Goal: Transaction & Acquisition: Purchase product/service

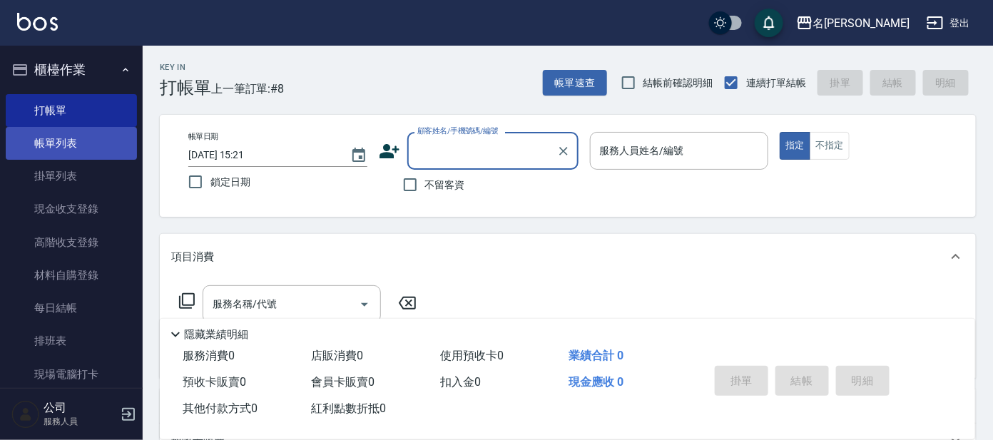
click at [71, 140] on link "帳單列表" at bounding box center [71, 143] width 131 height 33
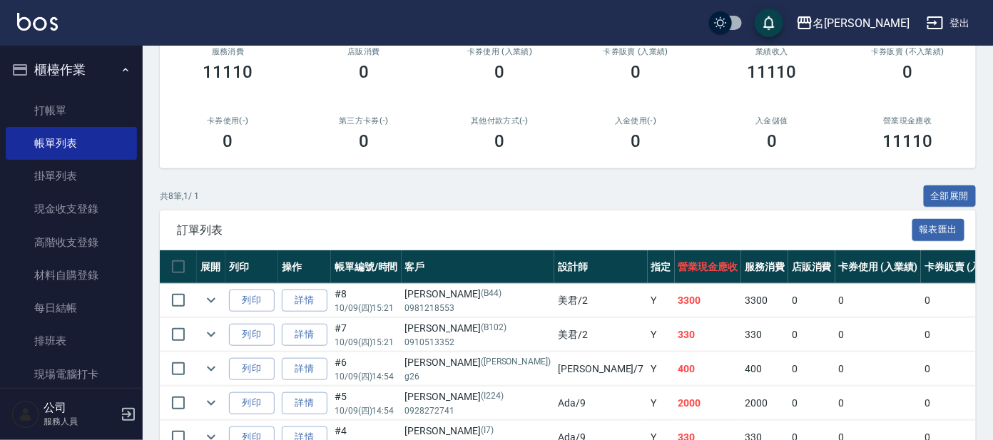
scroll to position [88, 0]
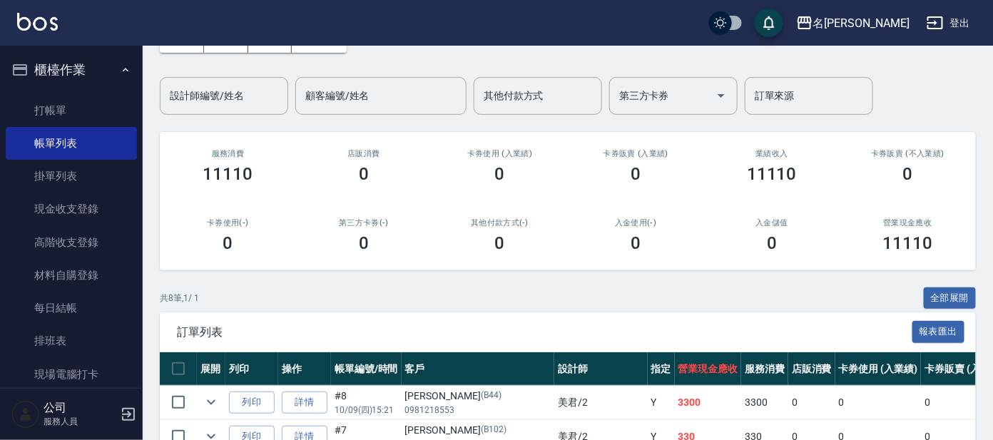
click at [228, 114] on div "ORDERS 帳單列表 新開單 [DATE] [DATE] [DATE] [DATE] 設計師編號/姓名 設計師編號/姓名 顧客編號/姓名 顧客編號/姓名 其…" at bounding box center [568, 336] width 850 height 758
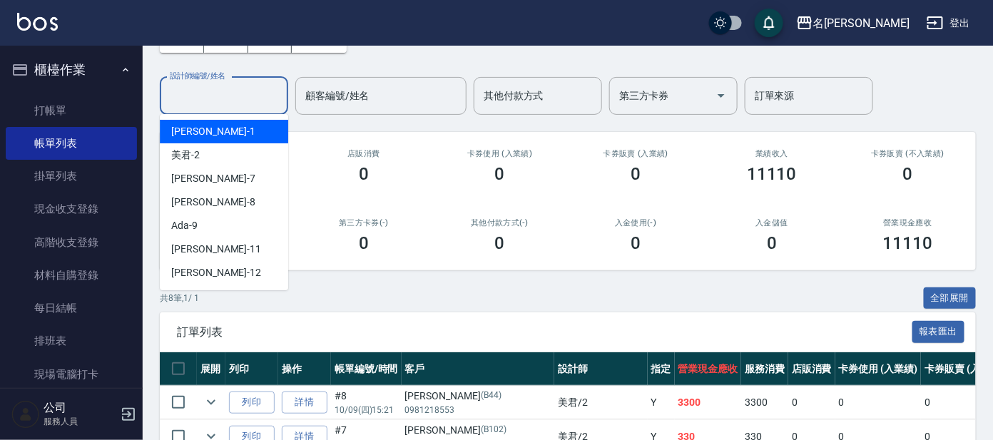
click at [229, 101] on input "設計師編號/姓名" at bounding box center [224, 95] width 116 height 25
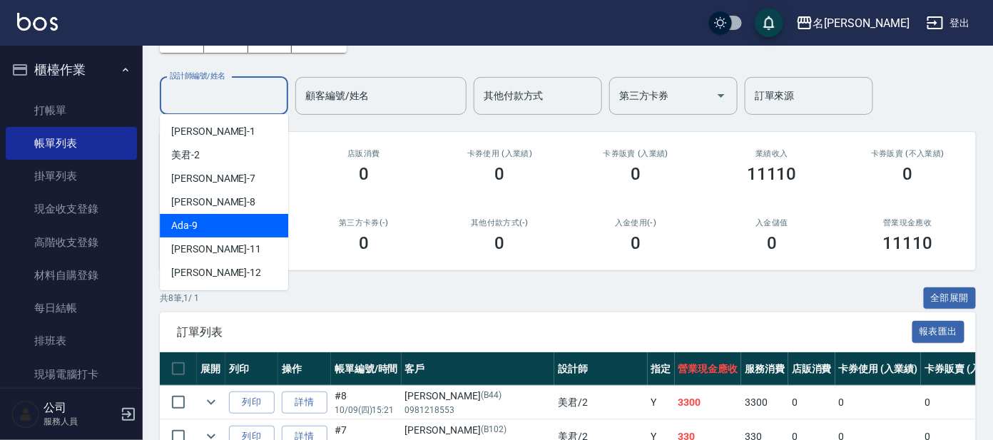
click at [228, 214] on div "Ada -9" at bounding box center [224, 226] width 128 height 24
type input "Ada-9"
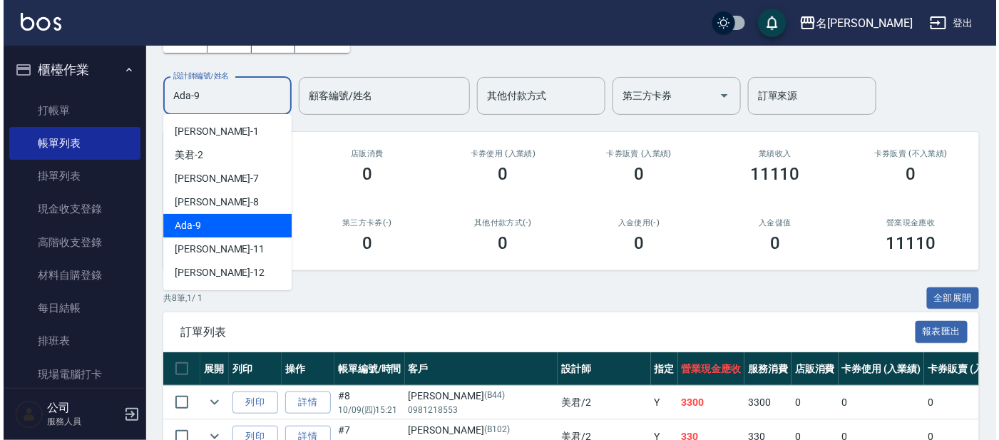
scroll to position [0, 0]
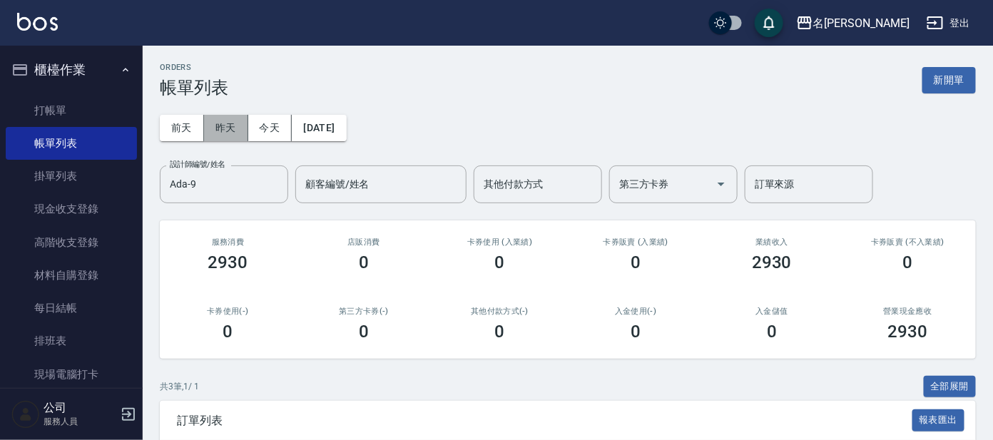
click at [225, 126] on button "昨天" at bounding box center [226, 128] width 44 height 26
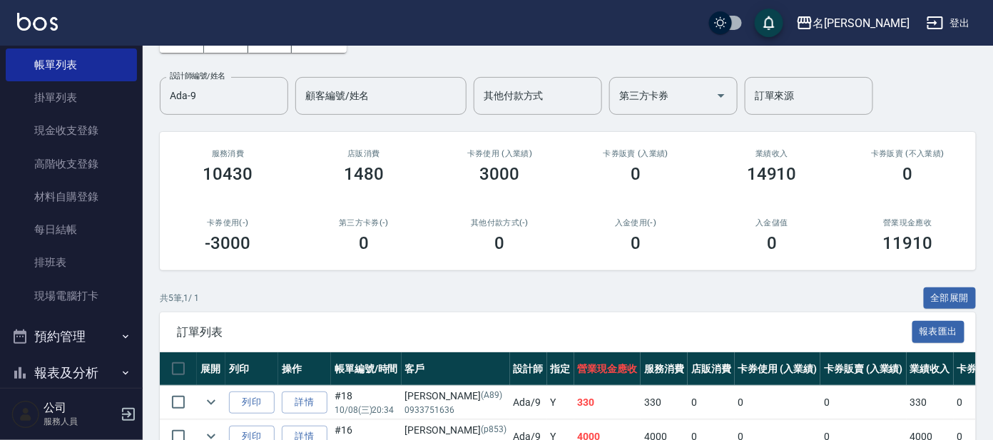
scroll to position [171, 0]
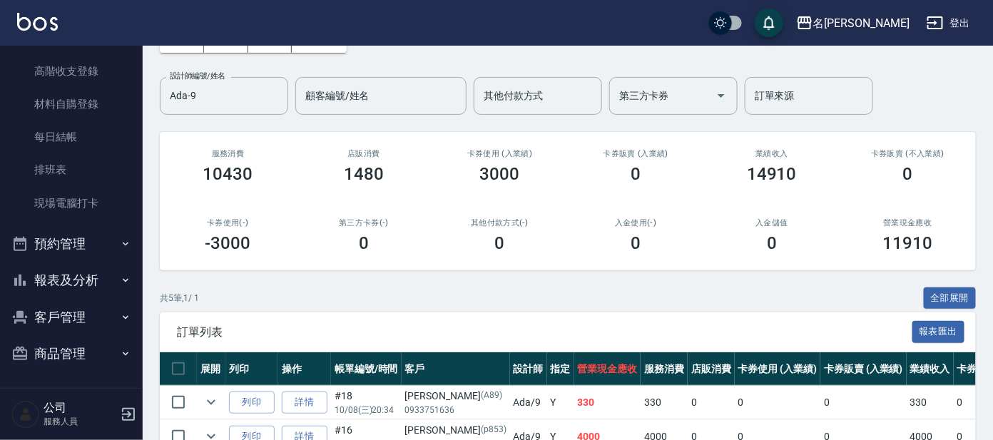
click at [93, 272] on button "報表及分析" at bounding box center [71, 280] width 131 height 37
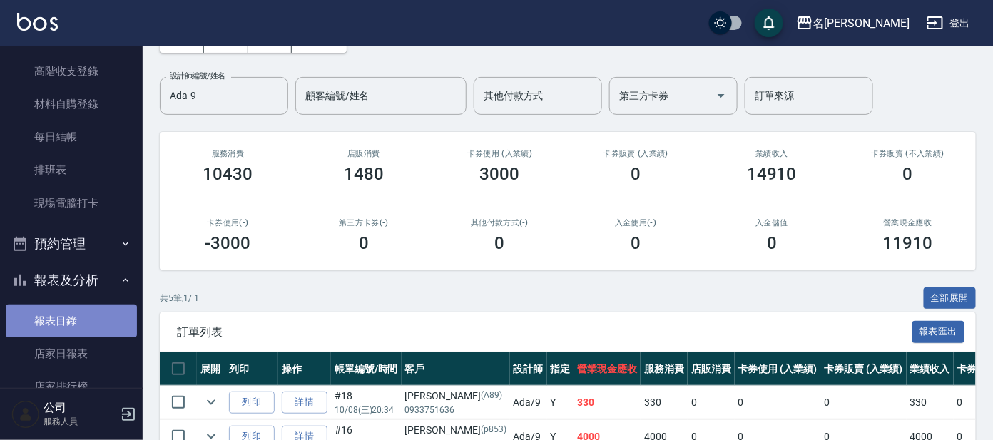
click at [77, 315] on link "報表目錄" at bounding box center [71, 321] width 131 height 33
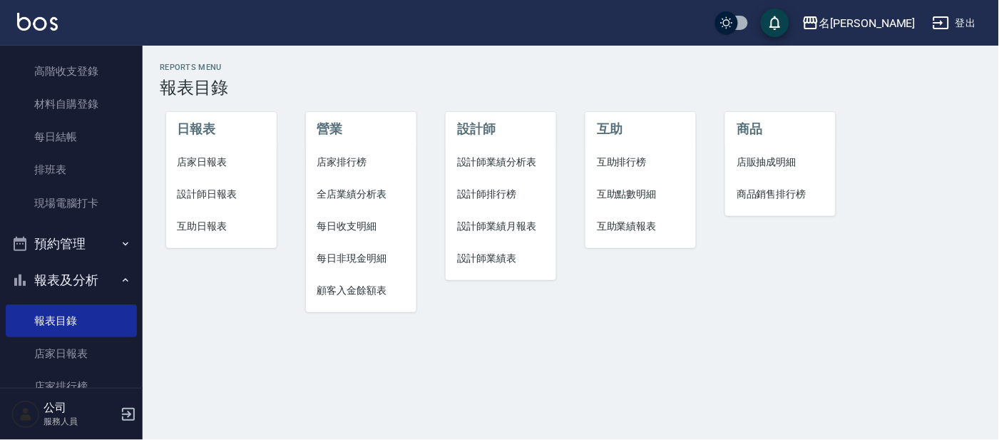
click at [203, 163] on span "店家日報表" at bounding box center [222, 162] width 88 height 15
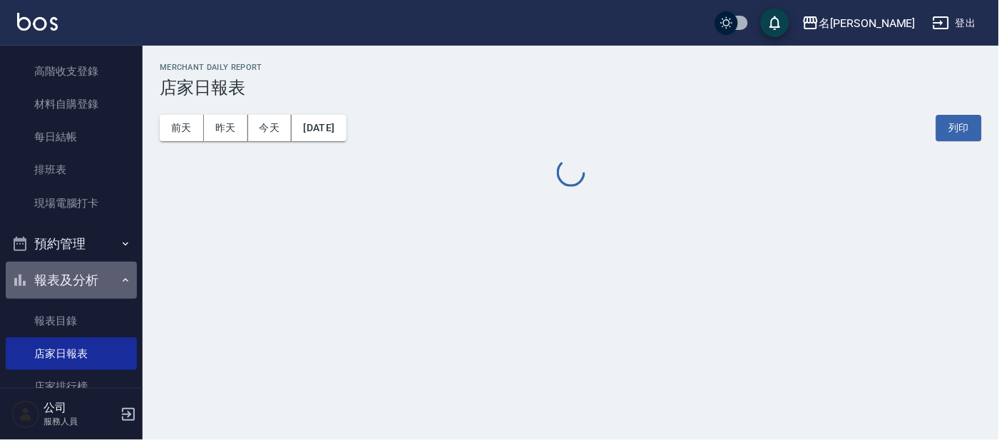
click at [81, 274] on button "報表及分析" at bounding box center [71, 280] width 131 height 37
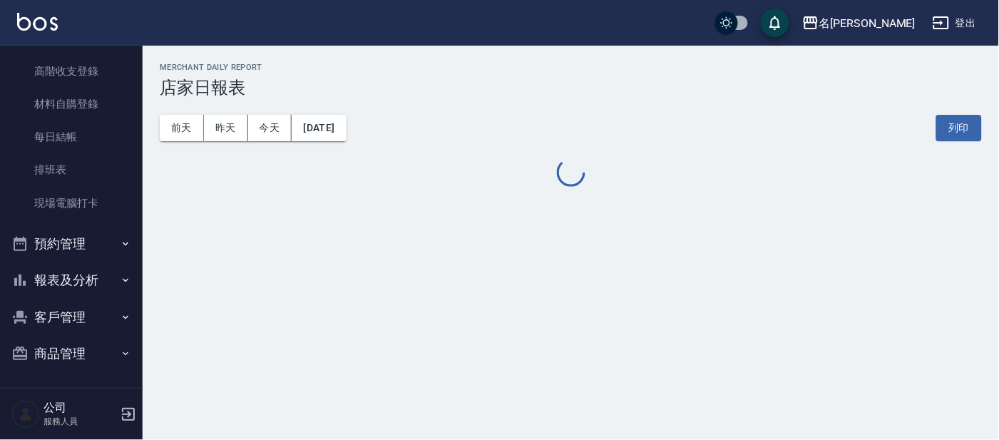
click at [78, 320] on button "客戶管理" at bounding box center [71, 317] width 131 height 37
click at [69, 350] on link "客戶列表" at bounding box center [71, 357] width 131 height 33
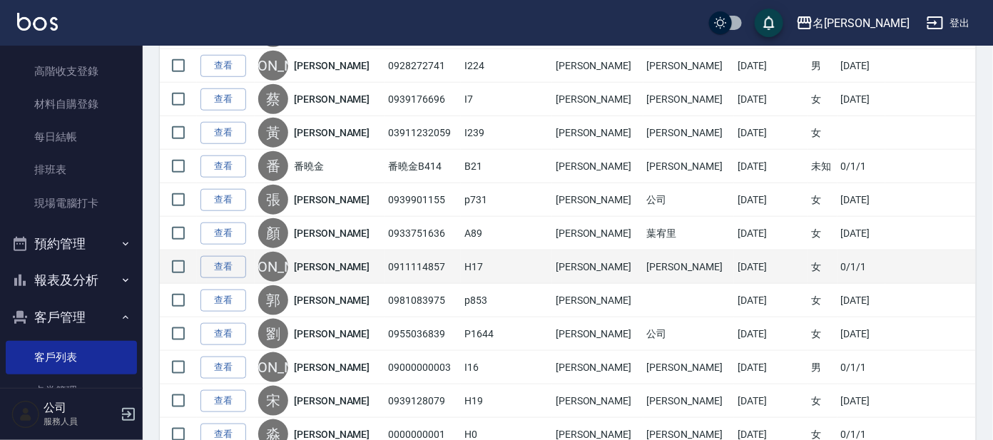
scroll to position [356, 0]
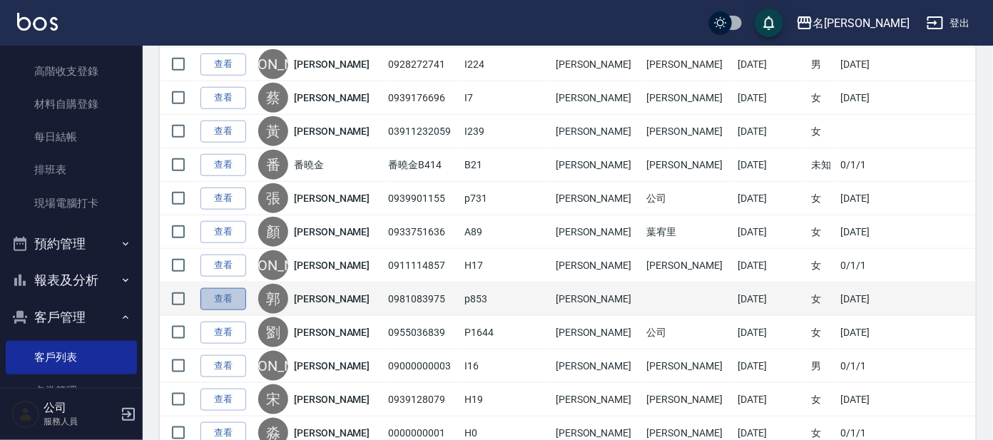
click at [227, 293] on link "查看" at bounding box center [223, 299] width 46 height 22
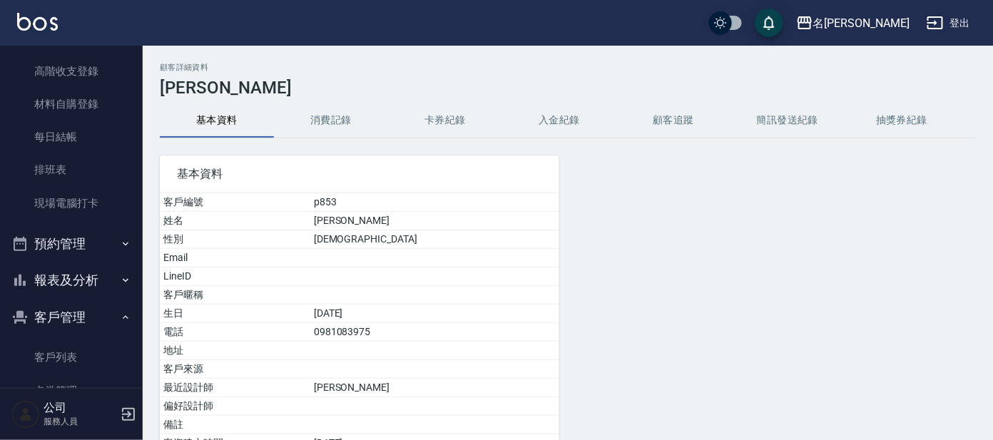
click at [341, 113] on button "消費記錄" at bounding box center [331, 120] width 114 height 34
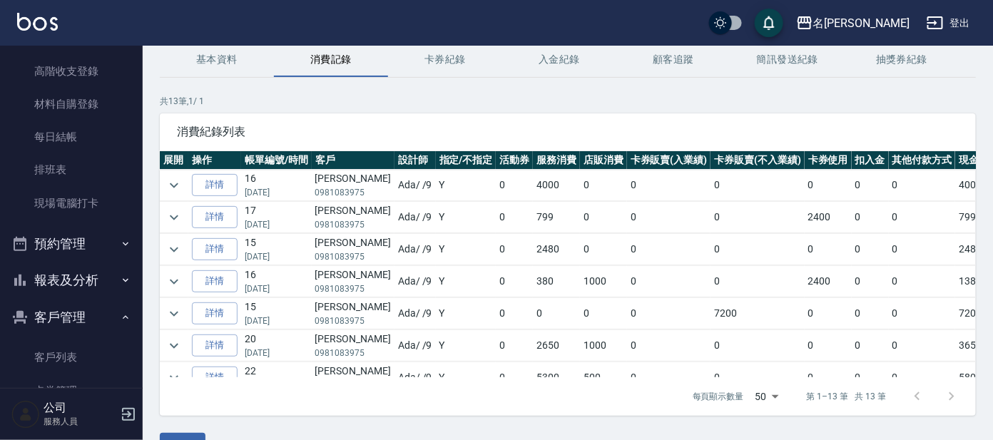
scroll to position [88, 0]
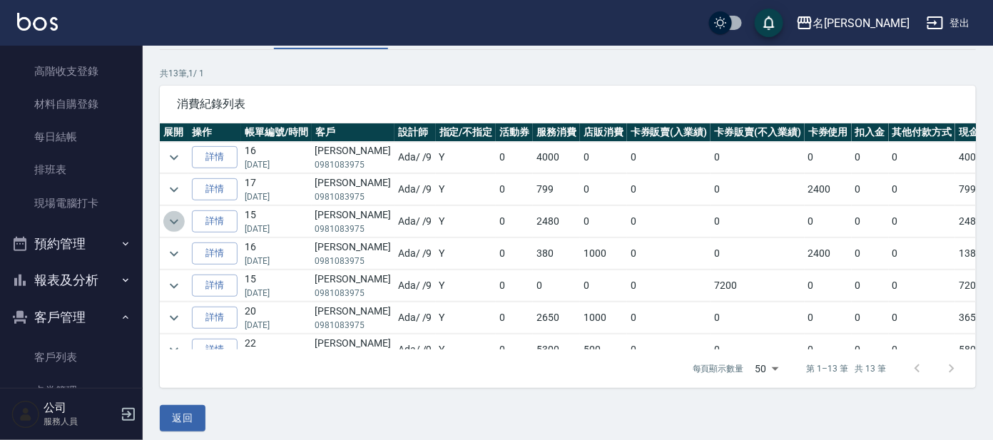
click at [178, 223] on icon "expand row" at bounding box center [173, 221] width 17 height 17
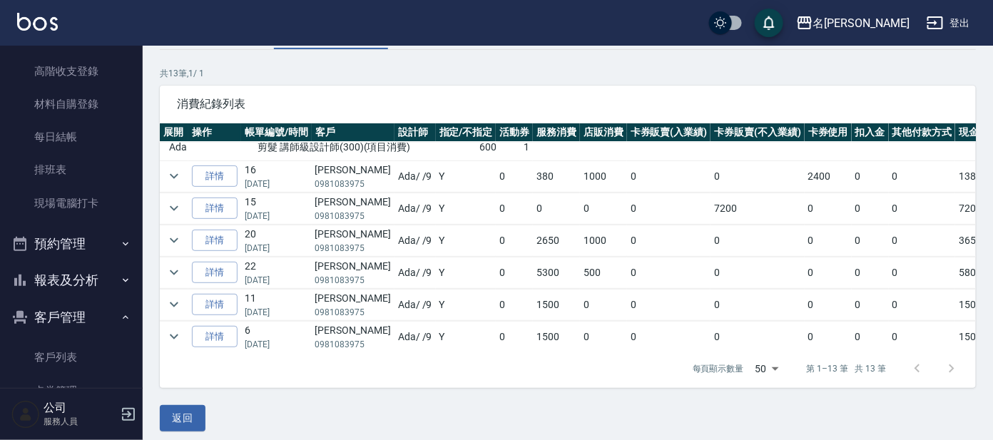
scroll to position [178, 0]
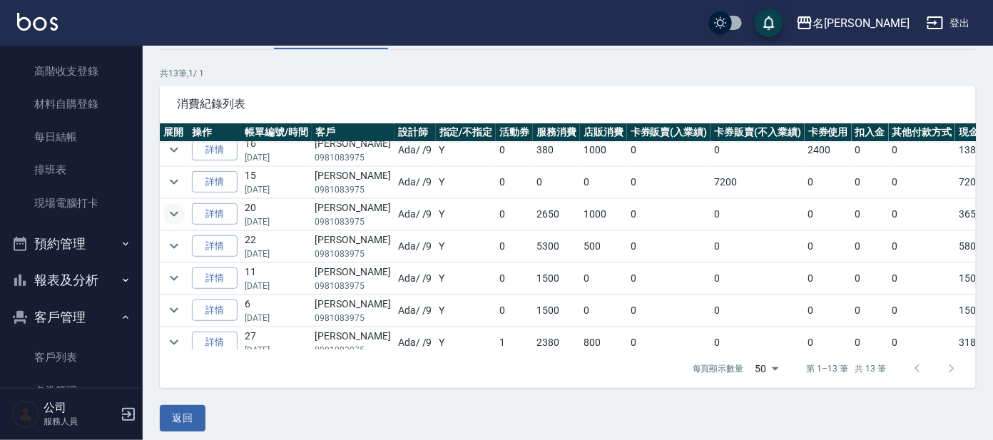
click at [177, 213] on icon "expand row" at bounding box center [173, 213] width 17 height 17
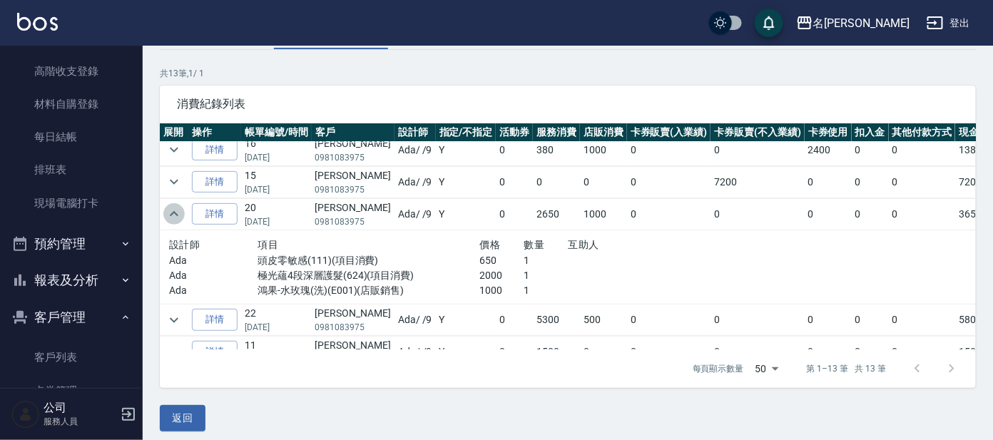
drag, startPoint x: 172, startPoint y: 210, endPoint x: 170, endPoint y: 201, distance: 8.7
click at [172, 210] on icon "expand row" at bounding box center [173, 213] width 17 height 17
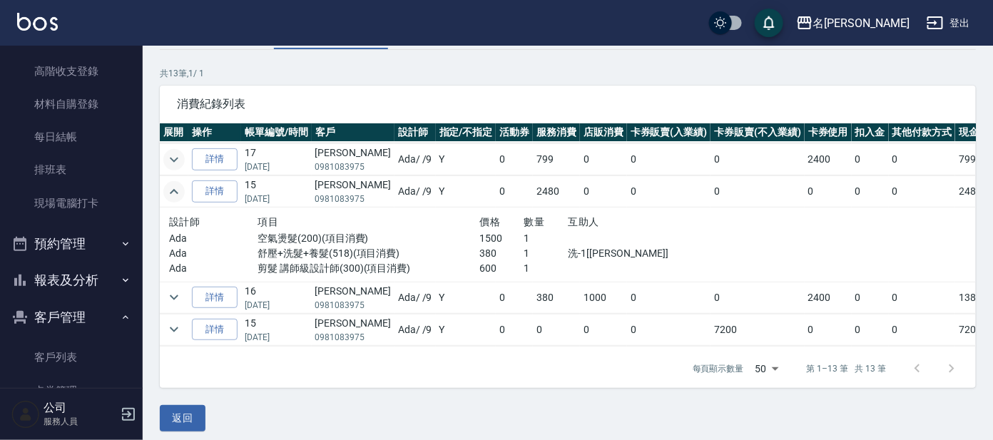
scroll to position [0, 0]
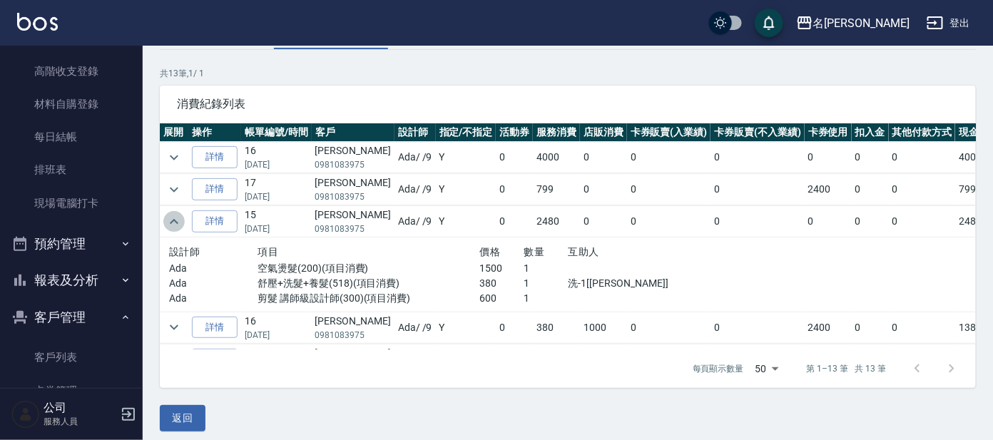
click at [170, 218] on icon "expand row" at bounding box center [173, 221] width 17 height 17
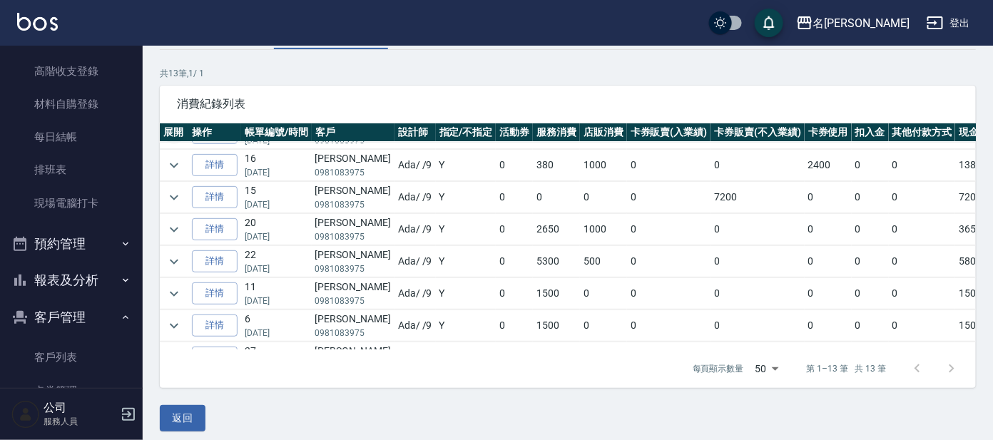
scroll to position [178, 0]
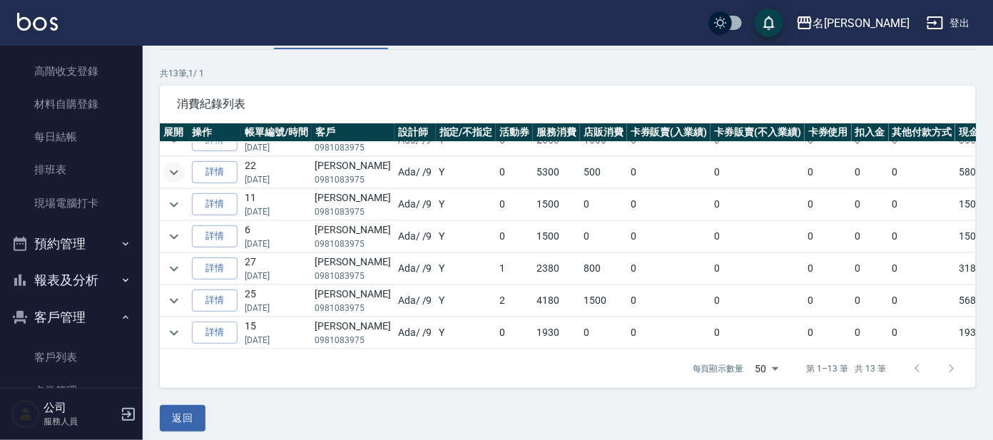
click at [173, 178] on icon "expand row" at bounding box center [173, 172] width 17 height 17
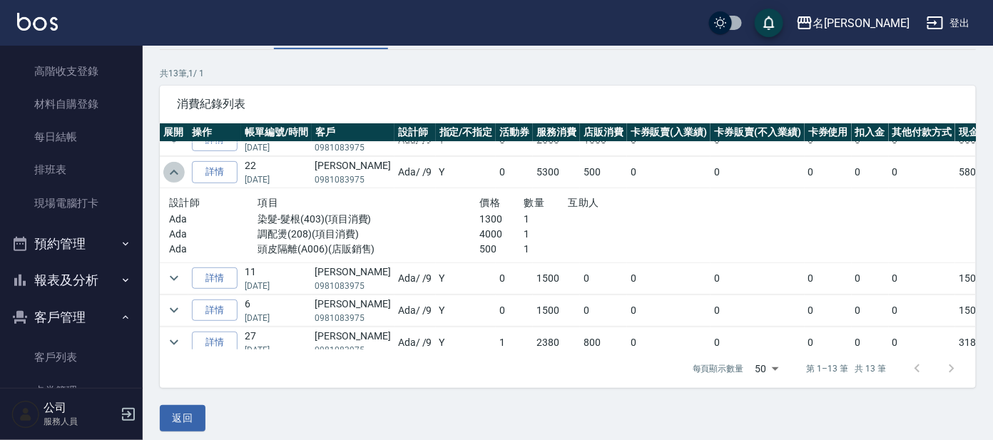
click at [174, 178] on icon "expand row" at bounding box center [173, 172] width 17 height 17
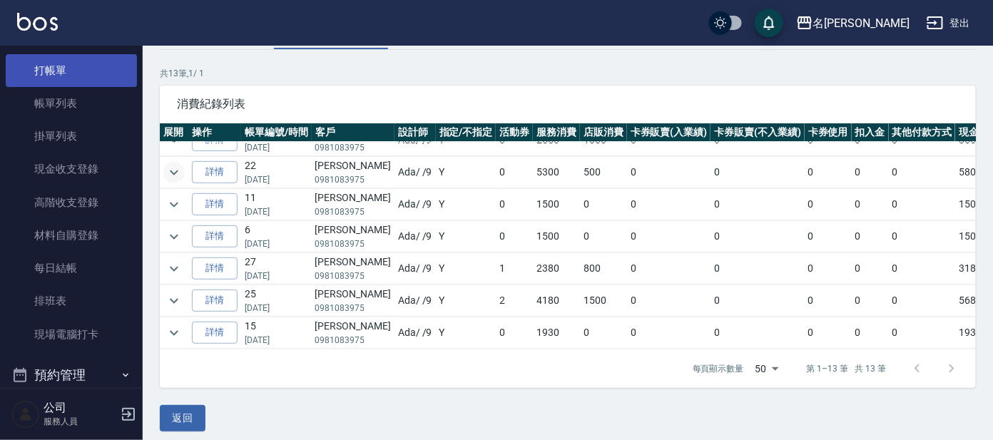
scroll to position [0, 0]
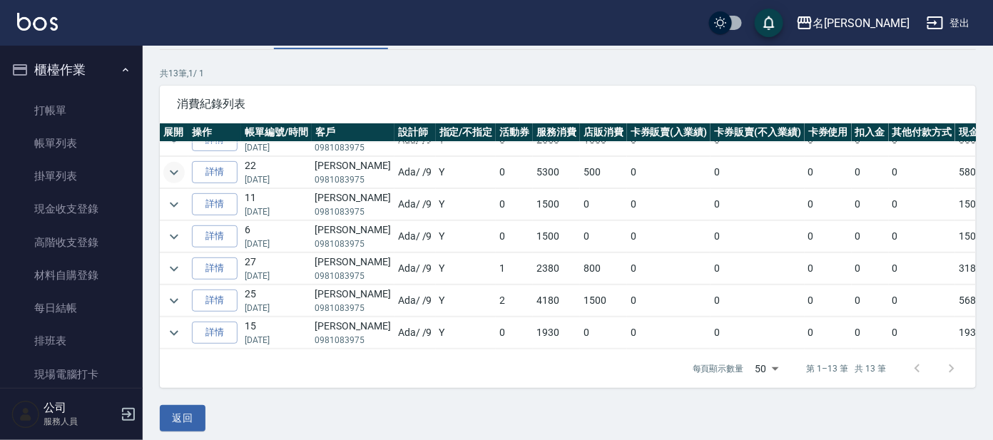
click at [79, 76] on button "櫃檯作業" at bounding box center [71, 69] width 131 height 37
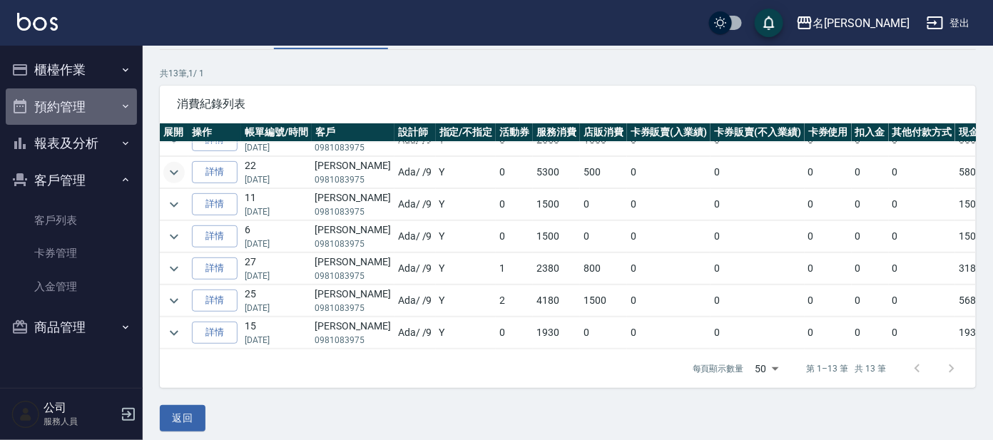
click at [75, 97] on button "預約管理" at bounding box center [71, 106] width 131 height 37
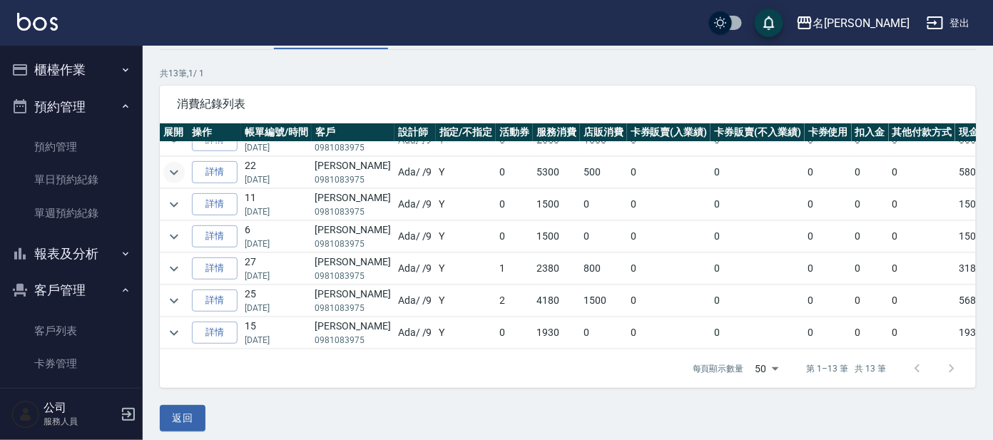
click at [74, 97] on button "預約管理" at bounding box center [71, 106] width 131 height 37
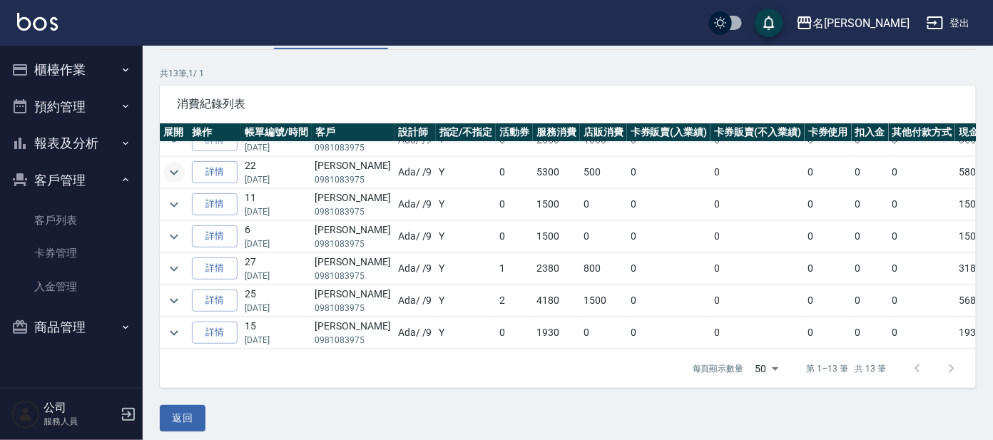
click at [88, 173] on button "客戶管理" at bounding box center [71, 180] width 131 height 37
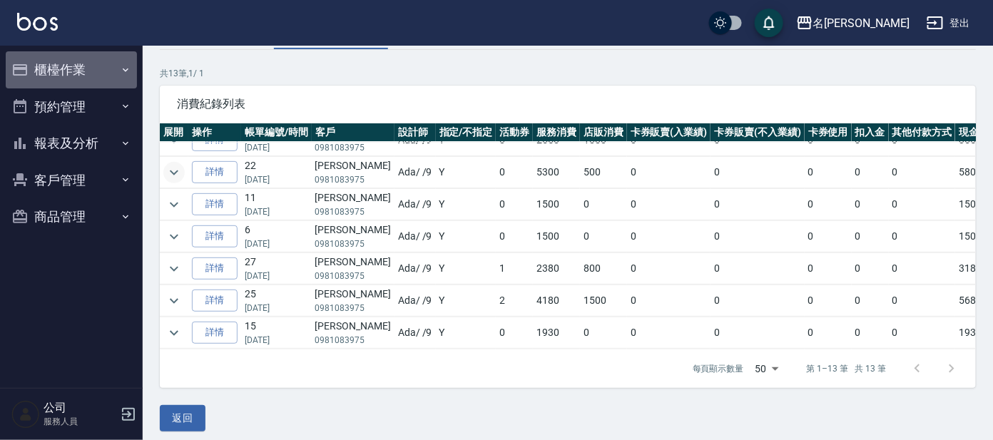
click at [83, 78] on button "櫃檯作業" at bounding box center [71, 69] width 131 height 37
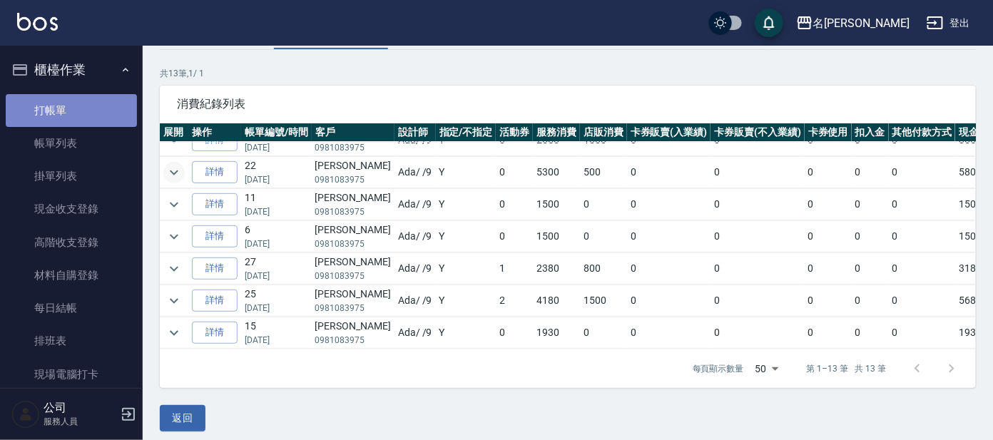
click at [81, 102] on link "打帳單" at bounding box center [71, 110] width 131 height 33
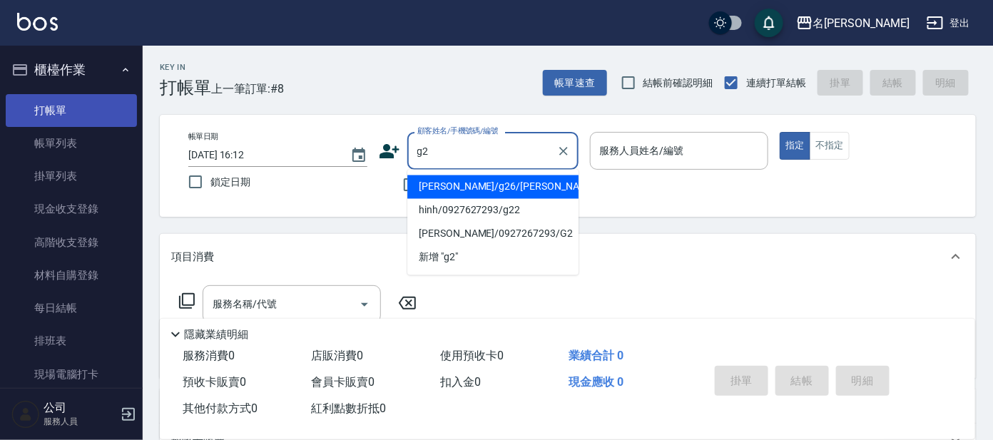
type input "g2"
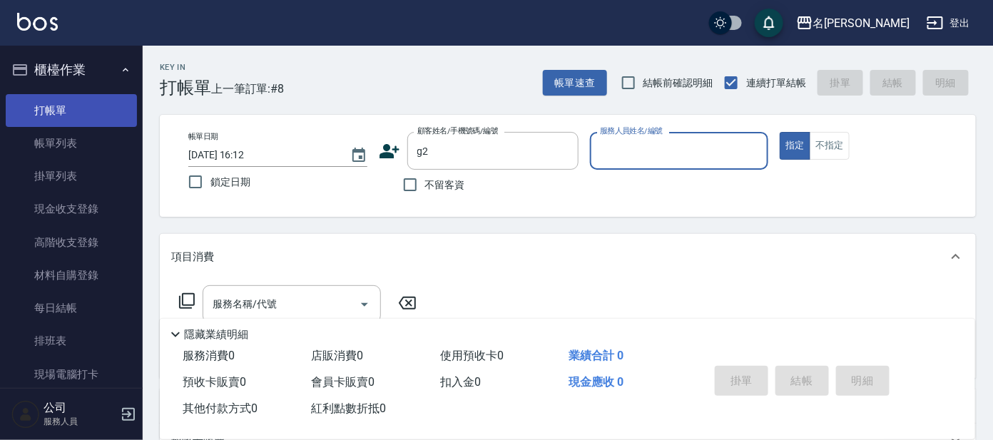
type button "true"
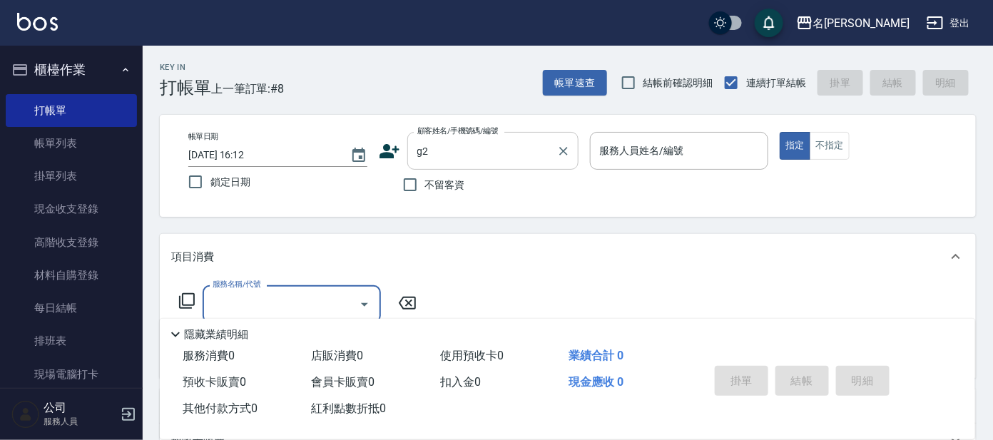
click at [498, 166] on div "g2 顧客姓名/手機號碼/編號" at bounding box center [492, 151] width 171 height 38
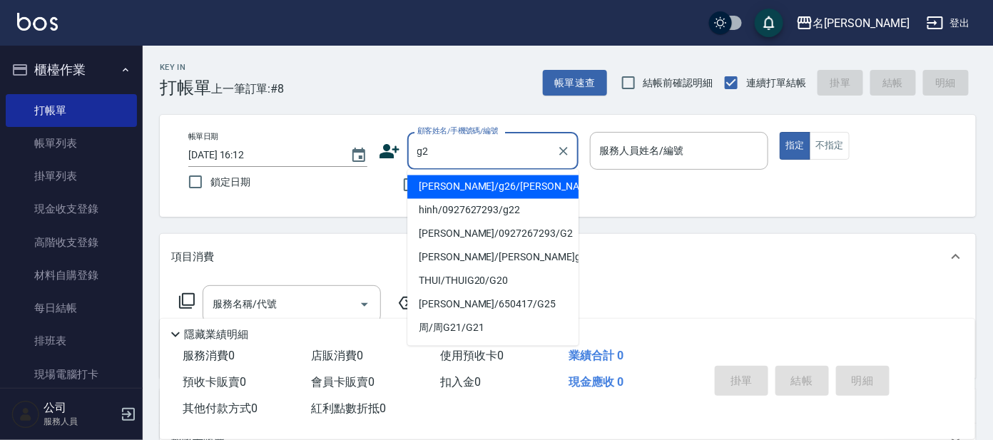
type input "[PERSON_NAME]/g26/[PERSON_NAME]"
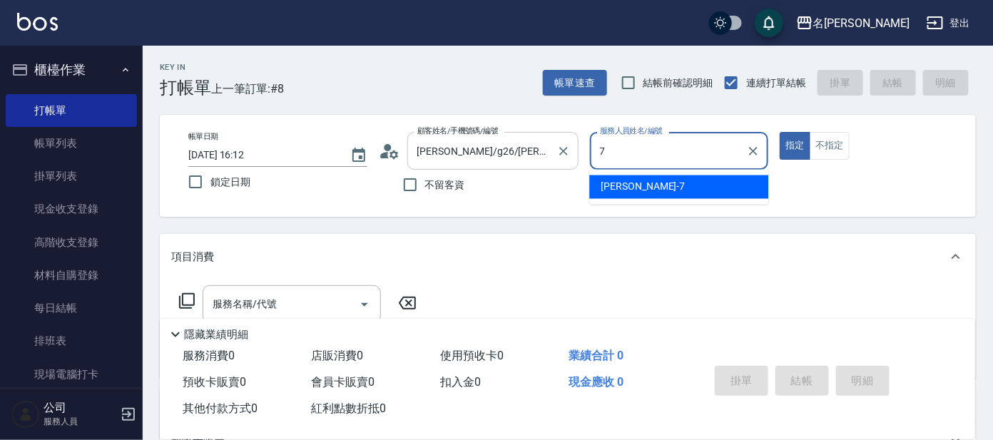
type input "[PERSON_NAME]-7"
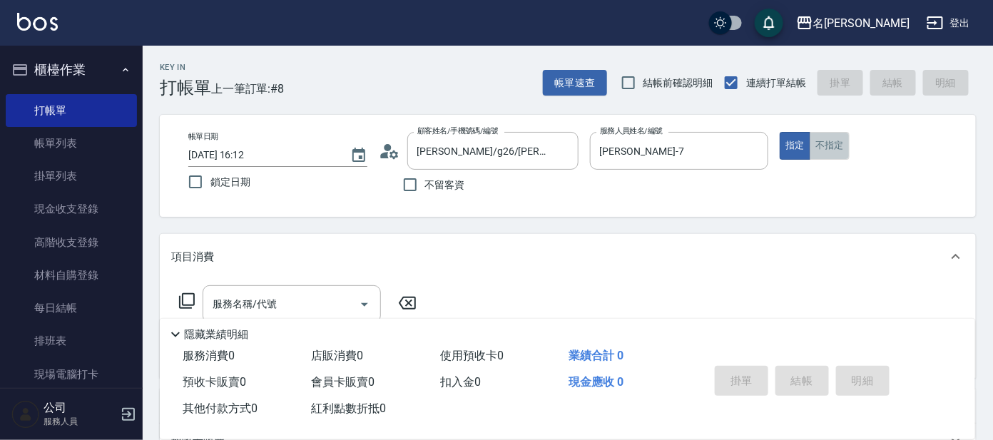
drag, startPoint x: 823, startPoint y: 140, endPoint x: 848, endPoint y: 159, distance: 31.5
click at [823, 139] on button "不指定" at bounding box center [830, 146] width 40 height 28
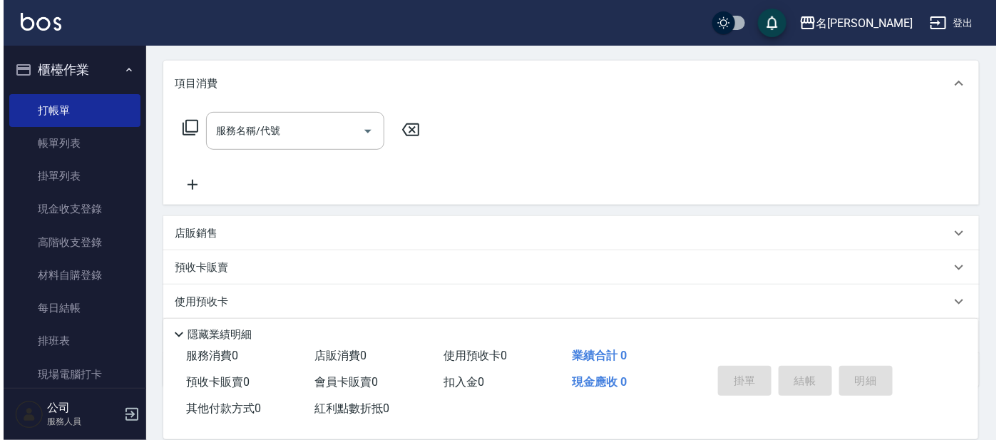
scroll to position [178, 0]
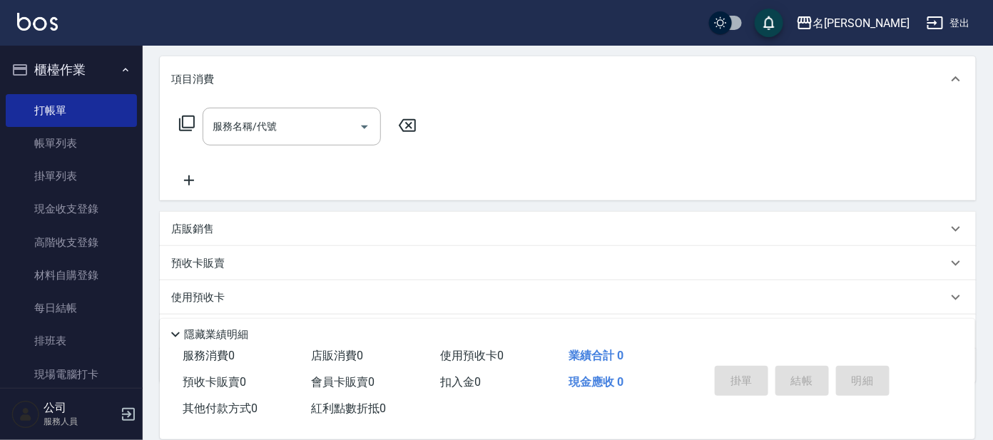
click at [183, 125] on icon at bounding box center [186, 123] width 17 height 17
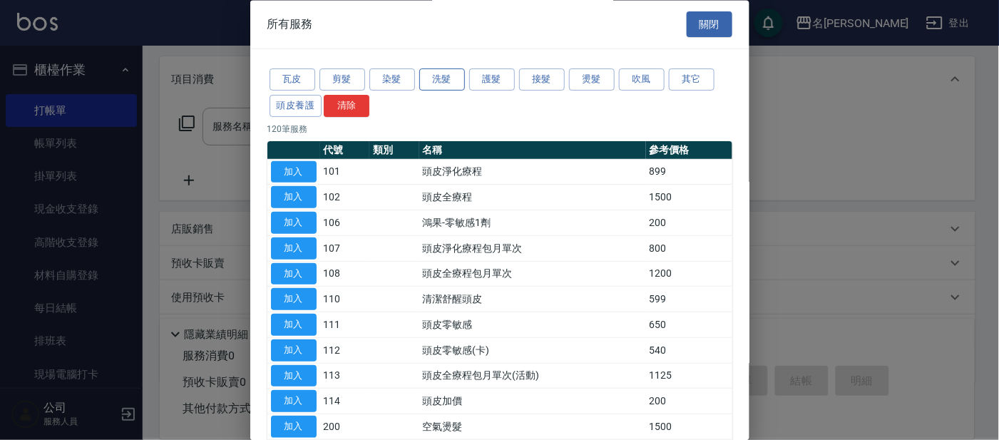
click at [452, 79] on button "洗髮" at bounding box center [442, 80] width 46 height 22
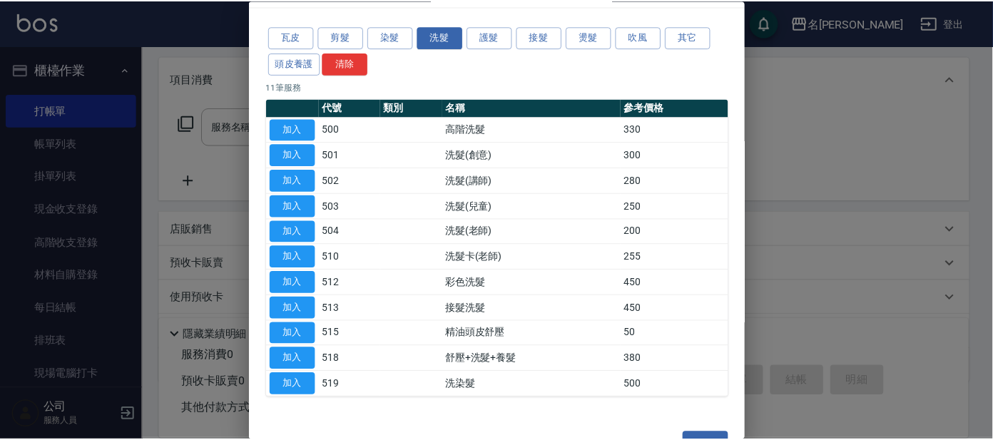
scroll to position [78, 0]
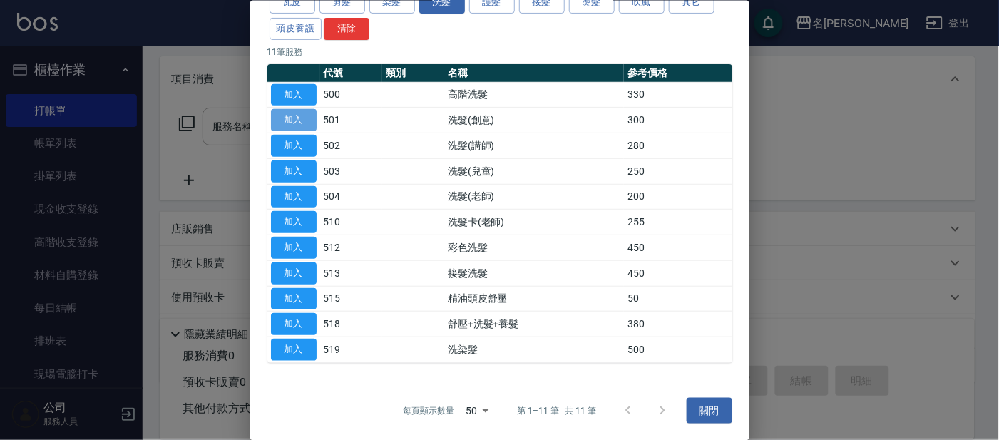
click at [300, 115] on button "加入" at bounding box center [294, 120] width 46 height 22
type input "洗髮(創意)(501)"
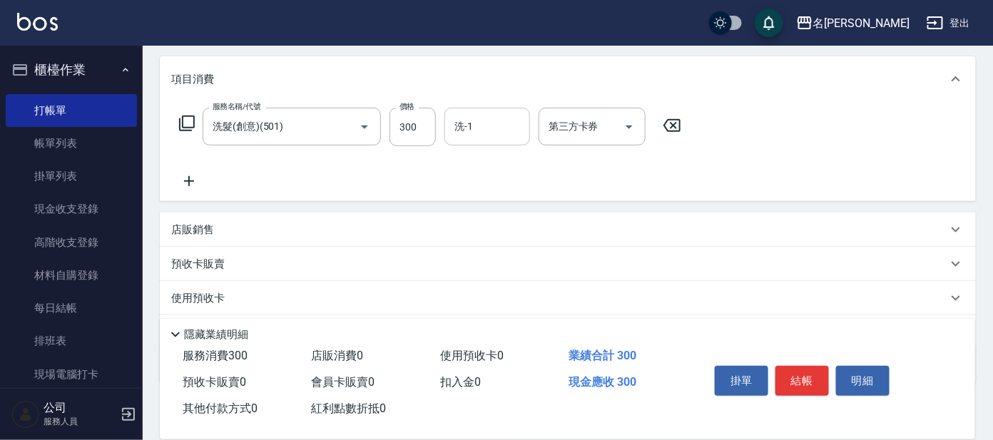
click at [493, 116] on input "洗-1" at bounding box center [487, 126] width 73 height 25
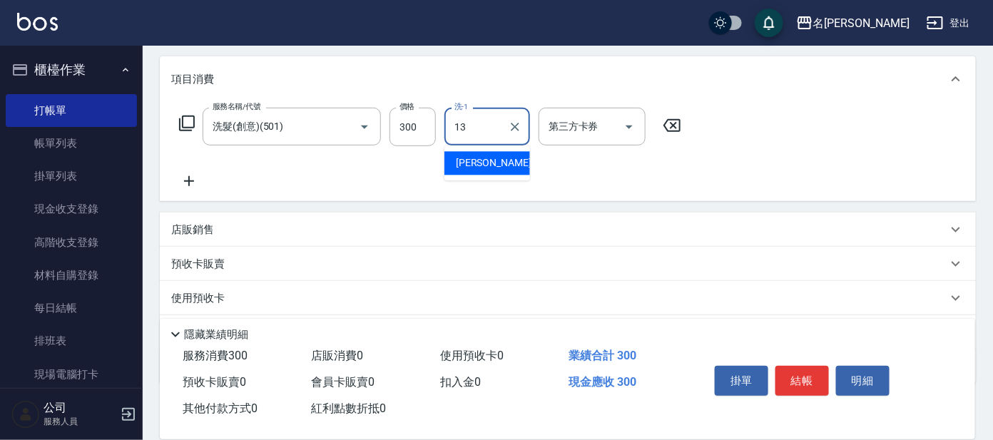
type input "[PERSON_NAME]-13"
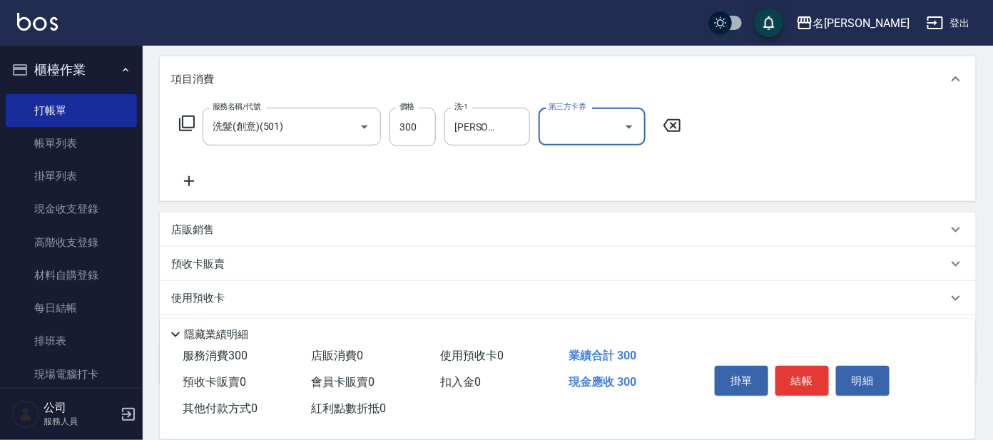
click at [400, 173] on div "服務名稱/代號 洗髮(創意)(501) 服務名稱/代號 價格 300 價格 洗-1 楊佳臻-13 洗-1 第三方卡券 第三方卡券" at bounding box center [430, 149] width 519 height 82
click at [183, 121] on icon at bounding box center [187, 124] width 16 height 16
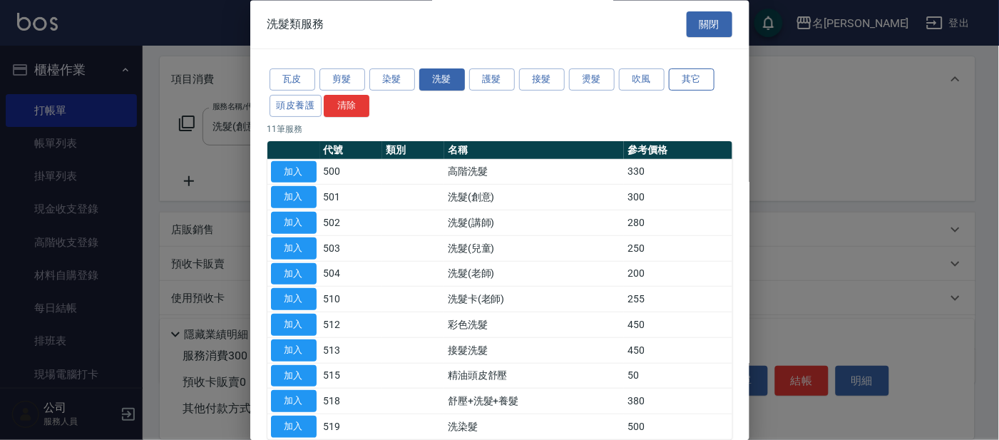
click at [698, 82] on button "其它" at bounding box center [692, 80] width 46 height 22
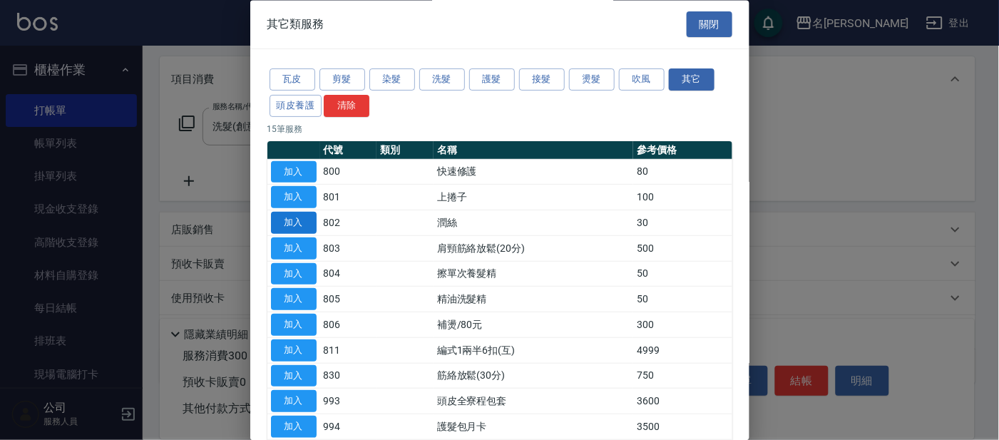
click at [287, 223] on button "加入" at bounding box center [294, 224] width 46 height 22
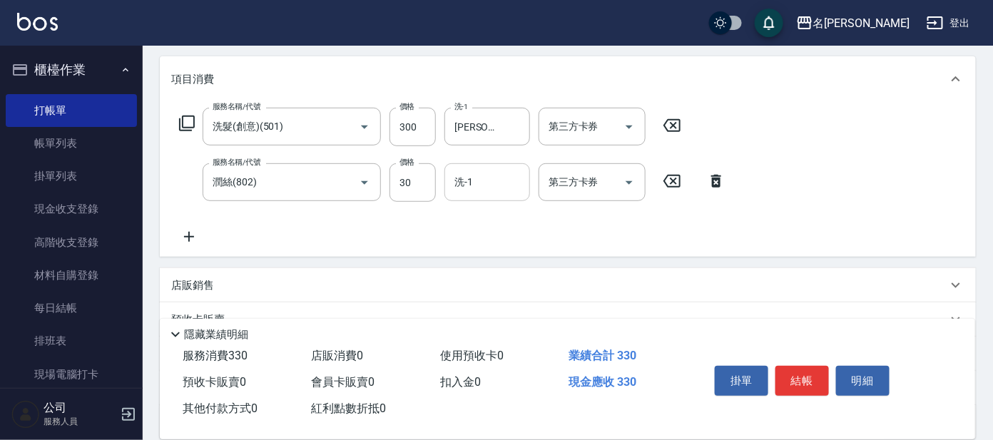
click at [458, 185] on input "洗-1" at bounding box center [487, 182] width 73 height 25
type input "[PERSON_NAME]-13"
click at [836, 270] on div "店販銷售" at bounding box center [568, 285] width 816 height 34
click at [810, 377] on button "結帳" at bounding box center [801, 381] width 53 height 30
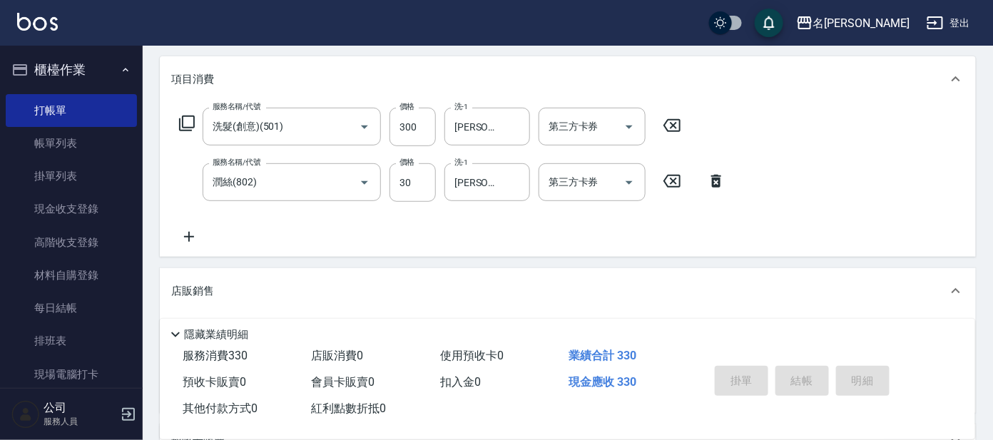
type input "2025/10/09 16:23"
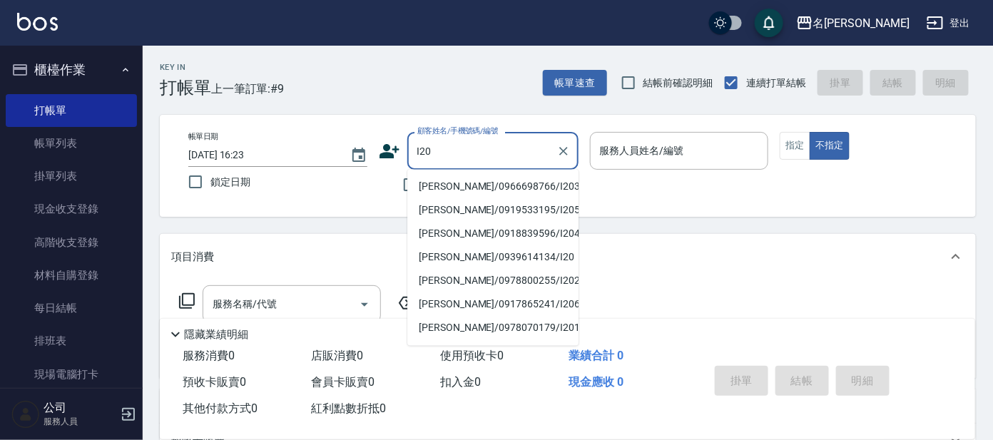
type input "I20"
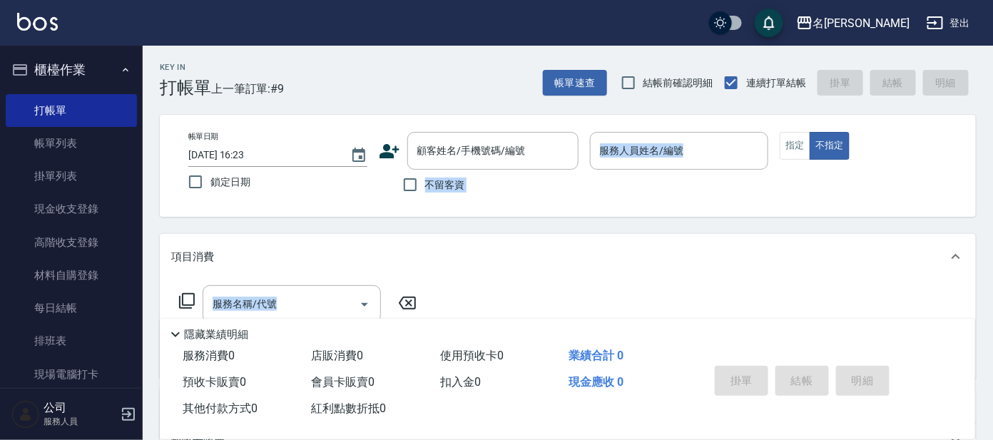
drag, startPoint x: 701, startPoint y: 287, endPoint x: 330, endPoint y: 81, distance: 425.3
click at [330, 81] on div "Key In 打帳單 上一筆訂單:#9 帳單速查 結帳前確認明細 連續打單結帳 掛單 結帳 明細 帳單日期 2025/10/09 16:23 鎖定日期 顧客姓…" at bounding box center [568, 370] width 850 height 649
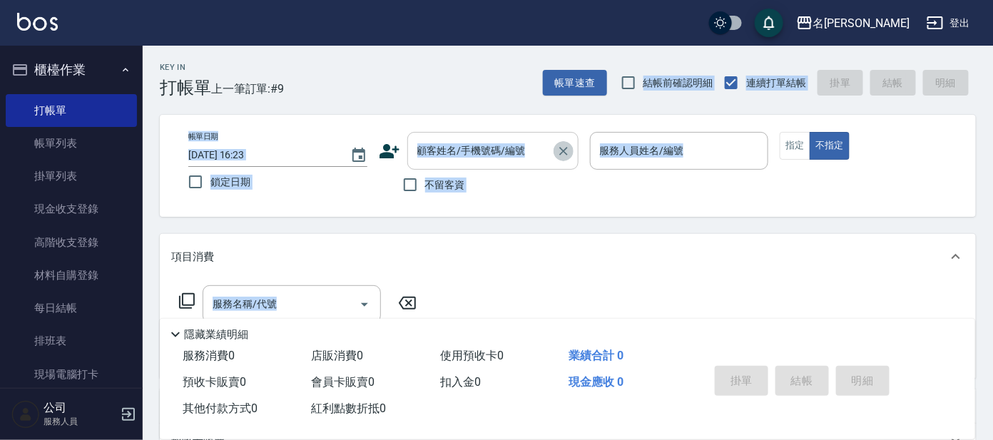
click at [558, 146] on icon "Clear" at bounding box center [563, 151] width 14 height 14
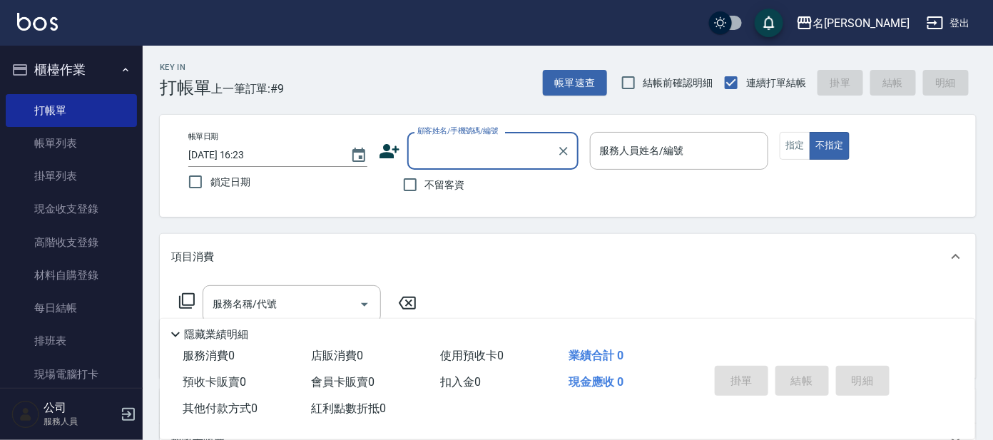
click at [479, 138] on input "顧客姓名/手機號碼/編號" at bounding box center [482, 150] width 137 height 25
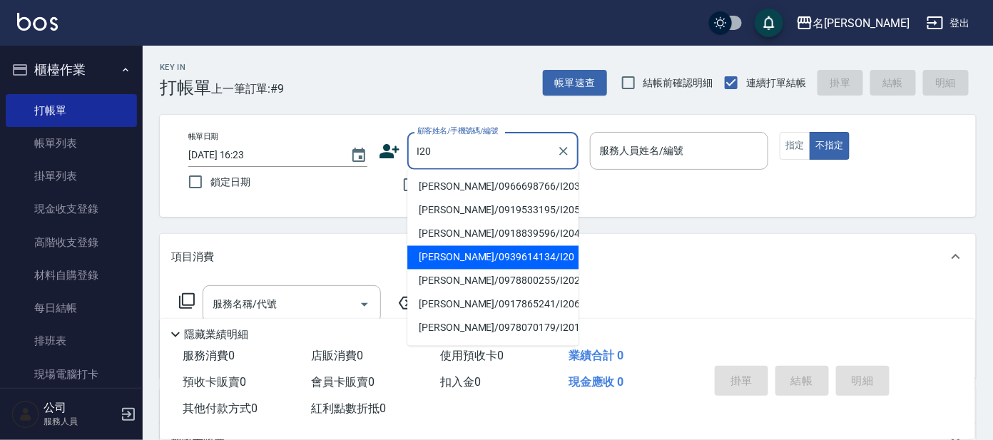
click at [552, 253] on li "[PERSON_NAME]/0939614134/I20" at bounding box center [492, 258] width 171 height 24
type input "[PERSON_NAME]/0939614134/I20"
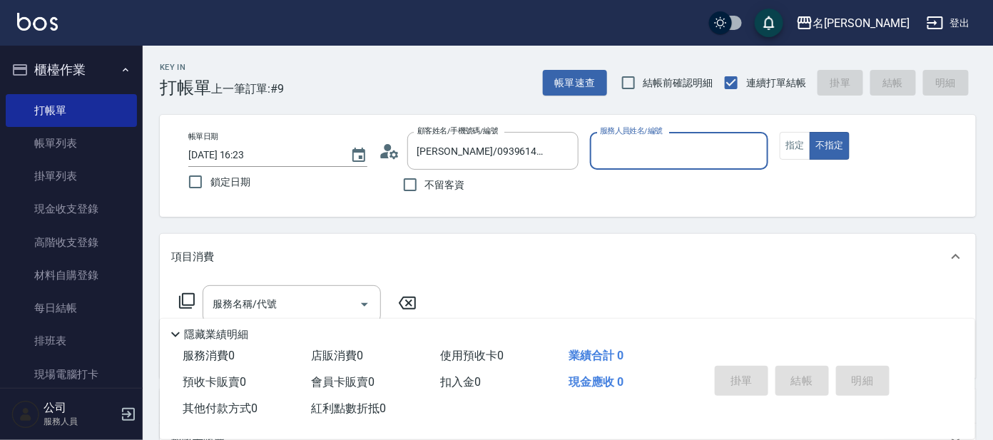
type input "Ada-9"
click at [800, 146] on button "指定" at bounding box center [795, 146] width 31 height 28
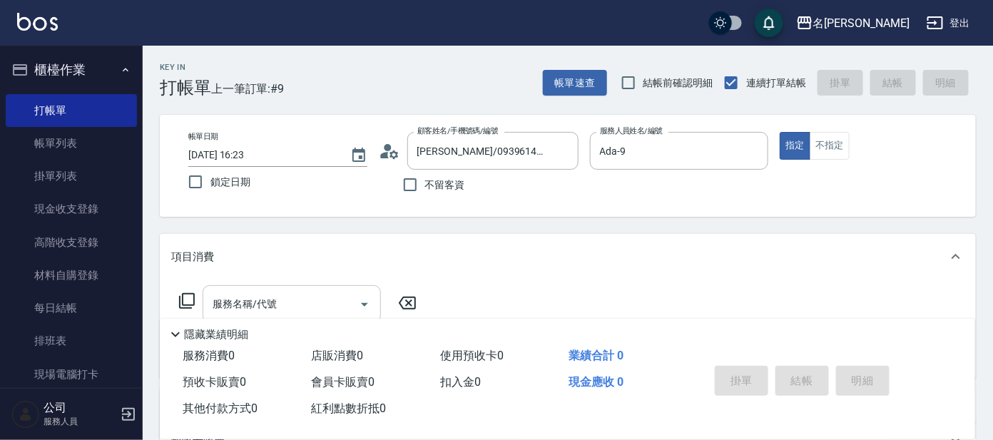
click at [312, 299] on input "服務名稱/代號" at bounding box center [281, 304] width 144 height 25
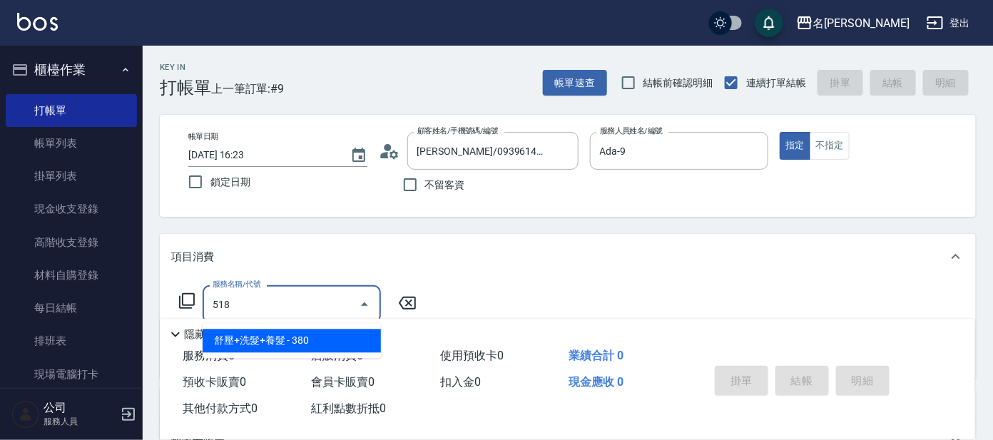
click at [303, 342] on span "舒壓+洗髮+養髮 - 380" at bounding box center [292, 342] width 178 height 24
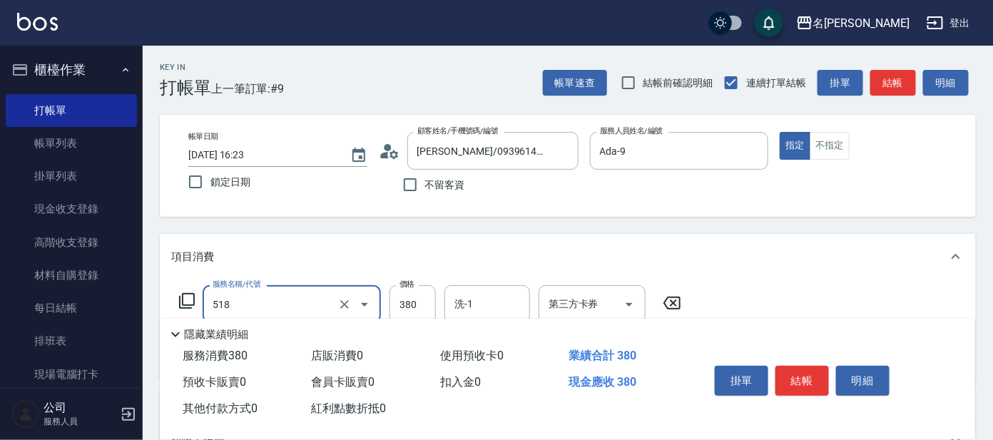
type input "舒壓+洗髮+養髮(518)"
click at [188, 295] on icon at bounding box center [186, 300] width 17 height 17
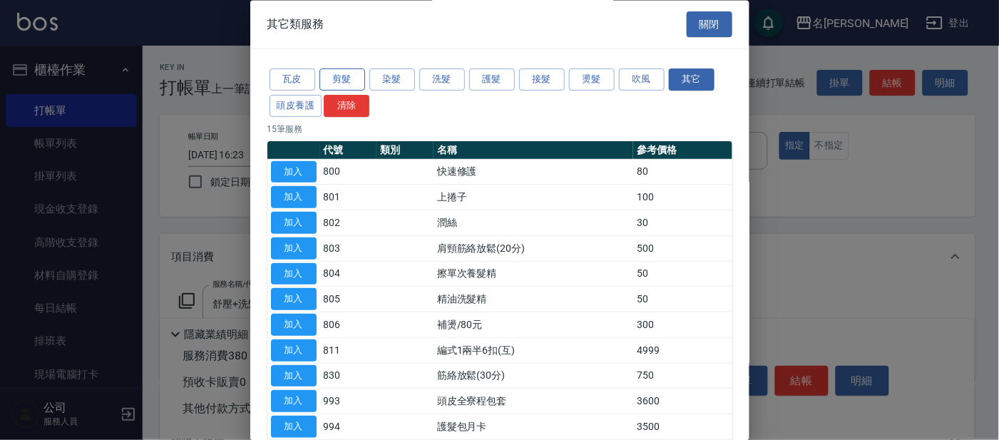
click at [348, 78] on button "剪髮" at bounding box center [343, 80] width 46 height 22
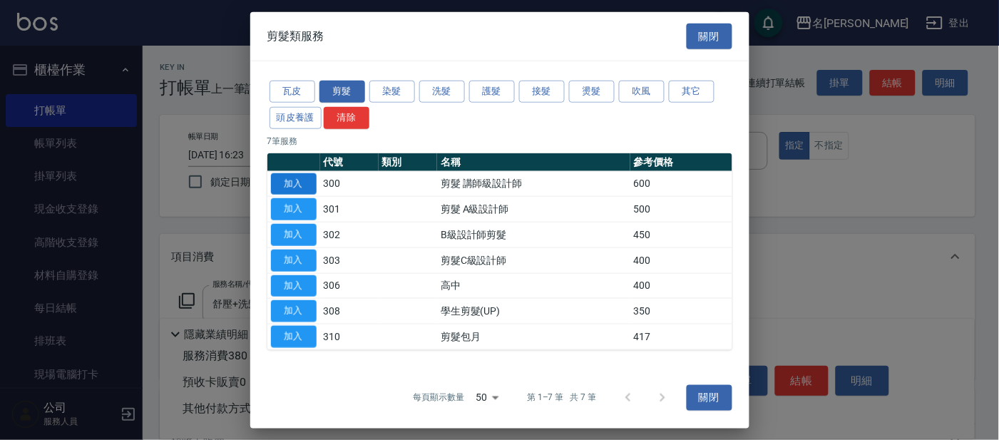
click at [300, 183] on button "加入" at bounding box center [294, 184] width 46 height 22
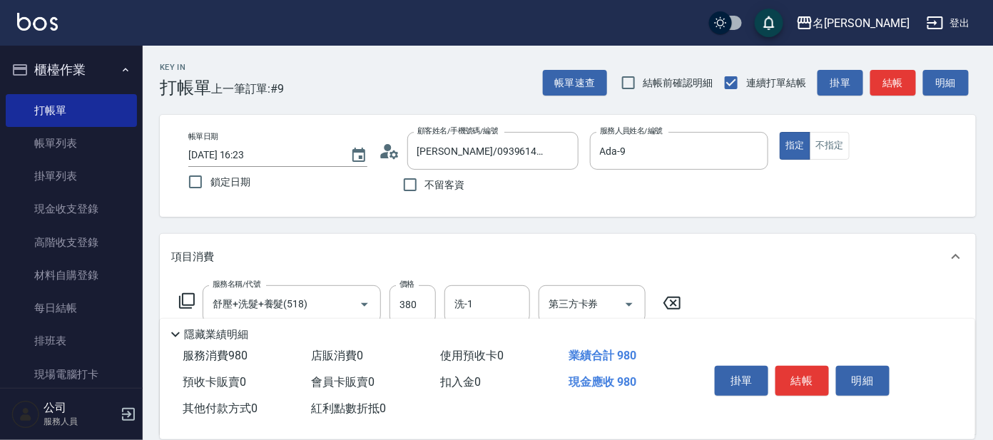
click at [193, 296] on icon at bounding box center [187, 301] width 16 height 16
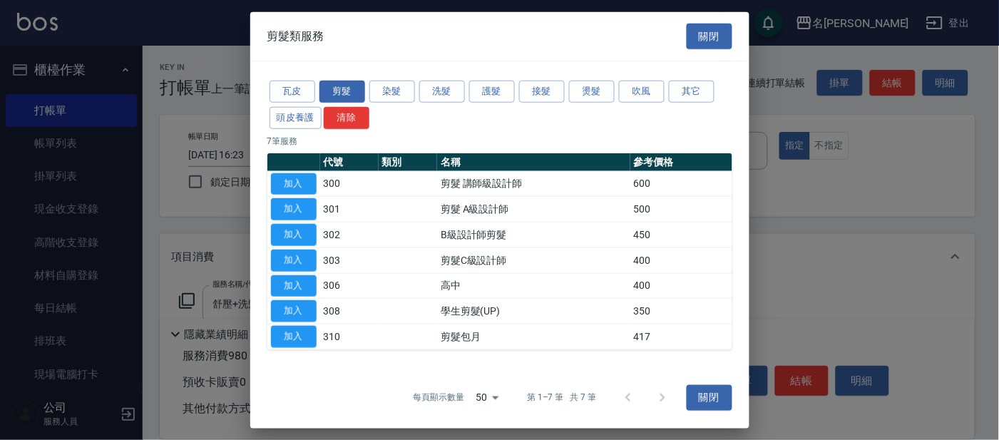
click at [402, 75] on div "瓦皮 剪髮 染髮 洗髮 護髮 接髮 燙髮 吹風 其它 頭皮養護 清除 7 筆服務 代號 類別 名稱 參考價格 加入 300 剪髮 講師級設計師 600 加入 …" at bounding box center [499, 214] width 499 height 306
drag, startPoint x: 395, startPoint y: 81, endPoint x: 392, endPoint y: 91, distance: 9.7
click at [394, 82] on button "染髮" at bounding box center [392, 92] width 46 height 22
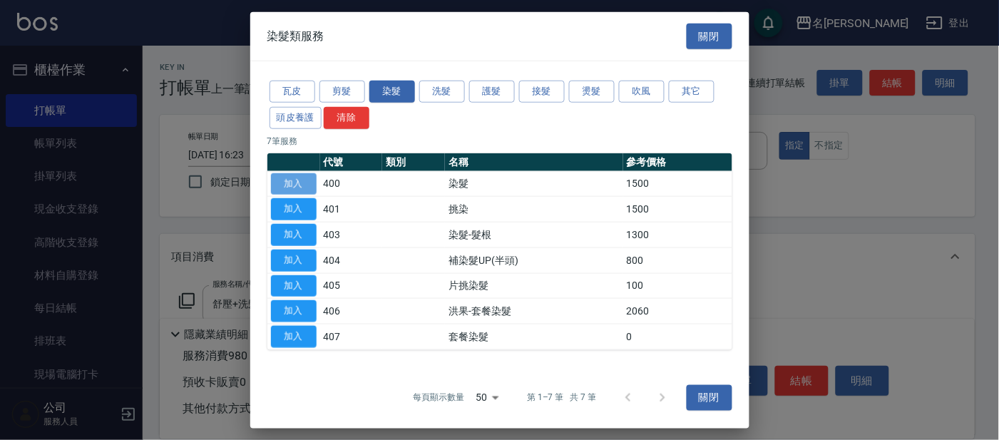
click at [311, 178] on button "加入" at bounding box center [294, 184] width 46 height 22
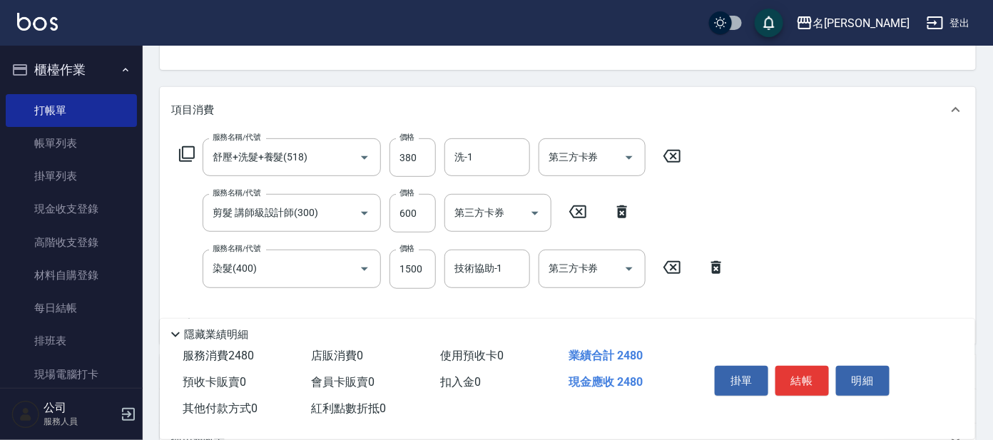
scroll to position [178, 0]
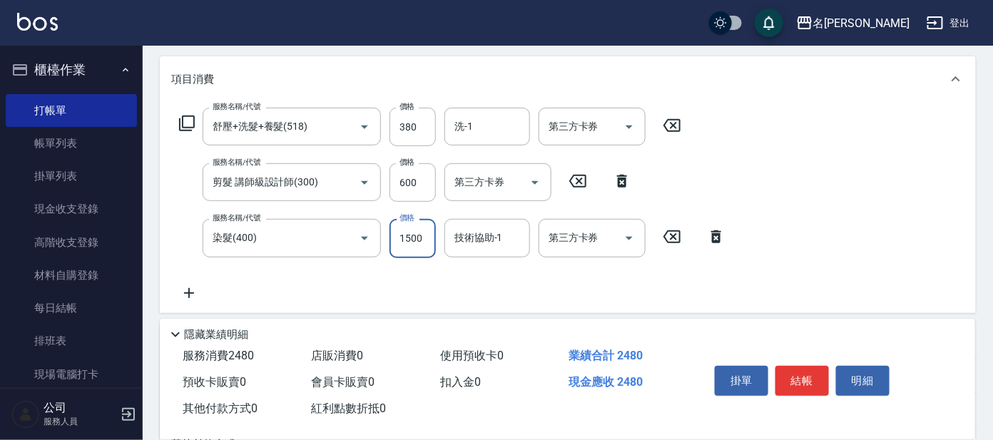
click at [404, 240] on input "1500" at bounding box center [412, 238] width 46 height 39
type input "2000"
drag, startPoint x: 461, startPoint y: 246, endPoint x: 466, endPoint y: 239, distance: 8.7
click at [466, 239] on input "技術協助-1" at bounding box center [487, 237] width 73 height 25
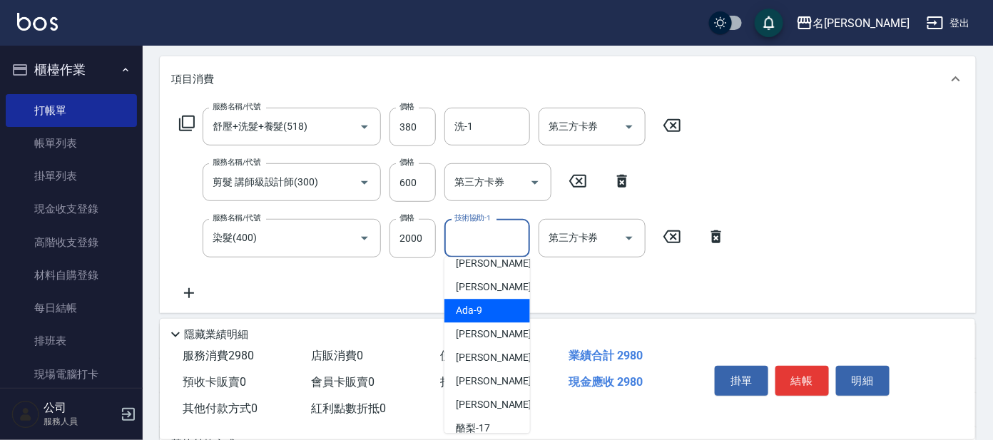
scroll to position [88, 0]
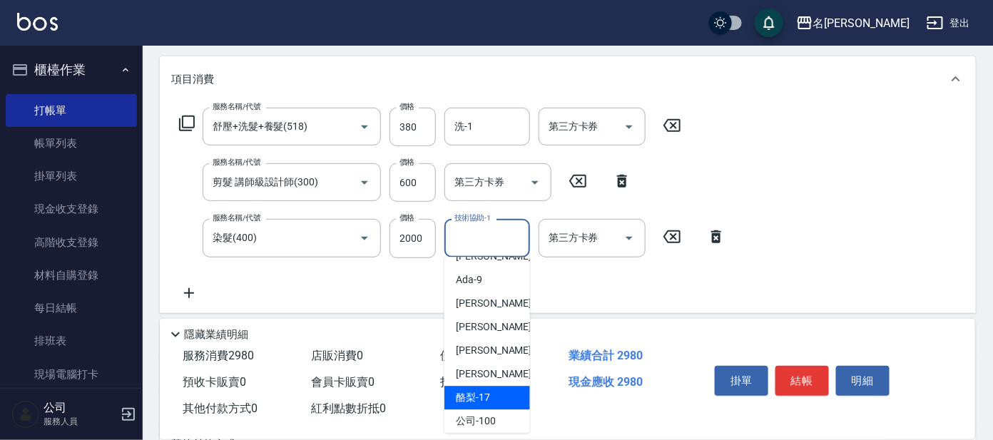
click at [499, 387] on div "酪梨 -17" at bounding box center [487, 399] width 86 height 24
type input "酪梨-17"
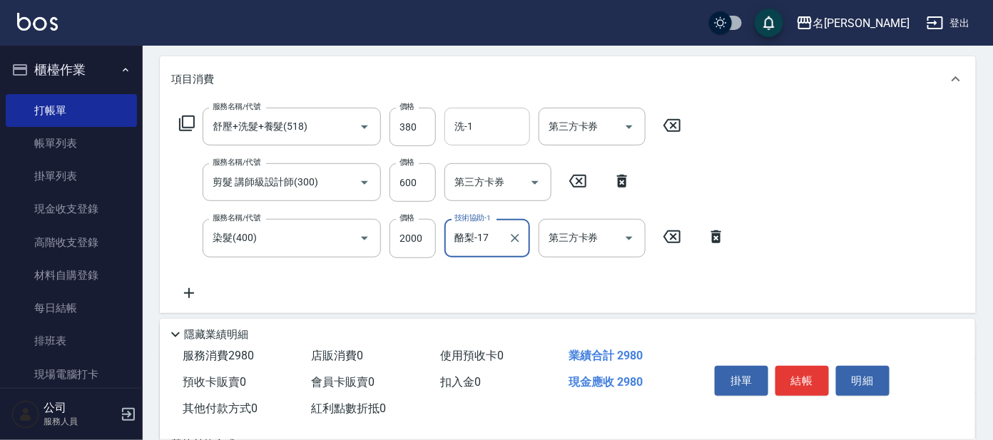
click at [482, 124] on input "洗-1" at bounding box center [487, 126] width 73 height 25
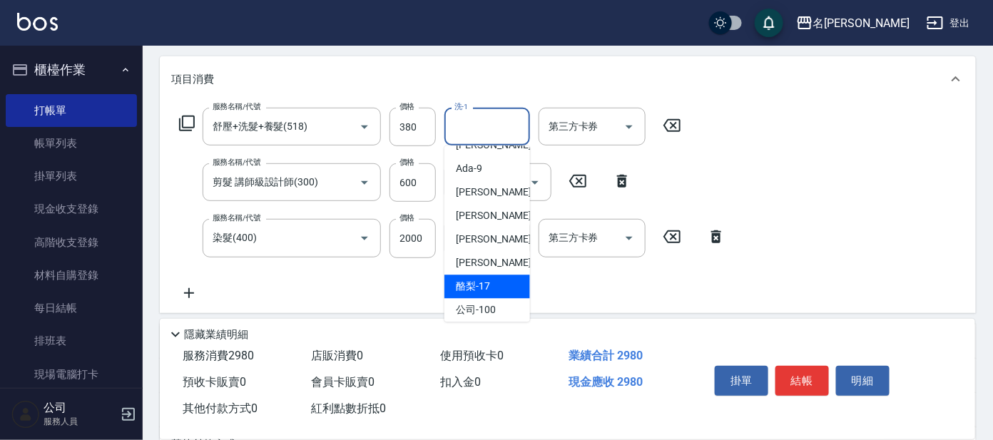
drag, startPoint x: 487, startPoint y: 280, endPoint x: 494, endPoint y: 277, distance: 7.7
click at [490, 278] on div "酪梨 -17" at bounding box center [487, 287] width 86 height 24
type input "酪梨-17"
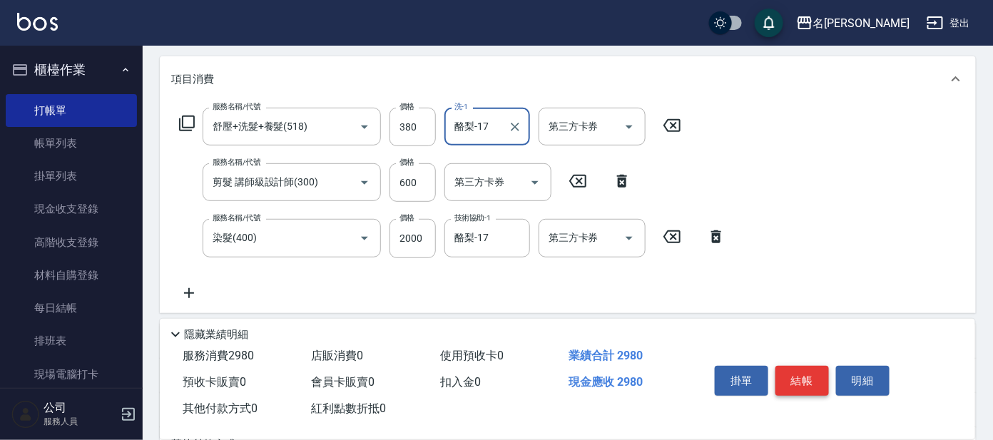
click at [818, 373] on button "結帳" at bounding box center [801, 381] width 53 height 30
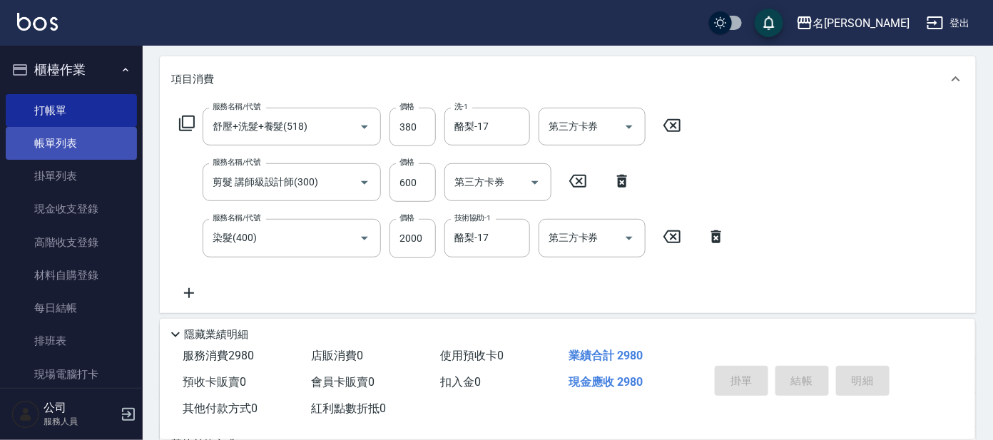
type input "[DATE] 16:42"
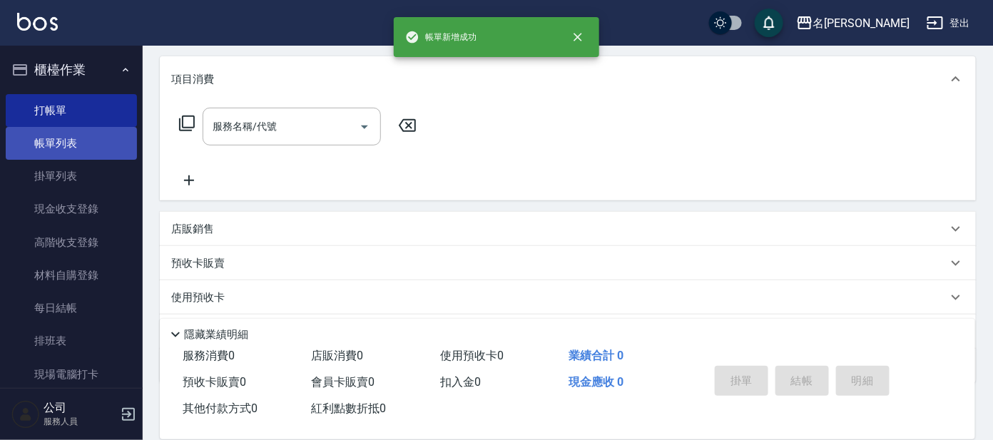
scroll to position [0, 0]
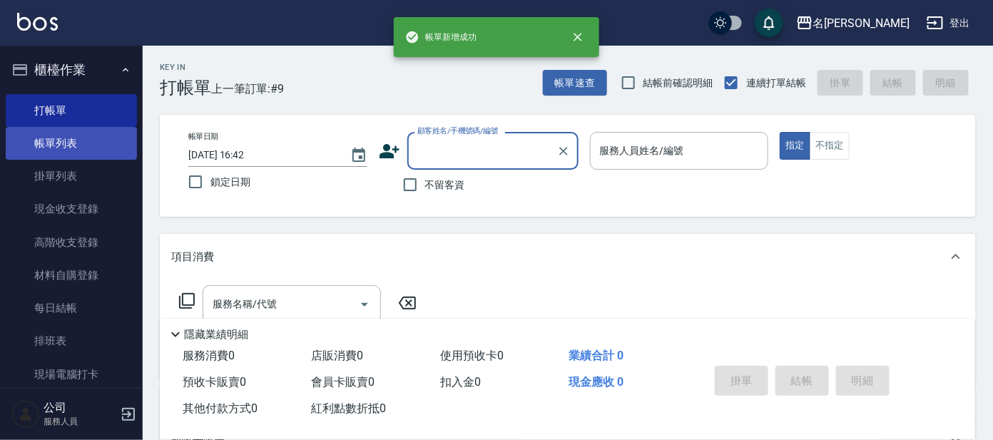
drag, startPoint x: 64, startPoint y: 140, endPoint x: 76, endPoint y: 128, distance: 17.1
click at [64, 140] on link "帳單列表" at bounding box center [71, 143] width 131 height 33
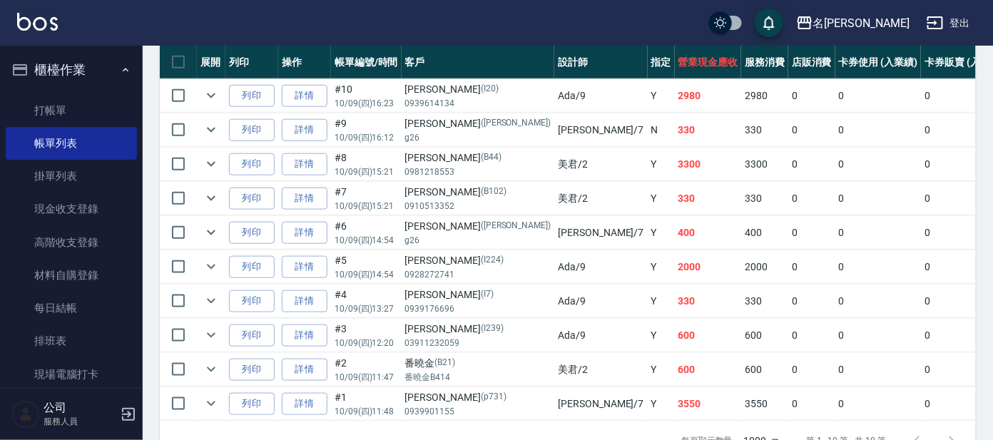
scroll to position [355, 0]
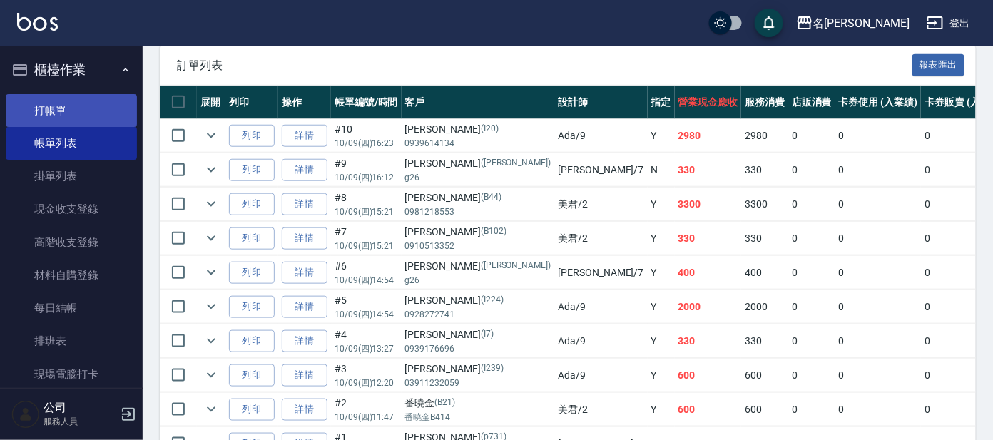
click at [101, 111] on link "打帳單" at bounding box center [71, 110] width 131 height 33
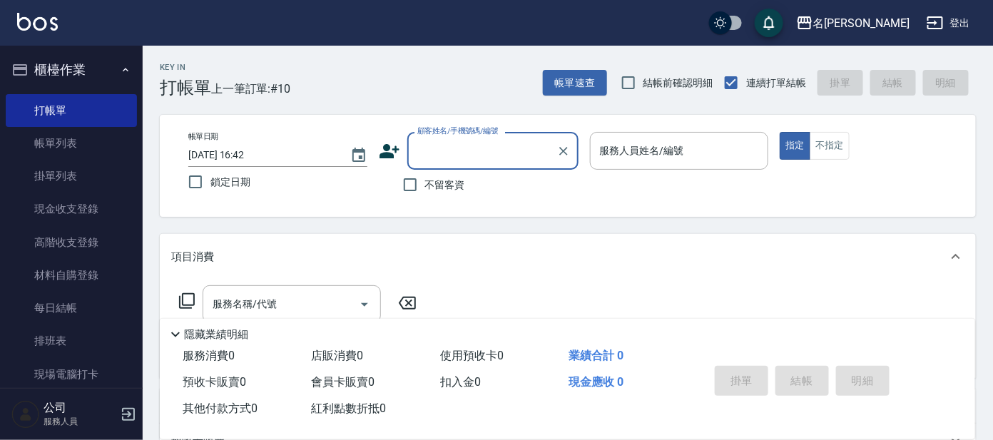
click at [442, 151] on input "顧客姓名/手機號碼/編號" at bounding box center [482, 150] width 137 height 25
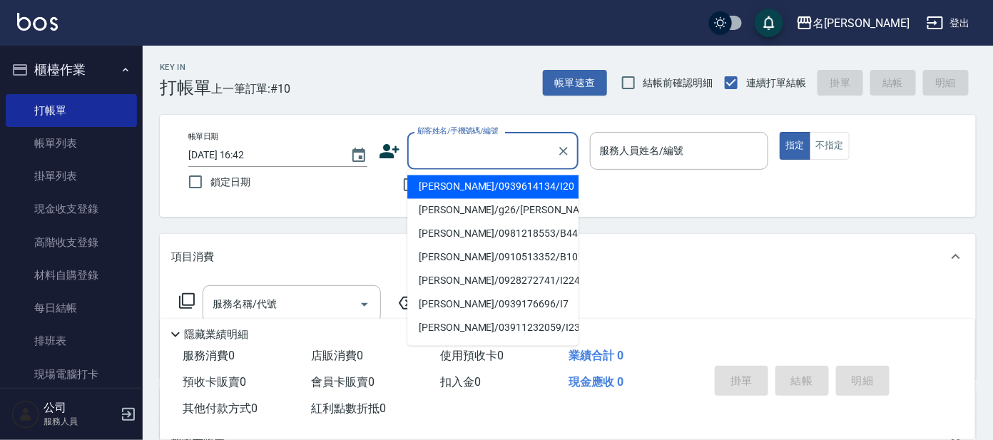
click at [465, 193] on li "[PERSON_NAME]/0939614134/I20" at bounding box center [492, 187] width 171 height 24
type input "[PERSON_NAME]/0939614134/I20"
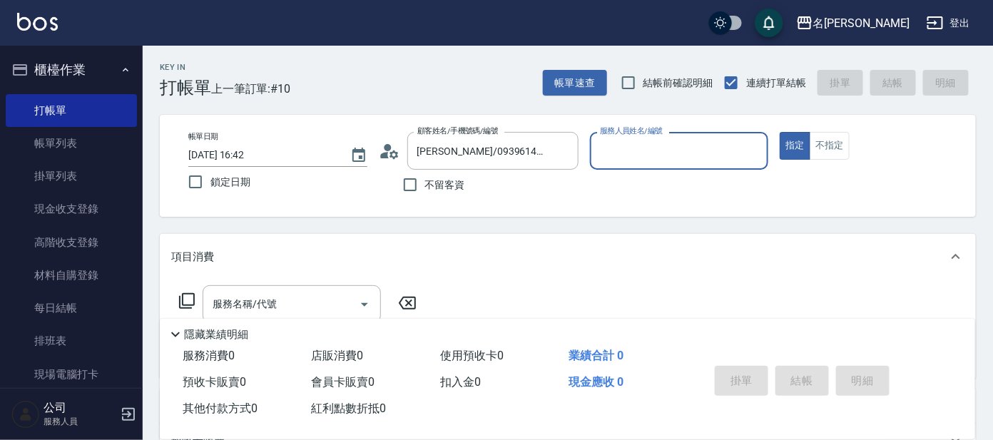
type input "Ada-9"
click at [638, 160] on input "Ada-9" at bounding box center [668, 150] width 145 height 25
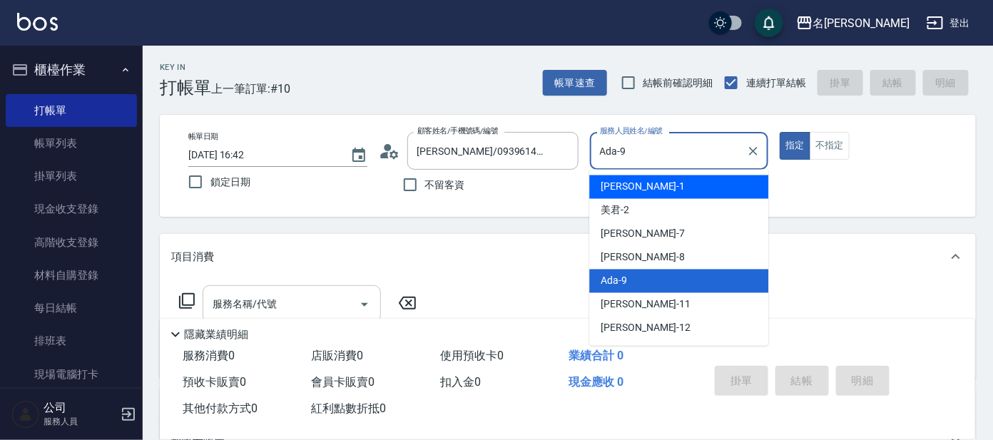
click at [302, 300] on input "服務名稱/代號" at bounding box center [281, 304] width 144 height 25
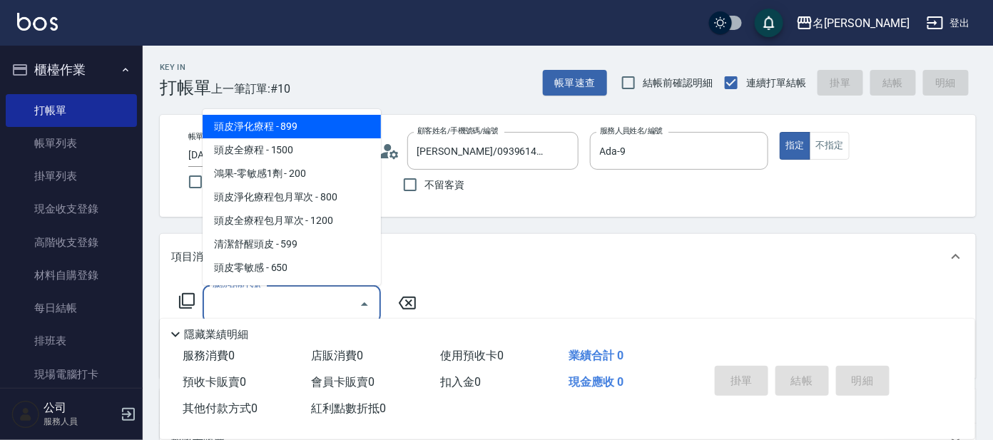
drag, startPoint x: 300, startPoint y: 135, endPoint x: 305, endPoint y: 165, distance: 31.2
click at [300, 137] on span "頭皮淨化療程 - 899" at bounding box center [292, 127] width 178 height 24
type input "頭皮淨化療程(101)"
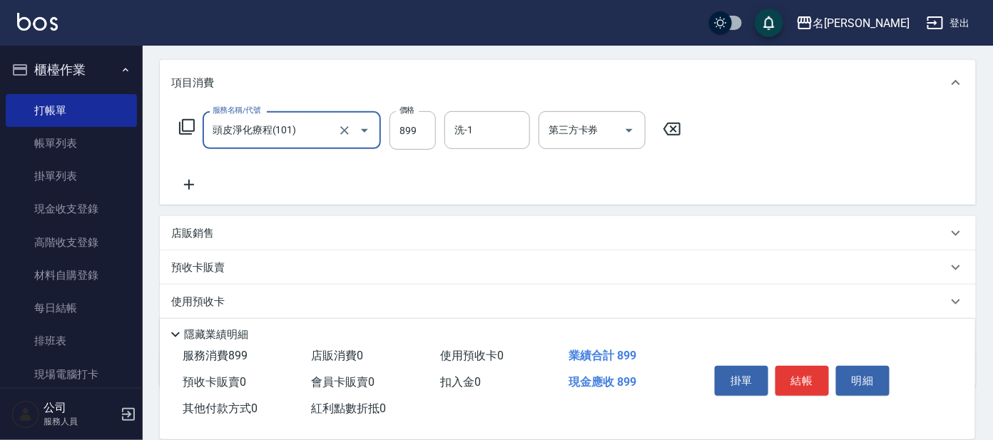
scroll to position [178, 0]
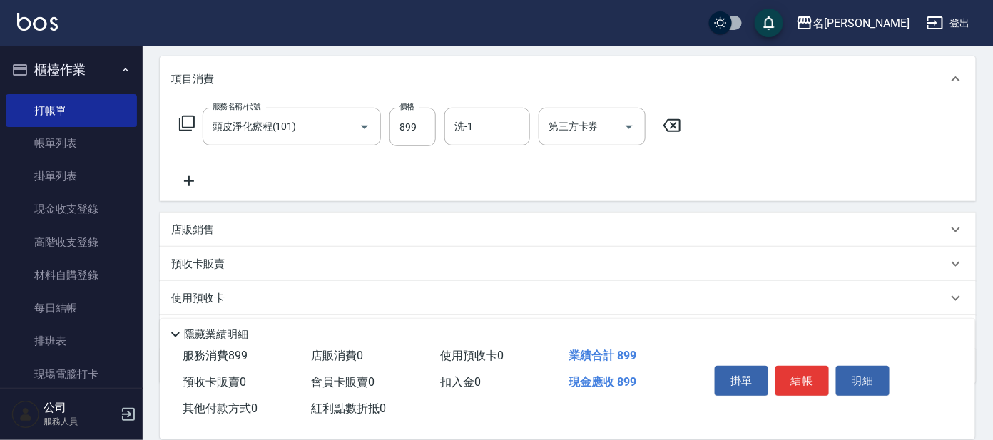
click at [186, 176] on icon at bounding box center [189, 181] width 36 height 17
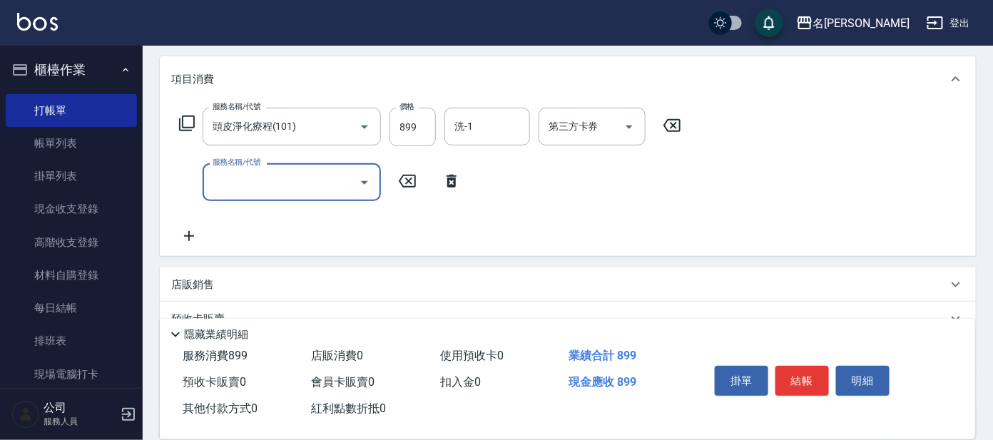
click at [260, 185] on input "服務名稱/代號" at bounding box center [281, 182] width 144 height 25
type input "洗髮(講師)(502)"
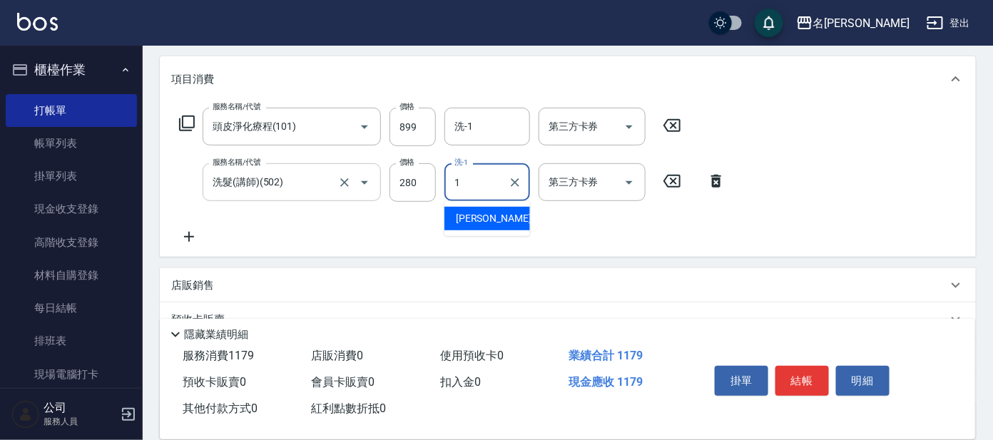
type input "1"
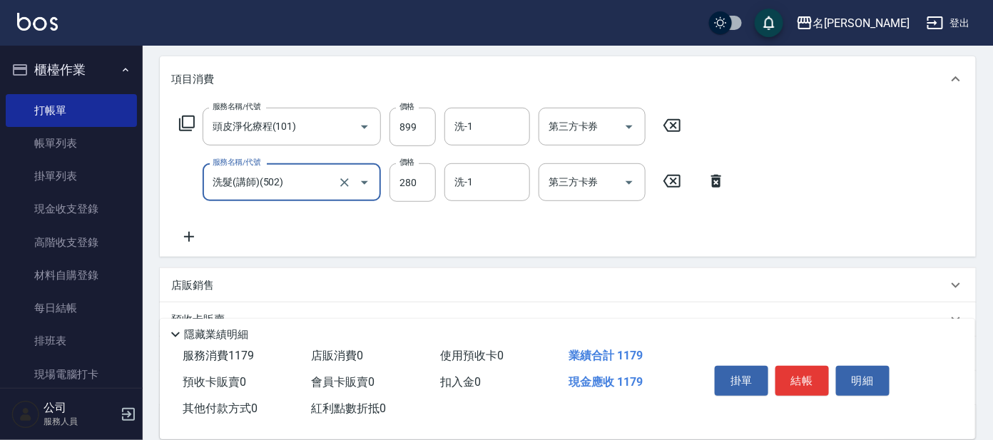
click at [297, 182] on input "洗髮(講師)(502)" at bounding box center [272, 182] width 126 height 25
type input "潤絲(802)"
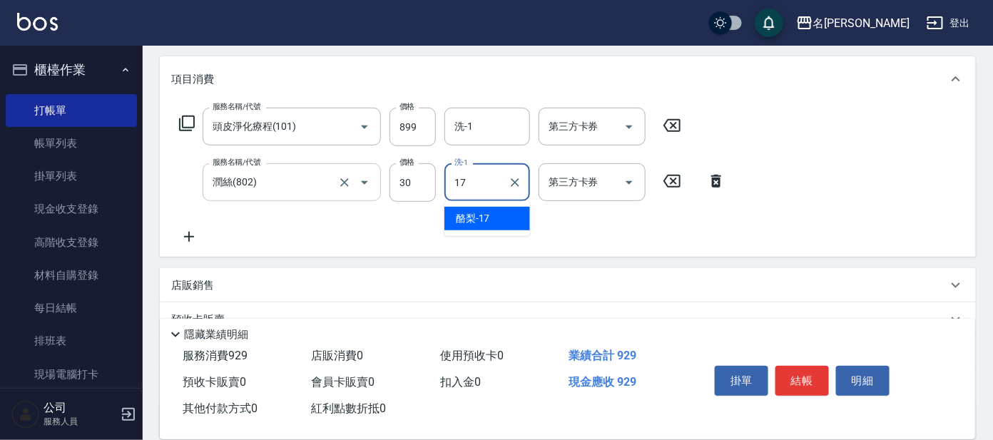
type input "酪梨-17"
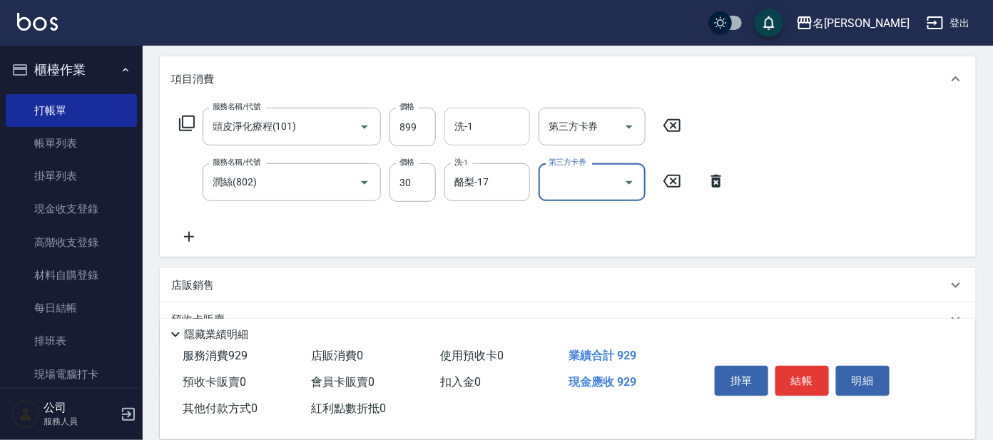
click at [481, 118] on input "洗-1" at bounding box center [487, 126] width 73 height 25
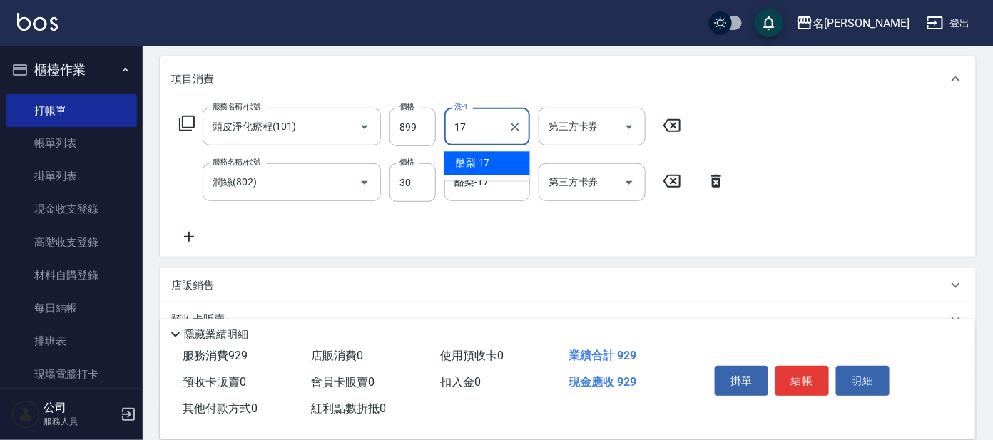
type input "酪梨-17"
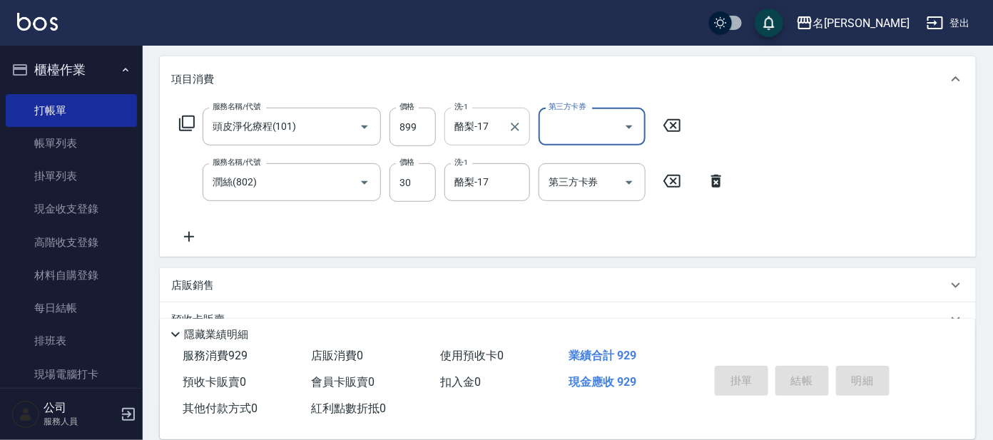
type input "2025/10/09 16:43"
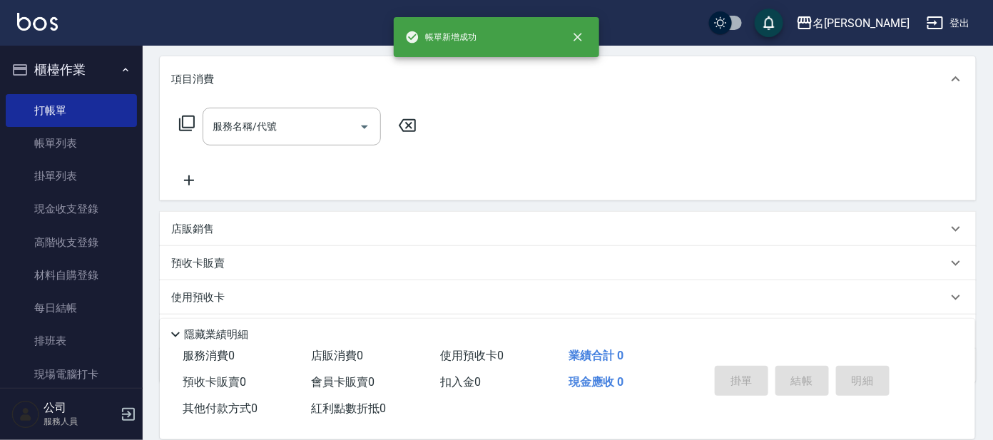
scroll to position [0, 0]
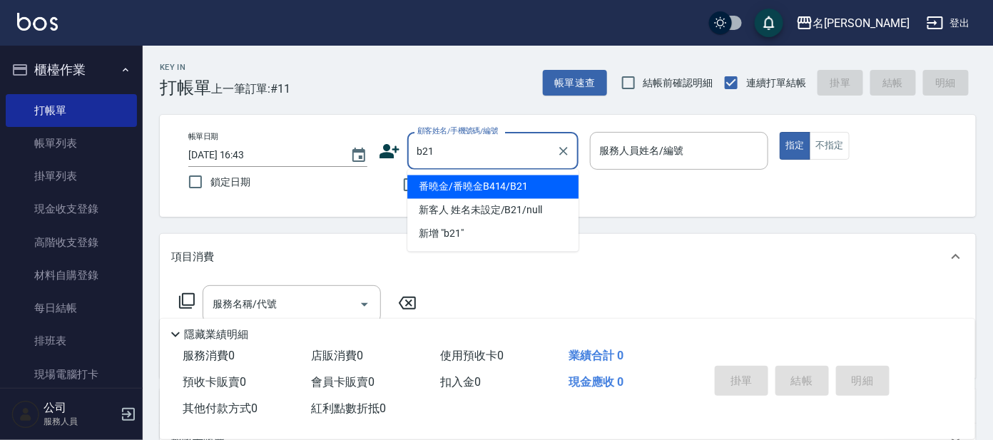
type input "番曉金/番曉金B414/B21"
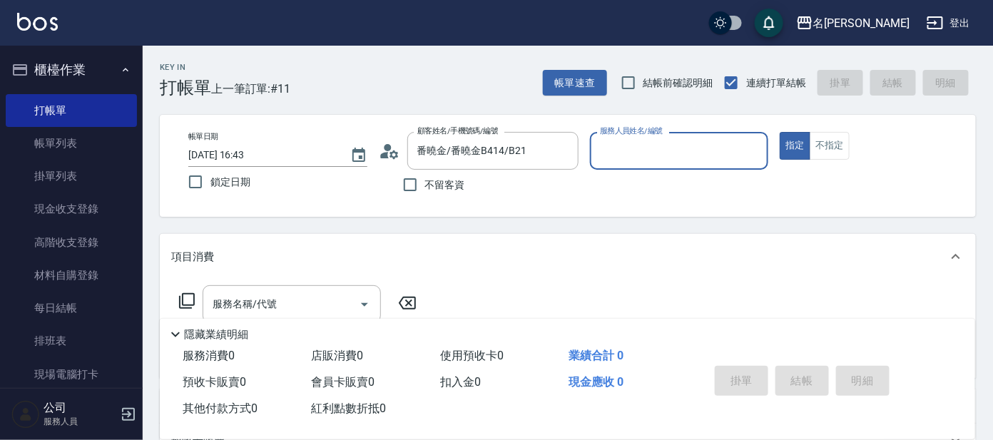
type input "美君-2"
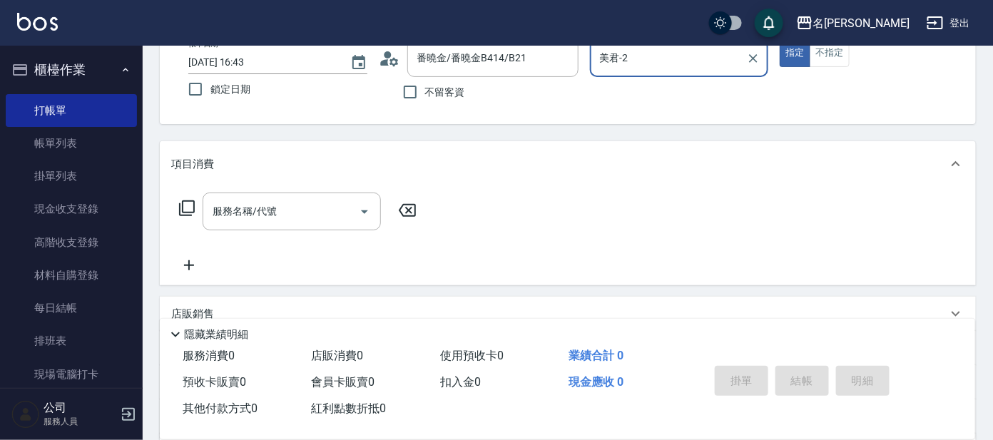
scroll to position [178, 0]
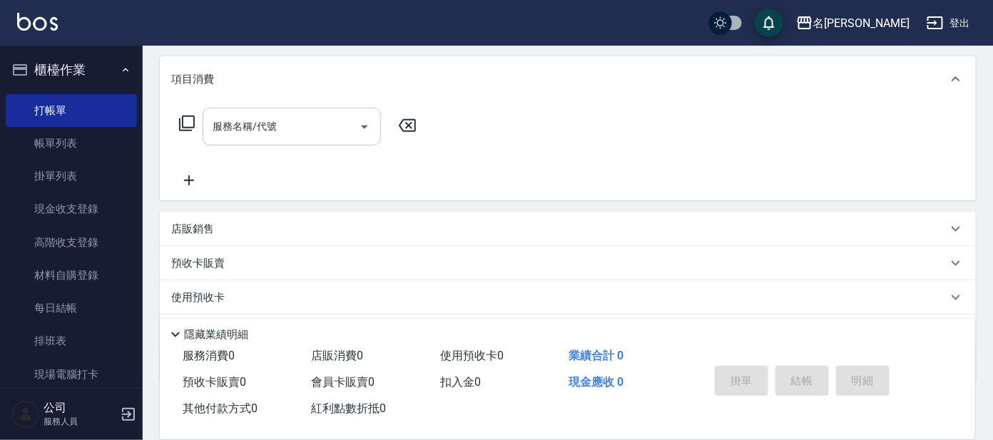
click at [302, 135] on input "服務名稱/代號" at bounding box center [281, 126] width 144 height 25
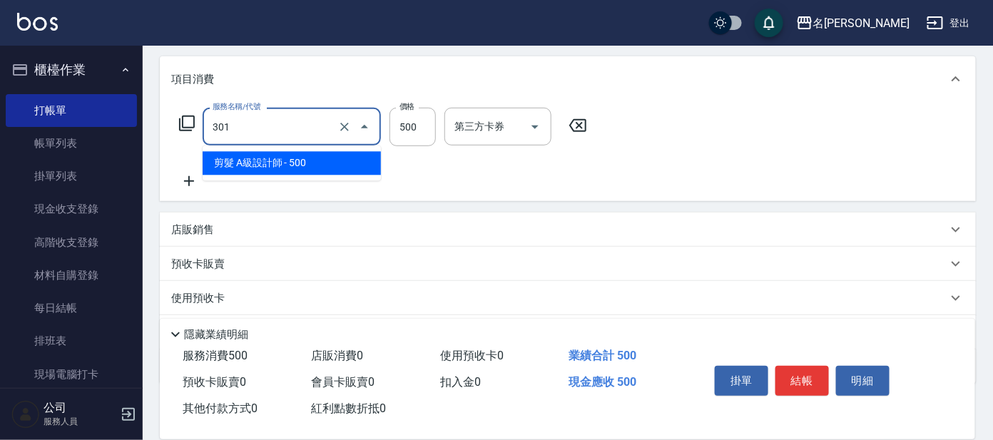
click at [254, 119] on input "301" at bounding box center [272, 126] width 126 height 25
click at [263, 158] on span "剪髮 A級設計師 - 500" at bounding box center [292, 164] width 178 height 24
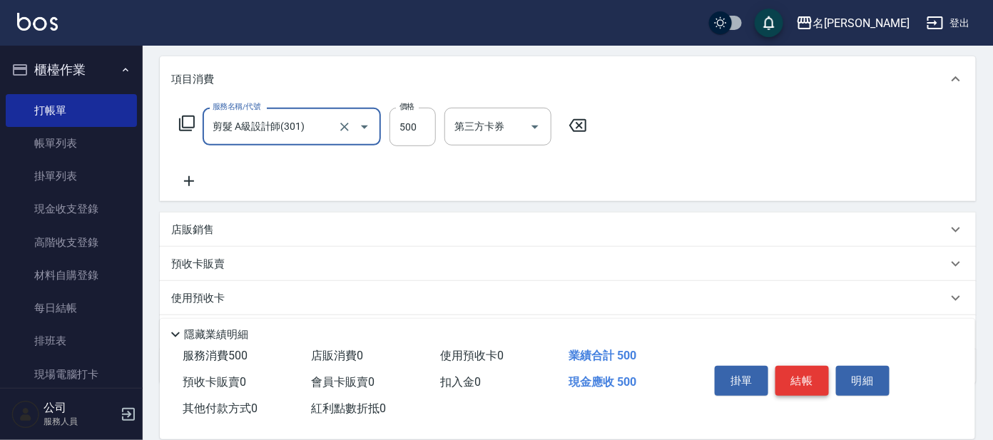
type input "剪髮 A級設計師(301)"
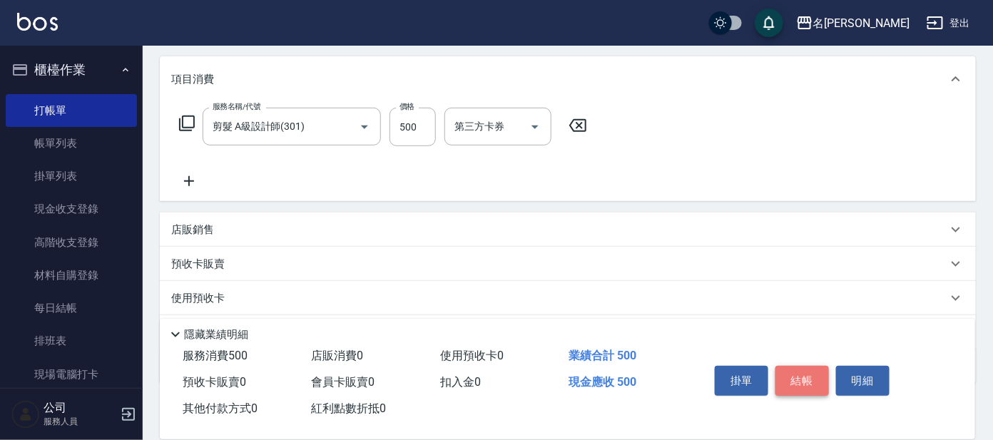
click at [802, 372] on button "結帳" at bounding box center [801, 381] width 53 height 30
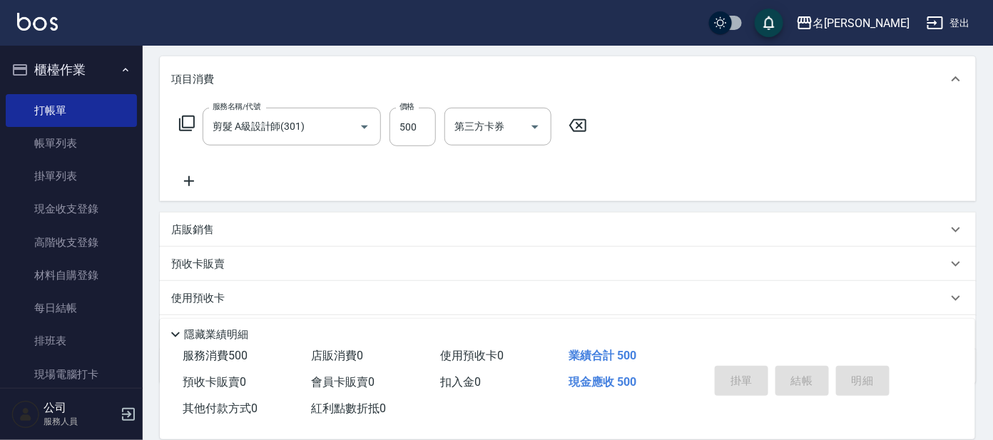
type input "[DATE] 17:06"
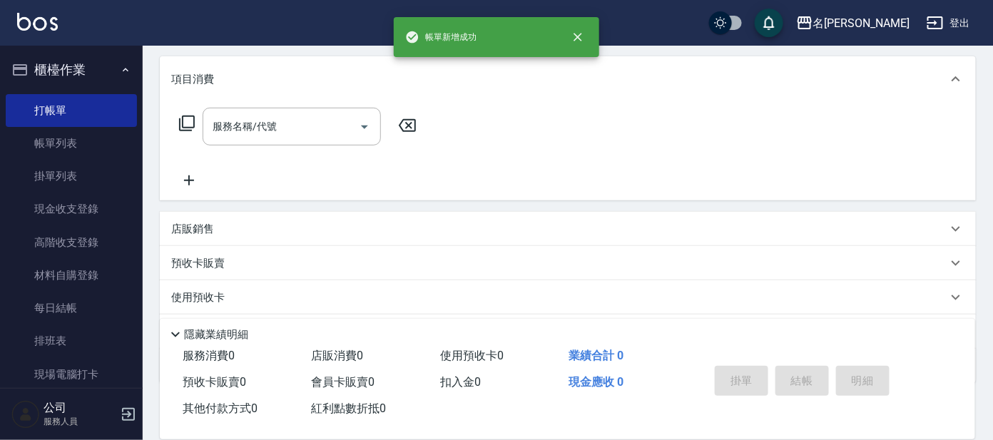
scroll to position [0, 0]
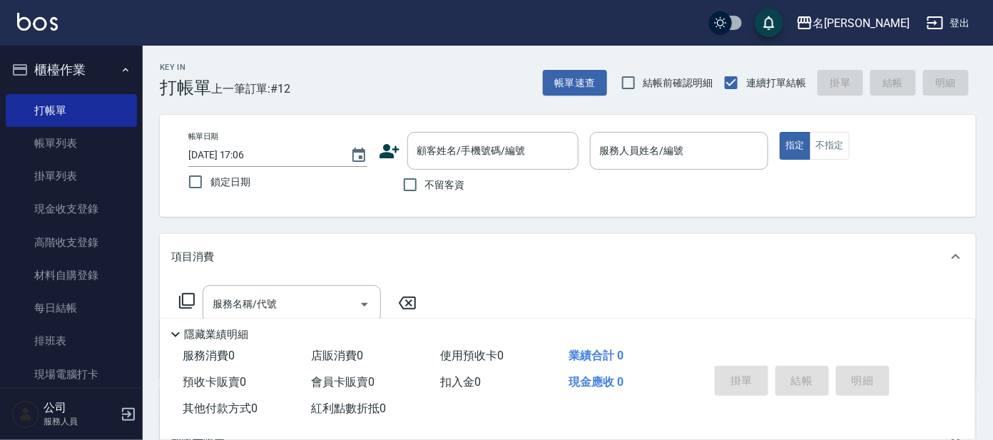
click at [850, 195] on div "帳單日期 2025/10/09 17:06 鎖定日期 顧客姓名/手機號碼/編號 顧客姓名/手機號碼/編號 不留客資 服務人員姓名/編號 服務人員姓名/編號 指…" at bounding box center [568, 166] width 782 height 68
click at [537, 151] on input "顧客姓名/手機號碼/編號" at bounding box center [482, 150] width 137 height 25
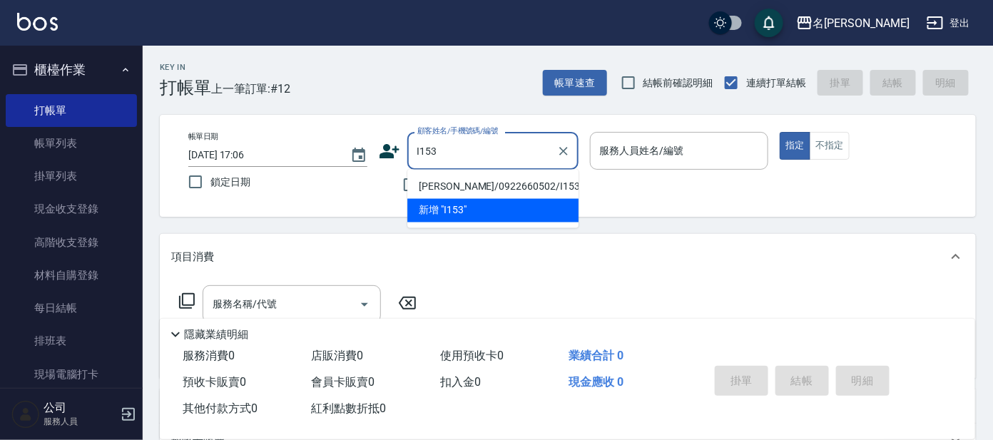
click at [461, 181] on li "[PERSON_NAME]/0922660502/I153" at bounding box center [492, 187] width 171 height 24
type input "[PERSON_NAME]/0922660502/I153"
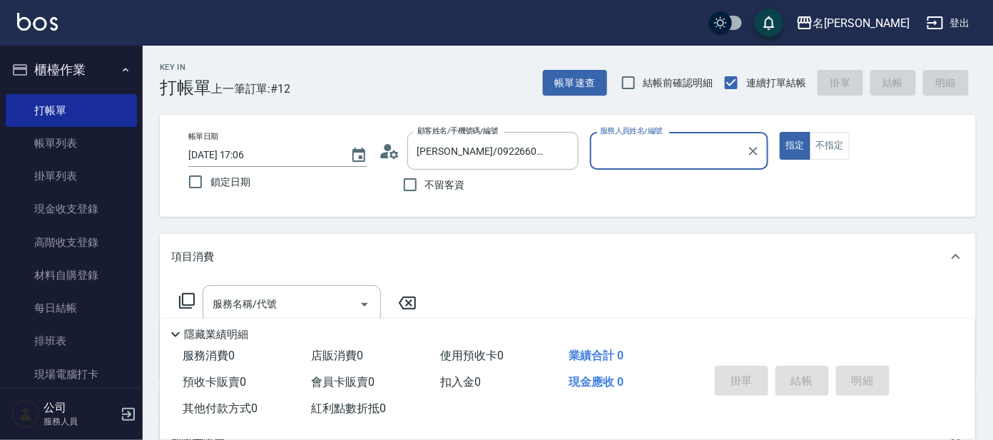
type input "Ada-9"
click at [191, 292] on icon at bounding box center [186, 300] width 17 height 17
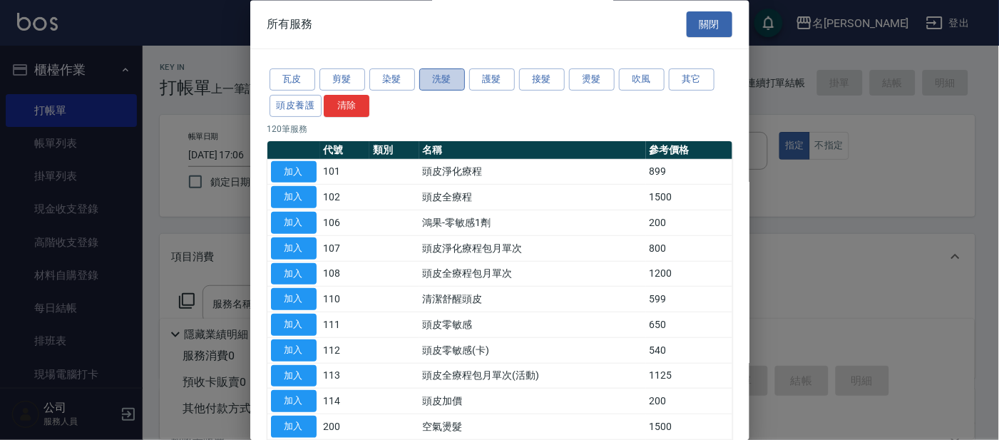
click at [445, 76] on button "洗髮" at bounding box center [442, 80] width 46 height 22
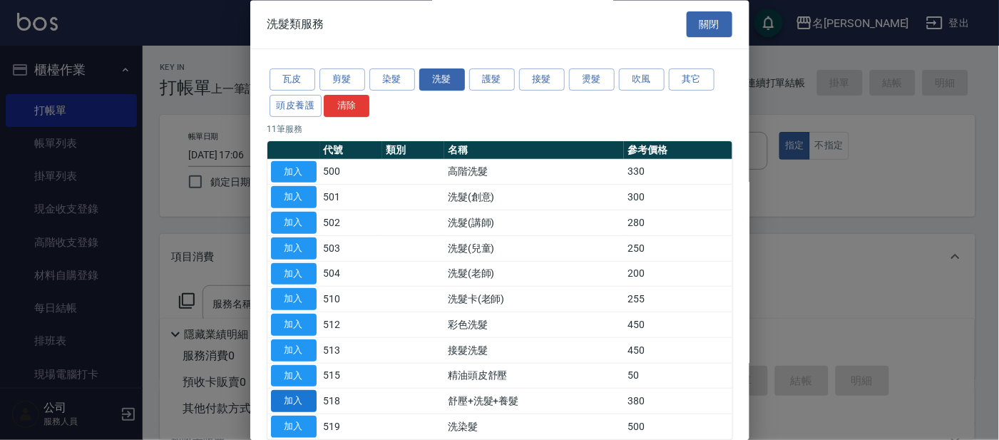
click at [307, 399] on button "加入" at bounding box center [294, 402] width 46 height 22
type input "舒壓+洗髮+養髮(518)"
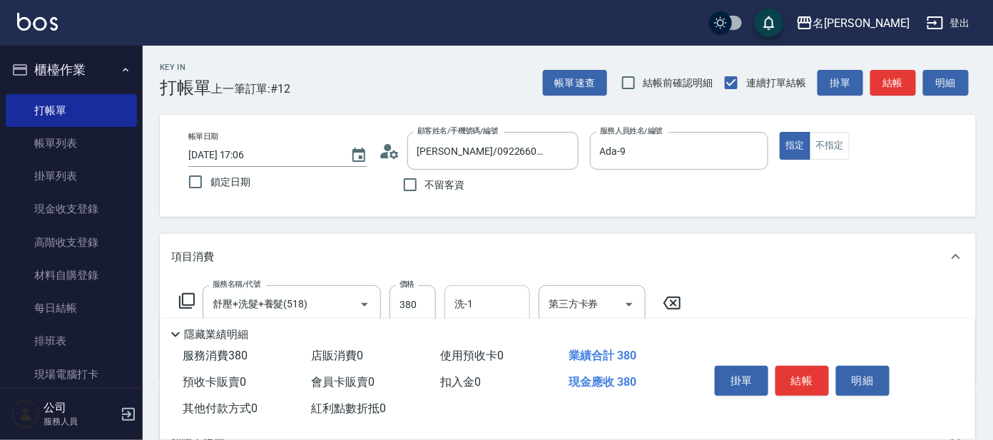
click at [496, 307] on input "洗-1" at bounding box center [487, 304] width 73 height 25
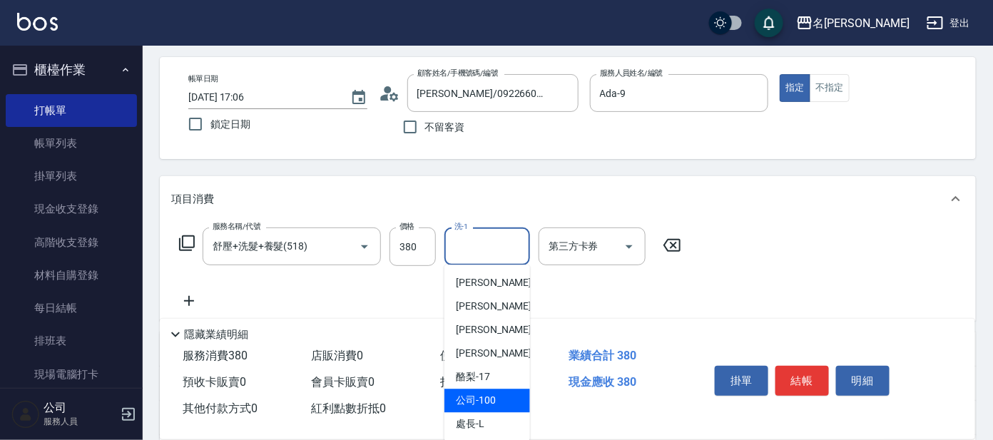
scroll to position [88, 0]
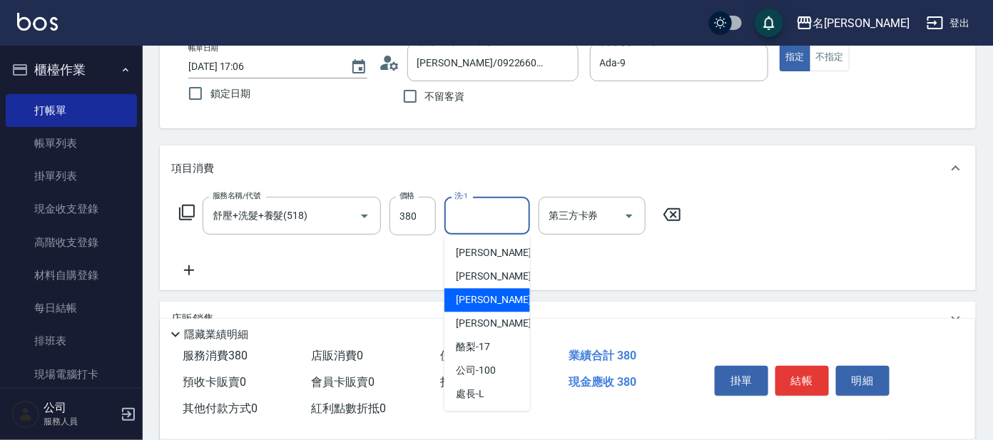
click at [491, 295] on span "楊佳臻 -13" at bounding box center [501, 300] width 90 height 15
type input "[PERSON_NAME]-13"
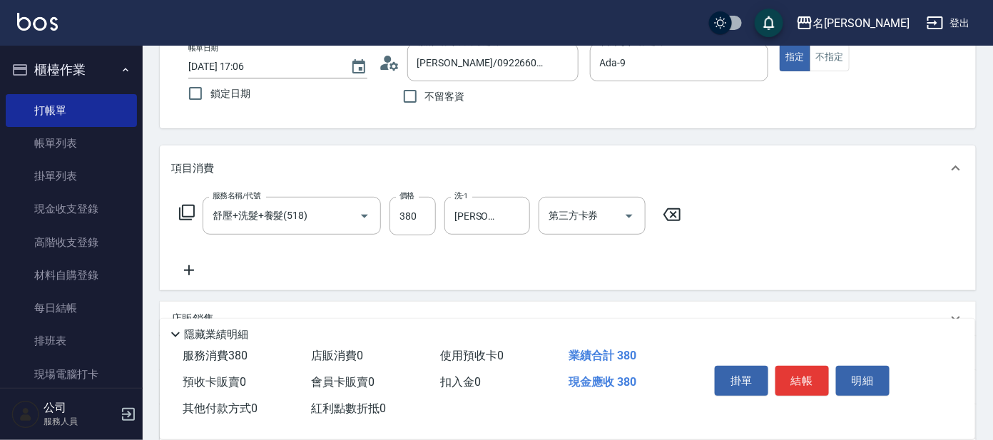
click at [185, 214] on icon at bounding box center [186, 212] width 17 height 17
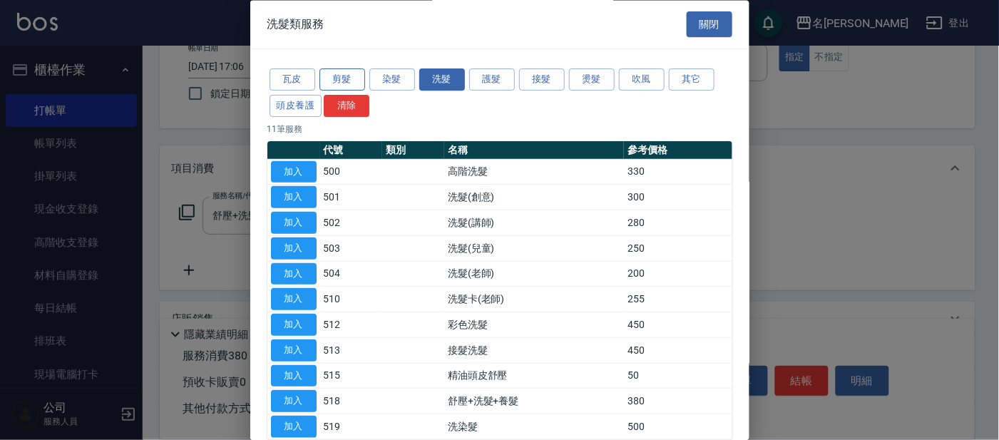
click at [334, 81] on button "剪髮" at bounding box center [343, 80] width 46 height 22
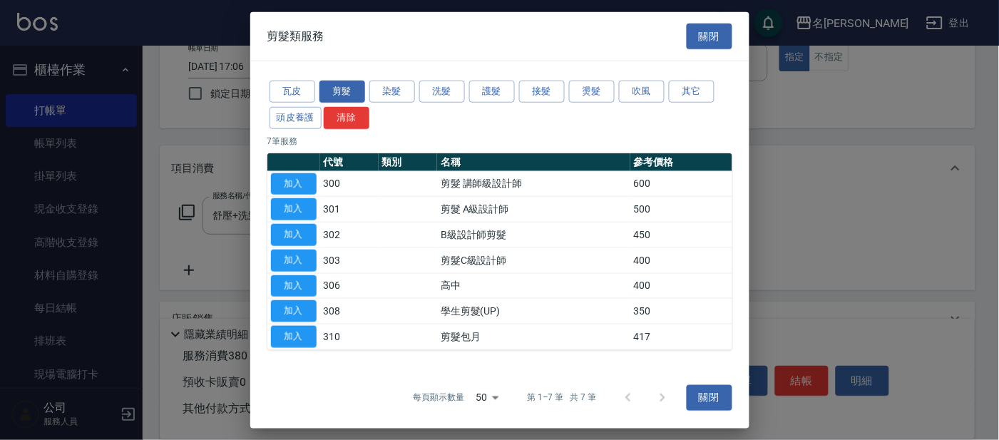
drag, startPoint x: 303, startPoint y: 306, endPoint x: 302, endPoint y: 297, distance: 9.4
click at [303, 299] on td "加入" at bounding box center [293, 312] width 53 height 26
click at [305, 307] on button "加入" at bounding box center [294, 311] width 46 height 22
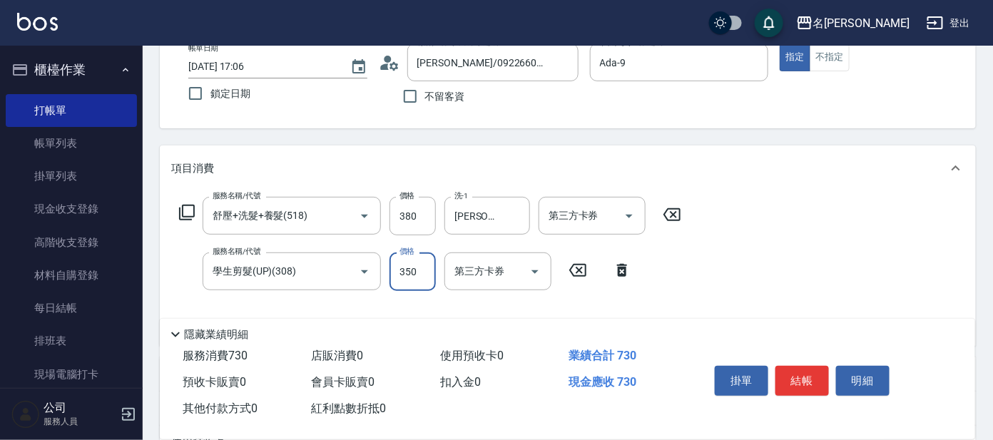
click at [426, 279] on input "350" at bounding box center [412, 272] width 46 height 39
type input "100"
click at [816, 378] on button "結帳" at bounding box center [801, 381] width 53 height 30
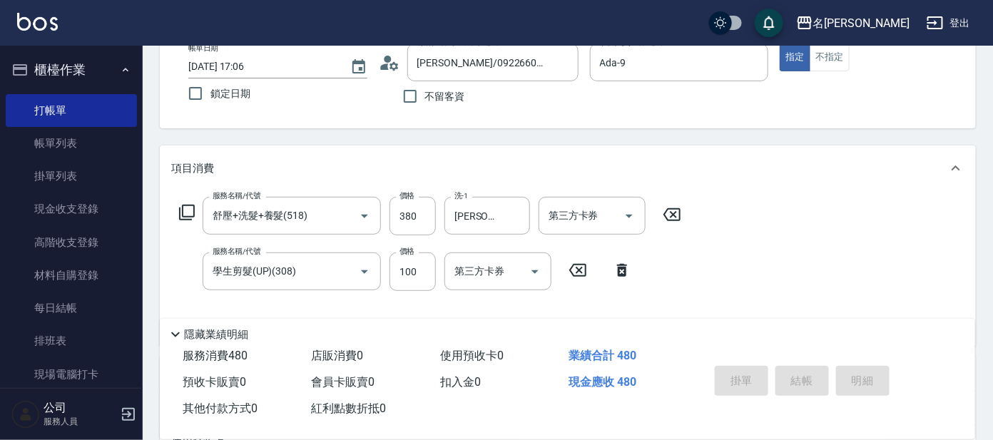
type input "2025/10/09 17:09"
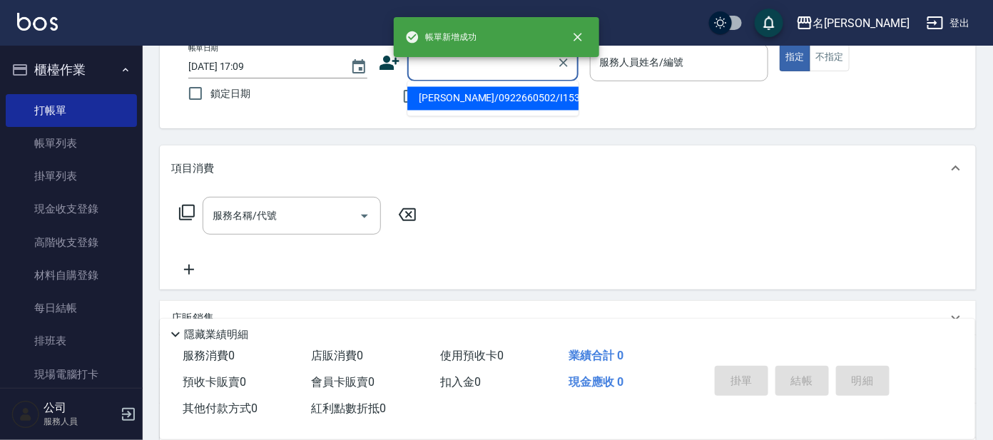
click at [504, 72] on input "顧客姓名/手機號碼/編號" at bounding box center [482, 62] width 137 height 25
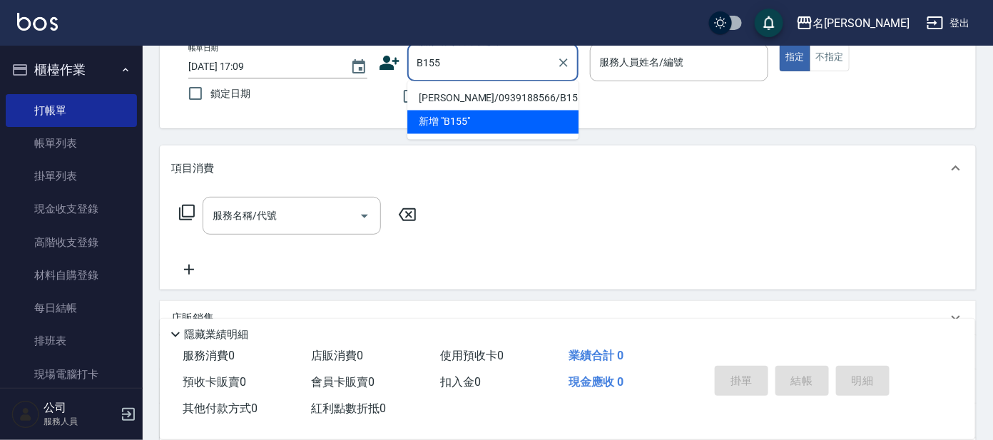
click at [470, 99] on li "[PERSON_NAME]/0939188566/B155" at bounding box center [492, 99] width 171 height 24
type input "[PERSON_NAME]/0939188566/B155"
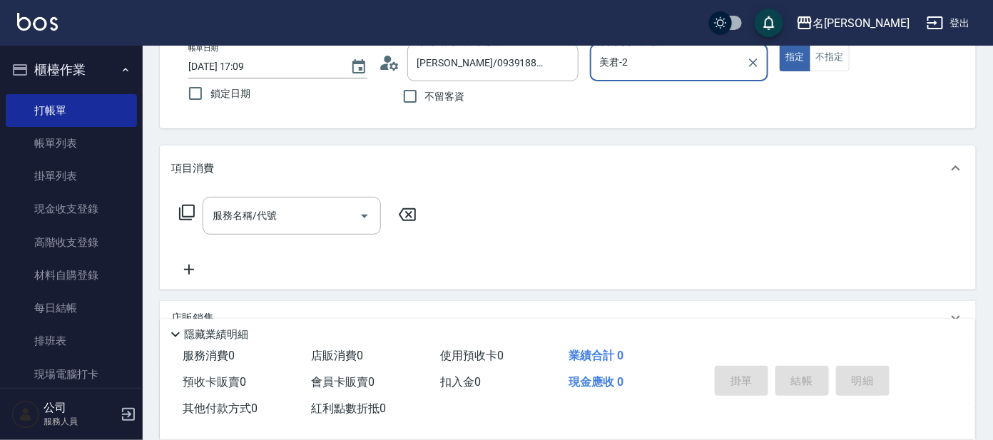
click at [668, 69] on input "美君-2" at bounding box center [668, 62] width 145 height 25
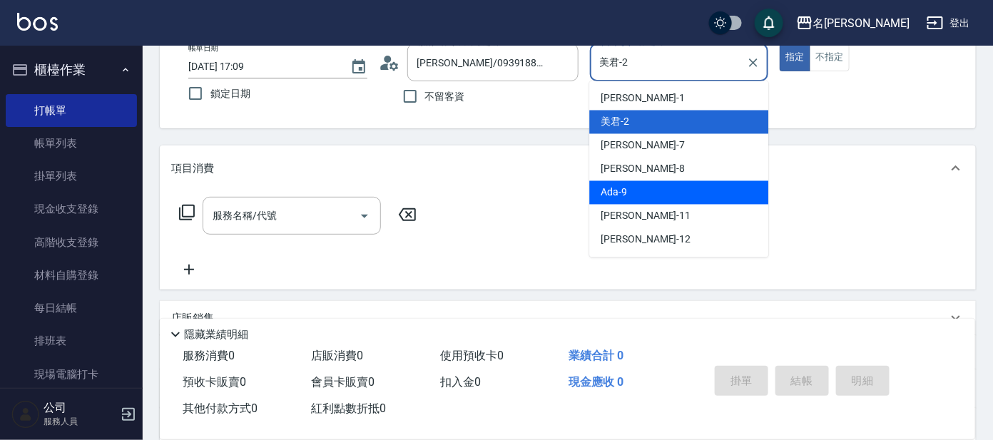
click at [635, 190] on div "Ada -9" at bounding box center [678, 193] width 179 height 24
type input "Ada-9"
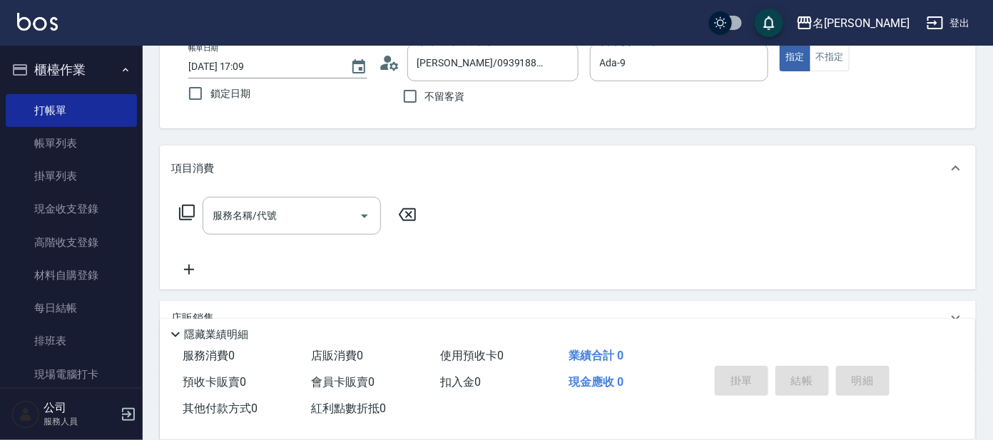
click at [183, 211] on icon at bounding box center [187, 213] width 16 height 16
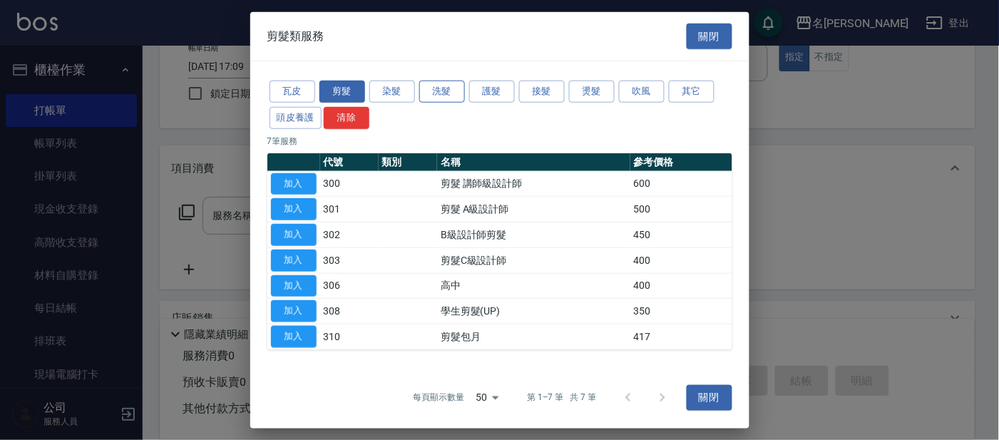
click at [426, 88] on button "洗髮" at bounding box center [442, 92] width 46 height 22
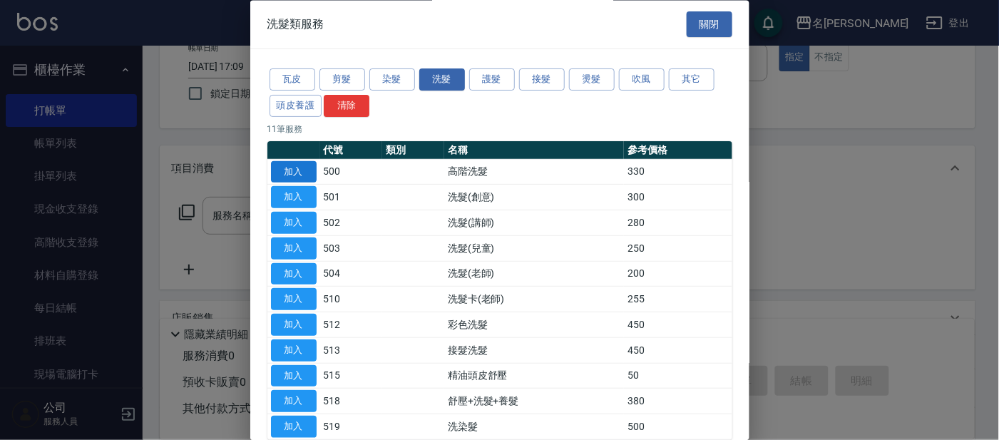
click at [307, 173] on button "加入" at bounding box center [294, 172] width 46 height 22
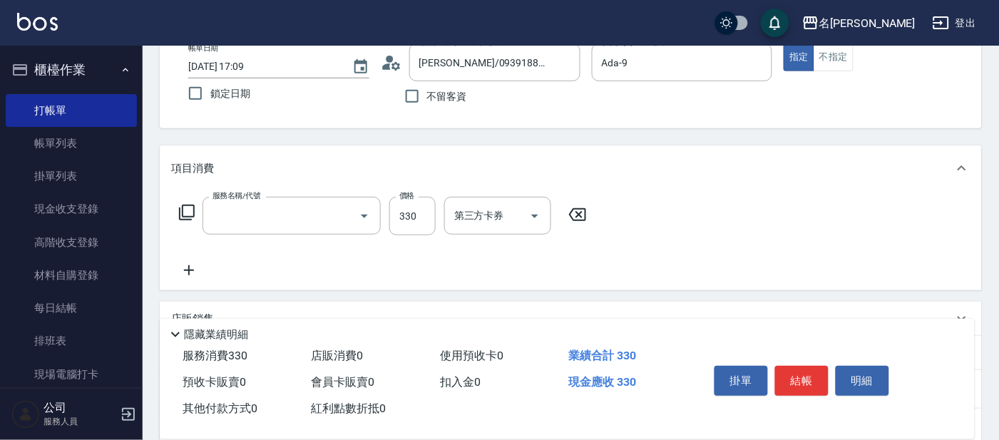
type input "高階洗髮(500)"
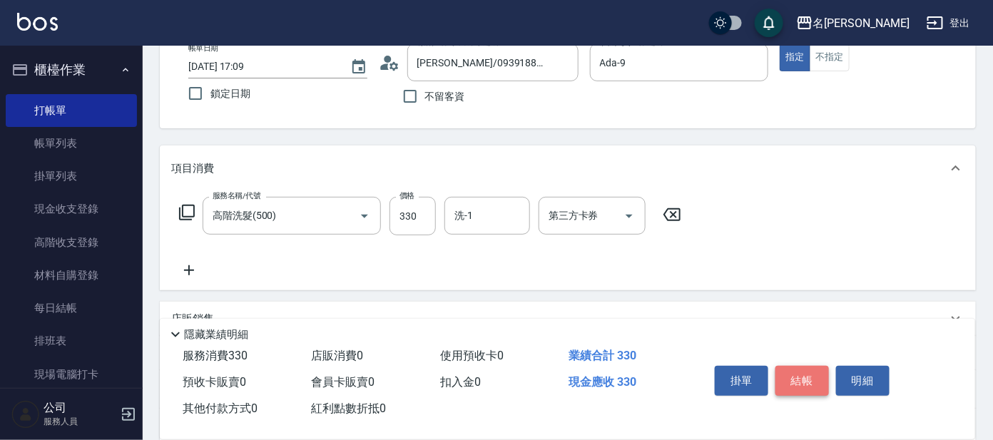
click at [789, 377] on button "結帳" at bounding box center [801, 381] width 53 height 30
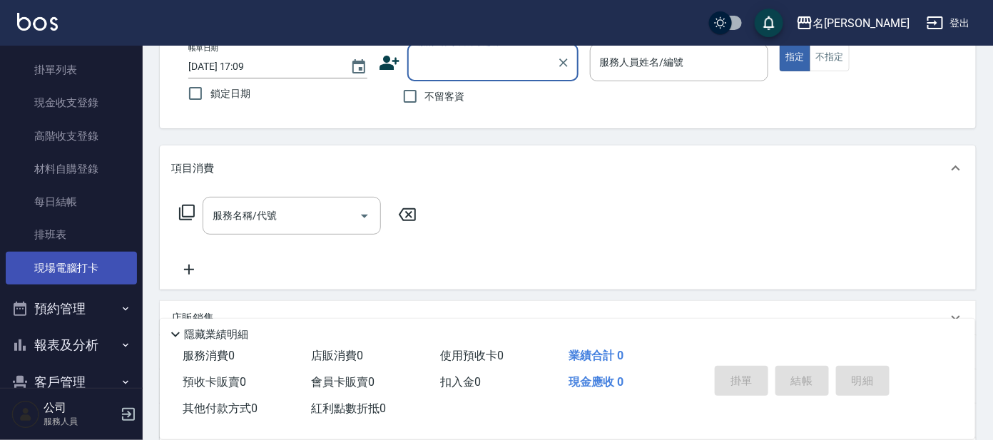
scroll to position [171, 0]
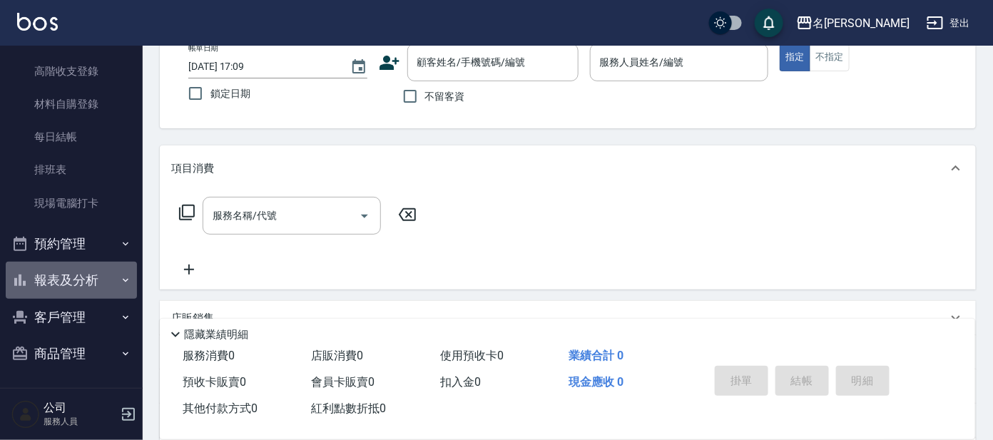
click at [88, 278] on button "報表及分析" at bounding box center [71, 280] width 131 height 37
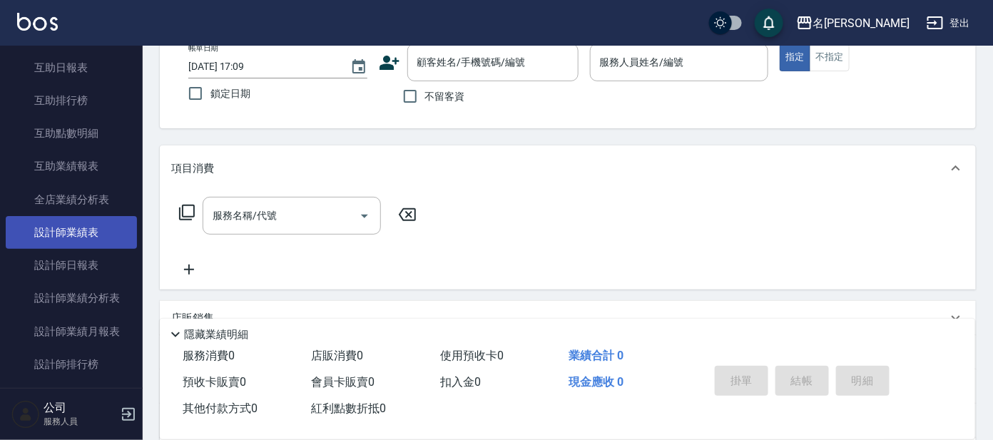
scroll to position [617, 0]
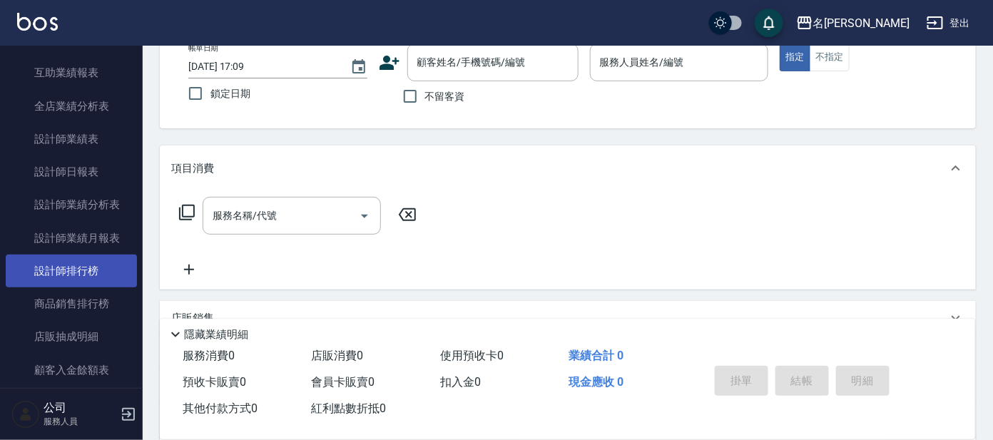
click at [98, 271] on link "設計師排行榜" at bounding box center [71, 271] width 131 height 33
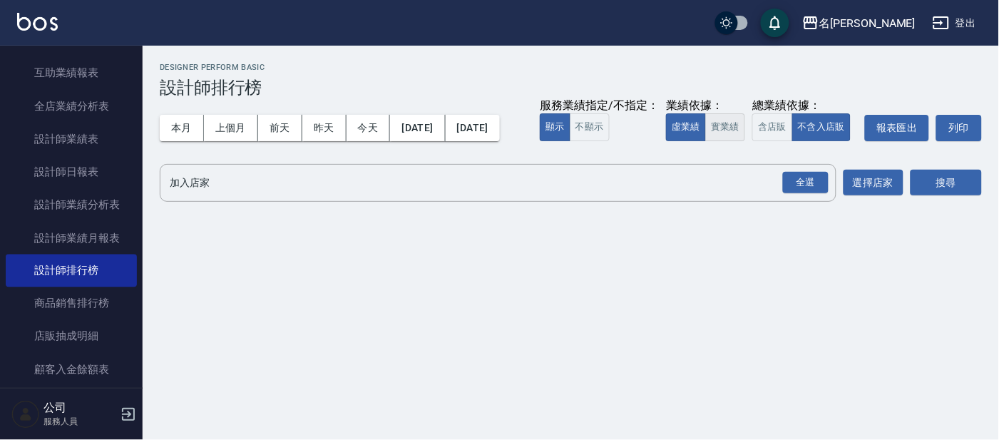
click at [705, 141] on button "實業績" at bounding box center [725, 127] width 40 height 28
drag, startPoint x: 787, startPoint y: 204, endPoint x: 780, endPoint y: 204, distance: 7.8
click at [785, 194] on div "全選" at bounding box center [806, 183] width 46 height 22
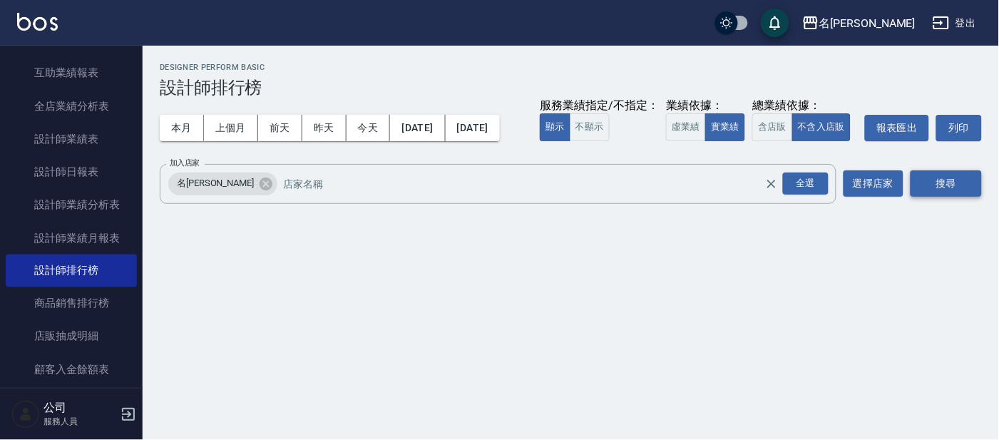
click at [949, 197] on button "搜尋" at bounding box center [946, 183] width 71 height 26
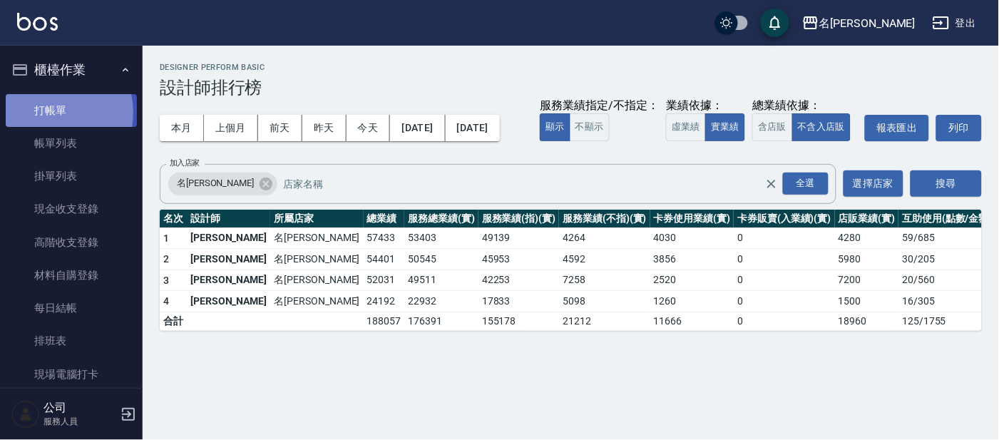
click at [52, 112] on link "打帳單" at bounding box center [71, 110] width 131 height 33
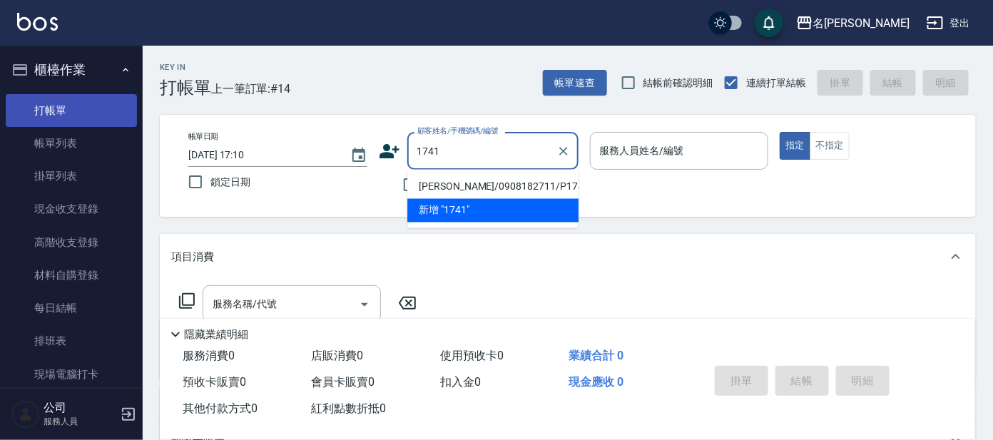
type input "[PERSON_NAME]/0908182711/P1741"
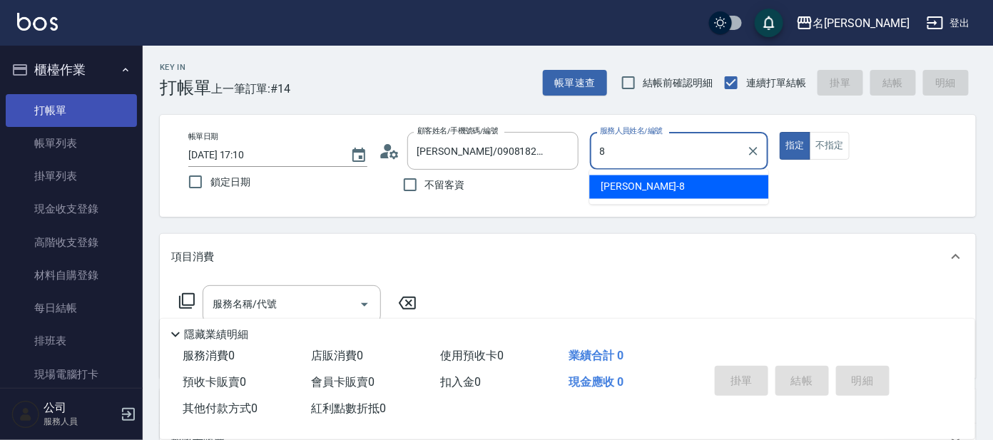
type input "[PERSON_NAME]-8"
type button "true"
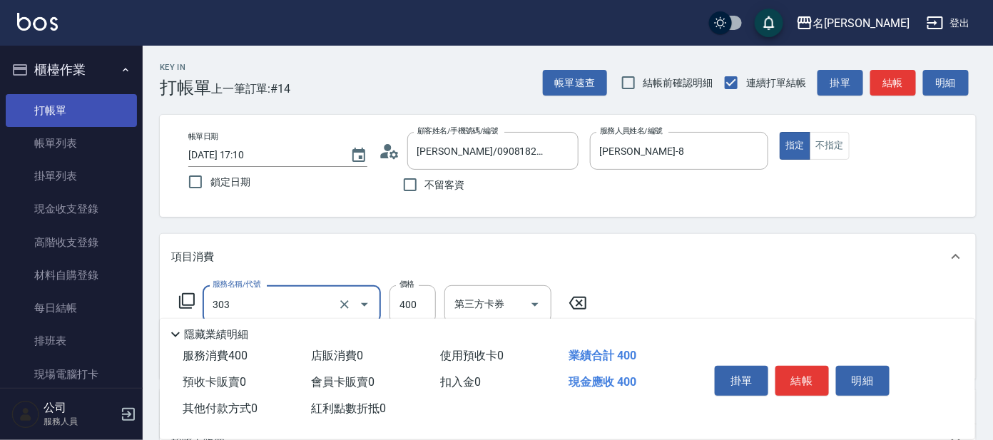
type input "剪髮C級設計師(303)"
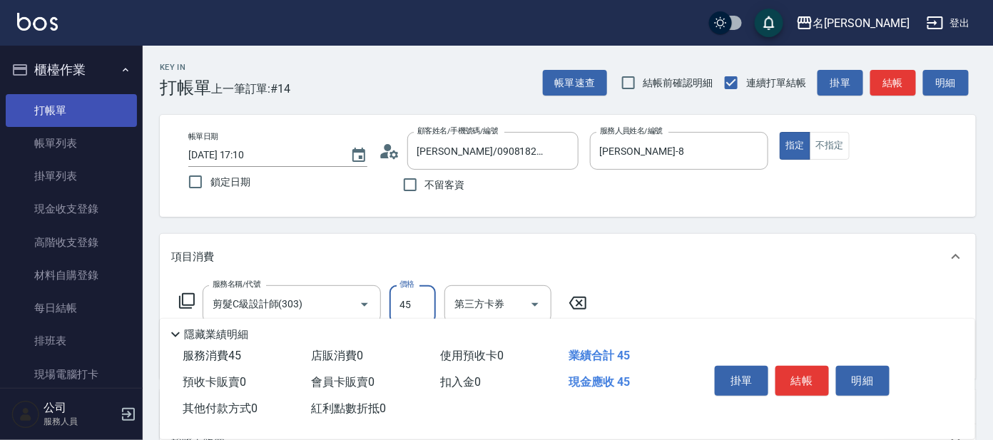
type input "450"
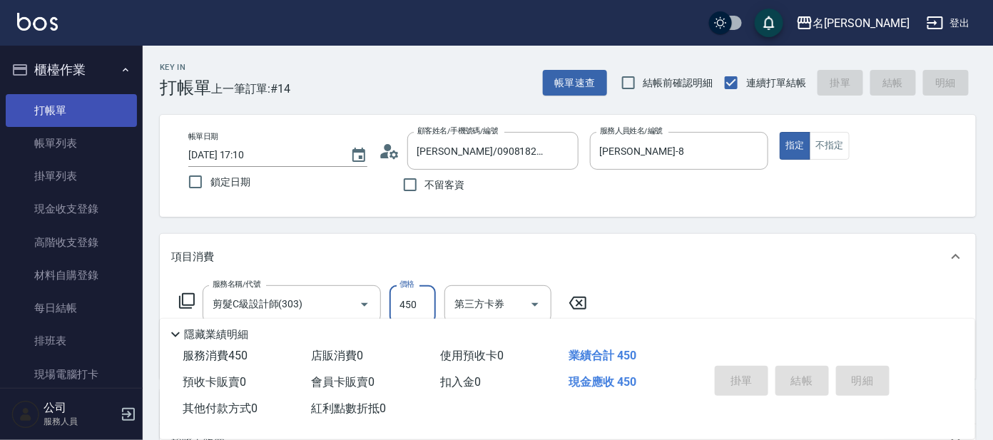
type input "2025/10/09 17:24"
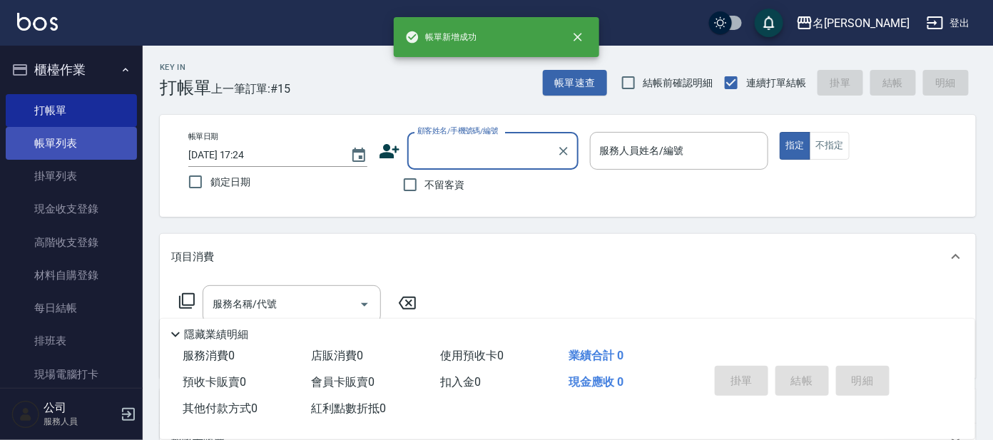
click at [81, 151] on link "帳單列表" at bounding box center [71, 143] width 131 height 33
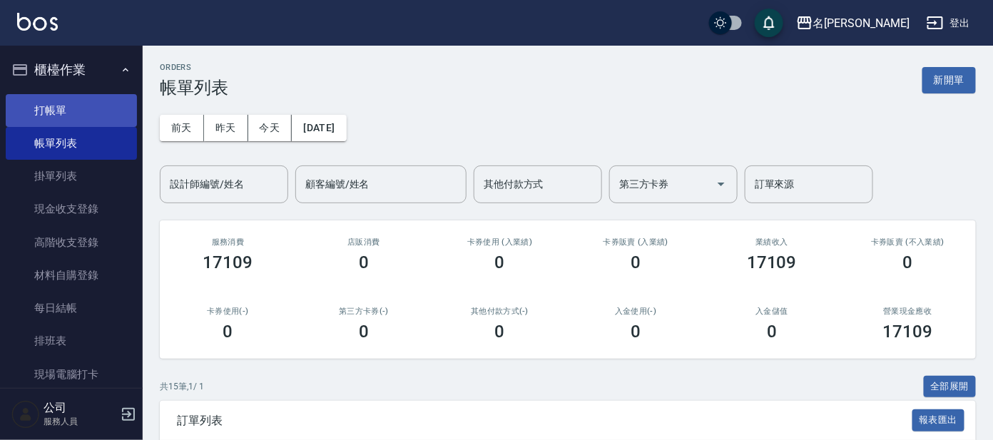
click at [104, 121] on link "打帳單" at bounding box center [71, 110] width 131 height 33
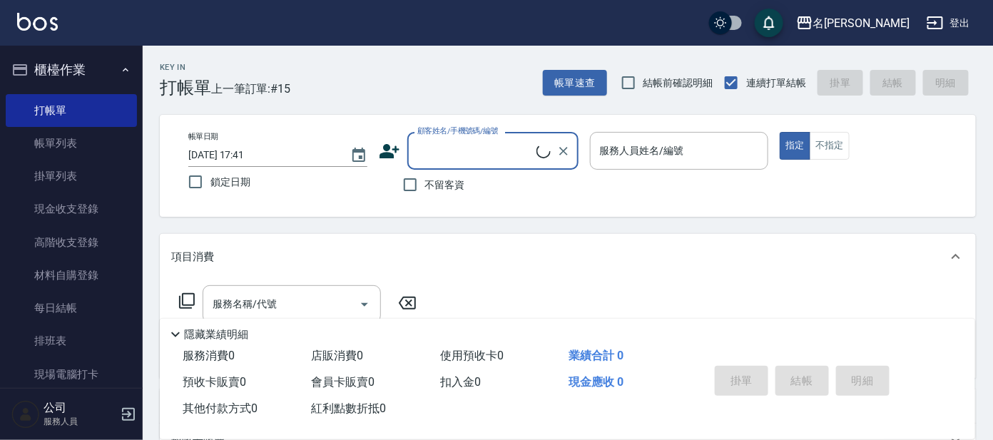
click at [499, 143] on input "顧客姓名/手機號碼/編號" at bounding box center [475, 150] width 123 height 25
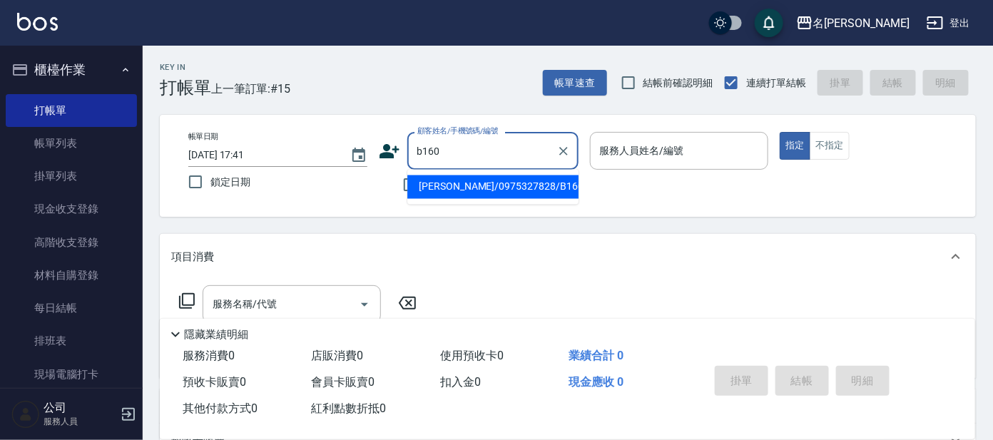
click at [491, 155] on input "b160" at bounding box center [482, 150] width 137 height 25
click at [490, 180] on li "[PERSON_NAME]/0975327828/B160" at bounding box center [492, 187] width 171 height 24
type input "[PERSON_NAME]/0975327828/B160"
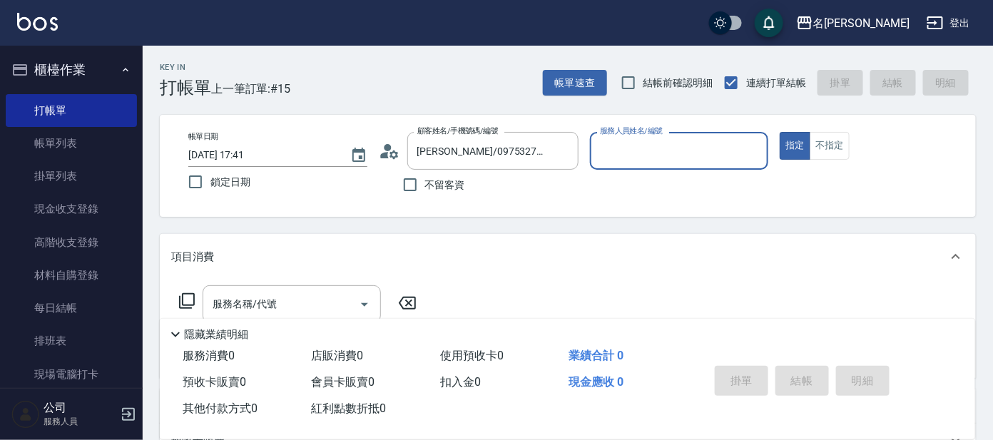
type input "美君-2"
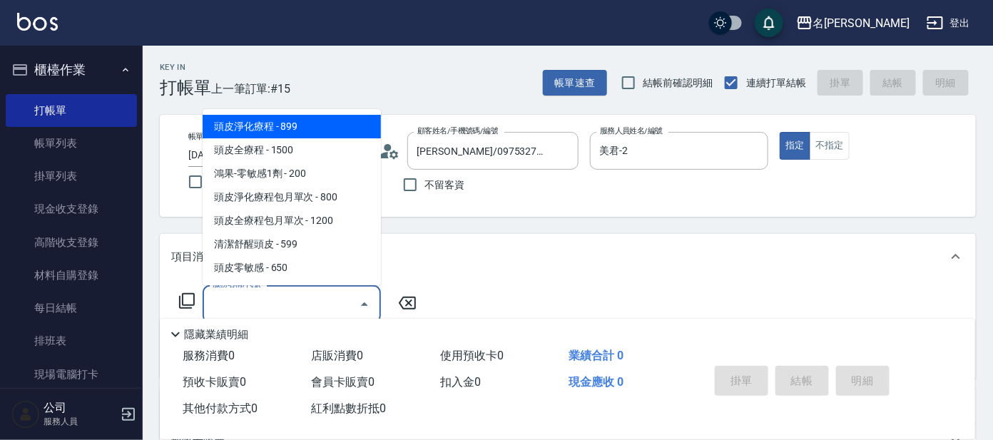
click at [312, 300] on input "服務名稱/代號" at bounding box center [281, 304] width 144 height 25
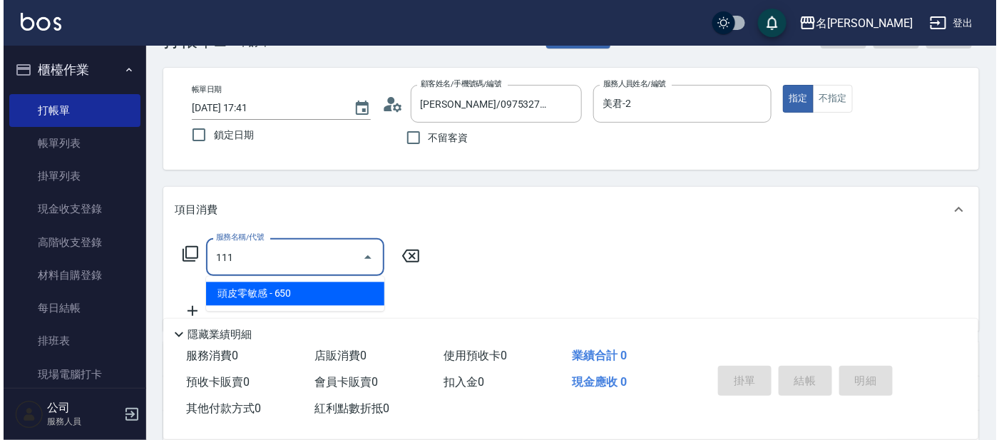
scroll to position [88, 0]
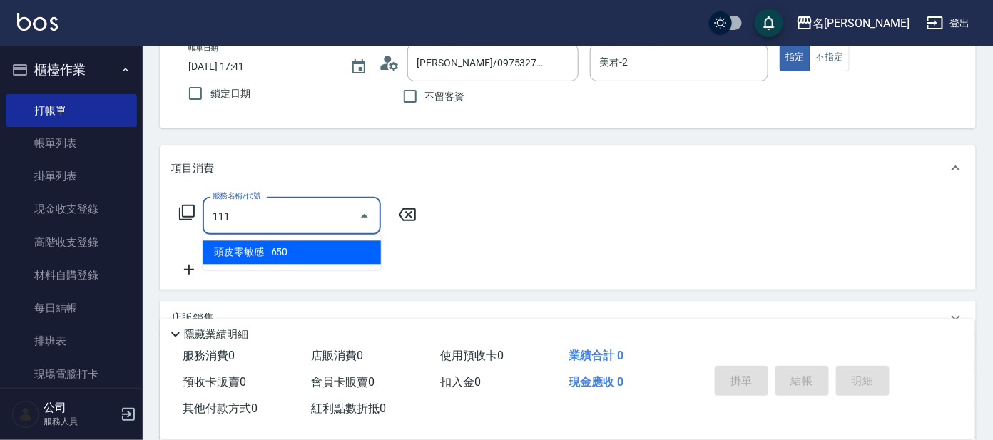
drag, startPoint x: 275, startPoint y: 248, endPoint x: 247, endPoint y: 257, distance: 30.0
click at [272, 250] on span "頭皮零敏感 - 650" at bounding box center [292, 253] width 178 height 24
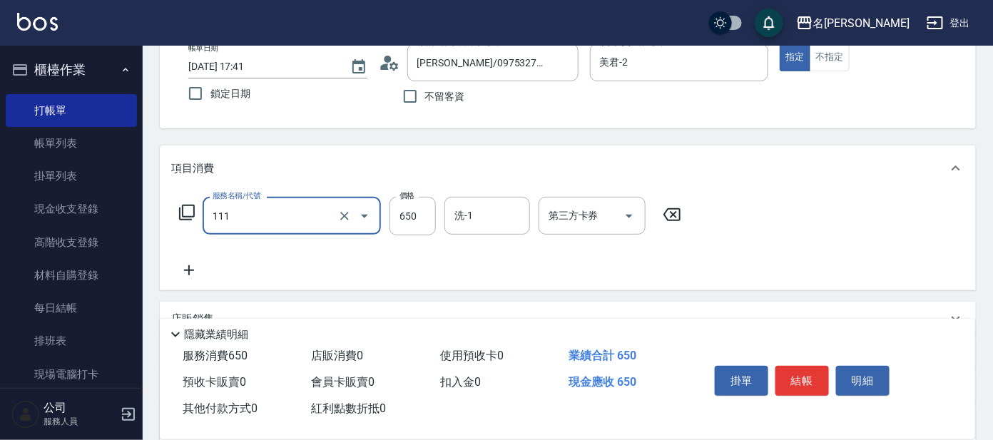
type input "頭皮零敏感(111)"
click at [189, 270] on icon at bounding box center [189, 270] width 10 height 10
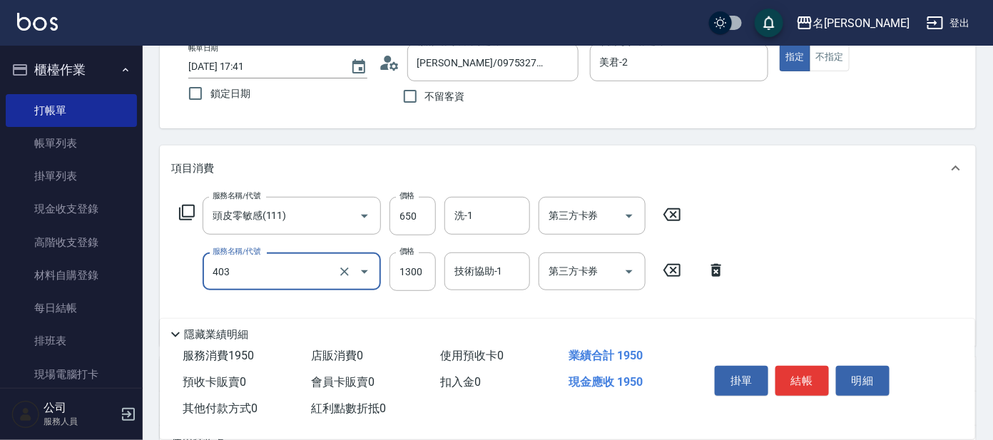
type input "染髮-髮根(403)"
click at [186, 205] on icon at bounding box center [187, 213] width 16 height 16
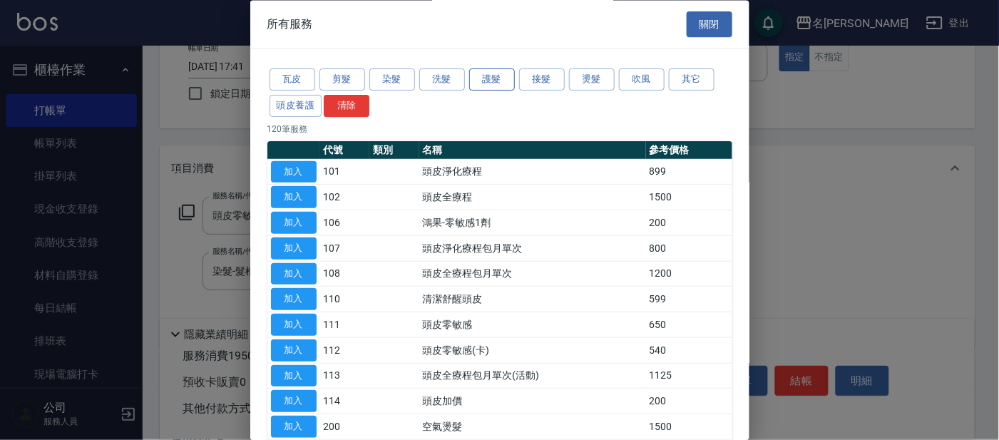
click at [491, 82] on button "護髮" at bounding box center [492, 80] width 46 height 22
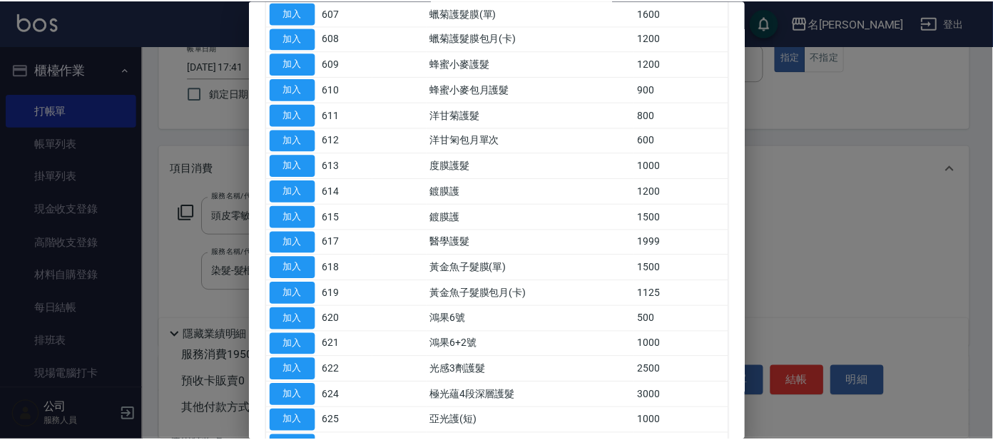
scroll to position [356, 0]
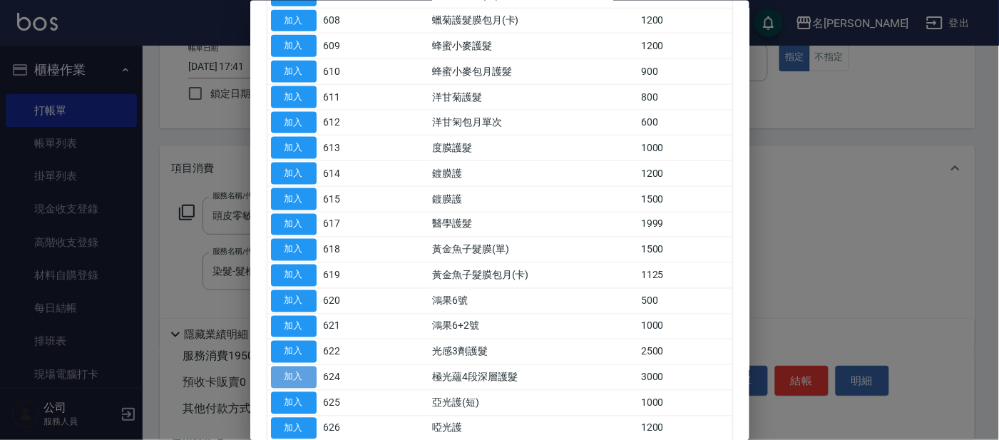
click at [295, 374] on button "加入" at bounding box center [294, 378] width 46 height 22
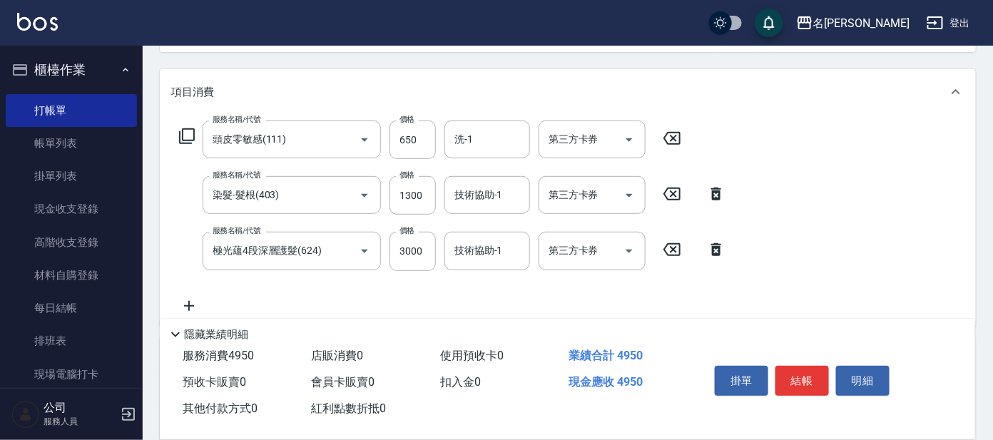
scroll to position [267, 0]
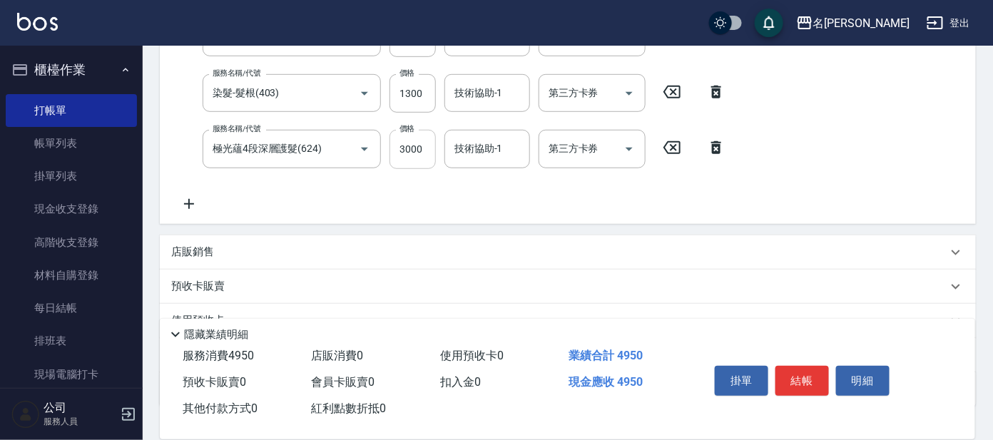
click at [428, 151] on input "3000" at bounding box center [412, 149] width 46 height 39
type input "2400"
click at [190, 245] on p "店販銷售" at bounding box center [192, 252] width 43 height 15
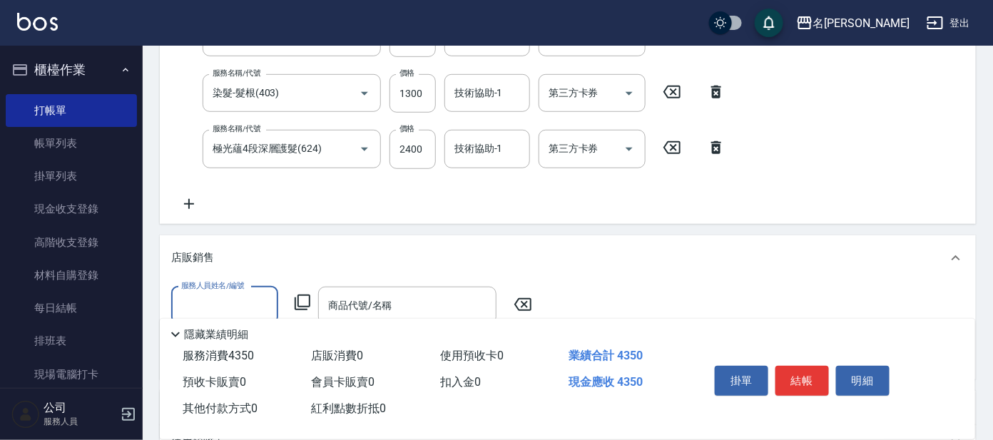
scroll to position [0, 0]
type input "美君-2"
click at [299, 297] on icon at bounding box center [302, 302] width 17 height 17
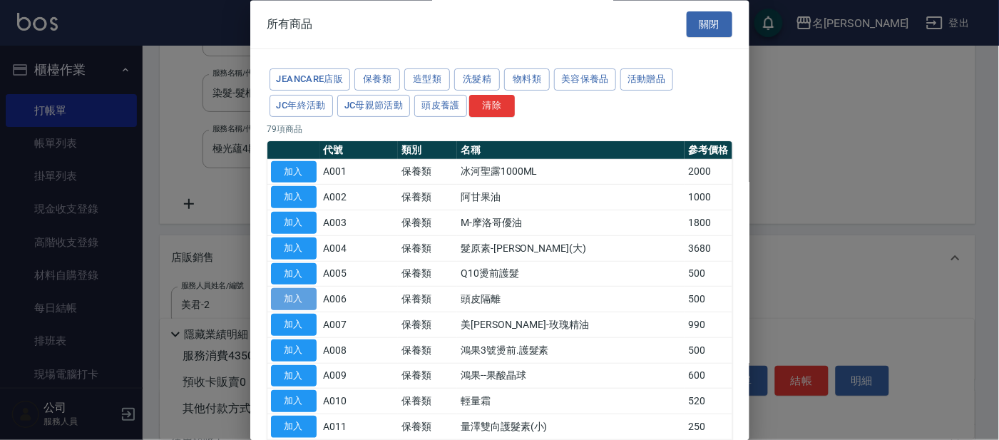
click at [282, 295] on button "加入" at bounding box center [294, 300] width 46 height 22
type input "頭皮隔離"
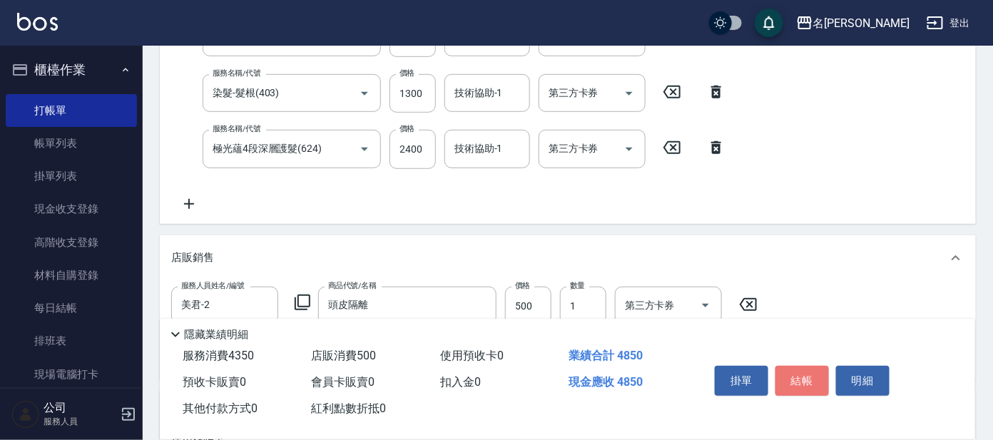
drag, startPoint x: 805, startPoint y: 377, endPoint x: 795, endPoint y: 370, distance: 11.3
click at [801, 376] on button "結帳" at bounding box center [801, 381] width 53 height 30
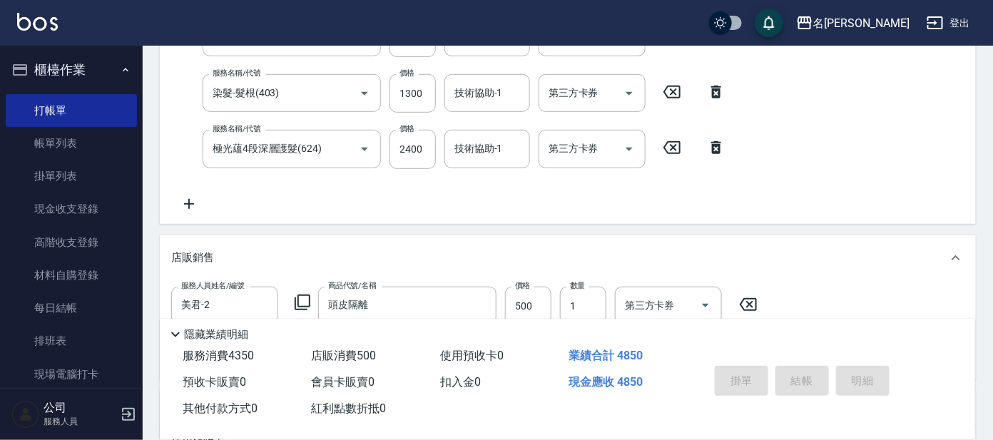
type input "[DATE] 17:42"
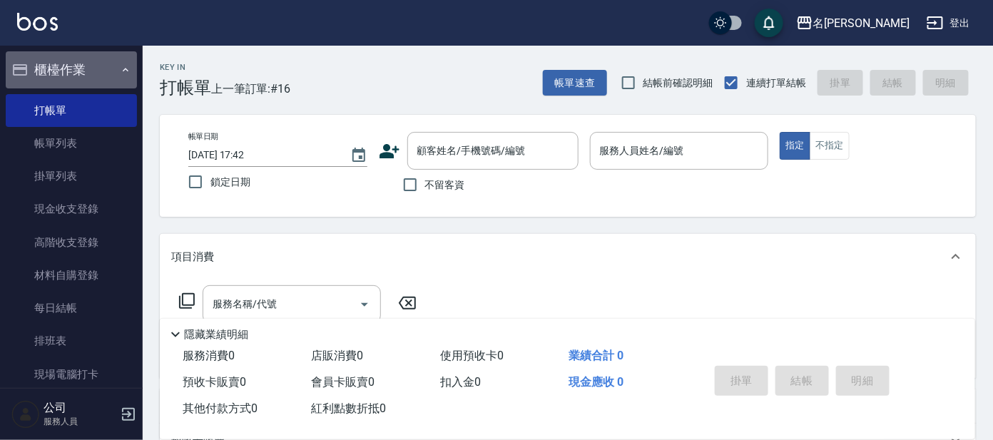
click at [120, 71] on icon "button" at bounding box center [125, 69] width 11 height 11
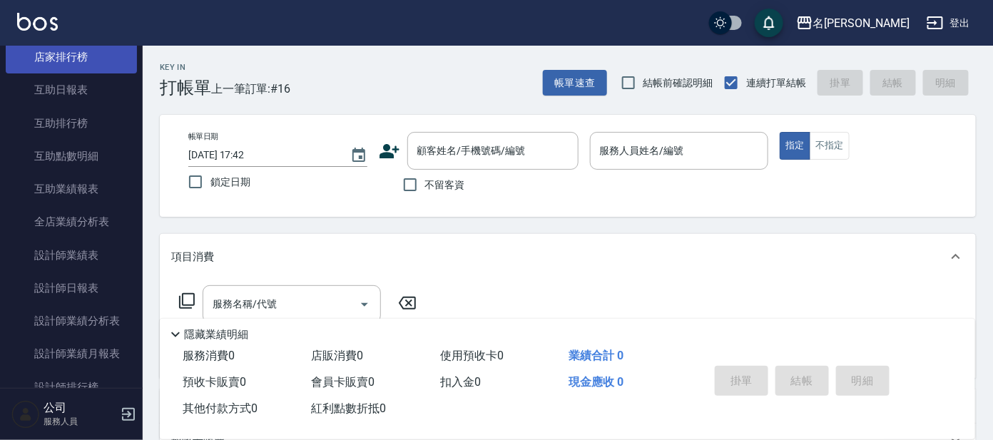
scroll to position [267, 0]
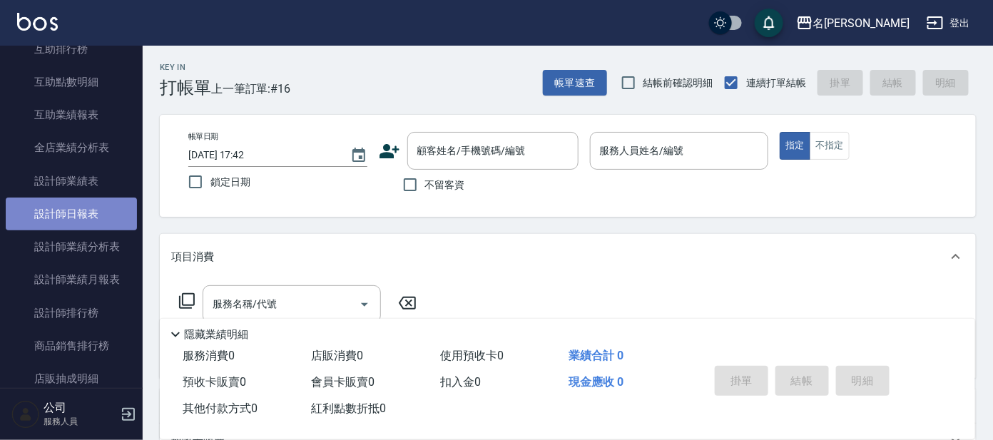
click at [94, 210] on link "設計師日報表" at bounding box center [71, 214] width 131 height 33
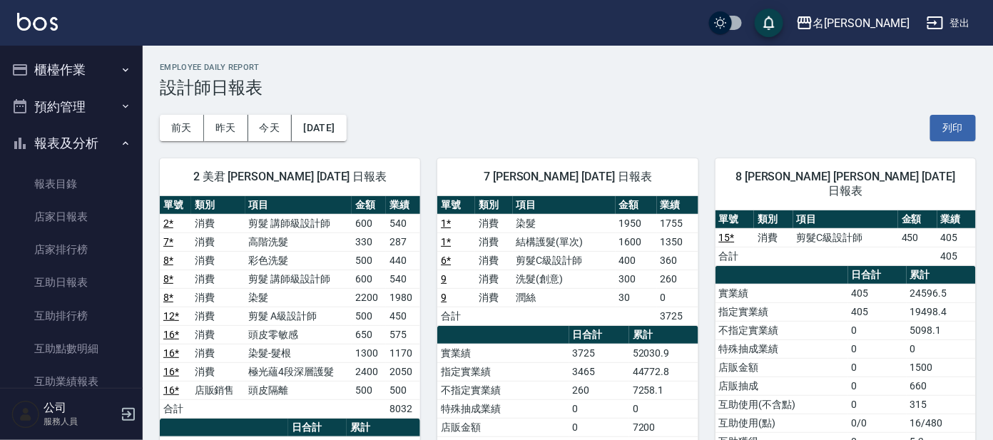
click at [47, 60] on button "櫃檯作業" at bounding box center [71, 69] width 131 height 37
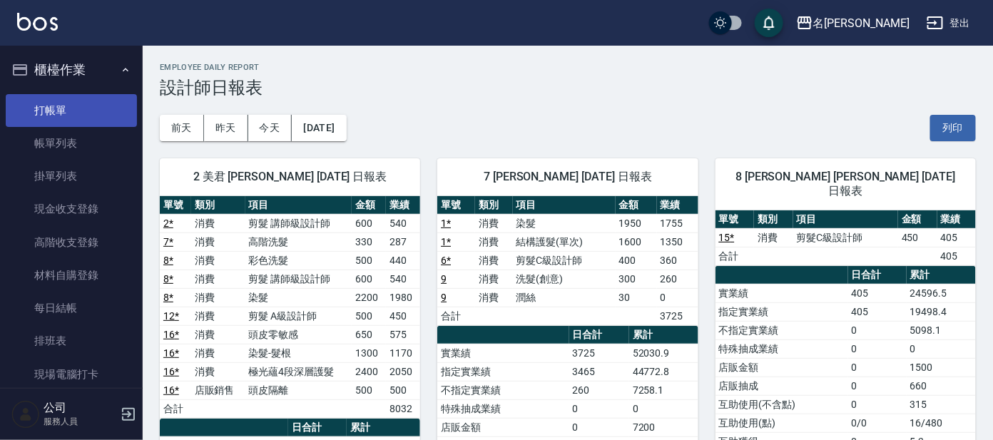
click at [46, 109] on link "打帳單" at bounding box center [71, 110] width 131 height 33
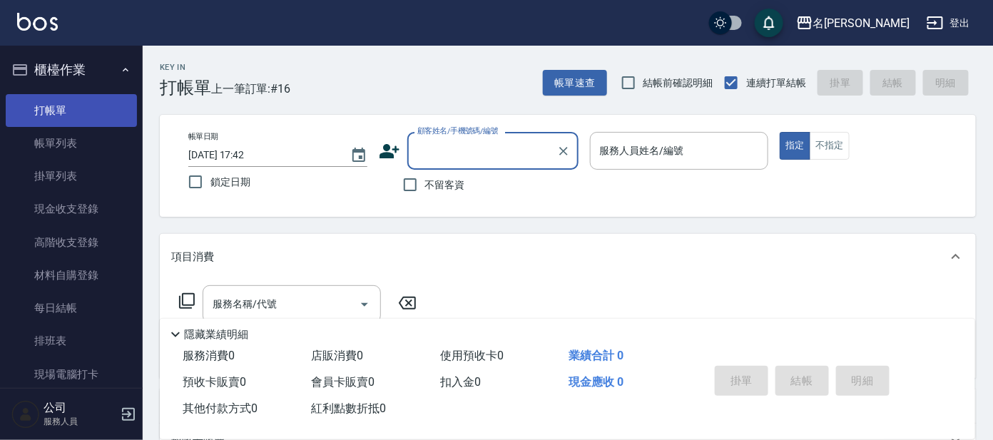
click at [46, 107] on link "打帳單" at bounding box center [71, 110] width 131 height 33
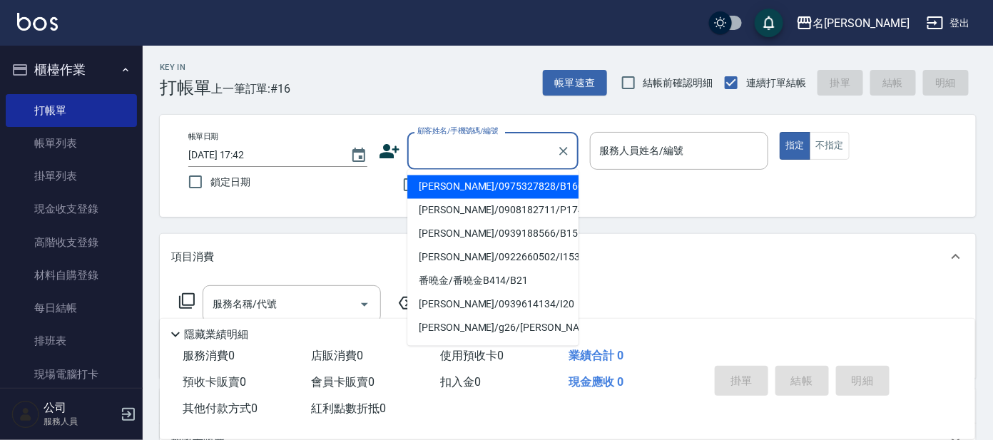
drag, startPoint x: 501, startPoint y: 153, endPoint x: 509, endPoint y: 151, distance: 8.8
click at [509, 151] on input "顧客姓名/手機號碼/編號" at bounding box center [482, 150] width 137 height 25
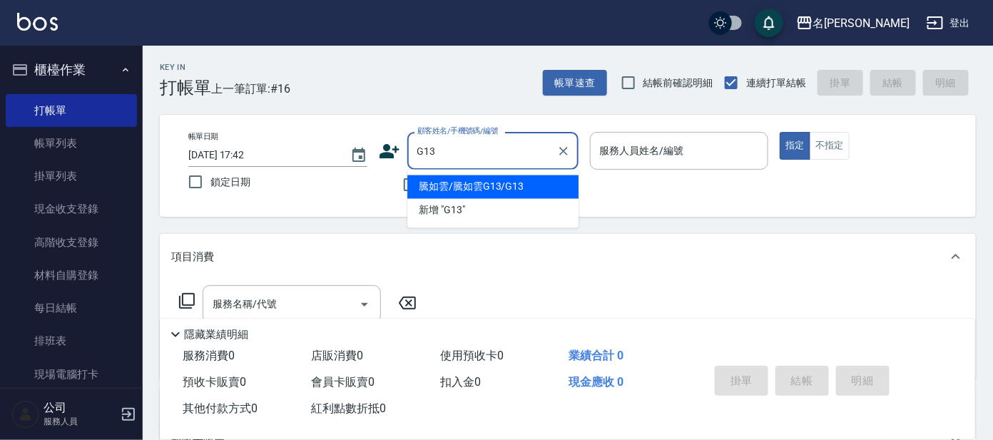
type input "騰如雲/騰如雲G13/G13"
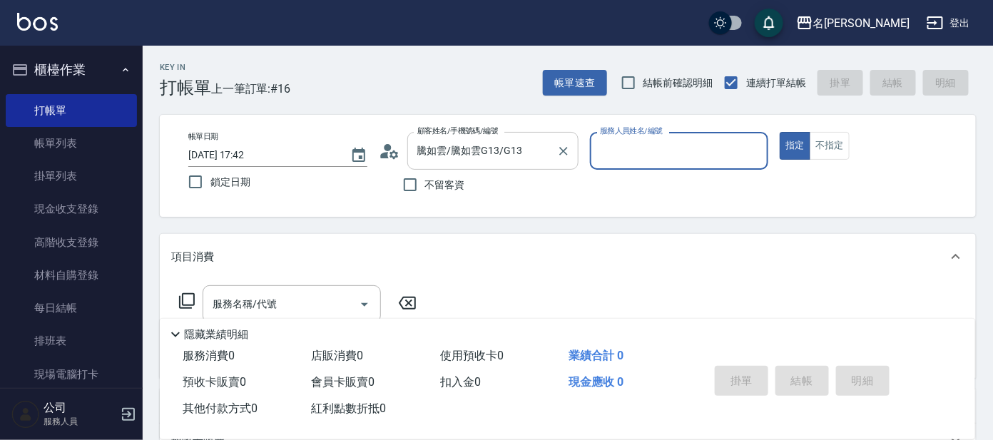
type input "[PERSON_NAME]-7"
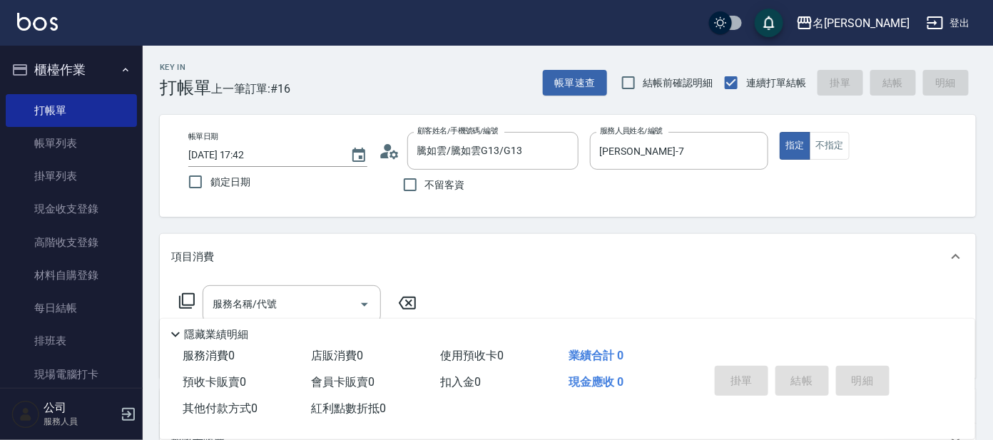
click at [189, 299] on icon at bounding box center [186, 300] width 17 height 17
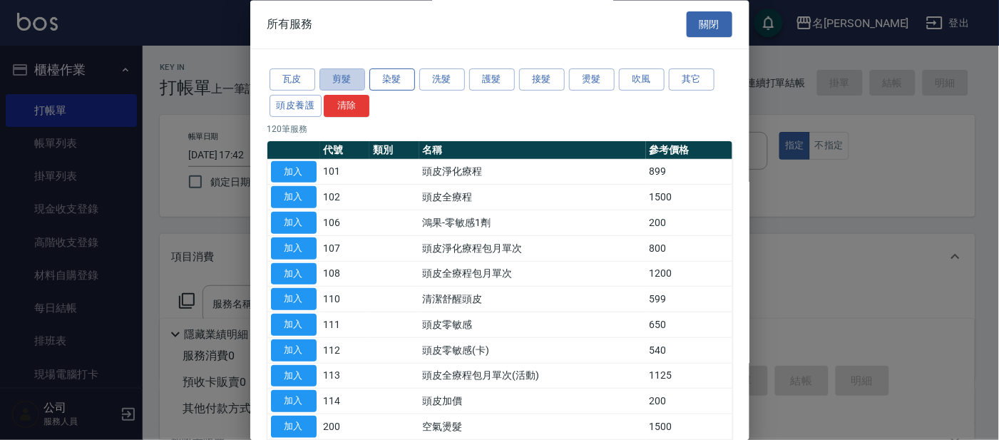
drag, startPoint x: 356, startPoint y: 78, endPoint x: 369, endPoint y: 76, distance: 13.7
click at [358, 78] on button "剪髮" at bounding box center [343, 80] width 46 height 22
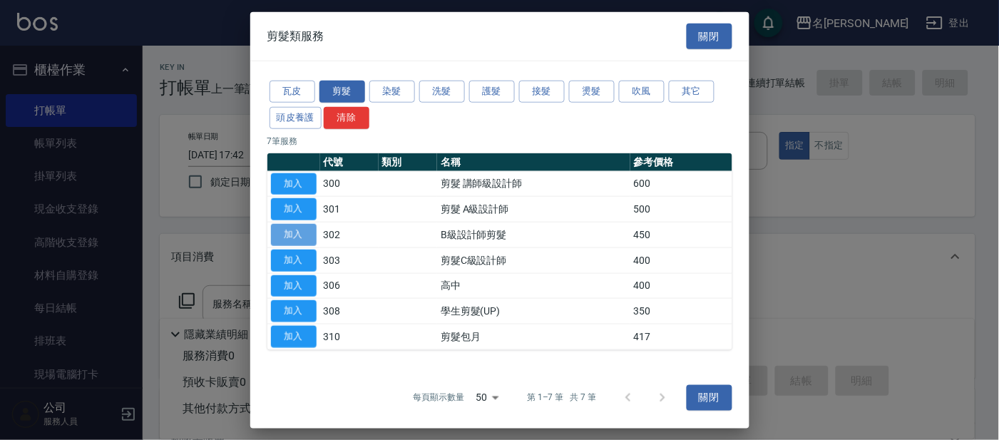
click at [285, 236] on button "加入" at bounding box center [294, 235] width 46 height 22
type input "B級設計師剪髮(302)"
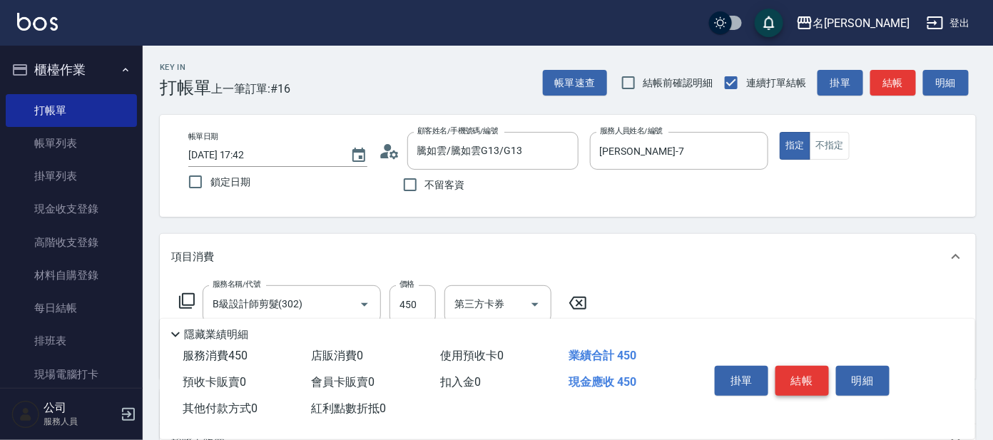
click at [792, 374] on button "結帳" at bounding box center [801, 381] width 53 height 30
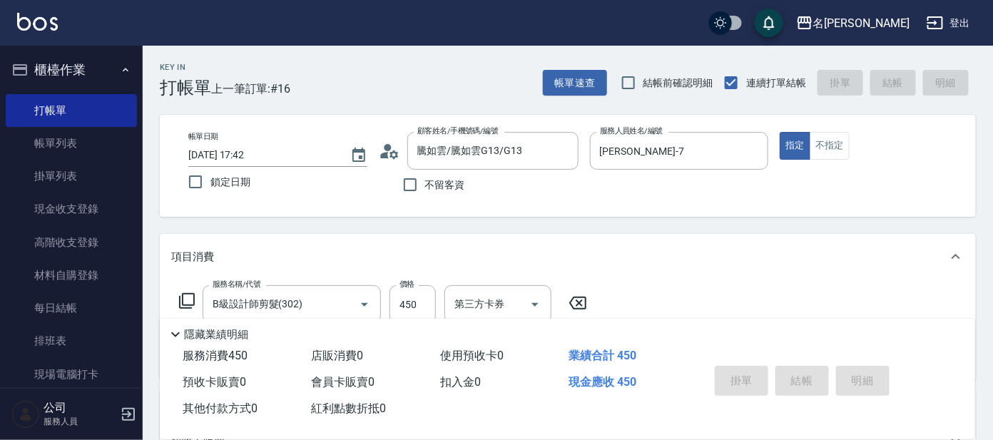
type input "[DATE] 18:04"
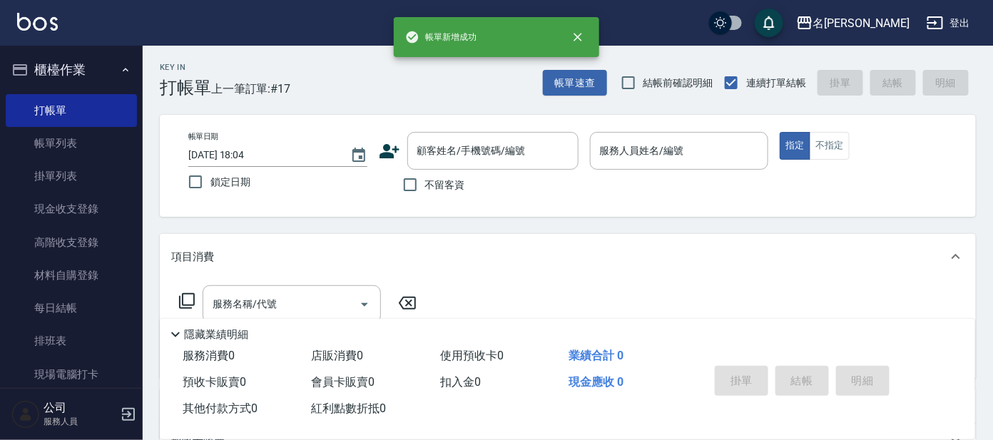
click at [188, 296] on icon at bounding box center [186, 300] width 17 height 17
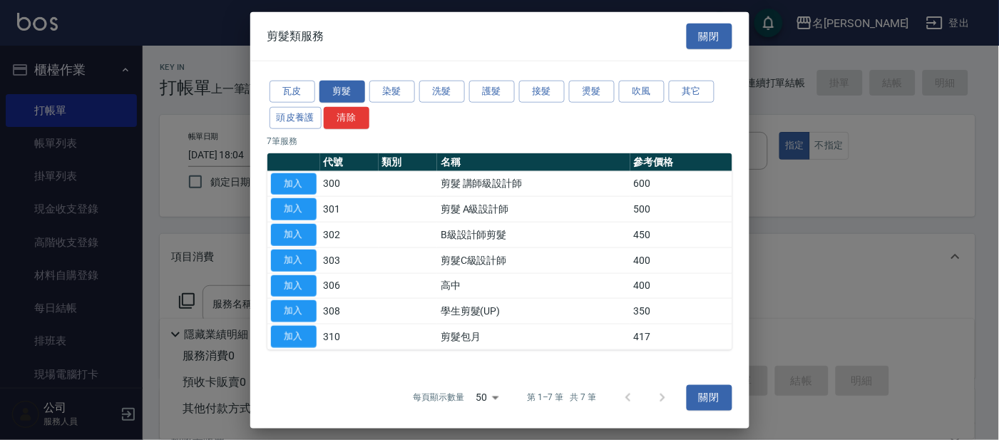
click at [191, 137] on div at bounding box center [499, 220] width 999 height 440
click at [45, 143] on div at bounding box center [499, 220] width 999 height 440
drag, startPoint x: 64, startPoint y: 141, endPoint x: 75, endPoint y: 140, distance: 10.8
click at [66, 142] on div at bounding box center [499, 220] width 999 height 440
drag, startPoint x: 710, startPoint y: 34, endPoint x: 666, endPoint y: 38, distance: 44.4
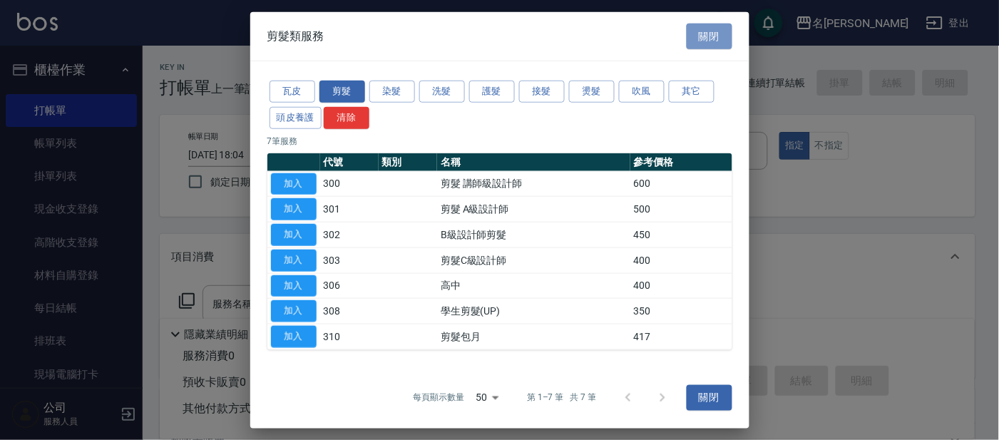
click at [709, 34] on button "關閉" at bounding box center [710, 36] width 46 height 26
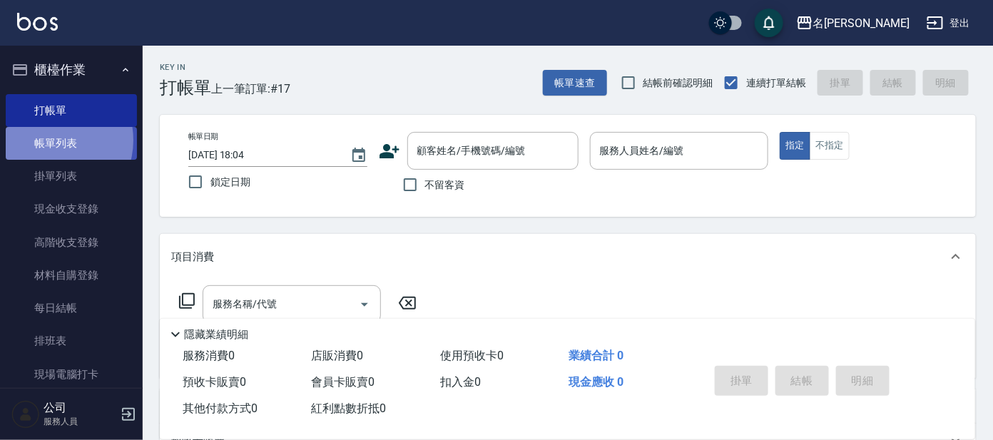
click at [53, 141] on link "帳單列表" at bounding box center [71, 143] width 131 height 33
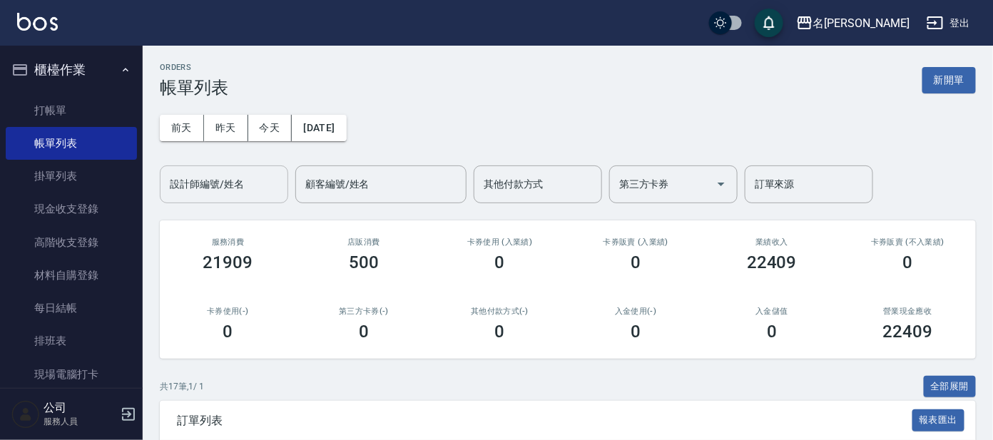
click at [245, 193] on input "設計師編號/姓名" at bounding box center [224, 184] width 116 height 25
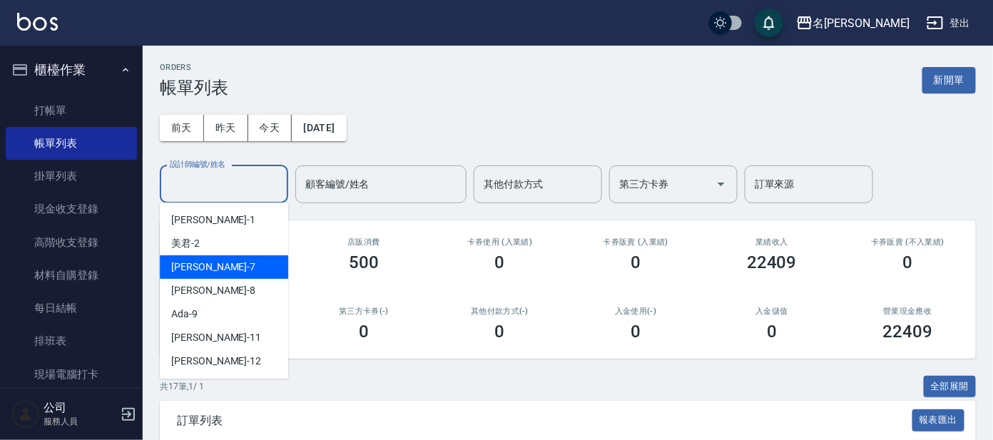
drag, startPoint x: 195, startPoint y: 266, endPoint x: 209, endPoint y: 260, distance: 15.6
click at [194, 263] on span "[PERSON_NAME] -7" at bounding box center [213, 267] width 84 height 15
type input "[PERSON_NAME]-7"
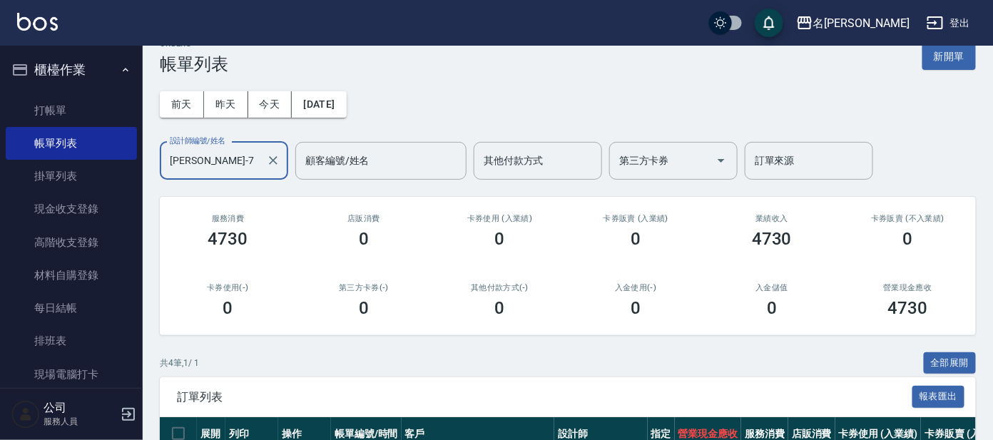
scroll to position [239, 0]
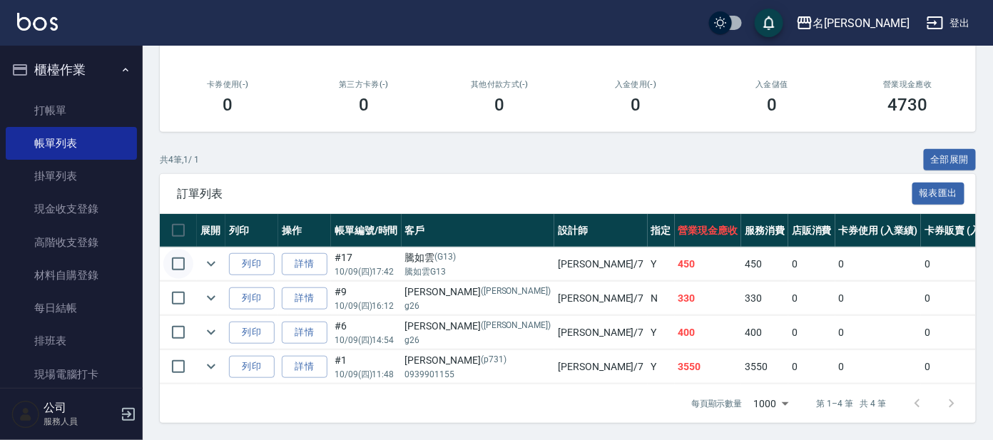
click at [178, 249] on input "checkbox" at bounding box center [178, 264] width 30 height 30
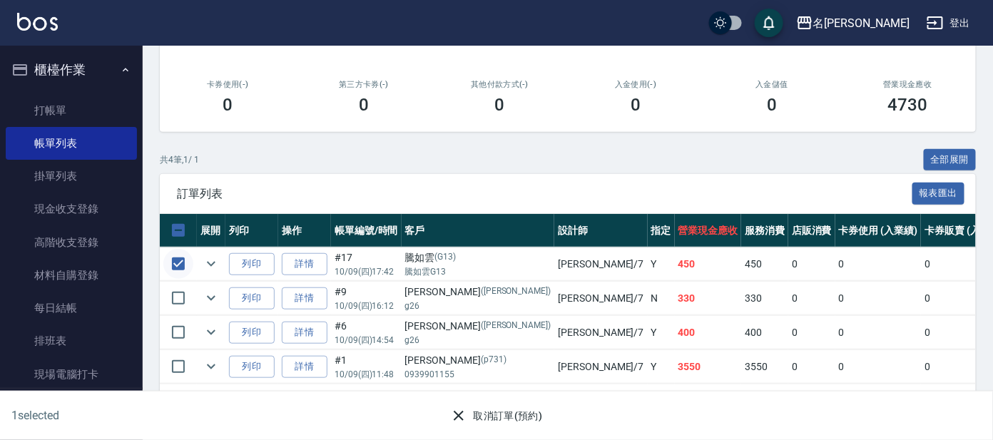
click at [178, 249] on input "checkbox" at bounding box center [178, 264] width 30 height 30
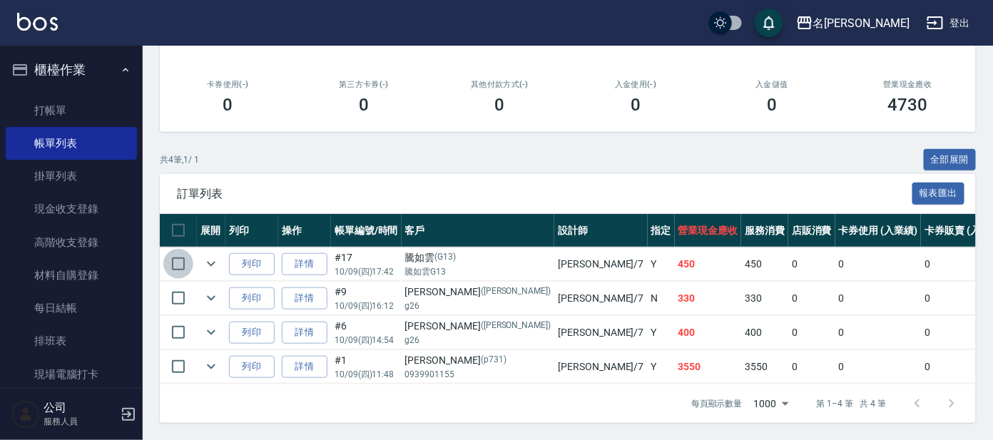
click at [178, 249] on input "checkbox" at bounding box center [178, 264] width 30 height 30
checkbox input "true"
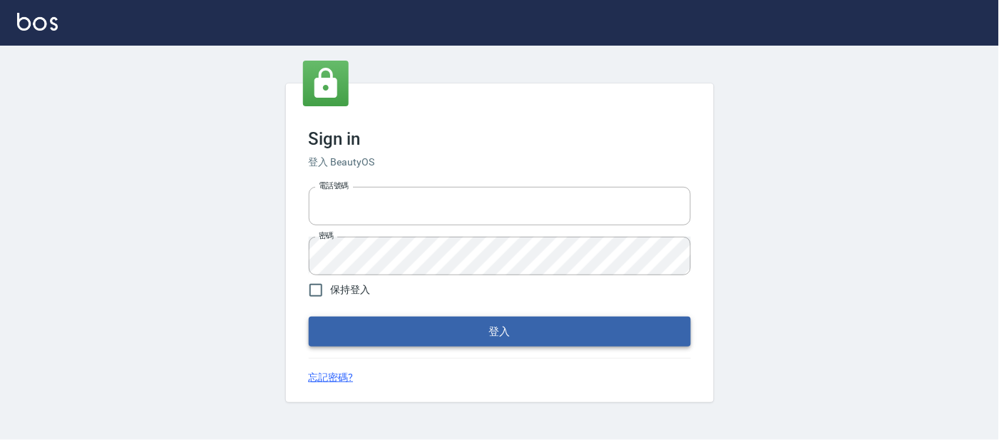
type input "25866822"
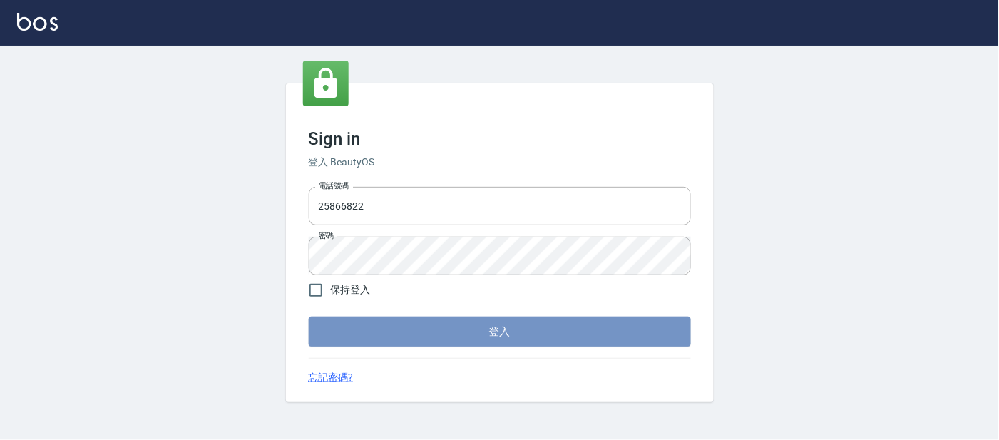
click at [521, 324] on button "登入" at bounding box center [500, 332] width 382 height 30
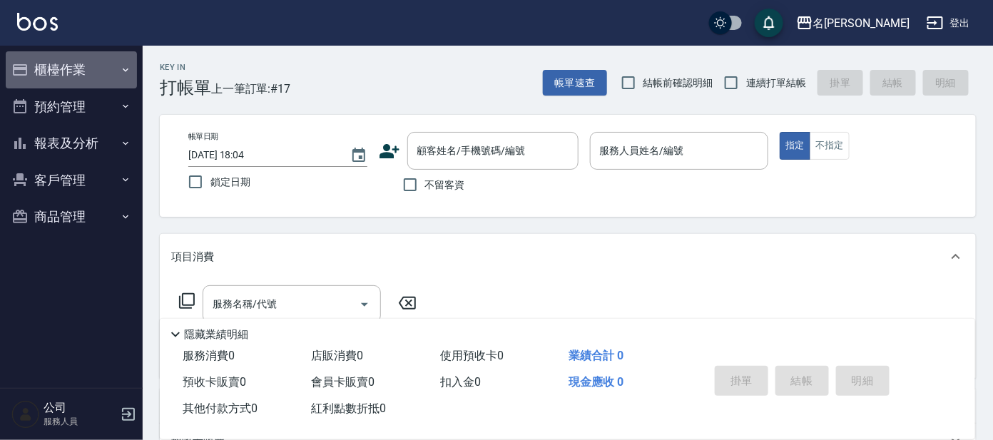
click at [58, 66] on button "櫃檯作業" at bounding box center [71, 69] width 131 height 37
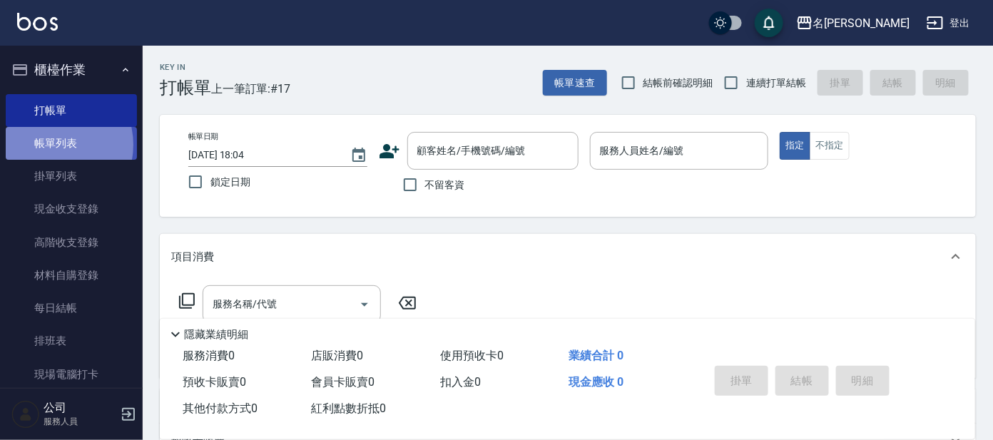
click at [51, 145] on link "帳單列表" at bounding box center [71, 143] width 131 height 33
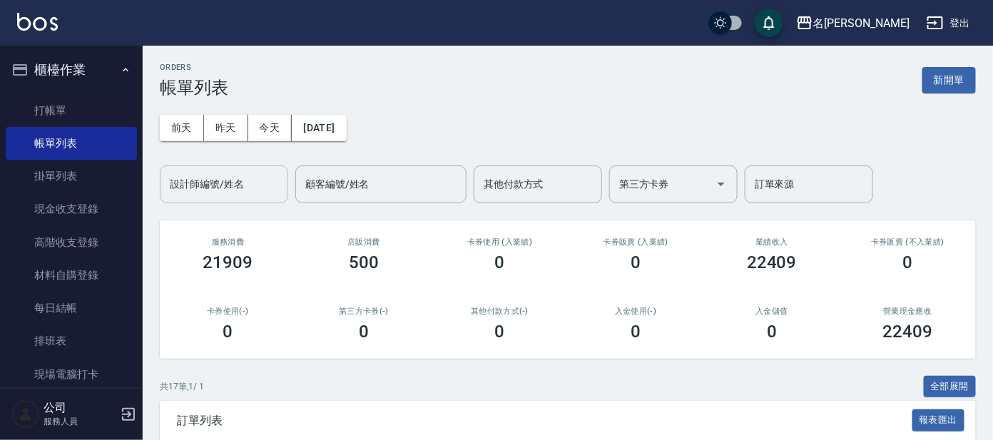
click at [228, 186] on input "設計師編號/姓名" at bounding box center [224, 184] width 116 height 25
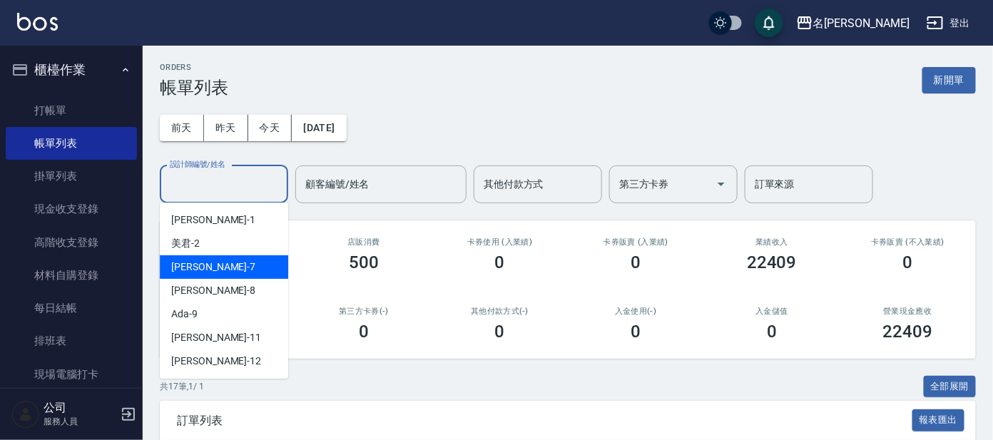
click at [188, 270] on span "[PERSON_NAME] -7" at bounding box center [213, 267] width 84 height 15
type input "[PERSON_NAME]-7"
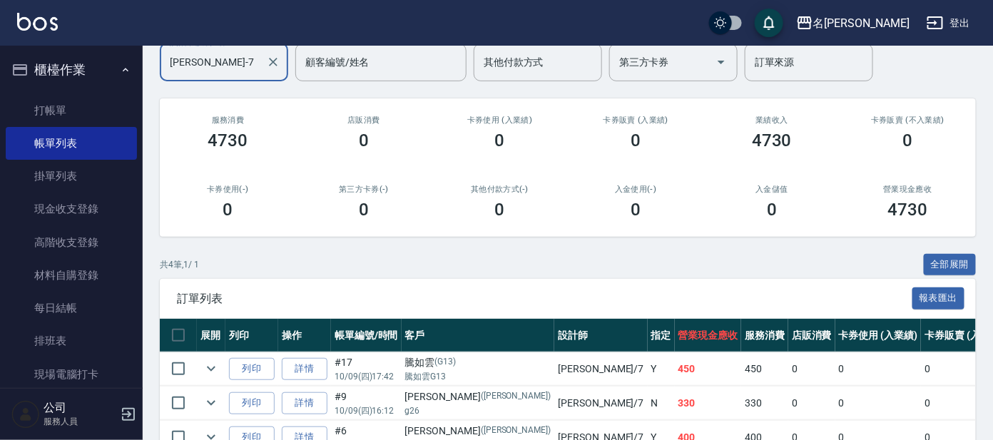
scroll to position [239, 0]
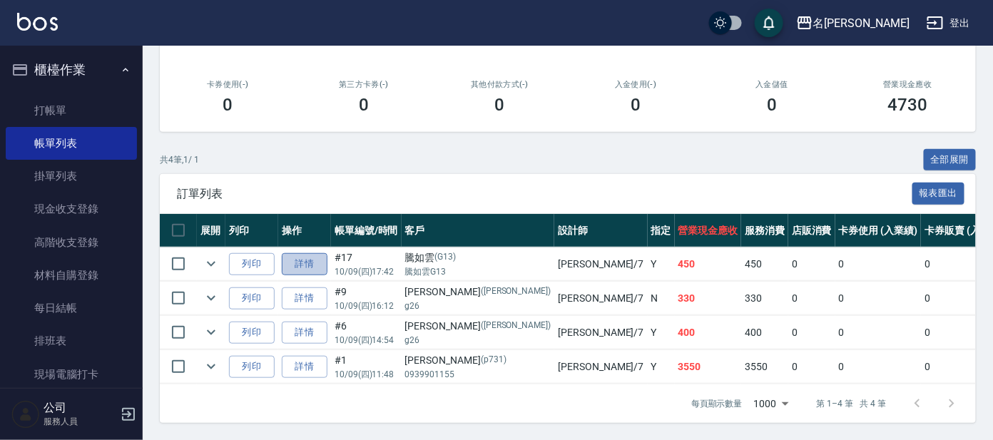
click at [302, 253] on link "詳情" at bounding box center [305, 264] width 46 height 22
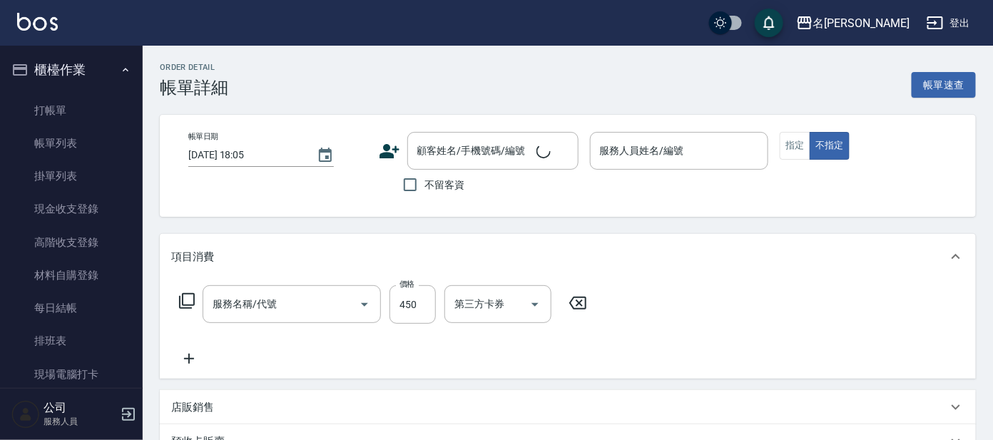
type input "[DATE] 17:42"
type input "[PERSON_NAME]-7"
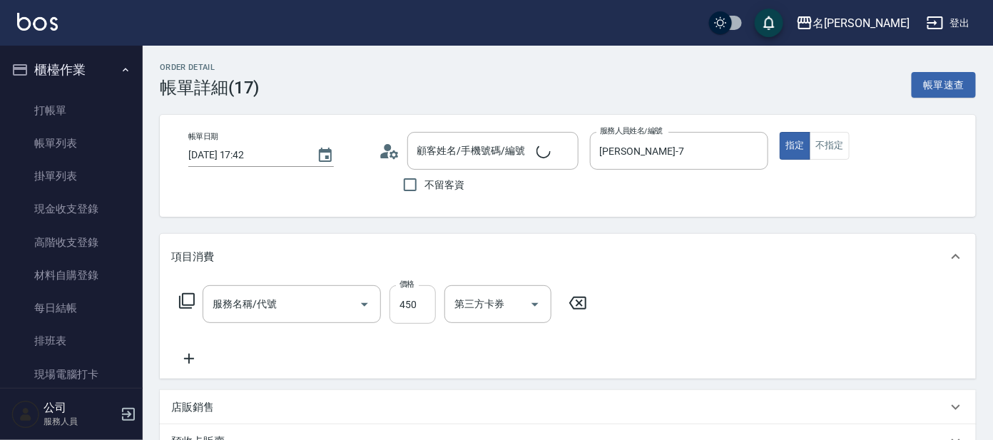
type input "B級設計師剪髮(302)"
type input "騰如雲/騰如雲G13/G13"
click at [418, 302] on input "450" at bounding box center [412, 304] width 46 height 39
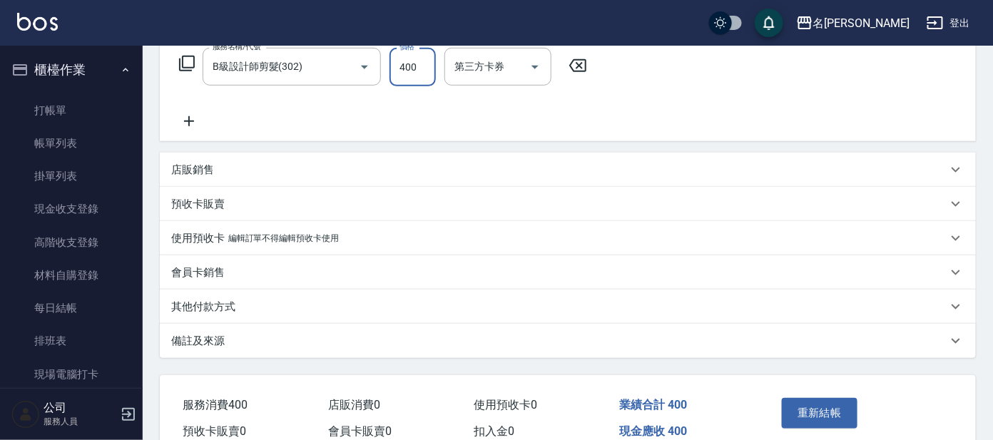
scroll to position [305, 0]
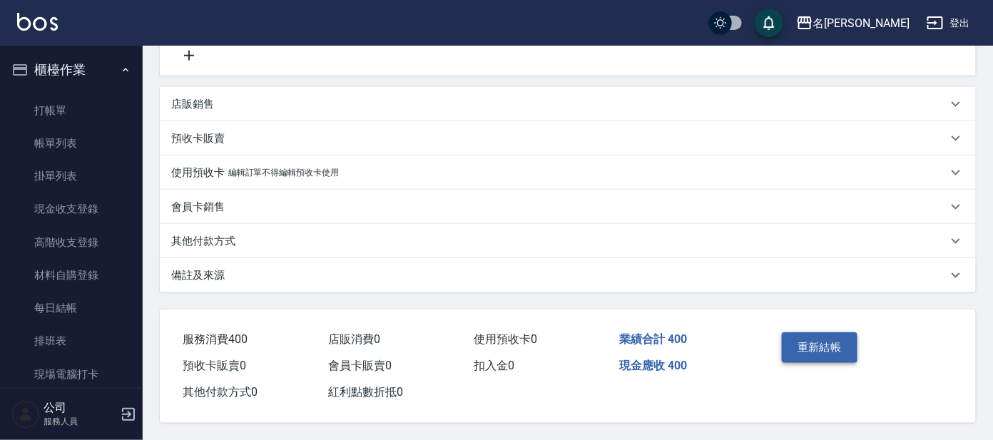
type input "400"
click at [826, 335] on button "重新結帳" at bounding box center [820, 347] width 76 height 30
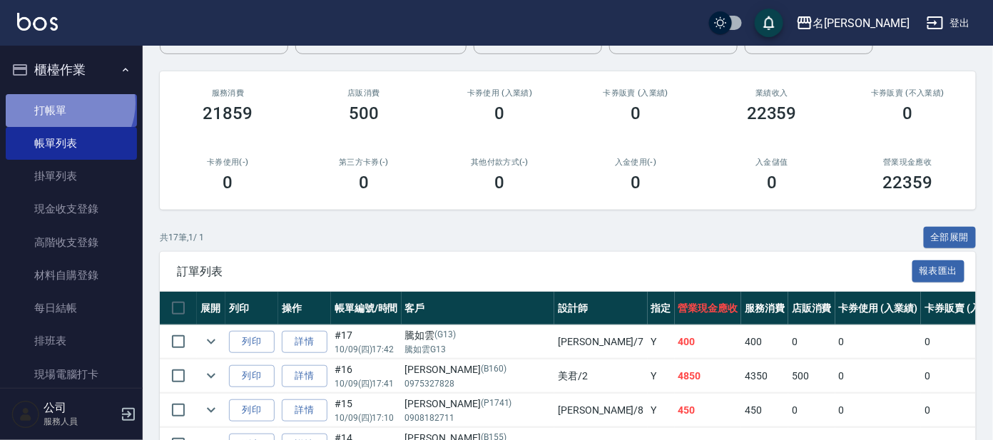
click at [63, 103] on link "打帳單" at bounding box center [71, 110] width 131 height 33
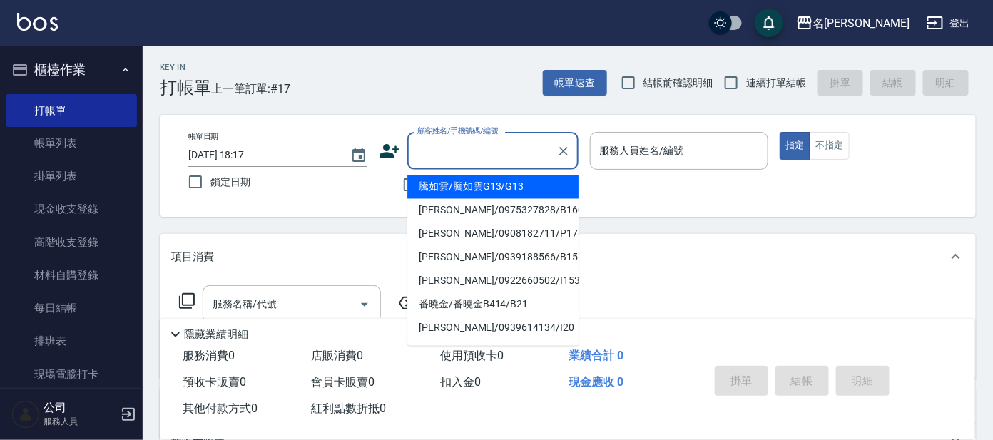
click at [433, 138] on input "顧客姓名/手機號碼/編號" at bounding box center [482, 150] width 137 height 25
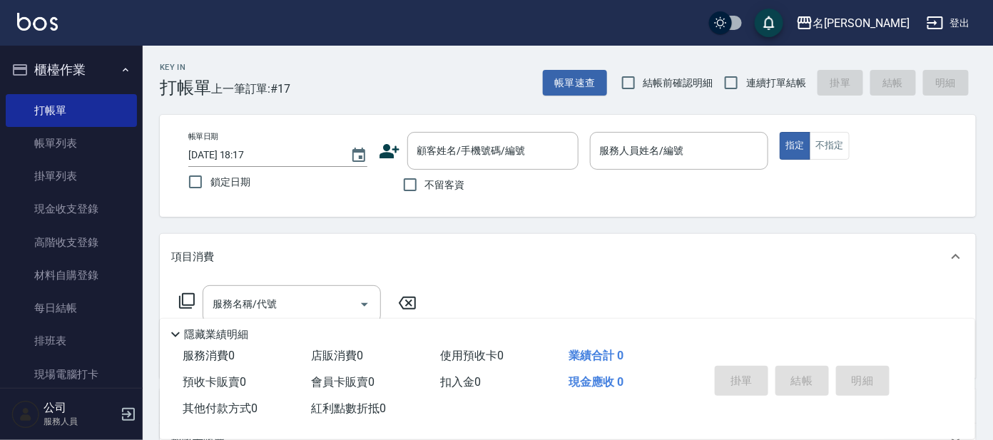
click at [388, 148] on icon at bounding box center [389, 151] width 20 height 14
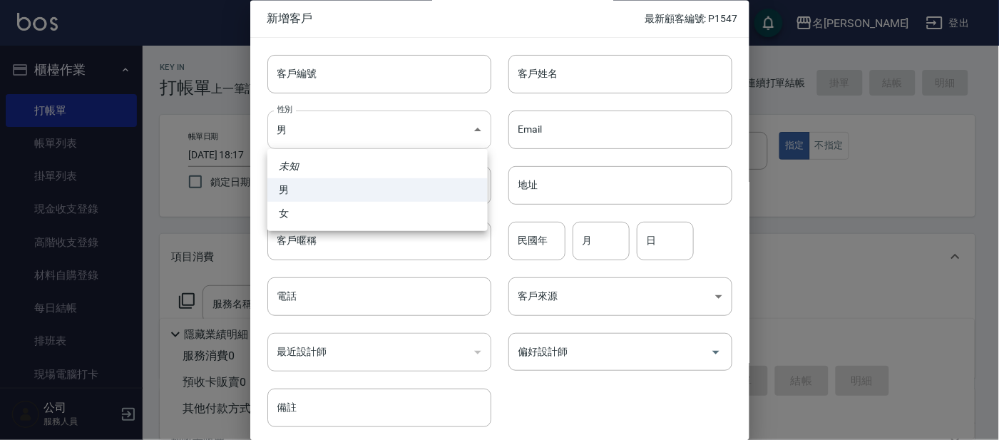
click at [386, 132] on body "名留大龍 登出 櫃檯作業 打帳單 帳單列表 掛單列表 現金收支登錄 高階收支登錄 材料自購登錄 每日結帳 排班表 現場電腦打卡 預約管理 預約管理 單日預約紀…" at bounding box center [499, 347] width 999 height 695
click at [390, 207] on li "女" at bounding box center [377, 214] width 220 height 24
type input "[DEMOGRAPHIC_DATA]"
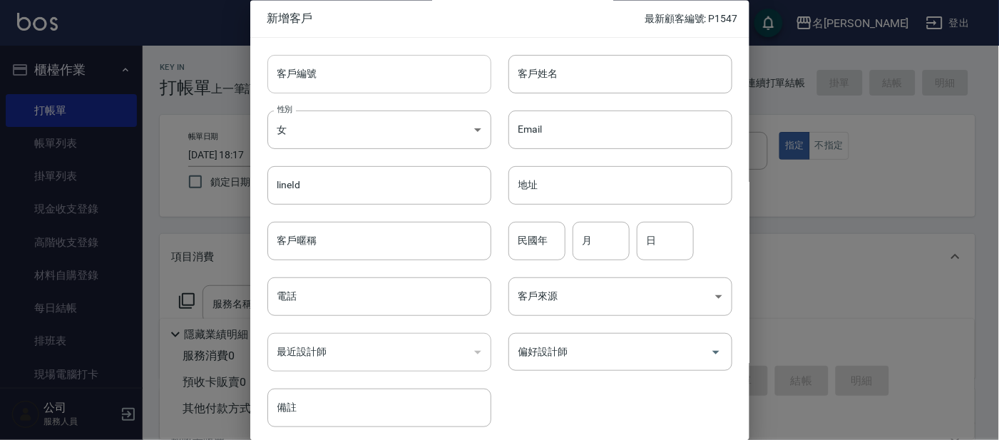
click at [413, 78] on input "客戶編號" at bounding box center [379, 74] width 224 height 39
type input "p1548"
click at [555, 70] on input "客戶姓名" at bounding box center [621, 74] width 224 height 39
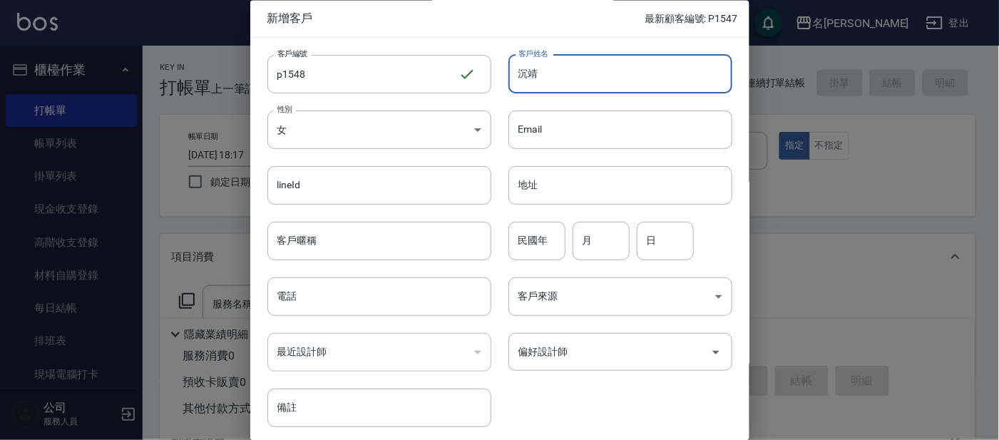
click at [523, 76] on input "沉靖" at bounding box center [621, 74] width 224 height 39
type input "[PERSON_NAME]"
click at [540, 249] on input "民國年" at bounding box center [537, 241] width 57 height 39
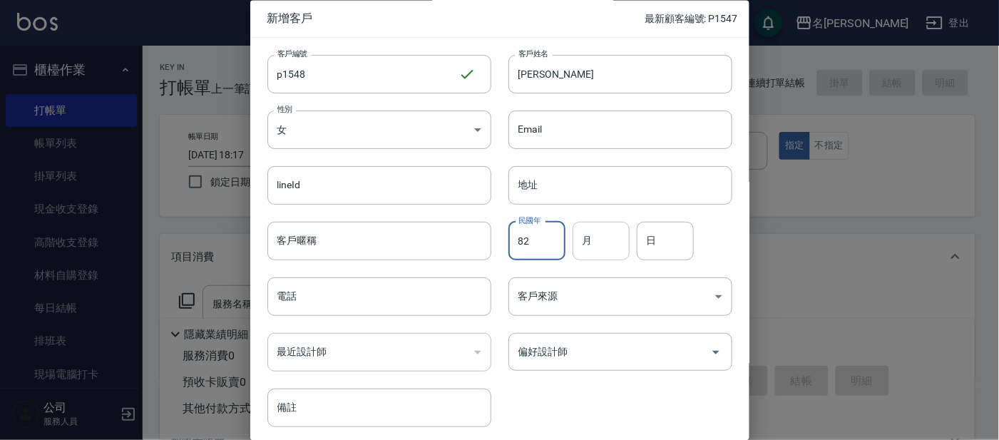
type input "82"
click at [607, 232] on input "月" at bounding box center [601, 241] width 57 height 39
type input "6"
click at [646, 234] on input "日" at bounding box center [665, 241] width 57 height 39
type input "24"
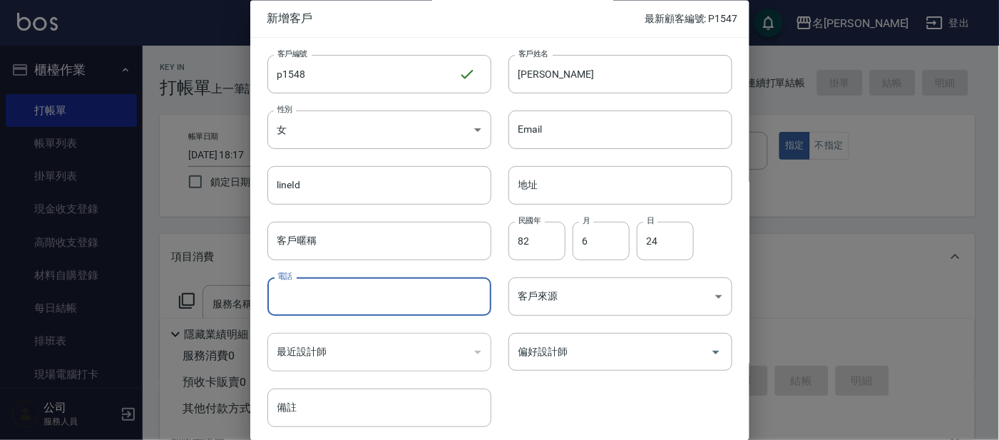
click at [406, 289] on input "電話" at bounding box center [379, 297] width 224 height 39
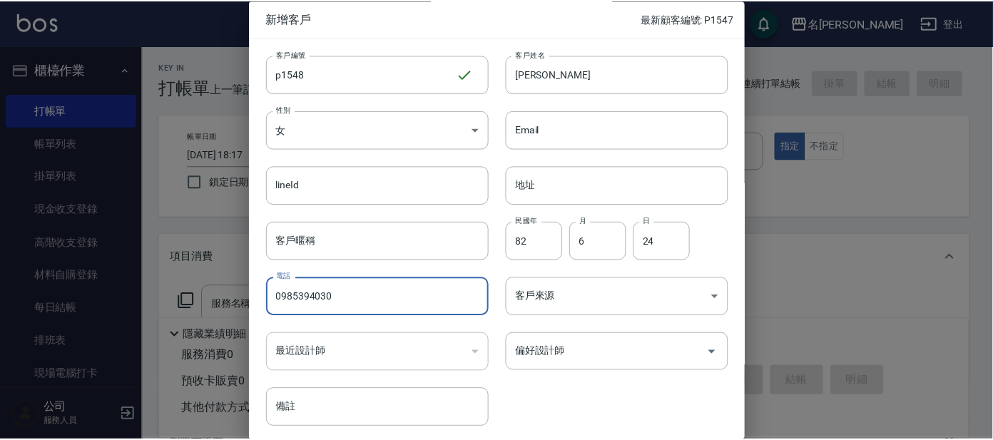
scroll to position [53, 0]
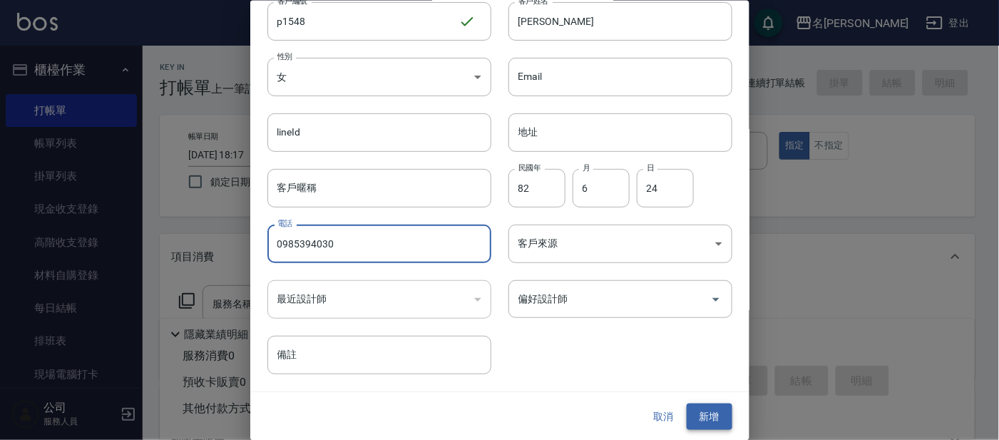
type input "0985394030"
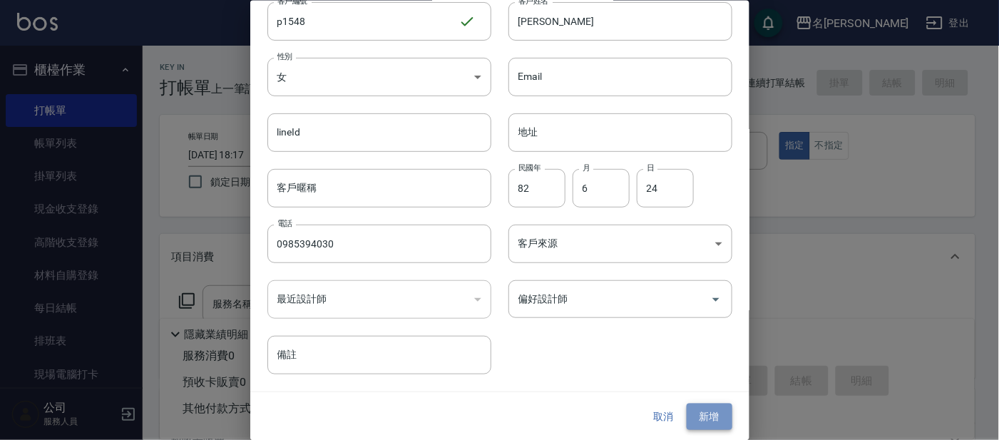
click at [697, 407] on button "新增" at bounding box center [710, 417] width 46 height 26
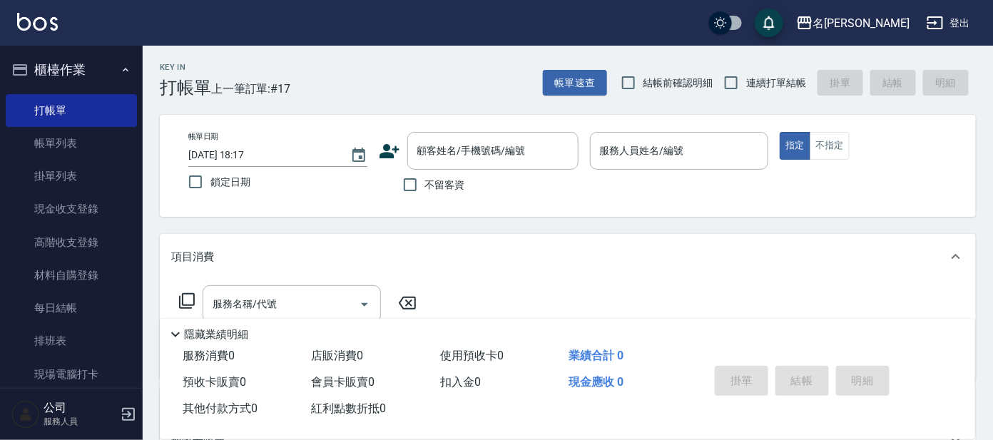
click at [705, 407] on div "掛單 結帳 明細" at bounding box center [825, 382] width 266 height 79
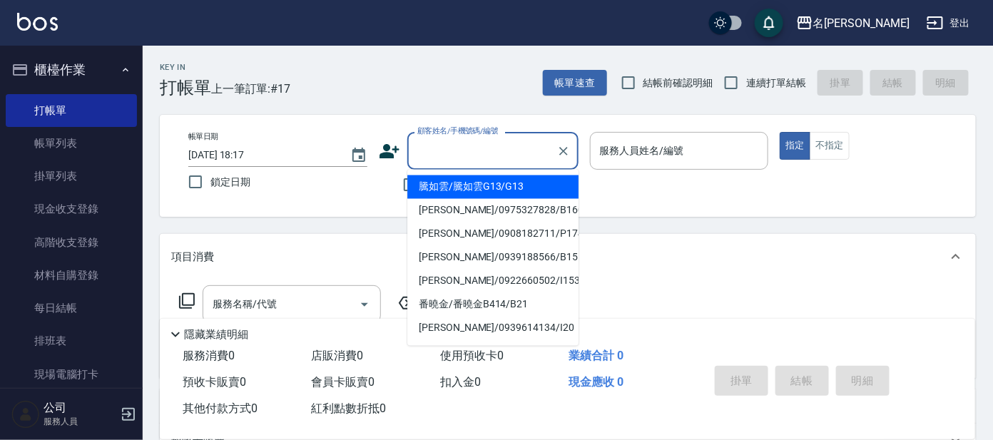
click at [459, 150] on input "顧客姓名/手機號碼/編號" at bounding box center [482, 150] width 137 height 25
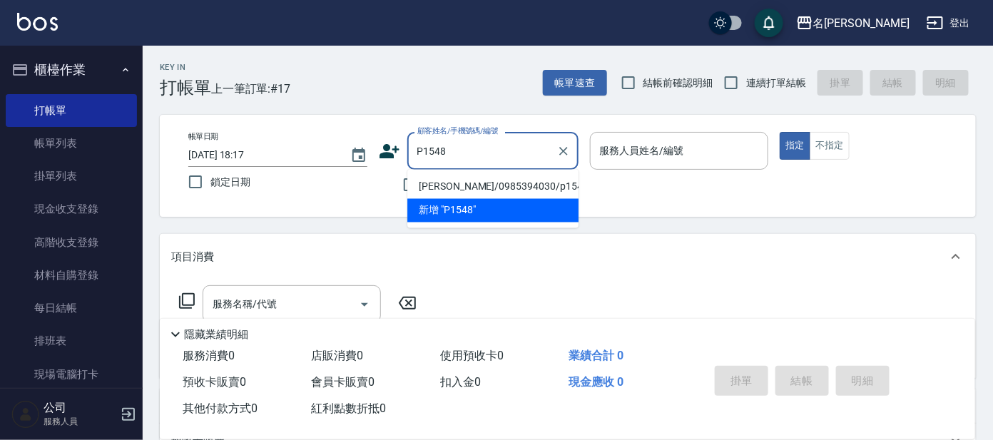
click at [475, 185] on li "[PERSON_NAME]/0985394030/p1548" at bounding box center [492, 187] width 171 height 24
type input "[PERSON_NAME]/0985394030/p1548"
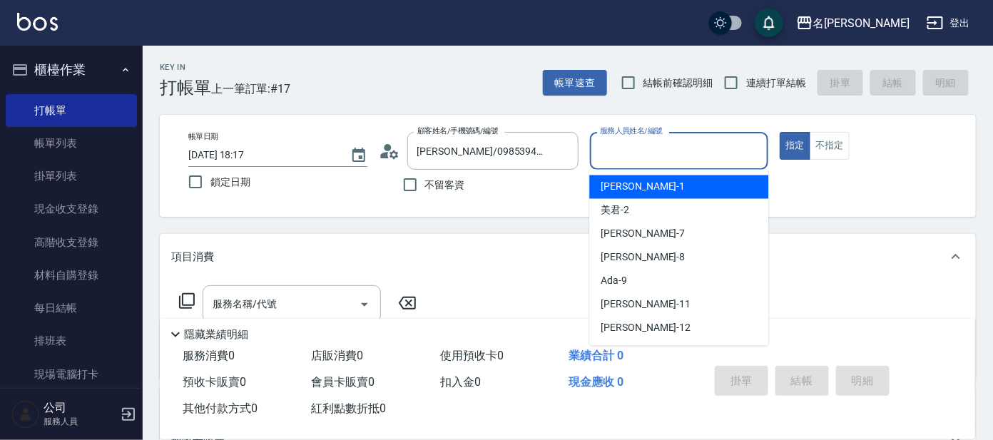
drag, startPoint x: 636, startPoint y: 143, endPoint x: 633, endPoint y: 167, distance: 23.7
click at [636, 145] on input "服務人員姓名/編號" at bounding box center [679, 150] width 166 height 25
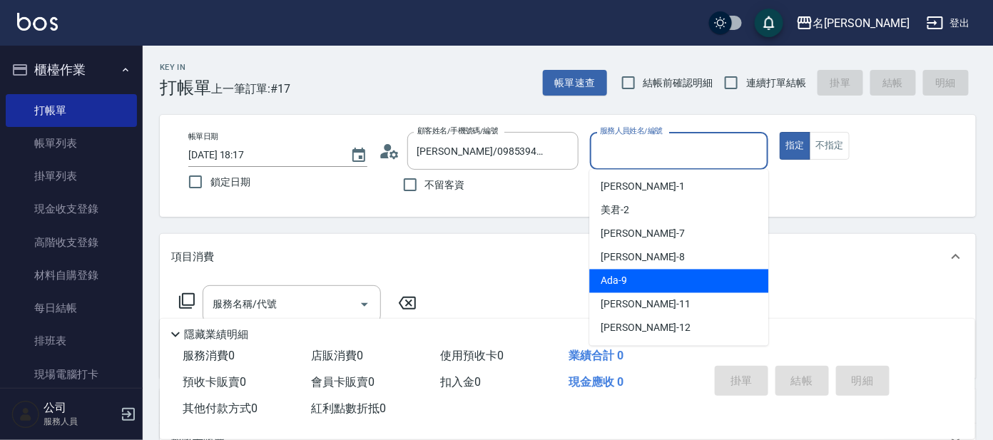
drag, startPoint x: 670, startPoint y: 293, endPoint x: 668, endPoint y: 280, distance: 13.8
click at [668, 280] on ul "[PERSON_NAME] -1 美君 -2 小鳳 -7 [PERSON_NAME] -8 Ada -9 [PERSON_NAME] -11 云潔 -12 […" at bounding box center [678, 258] width 179 height 176
click at [668, 280] on div "Ada -9" at bounding box center [678, 282] width 179 height 24
type input "Ada-9"
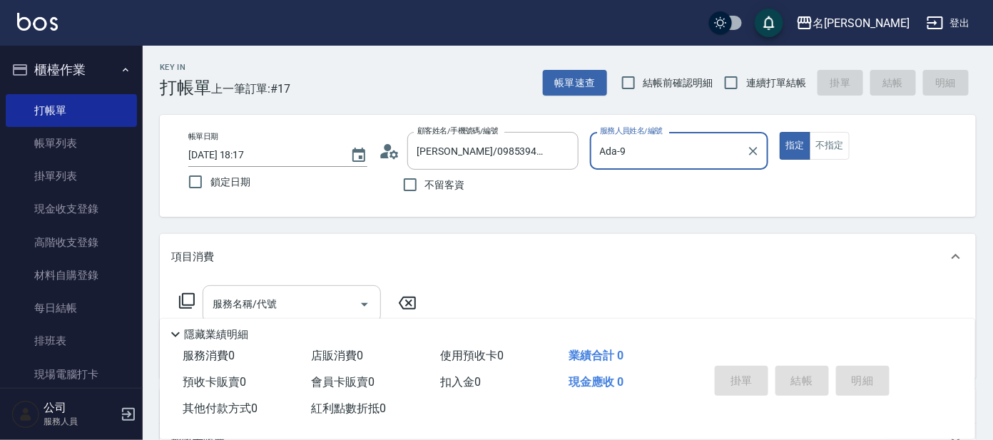
click at [291, 292] on input "服務名稱/代號" at bounding box center [281, 304] width 144 height 25
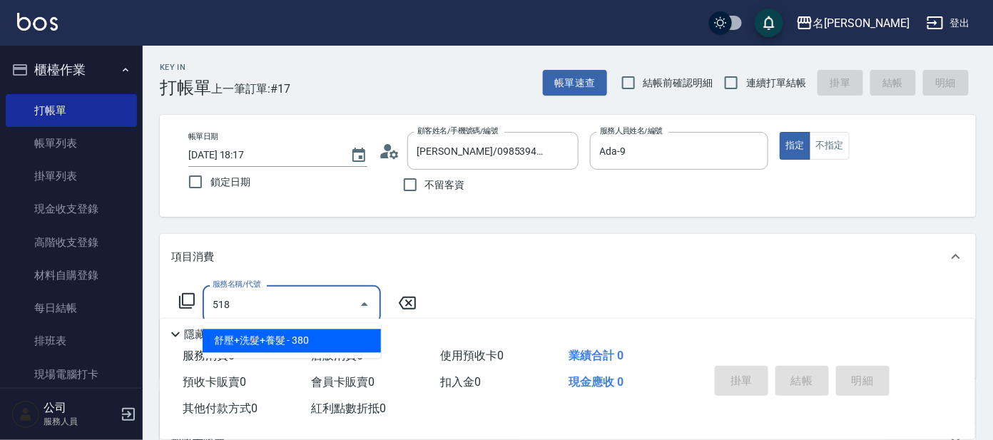
click at [346, 331] on span "舒壓+洗髮+養髮 - 380" at bounding box center [292, 342] width 178 height 24
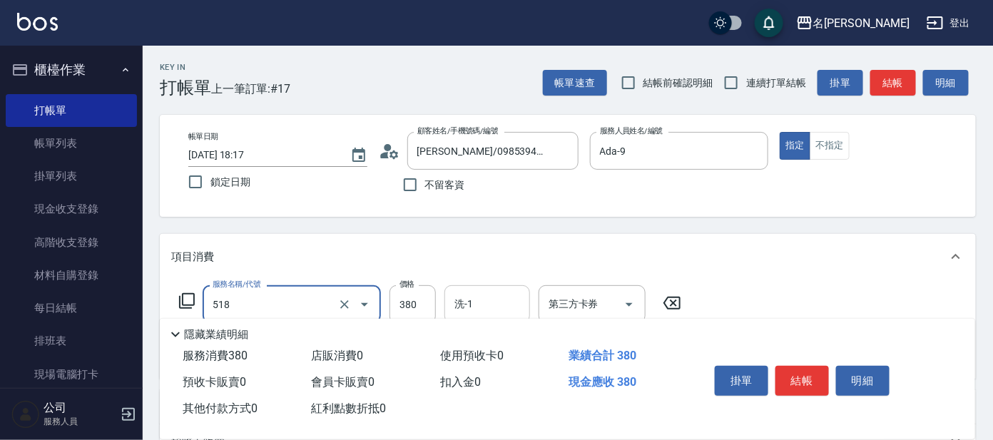
type input "舒壓+洗髮+養髮(518)"
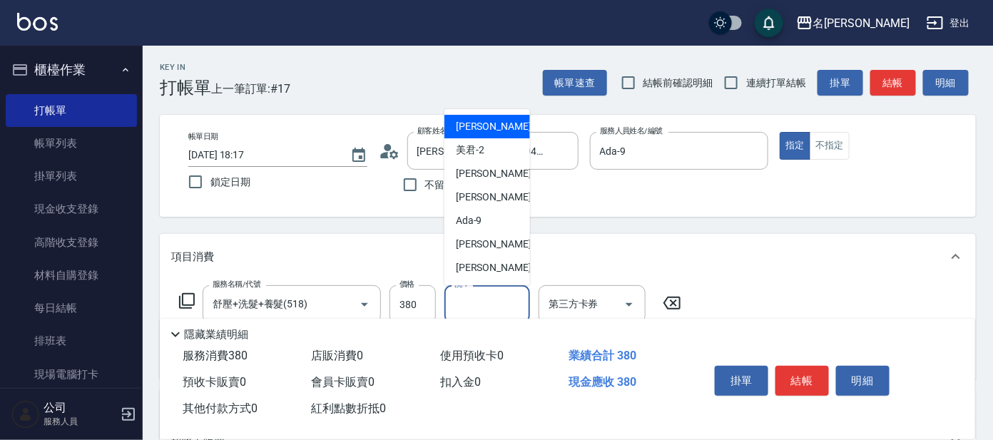
drag, startPoint x: 476, startPoint y: 300, endPoint x: 471, endPoint y: 275, distance: 26.2
click at [476, 297] on input "洗-1" at bounding box center [487, 304] width 73 height 25
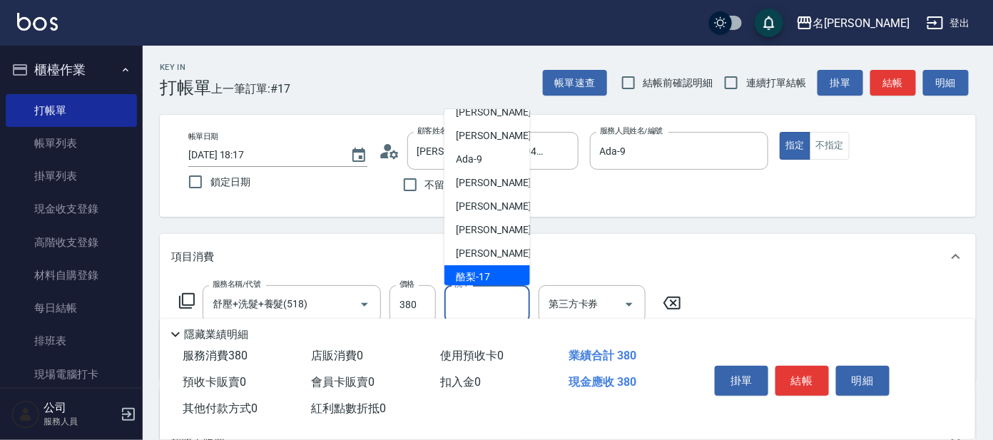
scroll to position [117, 0]
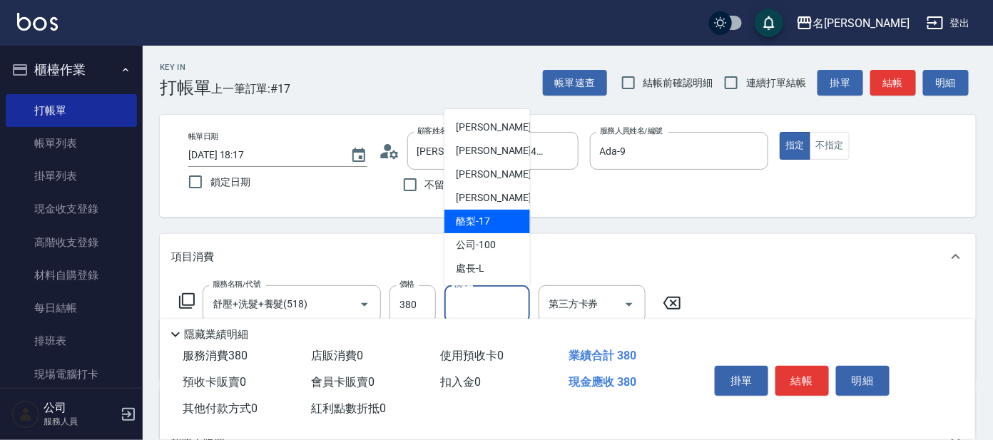
drag, startPoint x: 491, startPoint y: 224, endPoint x: 427, endPoint y: 242, distance: 67.3
click at [493, 224] on div "酪梨 -17" at bounding box center [487, 222] width 86 height 24
type input "酪梨-17"
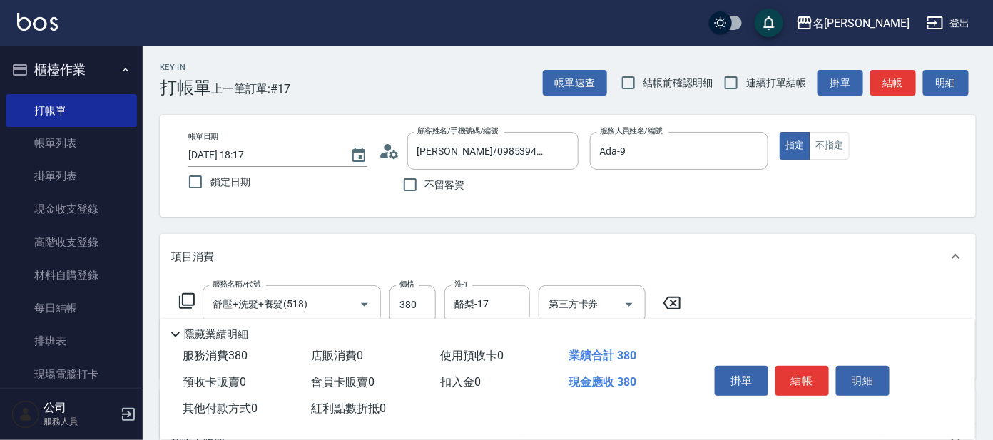
click at [186, 299] on icon at bounding box center [186, 300] width 17 height 17
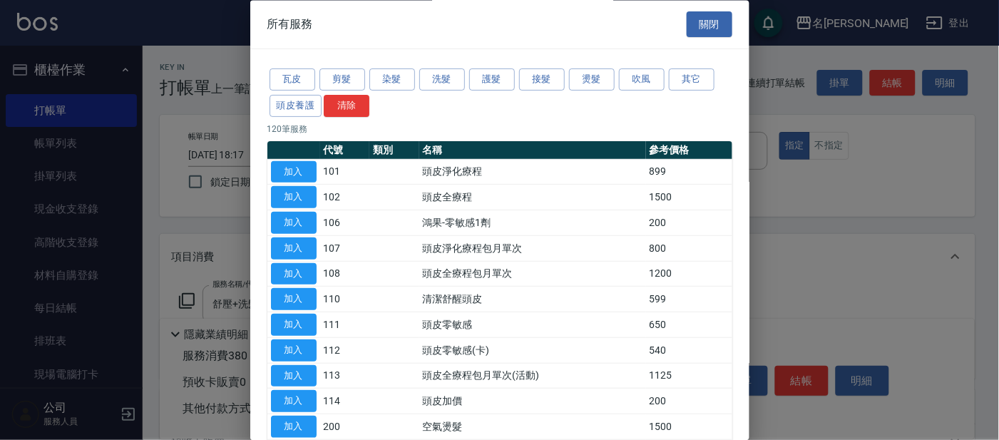
click at [339, 73] on button "剪髮" at bounding box center [343, 80] width 46 height 22
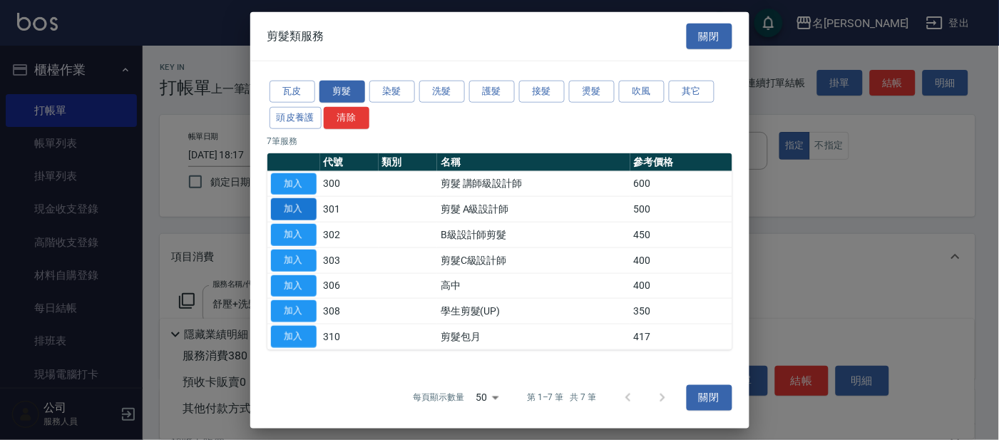
click at [290, 202] on button "加入" at bounding box center [294, 209] width 46 height 22
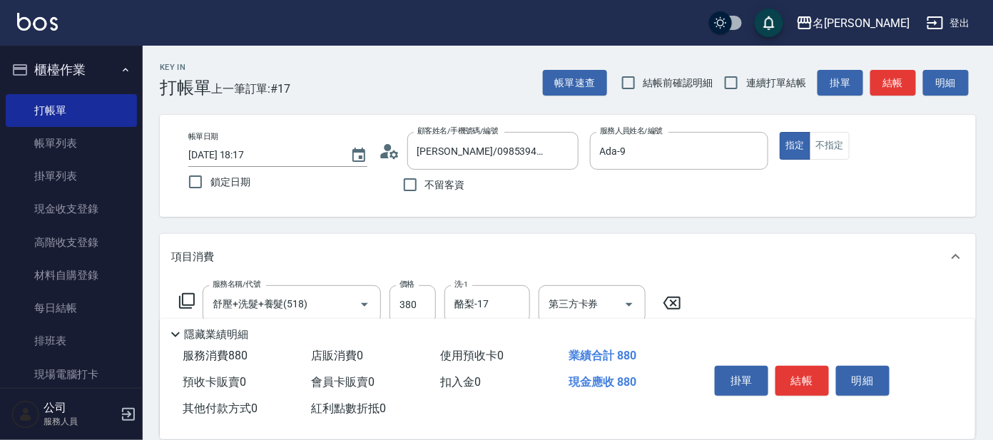
click at [177, 297] on div "服務名稱/代號 舒壓+洗髮+養髮(518) 服務名稱/代號 價格 380 價格 洗-1 酪梨-17 洗-1 第三方卡券 第三方卡券" at bounding box center [430, 304] width 519 height 39
click at [190, 300] on icon at bounding box center [186, 300] width 17 height 17
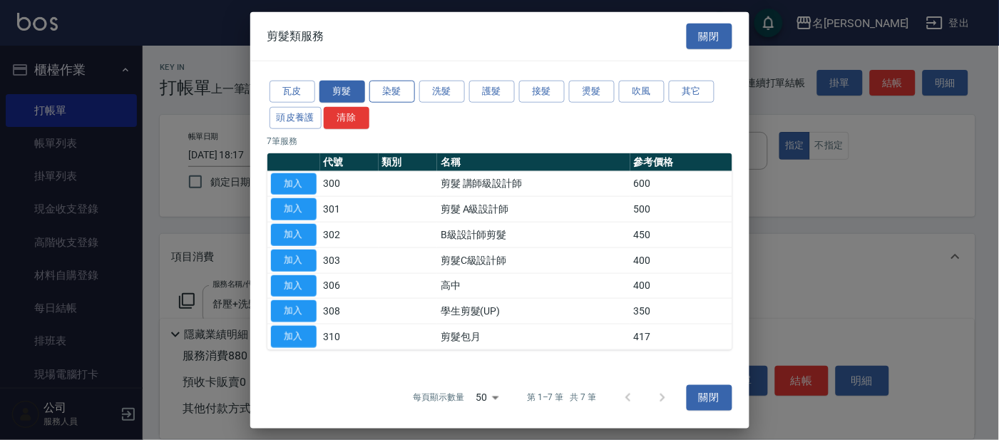
click at [388, 91] on button "染髮" at bounding box center [392, 92] width 46 height 22
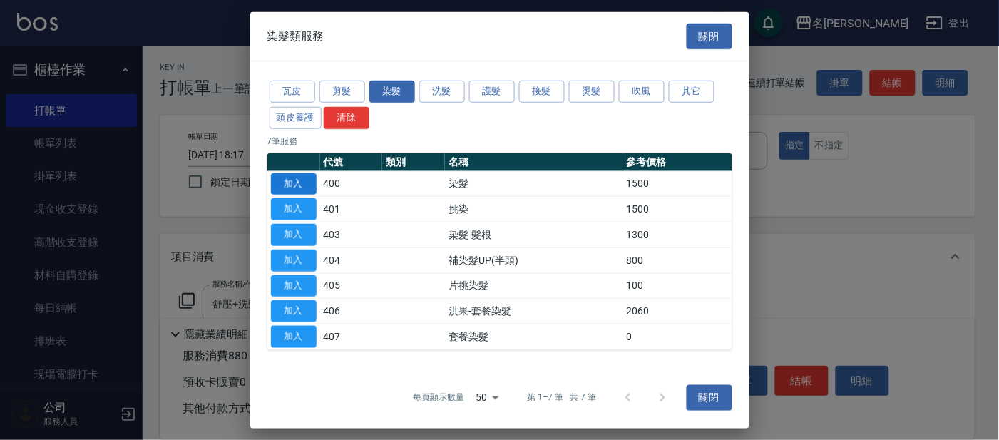
click at [293, 176] on button "加入" at bounding box center [294, 184] width 46 height 22
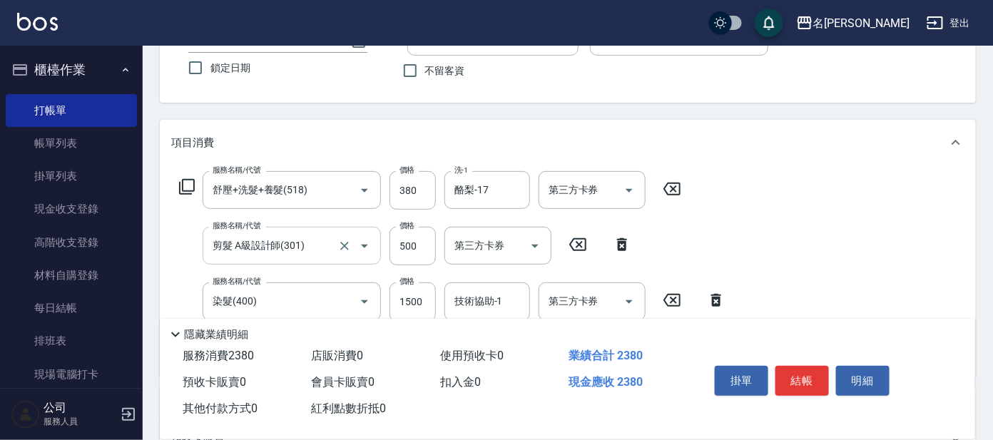
scroll to position [267, 0]
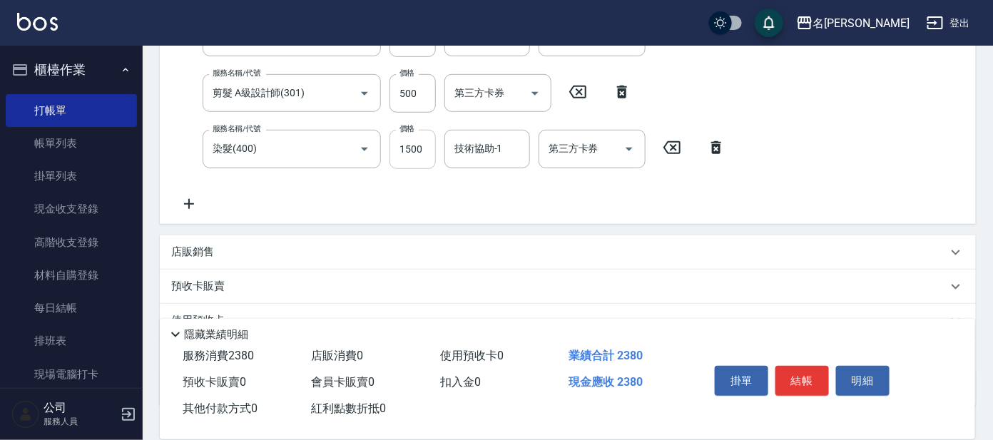
drag, startPoint x: 421, startPoint y: 155, endPoint x: 411, endPoint y: 158, distance: 10.6
click at [419, 155] on input "1500" at bounding box center [412, 149] width 46 height 39
type input "1600"
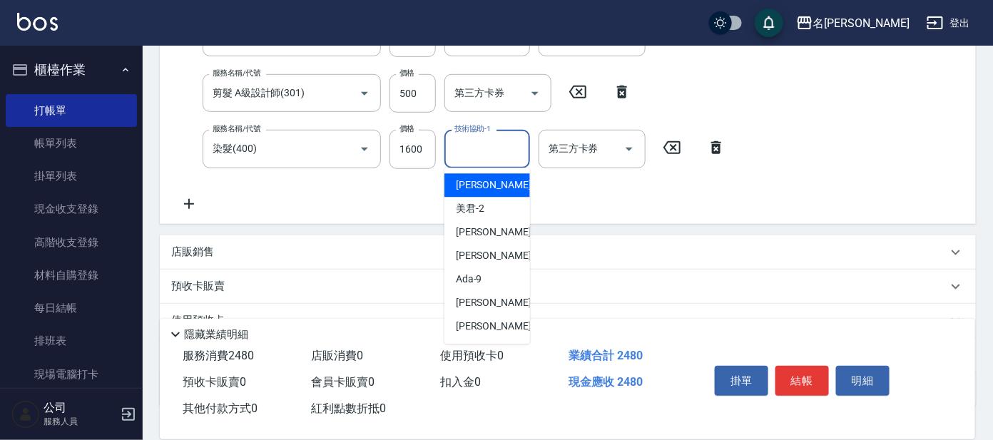
click at [469, 151] on input "技術協助-1" at bounding box center [487, 148] width 73 height 25
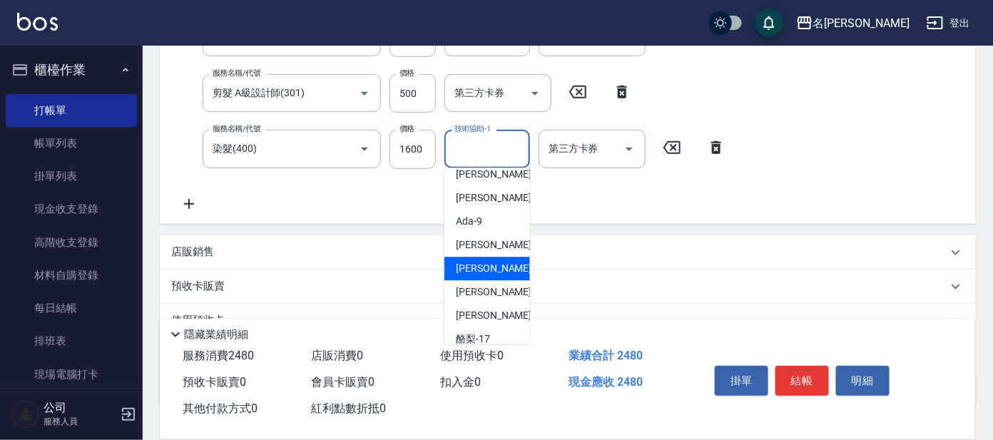
scroll to position [88, 0]
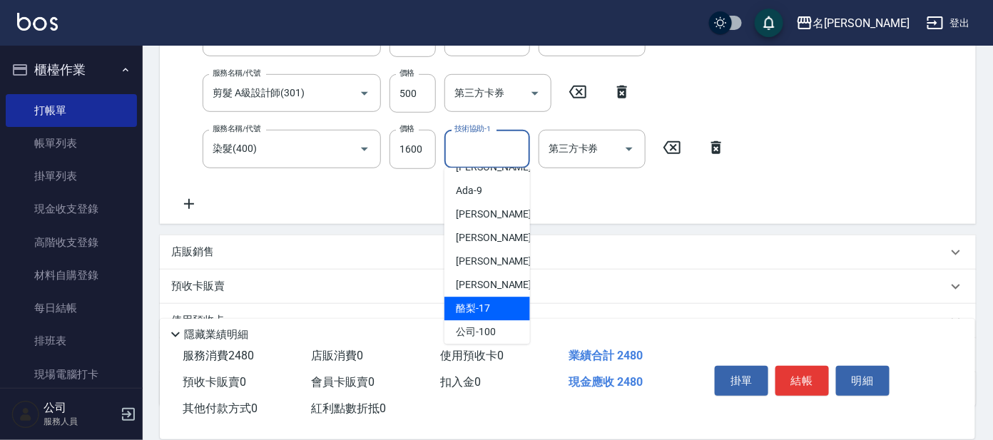
drag, startPoint x: 484, startPoint y: 305, endPoint x: 504, endPoint y: 279, distance: 32.7
click at [485, 305] on span "酪梨 -17" at bounding box center [473, 309] width 34 height 15
type input "酪梨-17"
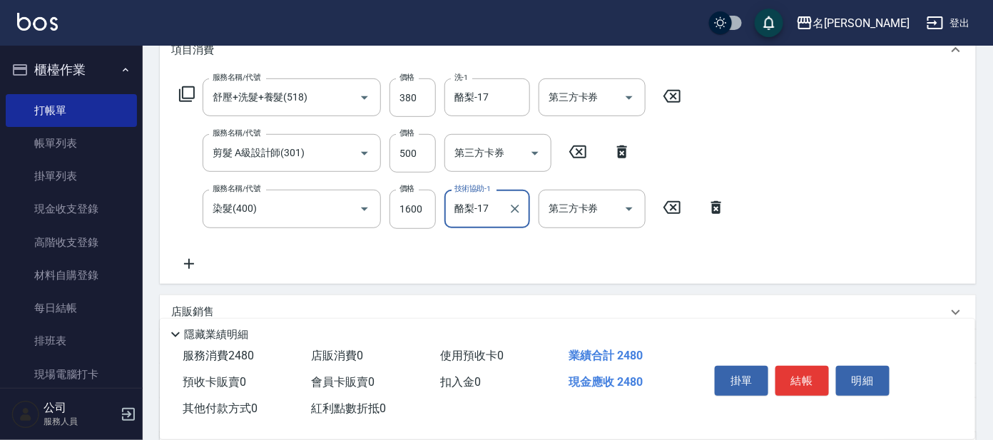
scroll to position [178, 0]
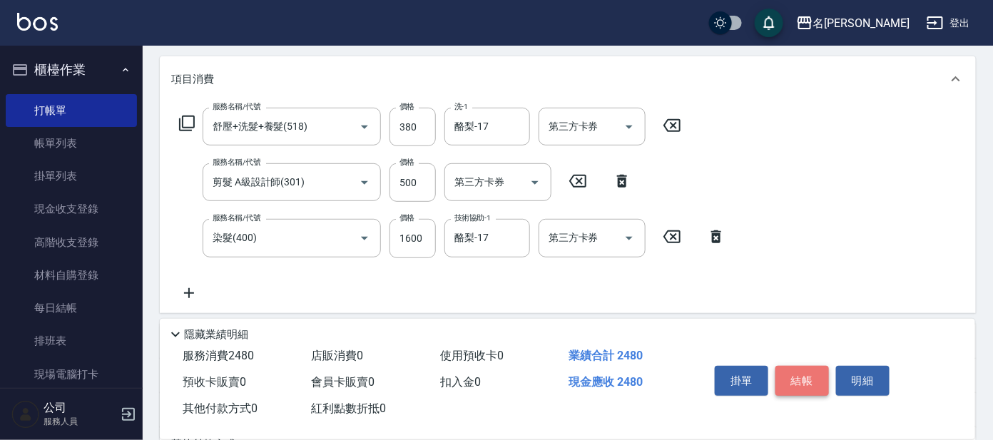
click at [810, 373] on button "結帳" at bounding box center [801, 381] width 53 height 30
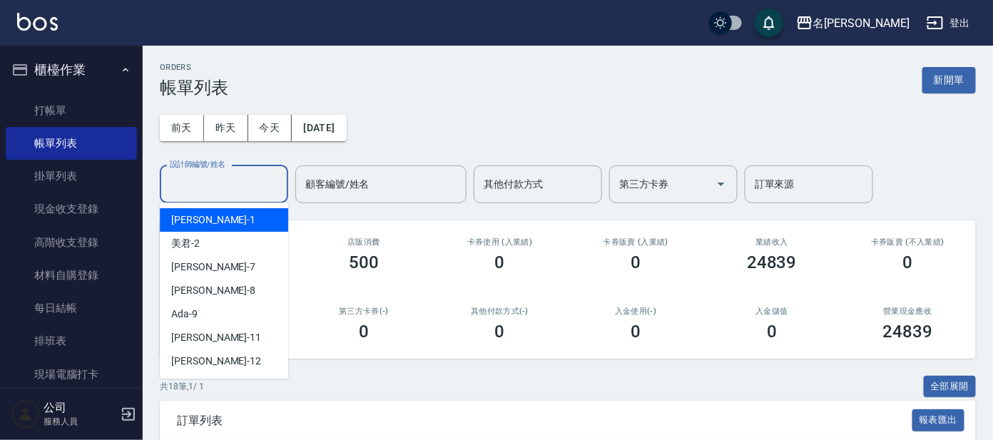
click at [178, 189] on input "設計師編號/姓名" at bounding box center [224, 184] width 116 height 25
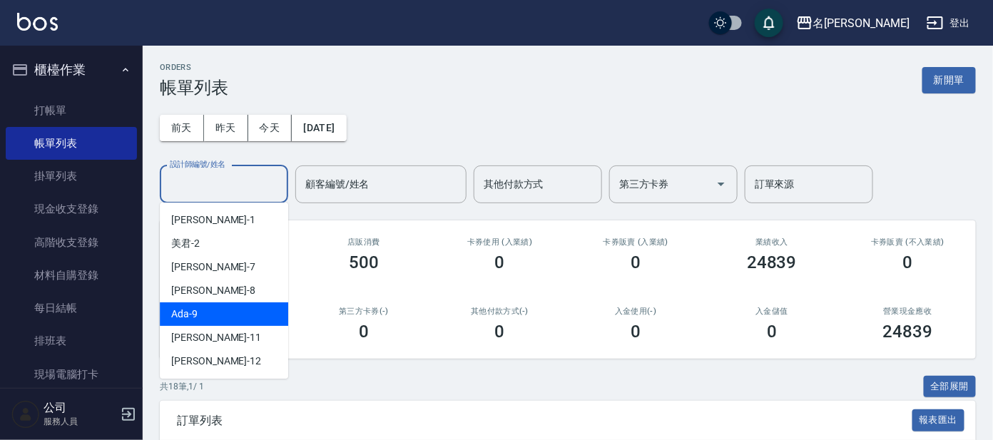
click at [208, 311] on div "Ada -9" at bounding box center [224, 314] width 128 height 24
type input "Ada-9"
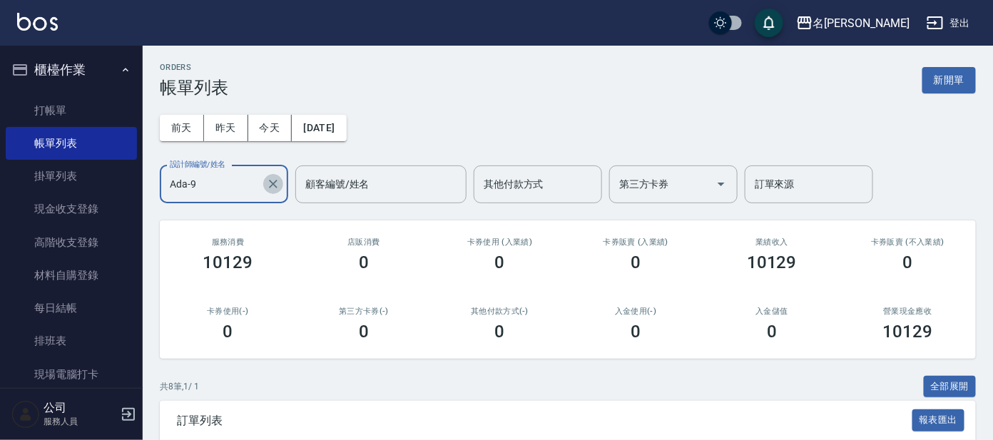
click at [270, 185] on icon "Clear" at bounding box center [273, 184] width 14 height 14
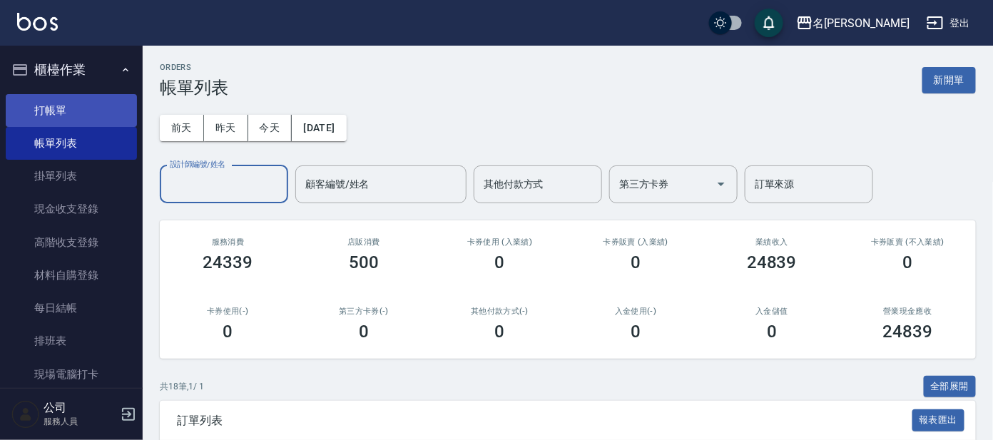
click at [77, 103] on link "打帳單" at bounding box center [71, 110] width 131 height 33
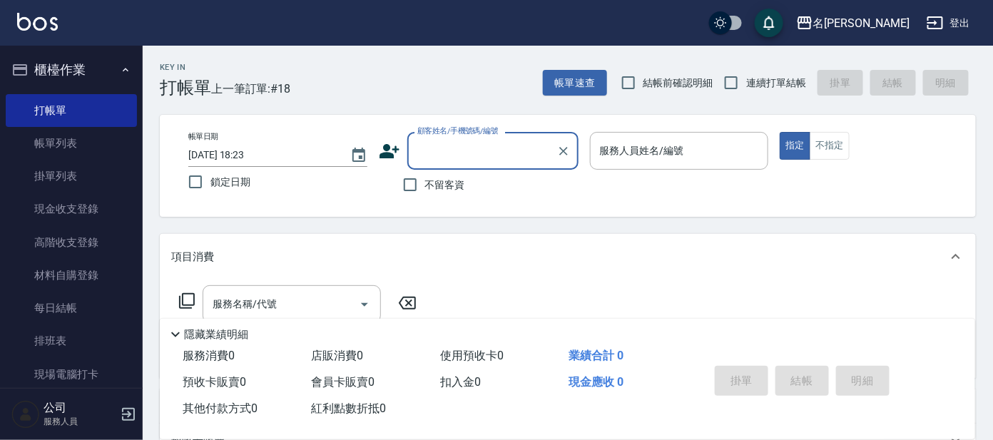
click at [445, 147] on input "顧客姓名/手機號碼/編號" at bounding box center [482, 150] width 137 height 25
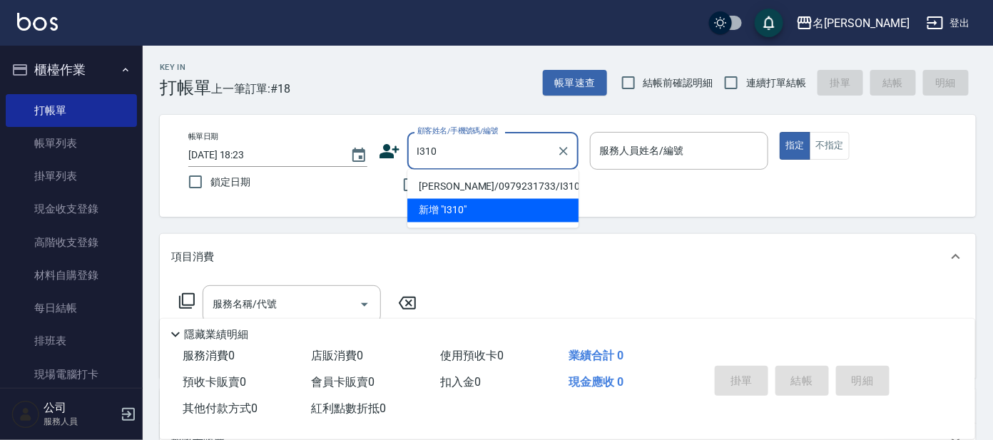
click at [502, 180] on li "[PERSON_NAME]/0979231733/I310" at bounding box center [492, 187] width 171 height 24
type input "[PERSON_NAME]/0979231733/I310"
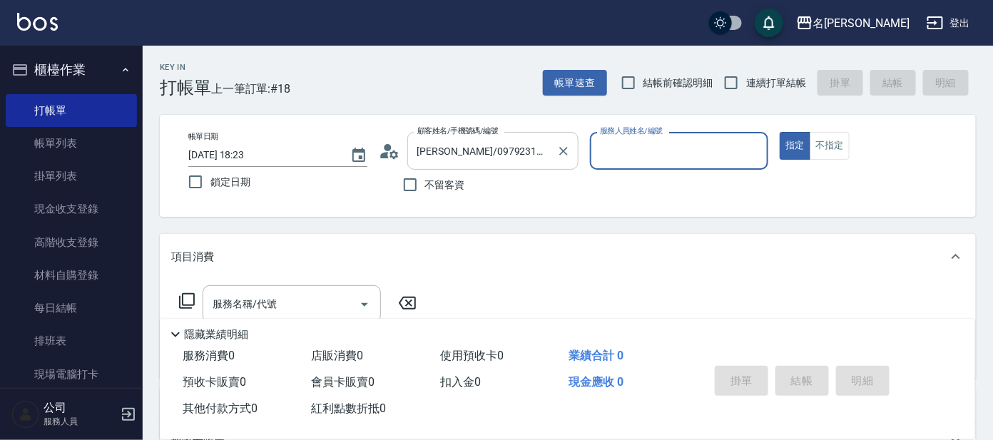
type input "Ada-9"
click at [389, 151] on icon at bounding box center [389, 151] width 21 height 21
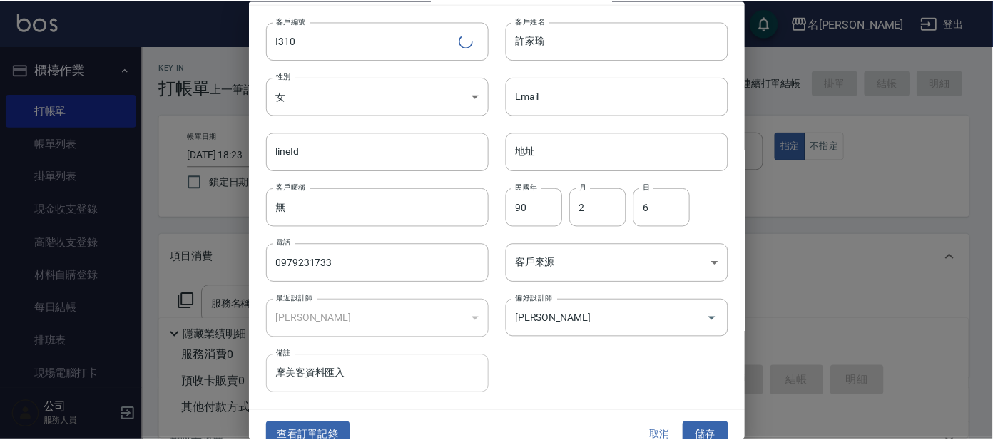
scroll to position [53, 0]
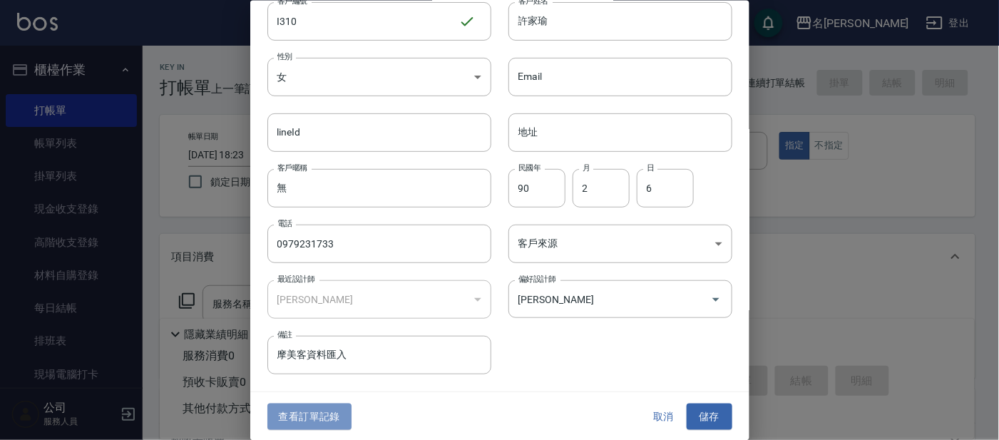
drag, startPoint x: 325, startPoint y: 409, endPoint x: 318, endPoint y: 411, distance: 7.3
click at [325, 409] on button "查看訂單記錄" at bounding box center [309, 417] width 84 height 26
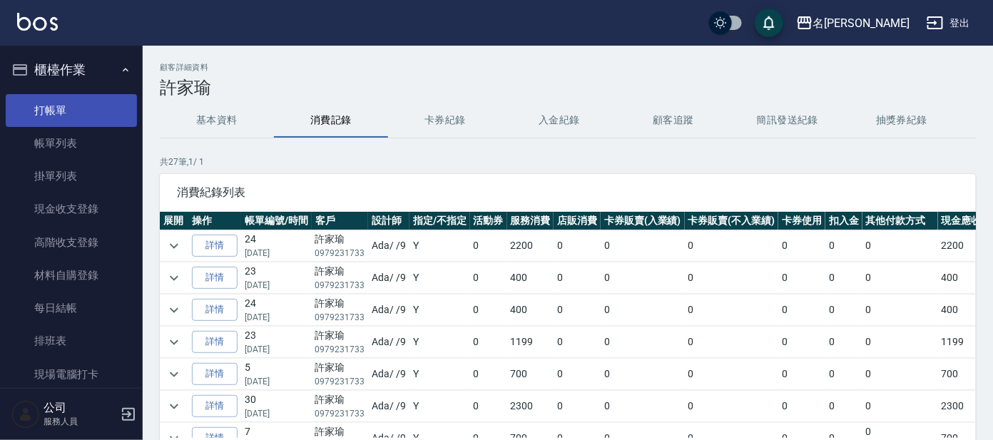
click at [81, 108] on link "打帳單" at bounding box center [71, 110] width 131 height 33
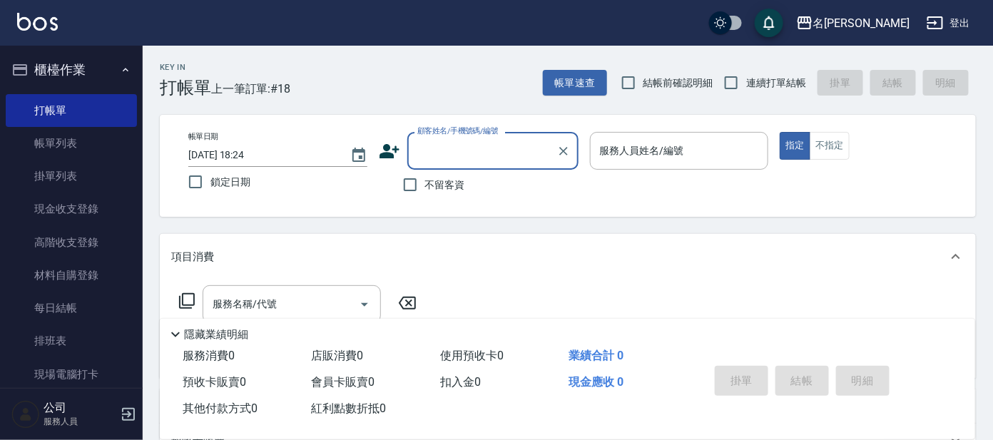
click at [451, 149] on input "顧客姓名/手機號碼/編號" at bounding box center [482, 150] width 137 height 25
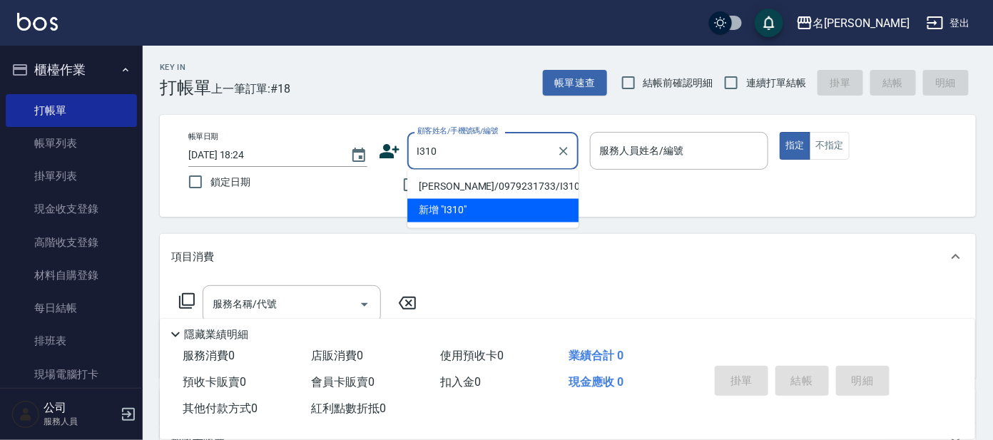
click at [455, 181] on li "[PERSON_NAME]/0979231733/I310" at bounding box center [492, 187] width 171 height 24
type input "[PERSON_NAME]/0979231733/I310"
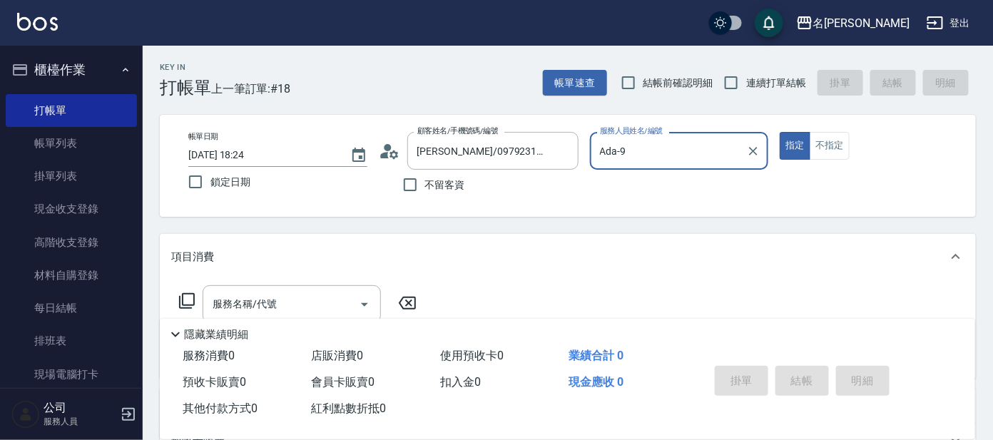
type input "Ada-9"
click at [316, 296] on input "服務名稱/代號" at bounding box center [281, 304] width 144 height 25
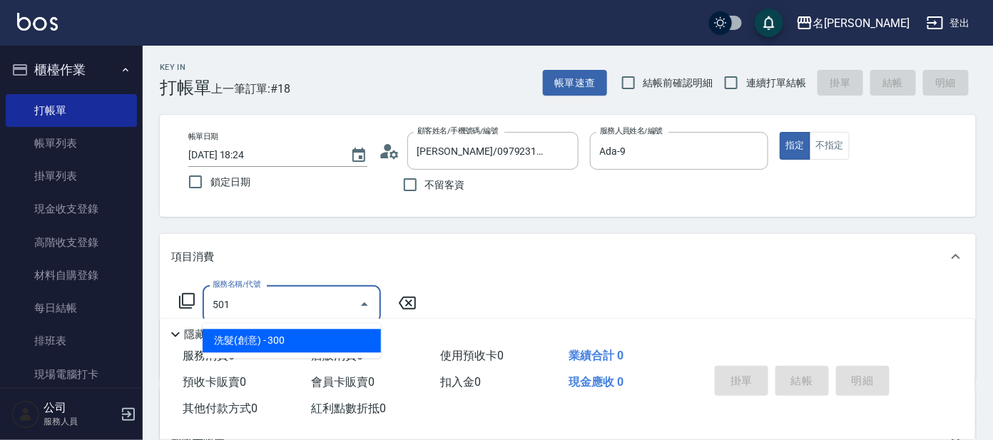
click at [340, 332] on span "洗髮(創意) - 300" at bounding box center [292, 342] width 178 height 24
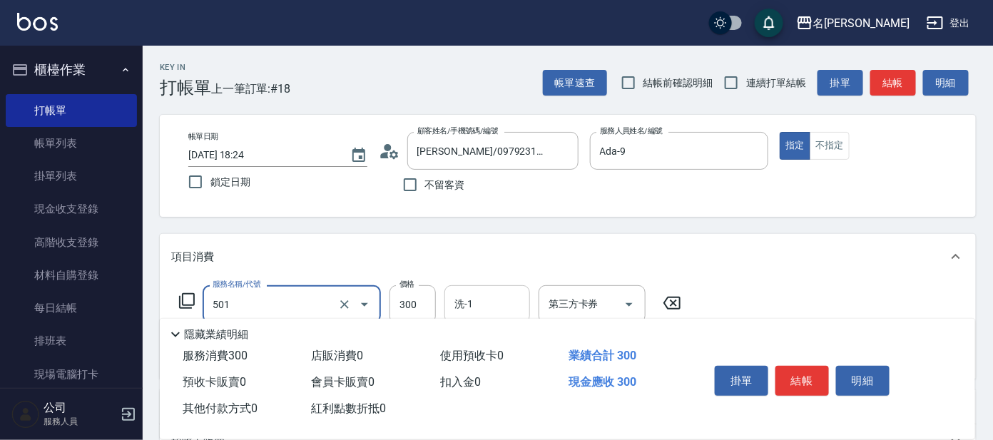
type input "洗髮(創意)(501)"
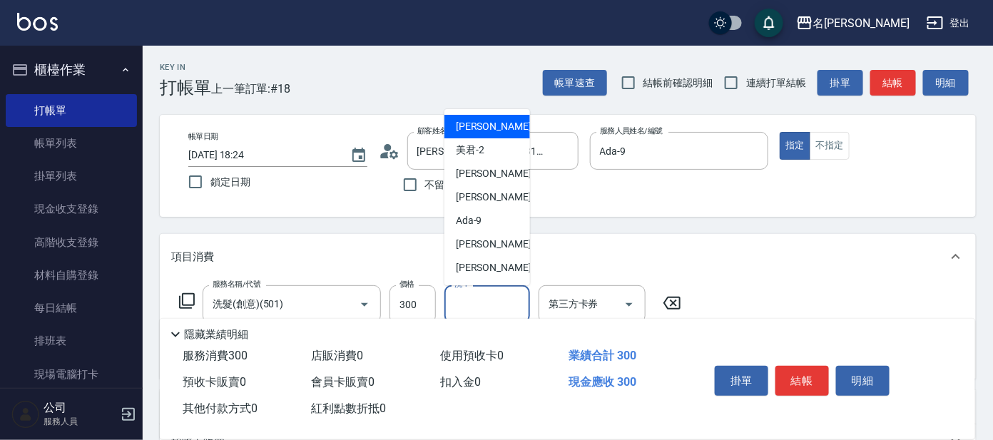
drag, startPoint x: 465, startPoint y: 295, endPoint x: 472, endPoint y: 238, distance: 56.8
click at [466, 295] on div "洗-1 洗-1" at bounding box center [487, 304] width 86 height 38
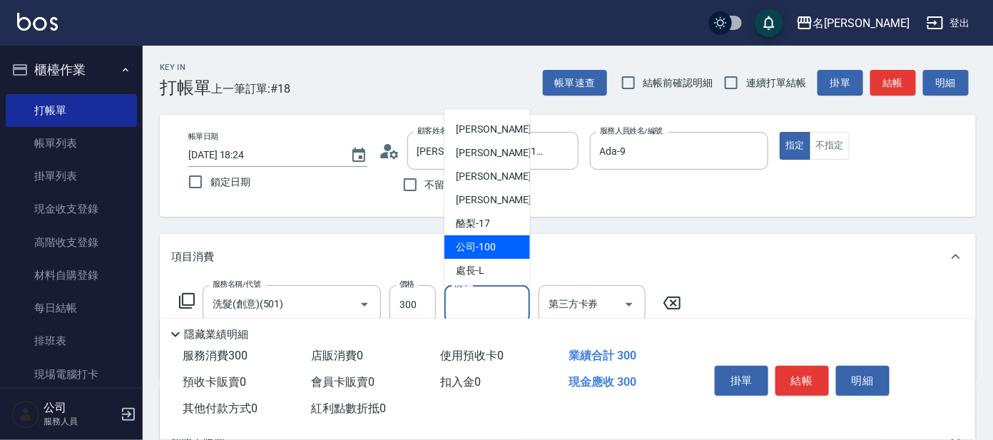
scroll to position [117, 0]
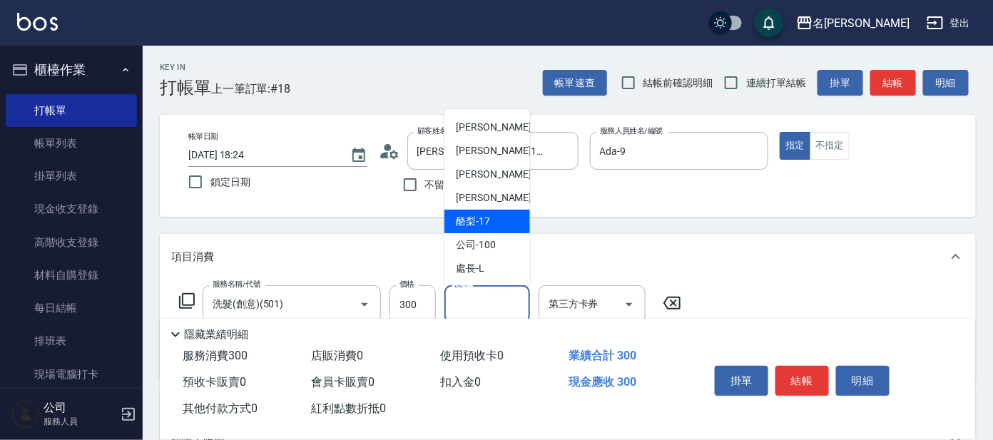
drag, startPoint x: 487, startPoint y: 223, endPoint x: 454, endPoint y: 231, distance: 34.4
click at [487, 223] on span "酪梨 -17" at bounding box center [473, 221] width 34 height 15
type input "酪梨-17"
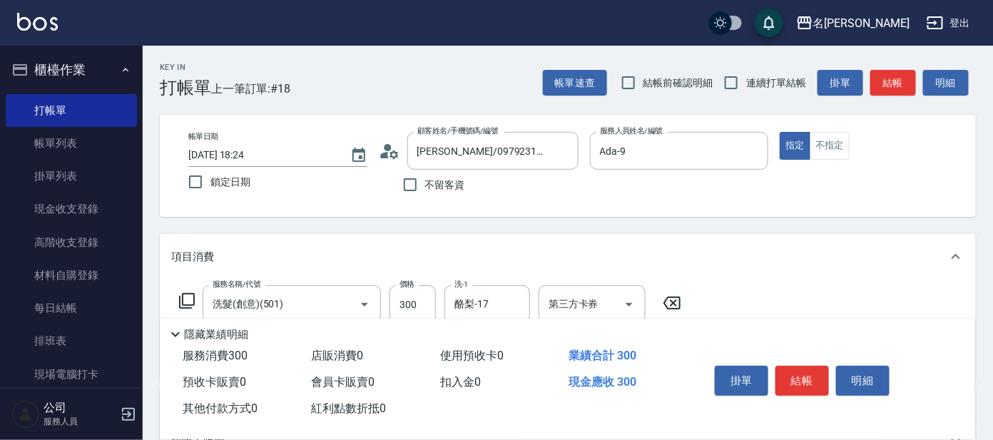
click at [187, 296] on icon at bounding box center [186, 300] width 17 height 17
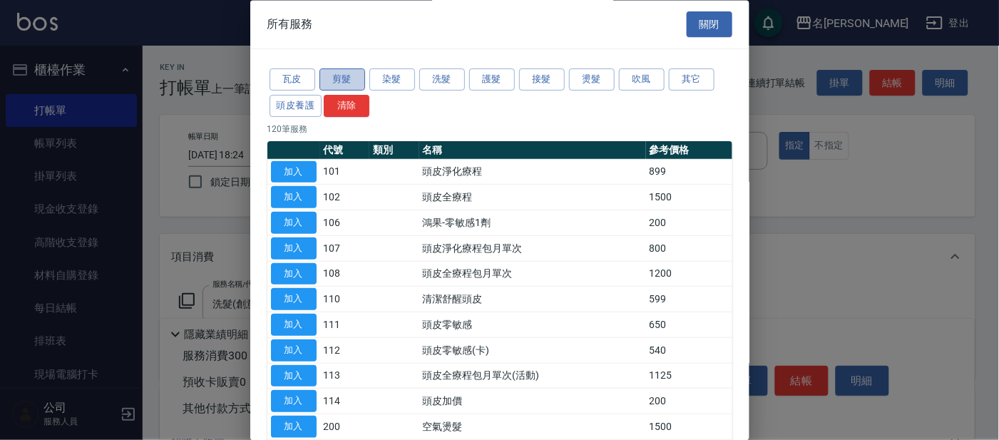
click at [343, 74] on button "剪髮" at bounding box center [343, 80] width 46 height 22
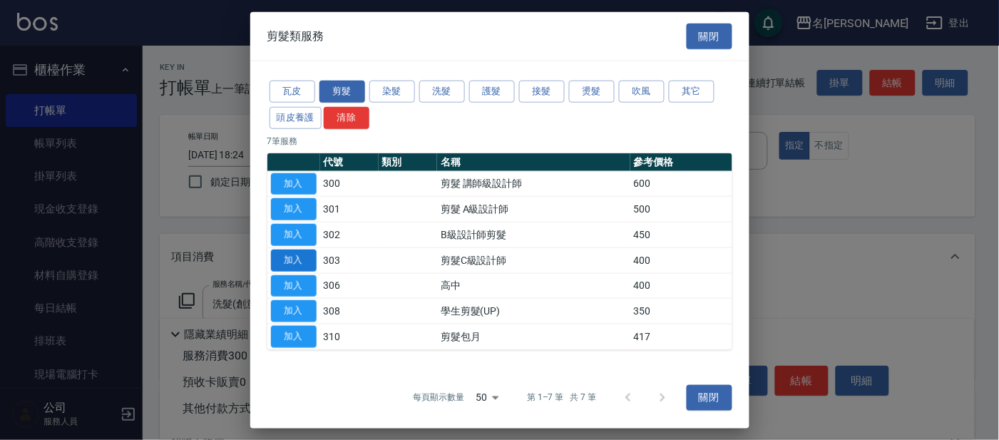
click at [302, 256] on button "加入" at bounding box center [294, 261] width 46 height 22
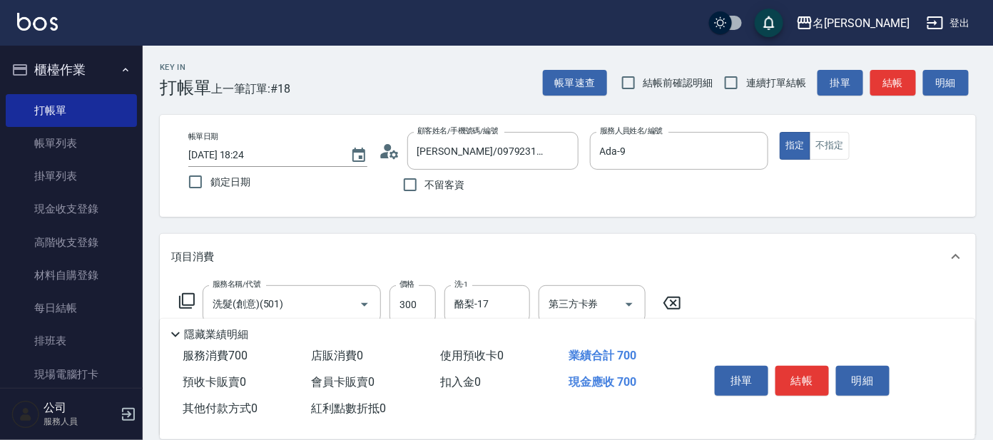
scroll to position [88, 0]
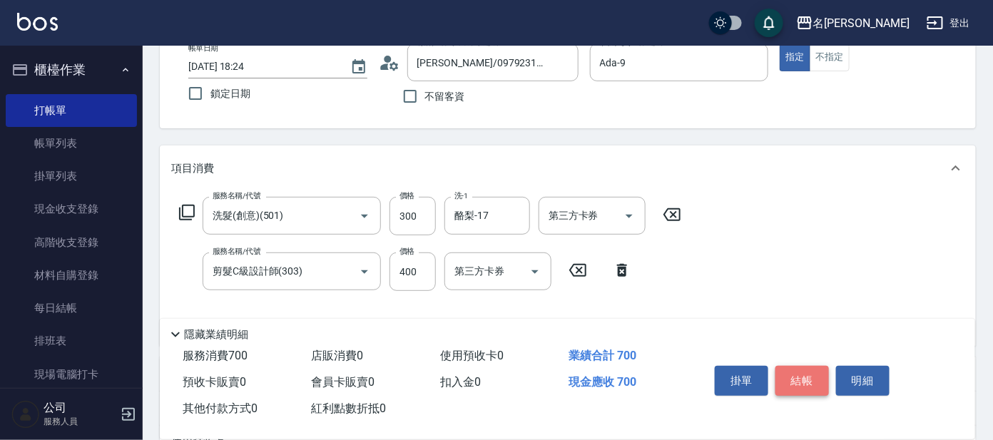
click at [812, 377] on button "結帳" at bounding box center [801, 381] width 53 height 30
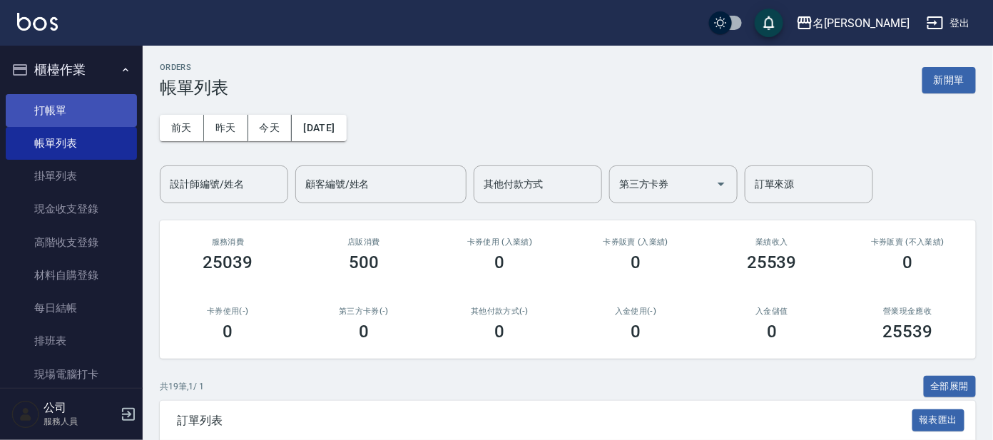
click at [100, 101] on link "打帳單" at bounding box center [71, 110] width 131 height 33
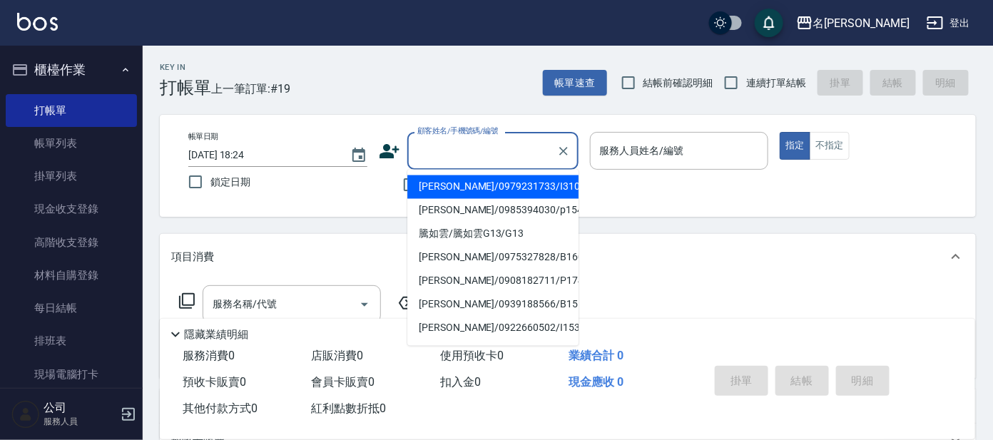
drag, startPoint x: 462, startPoint y: 142, endPoint x: 461, endPoint y: 157, distance: 15.0
click at [462, 143] on input "顧客姓名/手機號碼/編號" at bounding box center [482, 150] width 137 height 25
click at [491, 180] on li "[PERSON_NAME]/0979231733/I310" at bounding box center [492, 187] width 171 height 24
type input "[PERSON_NAME]/0979231733/I310"
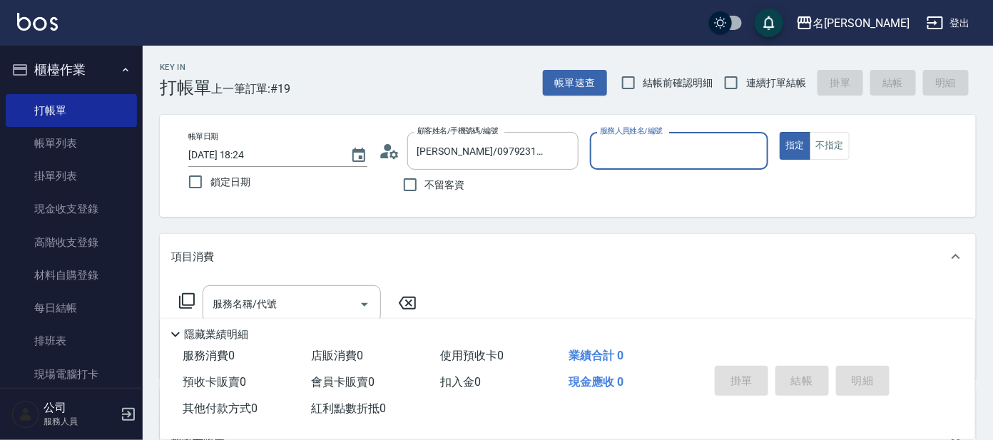
type input "Ada-9"
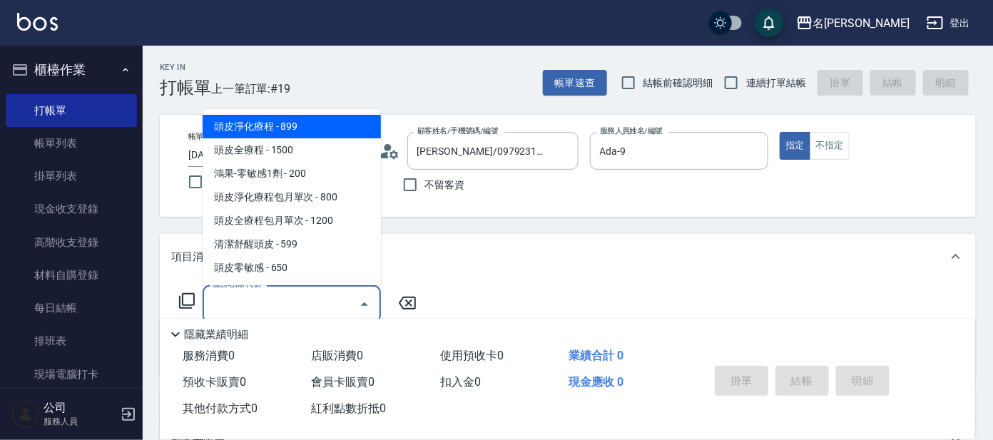
click at [311, 299] on input "服務名稱/代號" at bounding box center [281, 304] width 144 height 25
click at [189, 299] on icon at bounding box center [186, 300] width 17 height 17
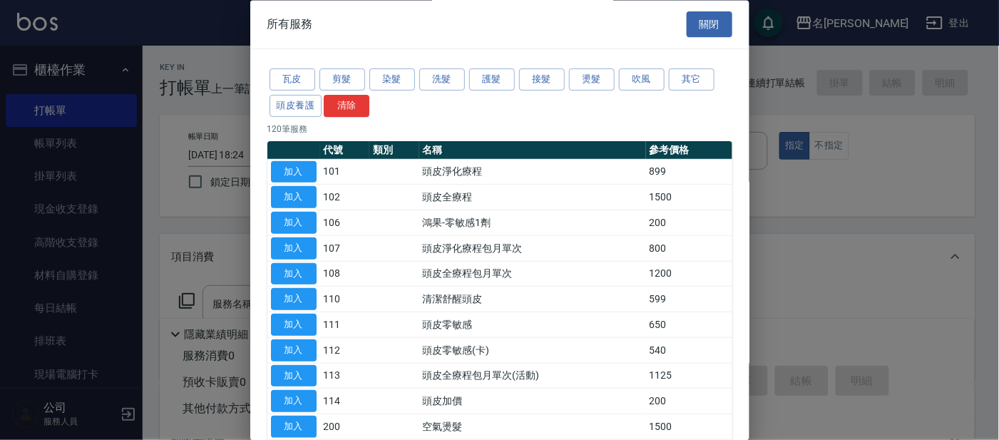
click at [346, 79] on button "剪髮" at bounding box center [343, 80] width 46 height 22
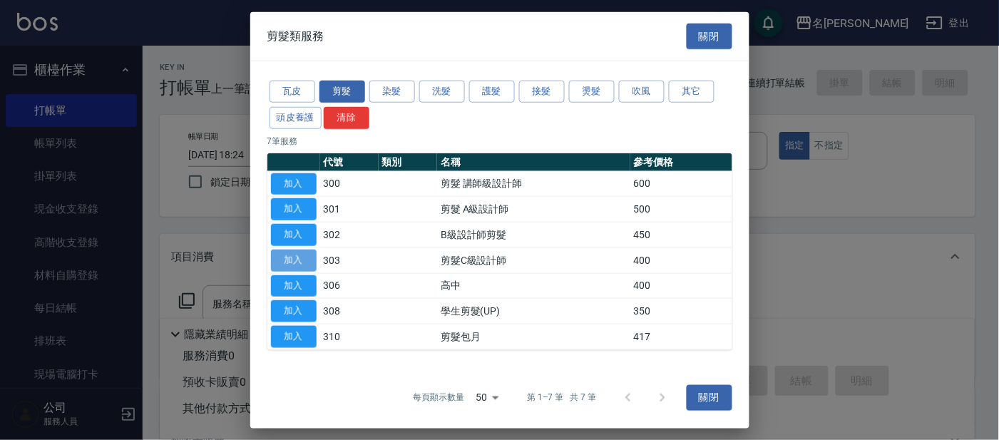
click at [284, 255] on button "加入" at bounding box center [294, 261] width 46 height 22
type input "剪髮C級設計師(303)"
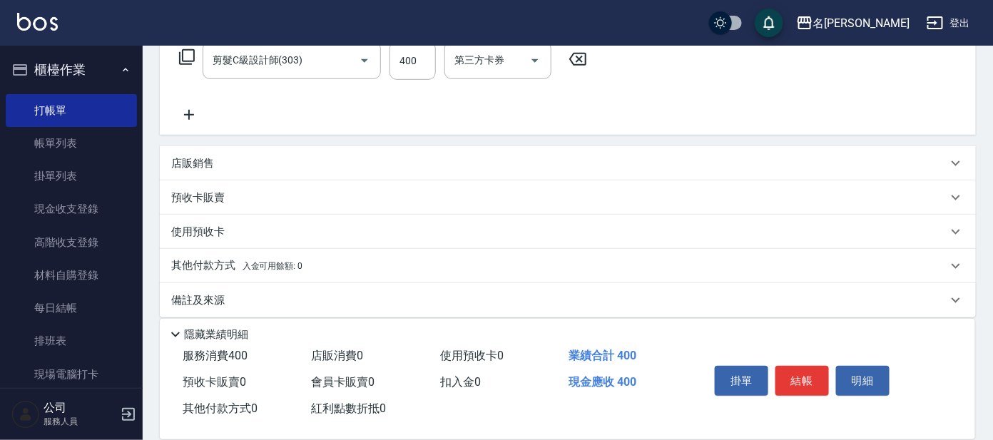
scroll to position [255, 0]
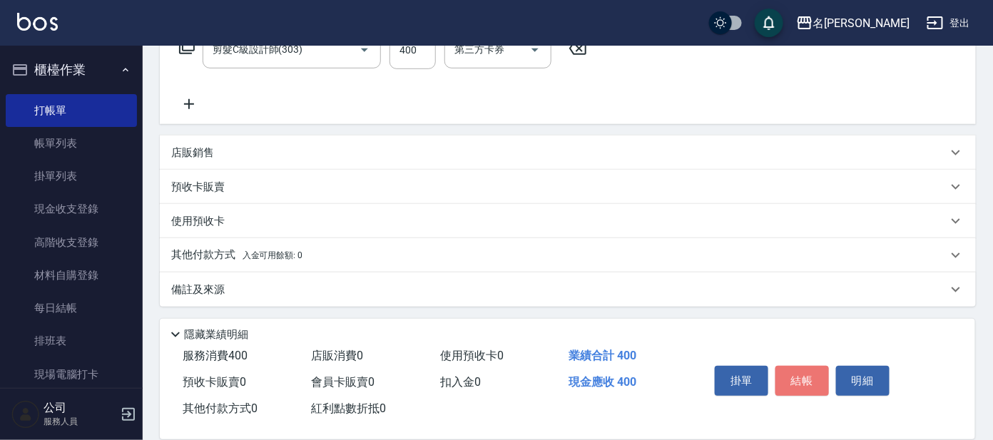
click at [787, 374] on button "結帳" at bounding box center [801, 381] width 53 height 30
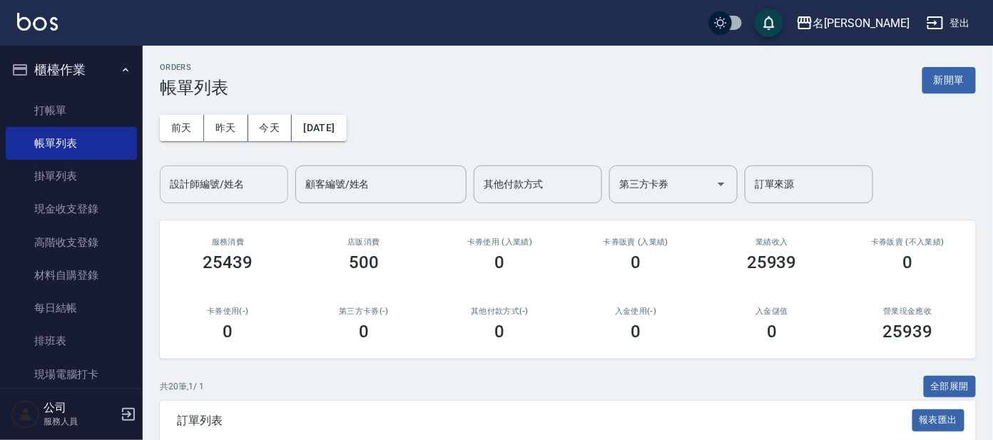
click at [227, 181] on input "設計師編號/姓名" at bounding box center [224, 184] width 116 height 25
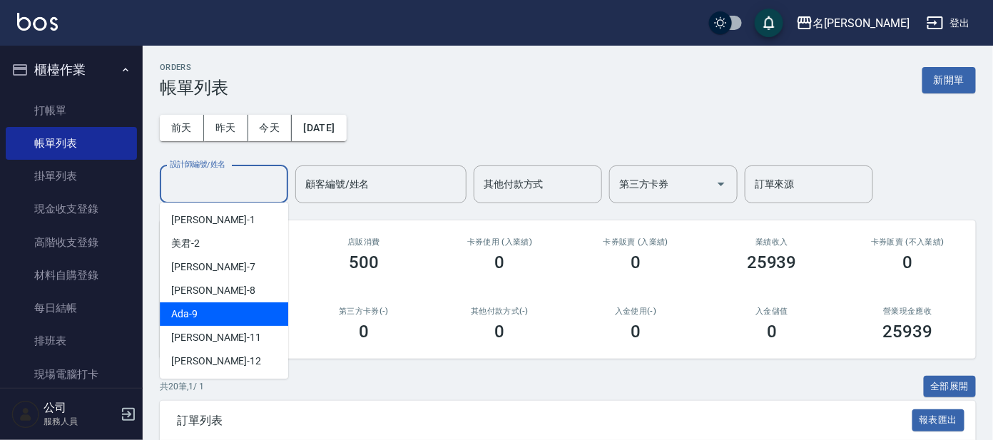
click at [228, 316] on div "Ada -9" at bounding box center [224, 314] width 128 height 24
type input "Ada-9"
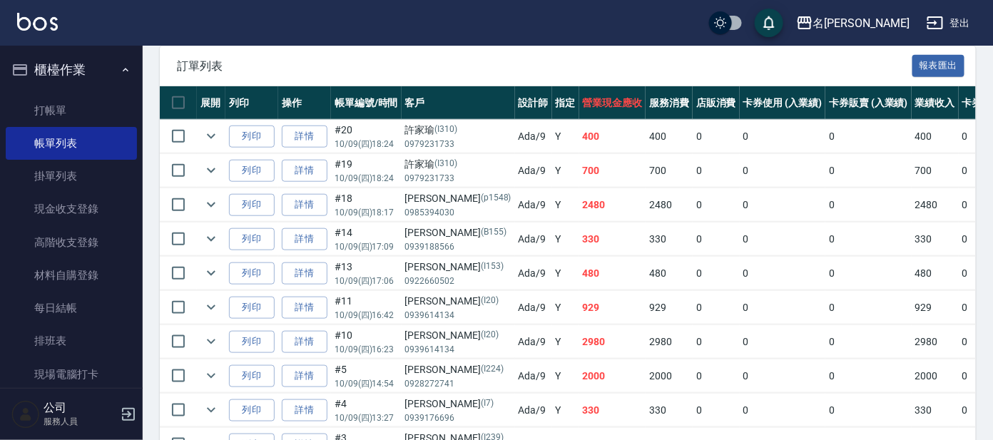
scroll to position [356, 0]
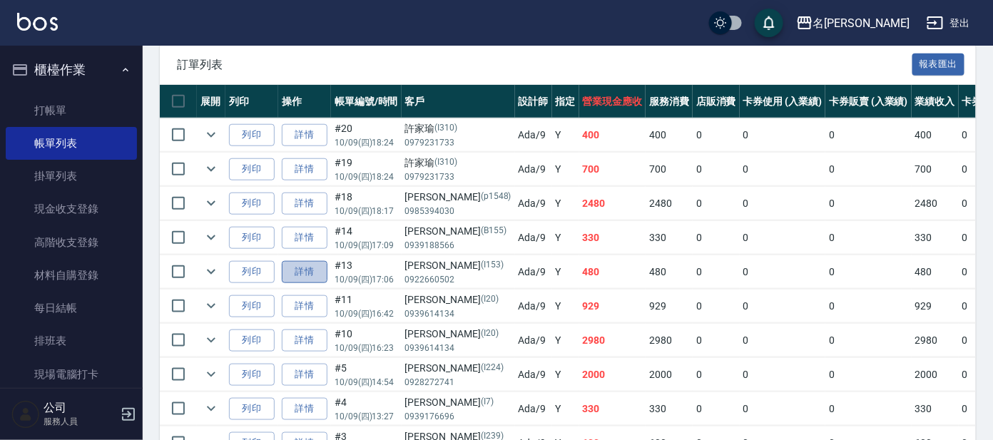
click at [314, 272] on link "詳情" at bounding box center [305, 272] width 46 height 22
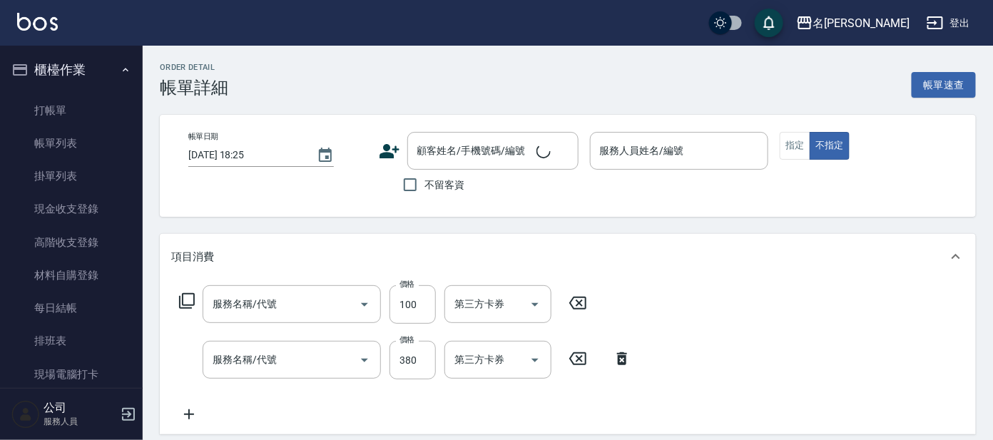
type input "[DATE] 17:06"
type input "Ada-9"
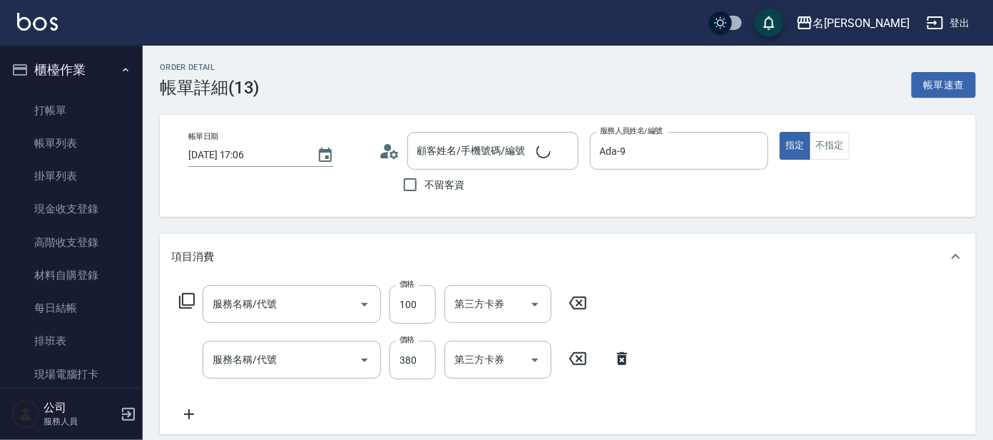
type input "學生剪髮(UP)(308)"
type input "舒壓+洗髮+養髮(518)"
type input "[PERSON_NAME]/0922660502/I153"
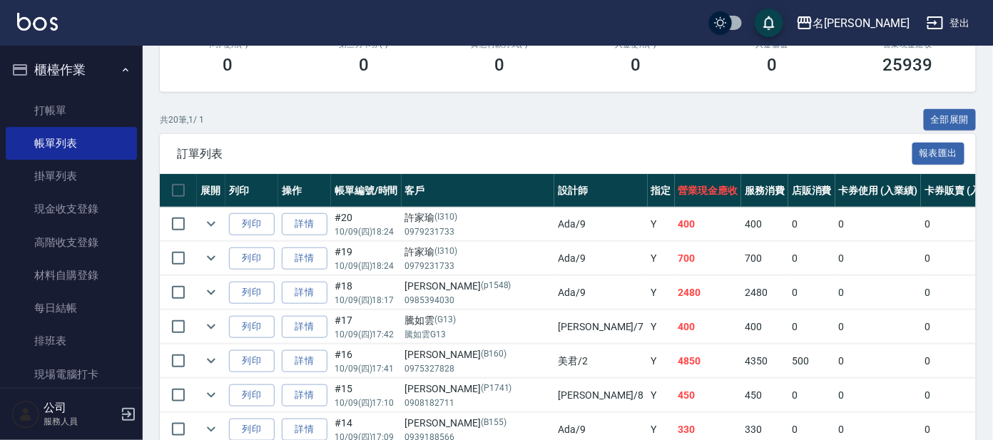
scroll to position [88, 0]
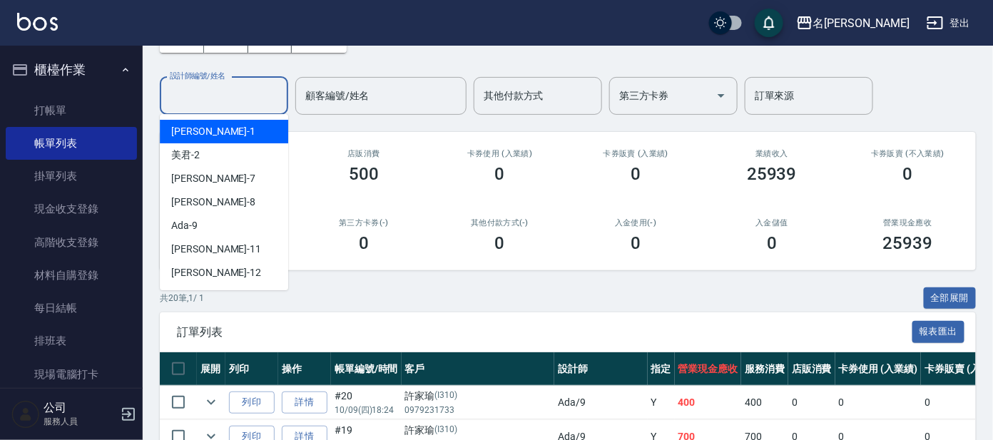
click at [234, 97] on input "設計師編號/姓名" at bounding box center [224, 95] width 116 height 25
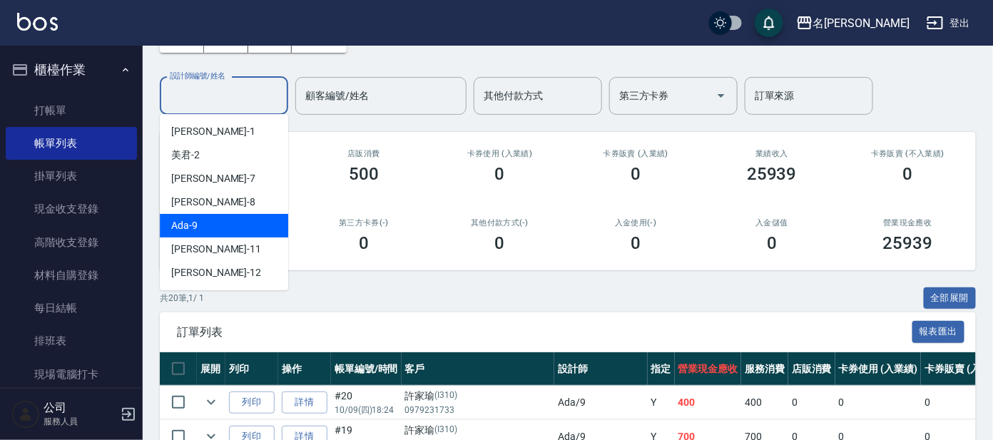
click at [250, 225] on div "Ada -9" at bounding box center [224, 226] width 128 height 24
type input "Ada-9"
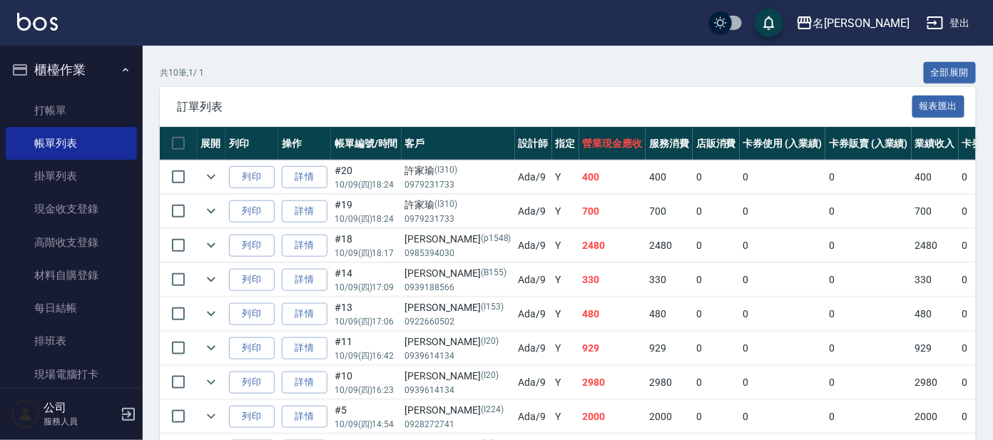
scroll to position [356, 0]
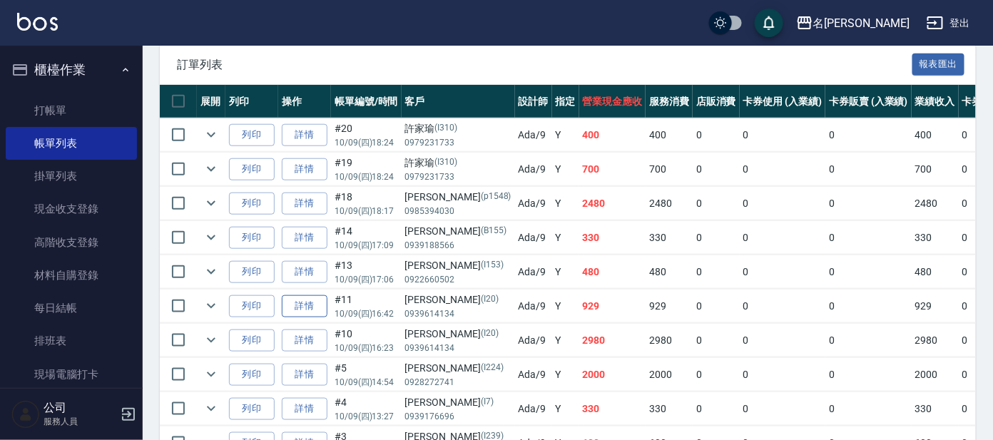
click at [313, 310] on link "詳情" at bounding box center [305, 306] width 46 height 22
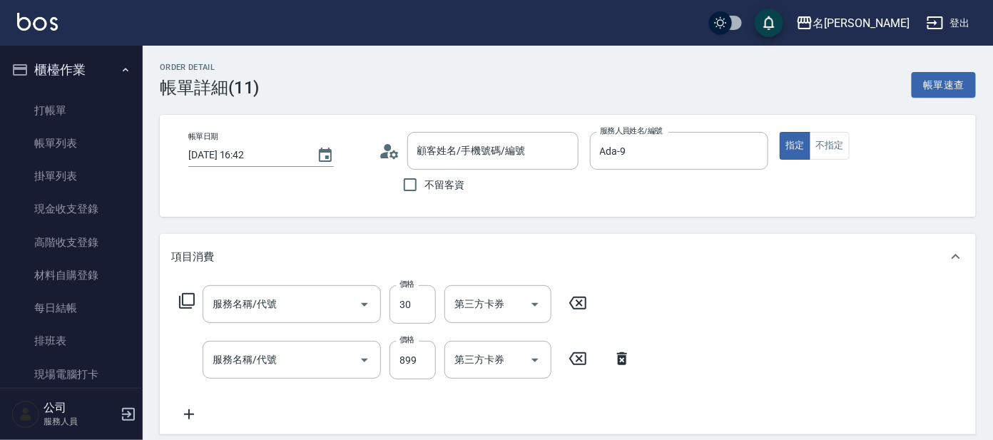
type input "[DATE] 16:42"
type input "Ada-9"
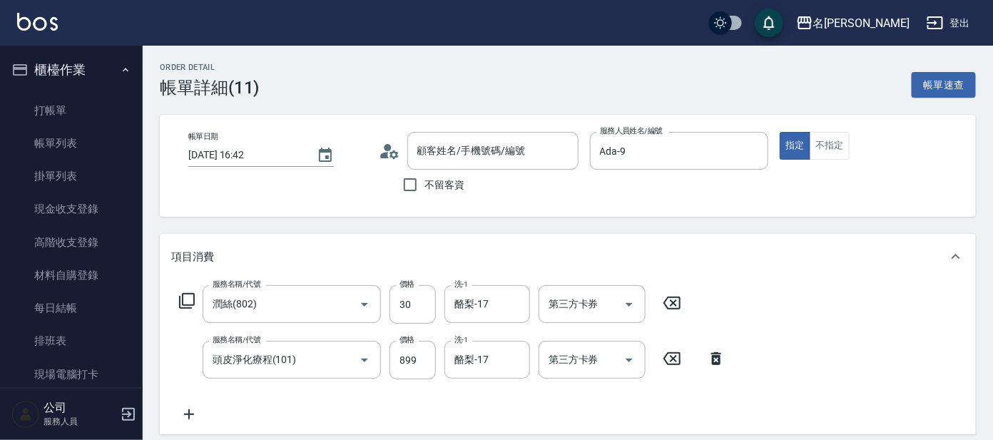
type input "潤絲(802)"
type input "頭皮淨化療程(101)"
type input "[PERSON_NAME]/0939614134/I20"
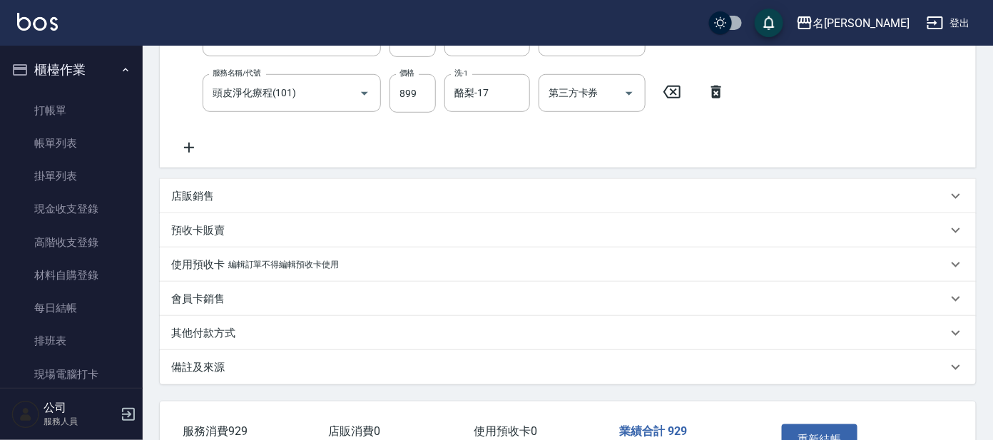
scroll to position [362, 0]
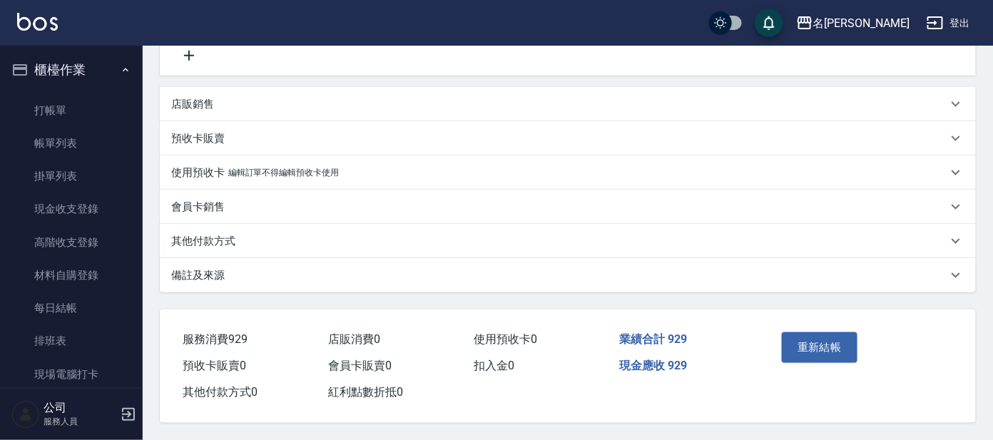
click at [814, 345] on button "重新結帳" at bounding box center [820, 347] width 76 height 30
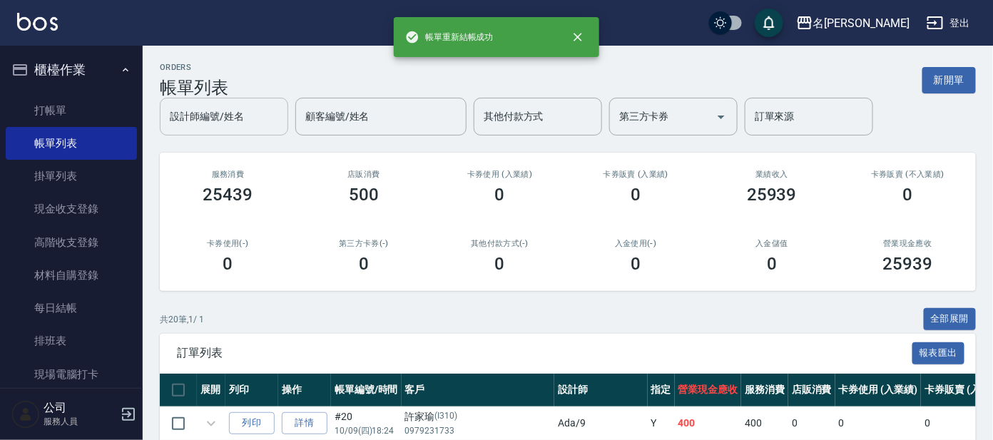
click at [217, 103] on div "設計師編號/姓名 設計師編號/姓名 顧客編號/姓名 顧客編號/姓名 其他付款方式 其他付款方式 第三方卡券 第三方卡券 訂單來源 訂單來源" at bounding box center [568, 117] width 816 height 38
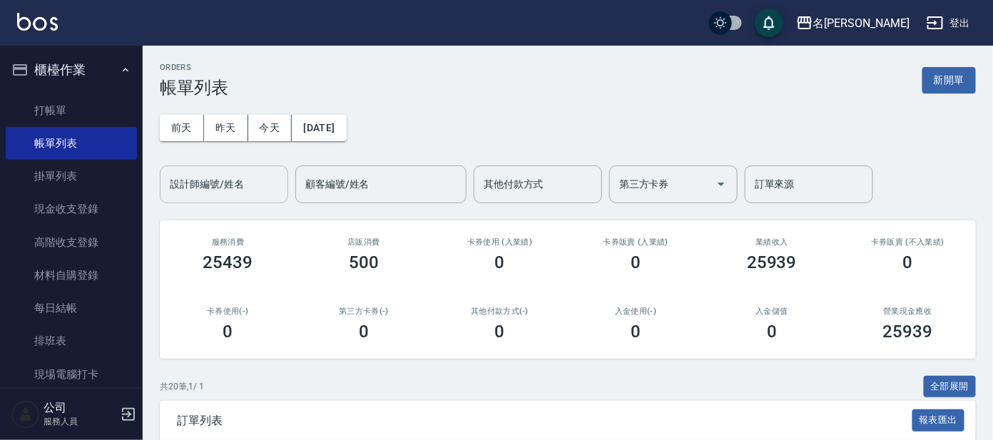
click at [230, 185] on input "設計師編號/姓名" at bounding box center [224, 184] width 116 height 25
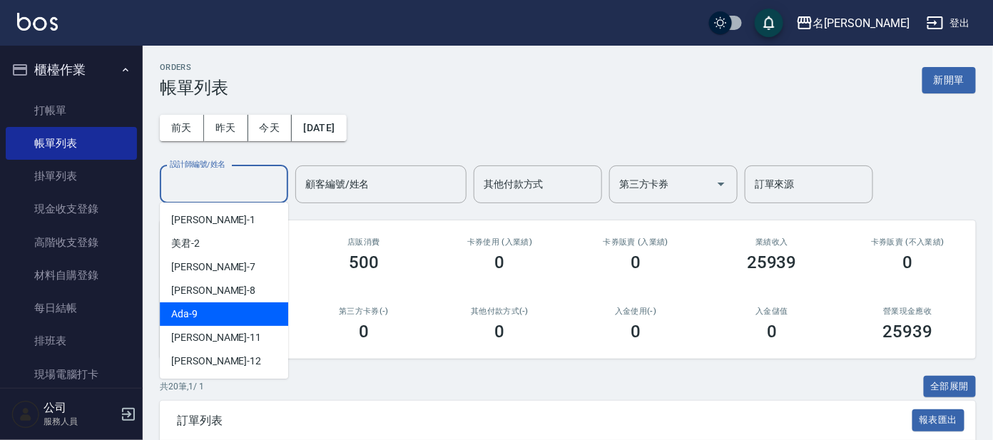
click at [249, 318] on div "Ada -9" at bounding box center [224, 314] width 128 height 24
type input "Ada-9"
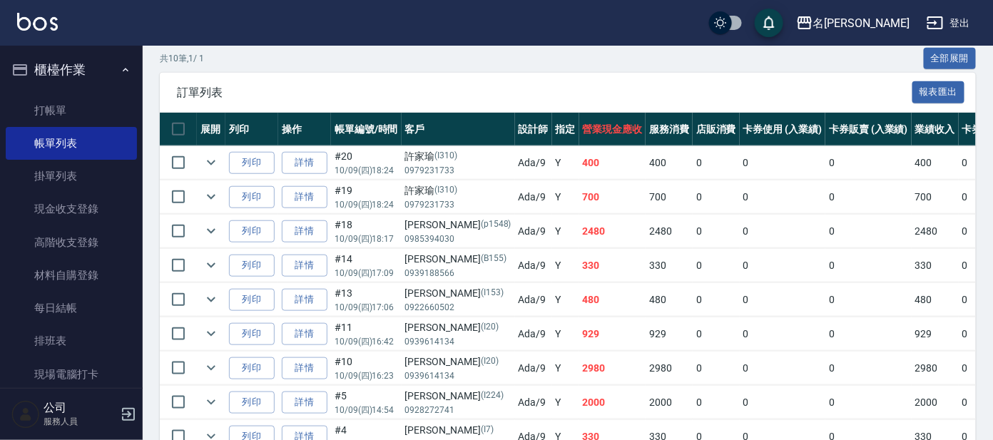
scroll to position [444, 0]
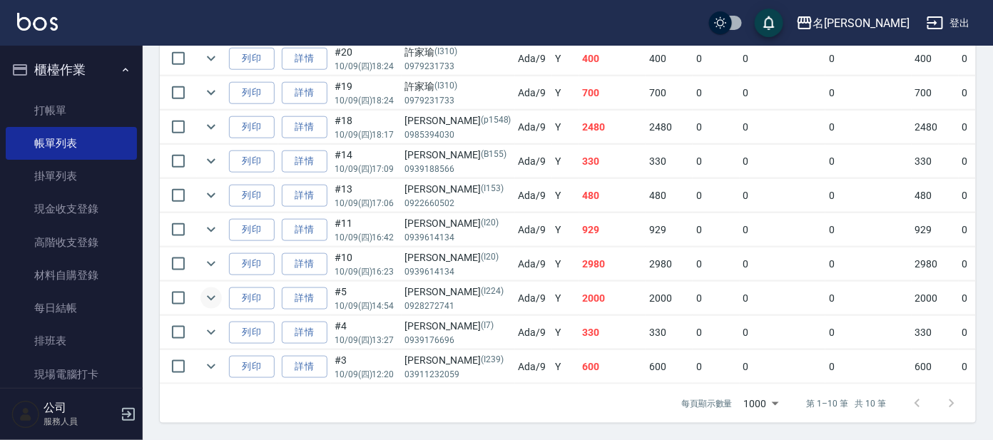
click at [214, 290] on icon "expand row" at bounding box center [211, 298] width 17 height 17
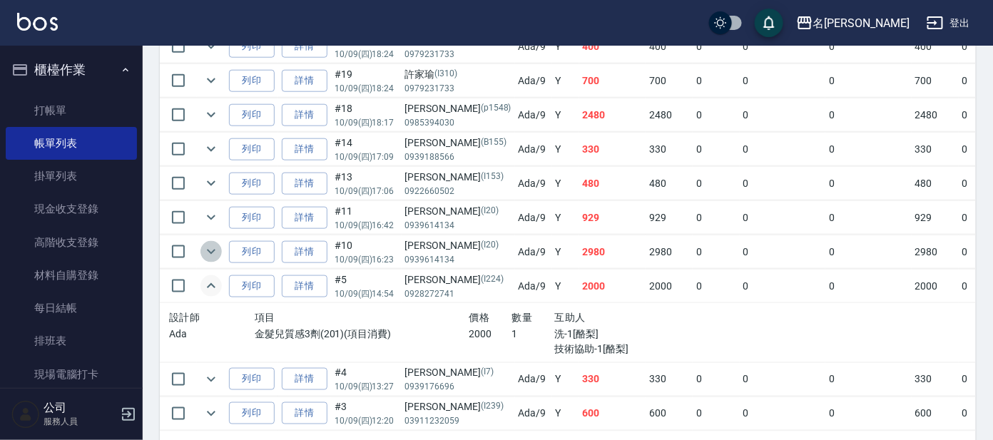
click at [207, 248] on icon "expand row" at bounding box center [211, 251] width 17 height 17
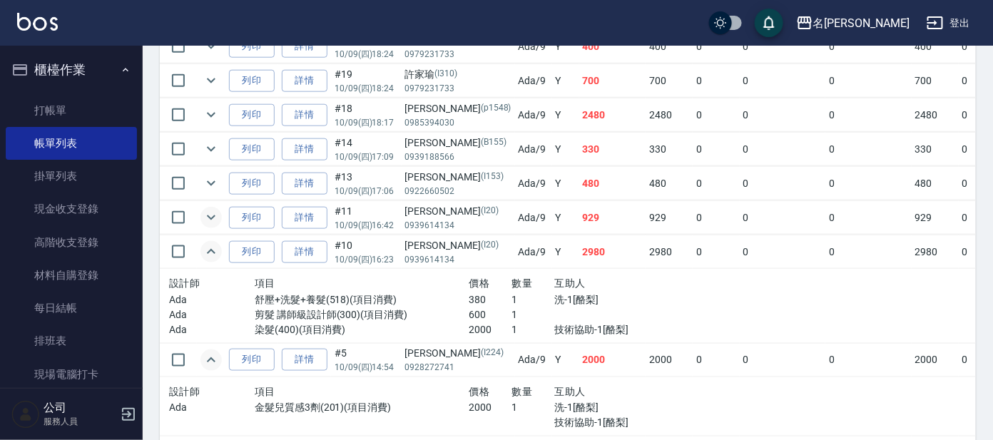
drag, startPoint x: 220, startPoint y: 210, endPoint x: 213, endPoint y: 210, distance: 7.8
click at [218, 210] on td at bounding box center [211, 218] width 29 height 34
click at [212, 143] on icon "expand row" at bounding box center [211, 149] width 17 height 17
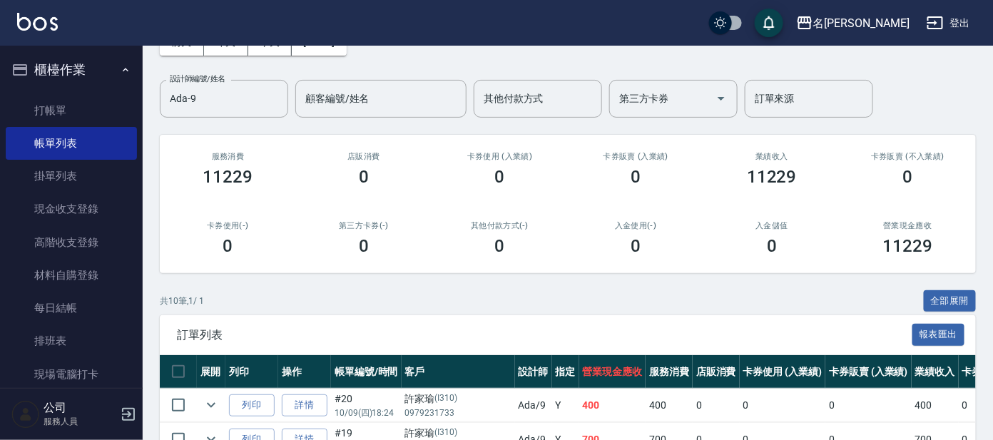
scroll to position [0, 0]
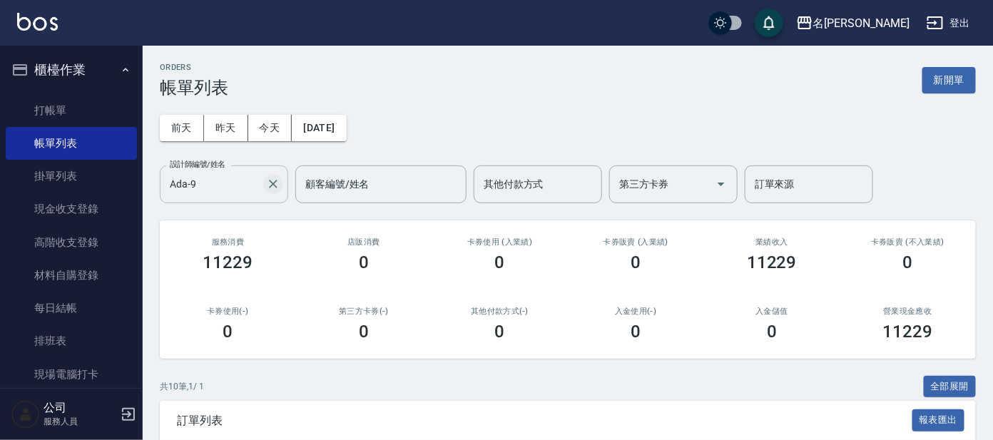
click at [276, 183] on icon "Clear" at bounding box center [273, 184] width 14 height 14
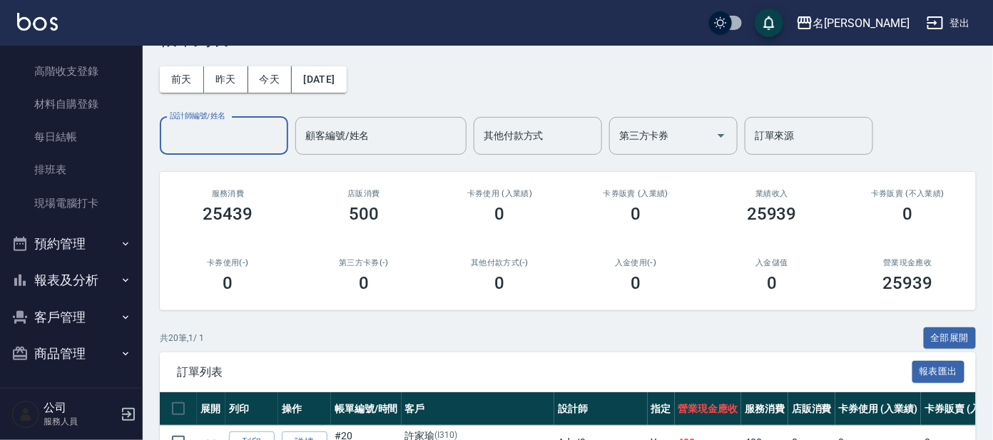
scroll to position [88, 0]
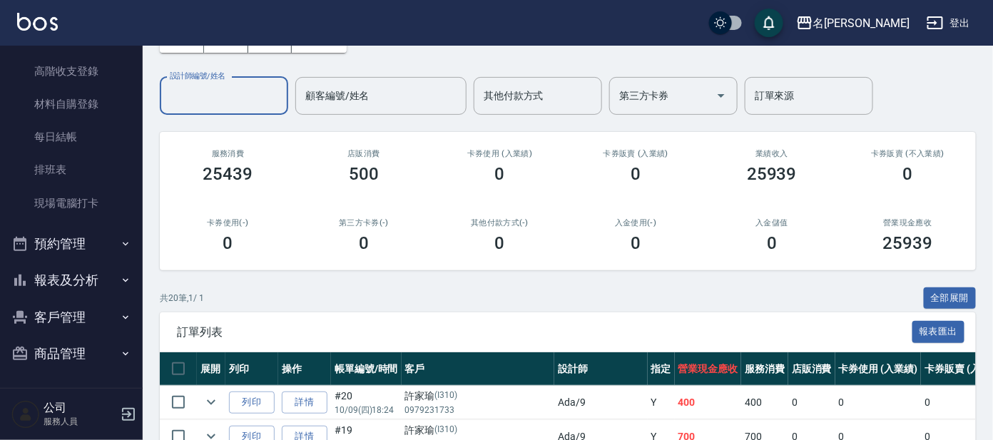
click at [84, 271] on button "報表及分析" at bounding box center [71, 280] width 131 height 37
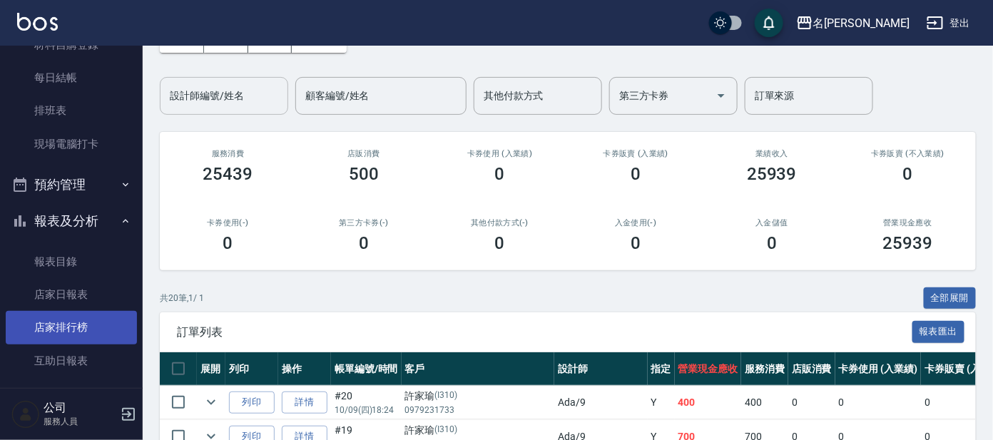
scroll to position [260, 0]
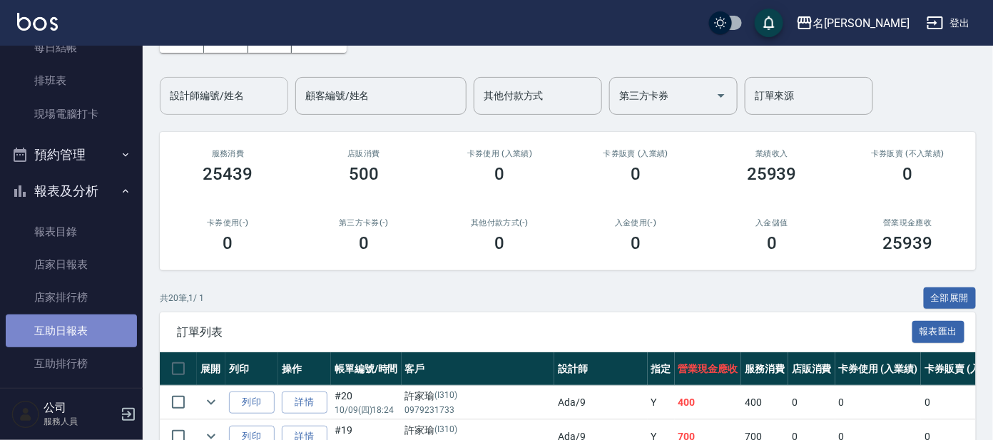
click at [78, 335] on link "互助日報表" at bounding box center [71, 331] width 131 height 33
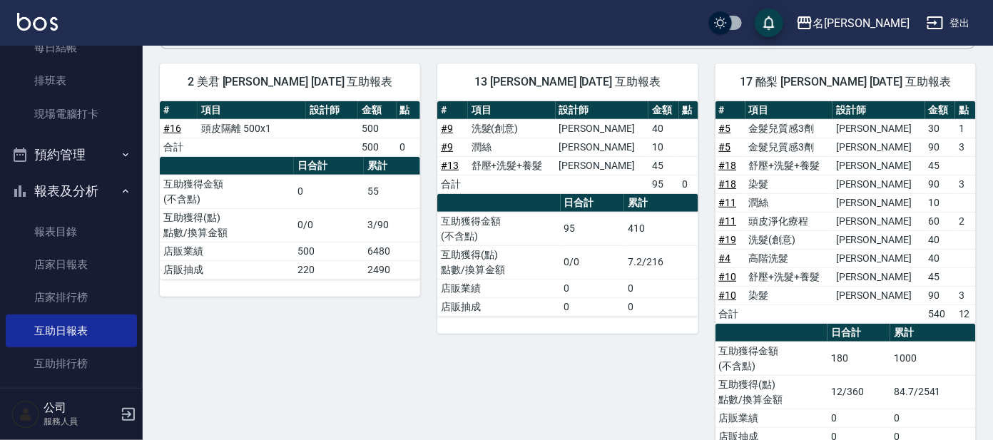
scroll to position [178, 0]
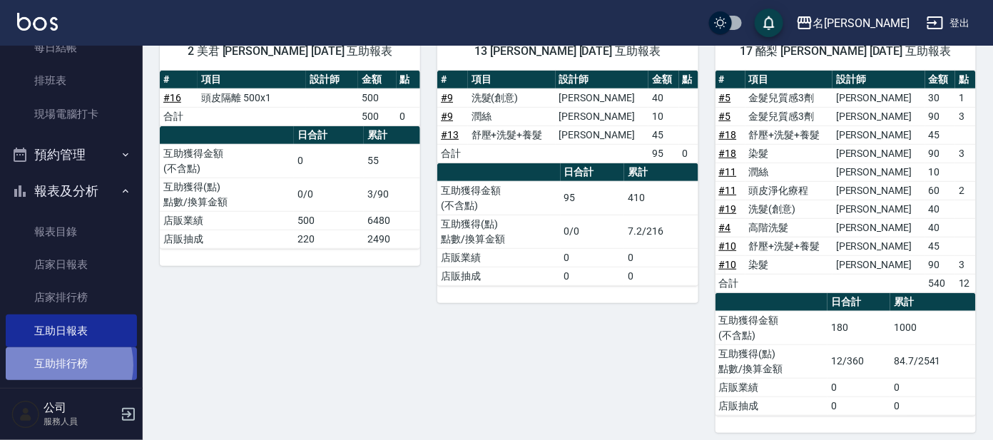
click at [58, 364] on link "互助排行榜" at bounding box center [71, 363] width 131 height 33
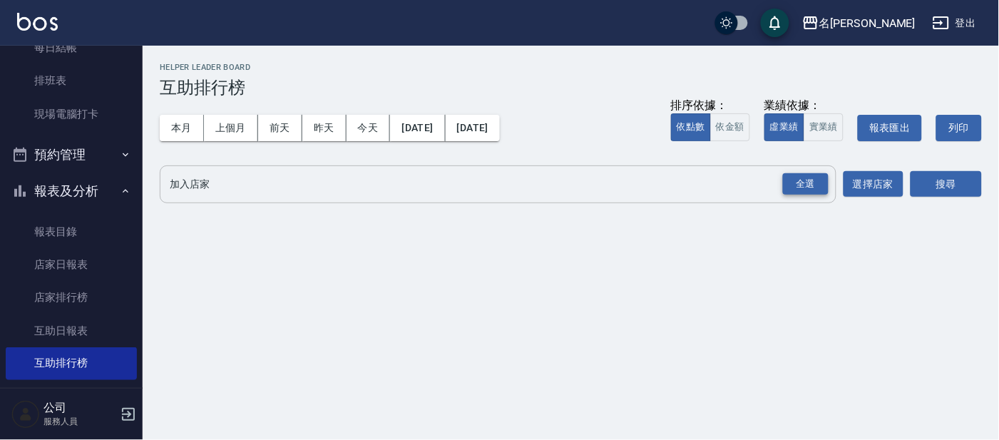
click at [806, 175] on div "全選" at bounding box center [806, 184] width 46 height 22
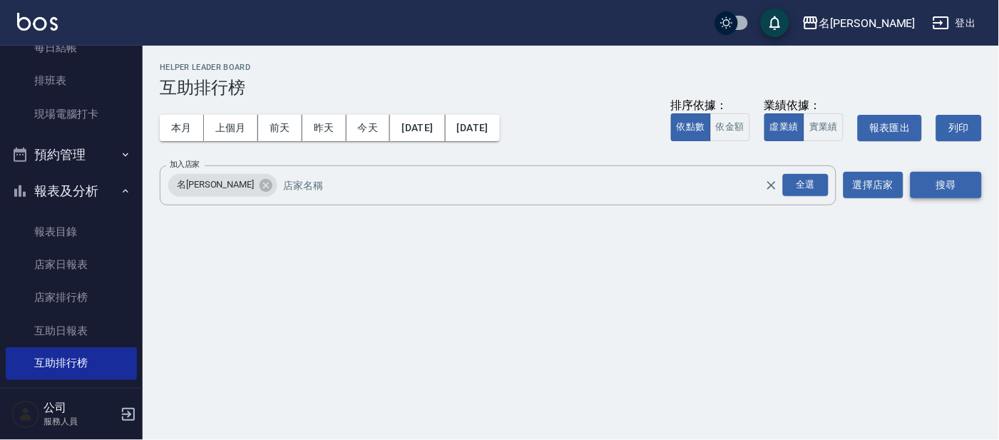
click at [947, 175] on button "搜尋" at bounding box center [946, 185] width 71 height 26
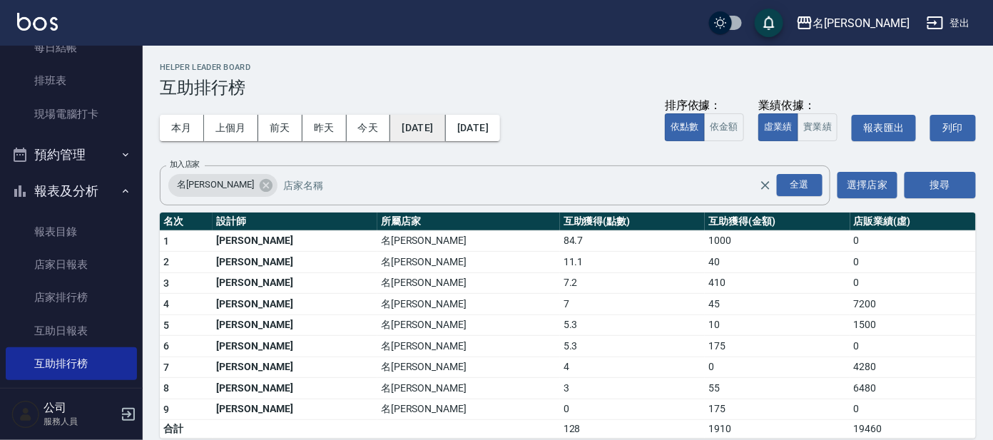
click at [434, 126] on button "[DATE]" at bounding box center [417, 128] width 55 height 26
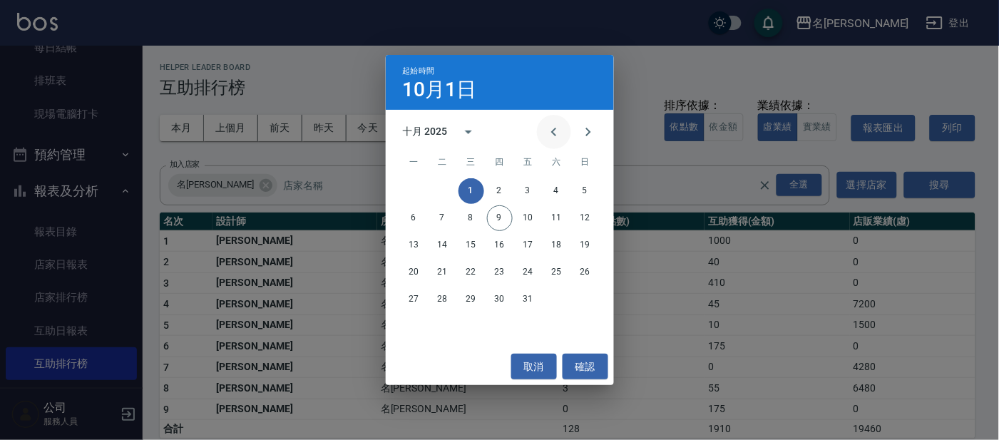
click at [554, 132] on icon "Previous month" at bounding box center [554, 131] width 17 height 17
click at [551, 247] on button "20" at bounding box center [557, 246] width 26 height 26
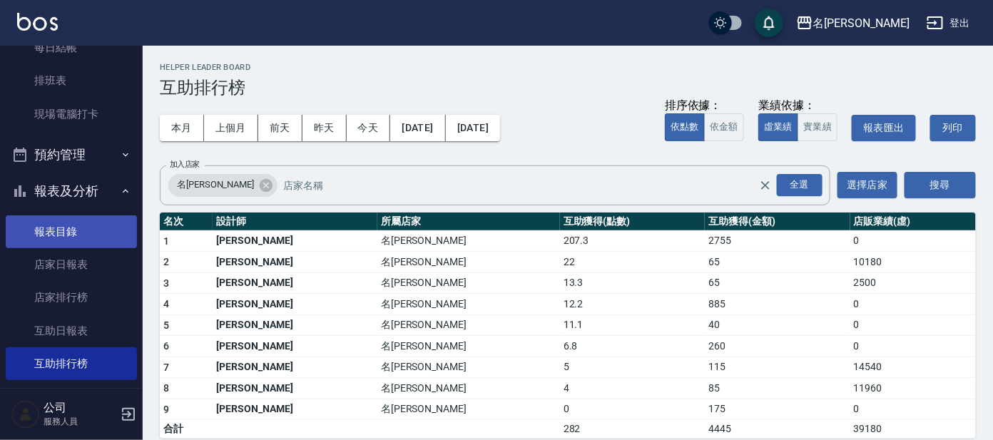
click at [86, 244] on link "報表目錄" at bounding box center [71, 231] width 131 height 33
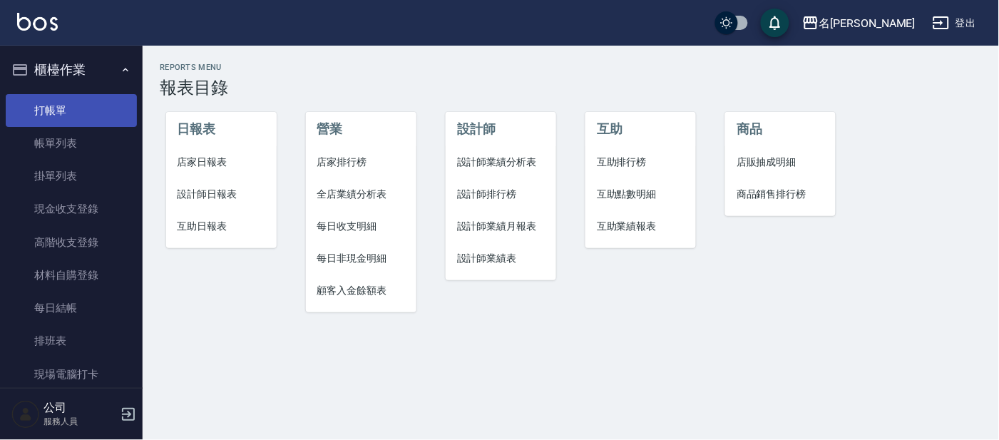
click at [79, 103] on link "打帳單" at bounding box center [71, 110] width 131 height 33
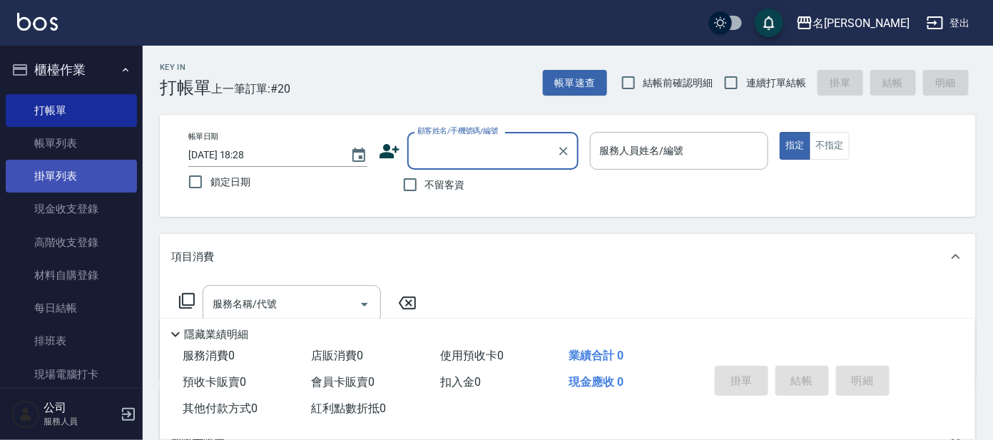
click at [42, 187] on link "掛單列表" at bounding box center [71, 176] width 131 height 33
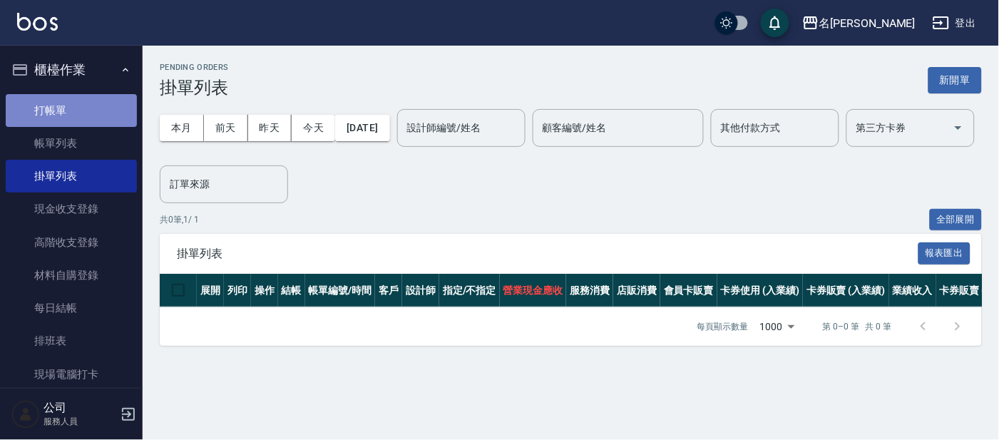
click at [81, 111] on link "打帳單" at bounding box center [71, 110] width 131 height 33
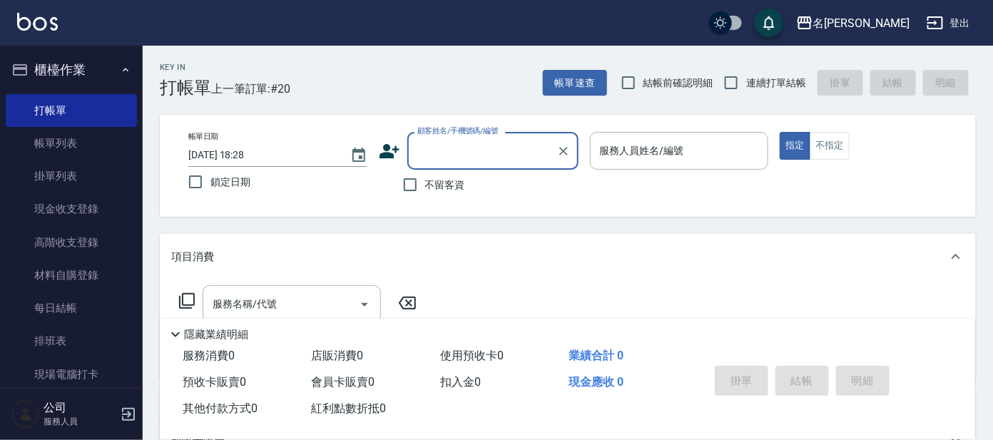
drag, startPoint x: 459, startPoint y: 143, endPoint x: 453, endPoint y: 140, distance: 7.3
click at [458, 143] on input "顧客姓名/手機號碼/編號" at bounding box center [482, 150] width 137 height 25
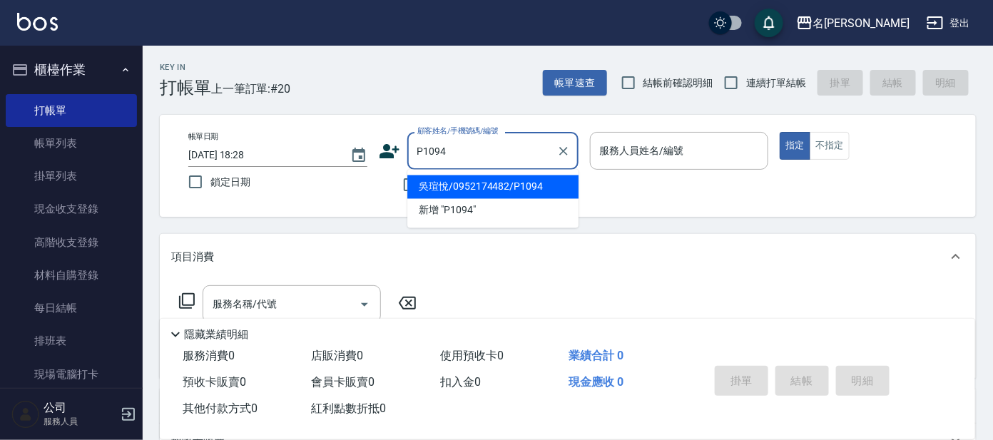
click at [481, 184] on li "吳瑄悅/0952174482/P1094" at bounding box center [492, 187] width 171 height 24
type input "吳瑄悅/0952174482/P1094"
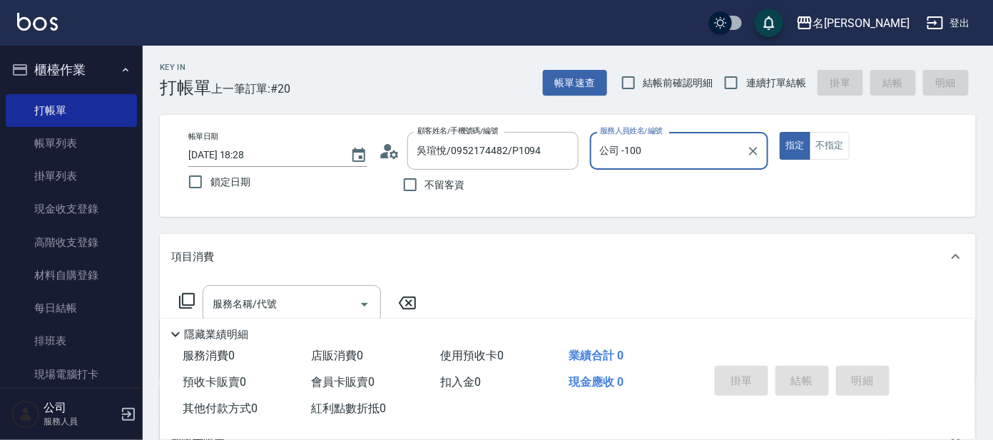
type input "公司 -100"
click at [389, 146] on circle at bounding box center [387, 147] width 7 height 7
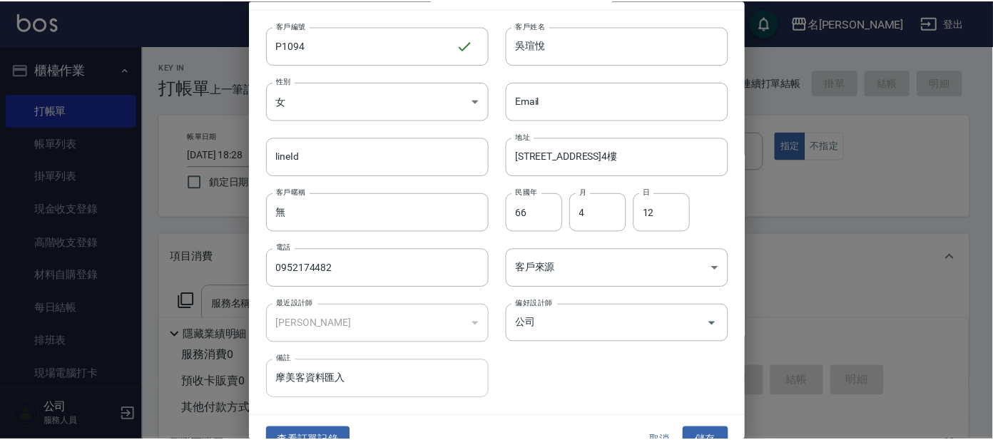
scroll to position [53, 0]
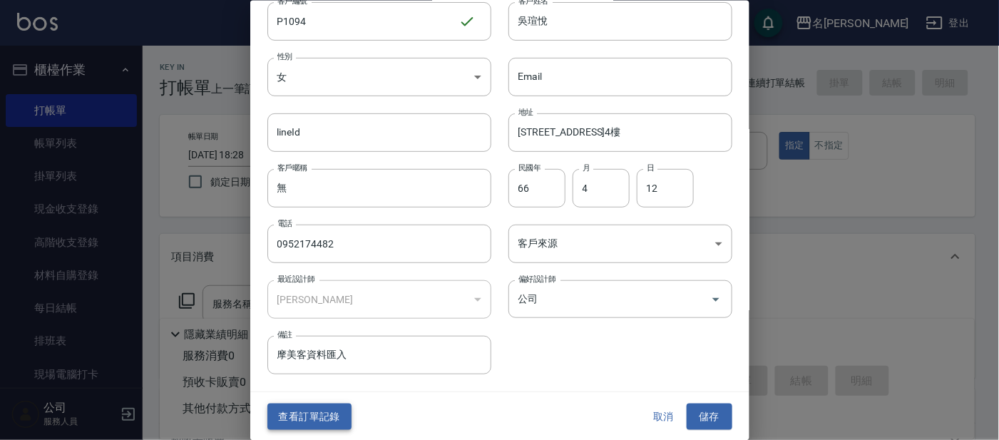
click at [316, 417] on button "查看訂單記錄" at bounding box center [309, 417] width 84 height 26
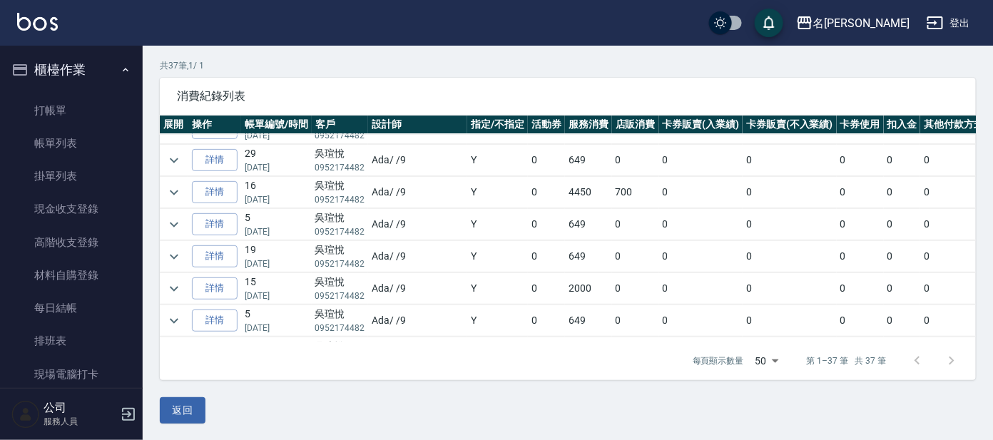
scroll to position [356, 0]
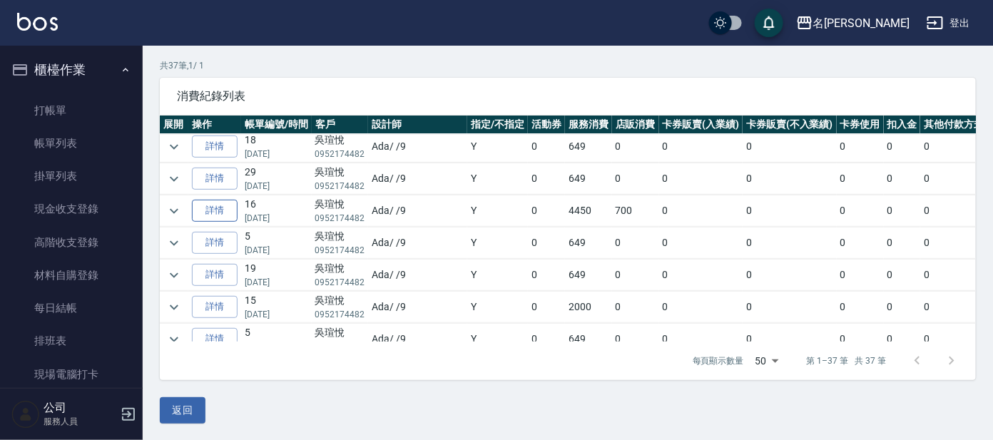
click at [225, 214] on link "詳情" at bounding box center [215, 211] width 46 height 22
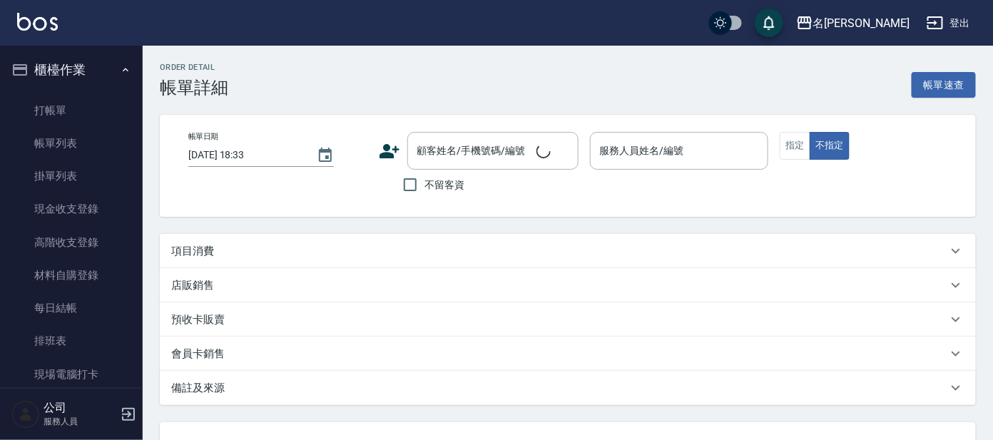
scroll to position [25, 0]
type input "[DATE] 14:24"
type input "Ada-9"
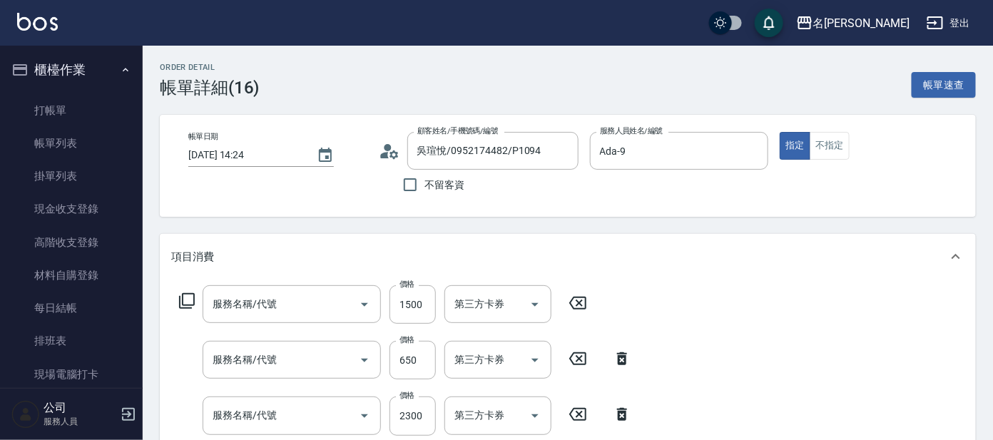
type input "吳瑄悅/0952174482/P1094"
type input "結構護髮(單次)(602)"
type input "頭皮零敏感(111)"
type input "染髮(400)"
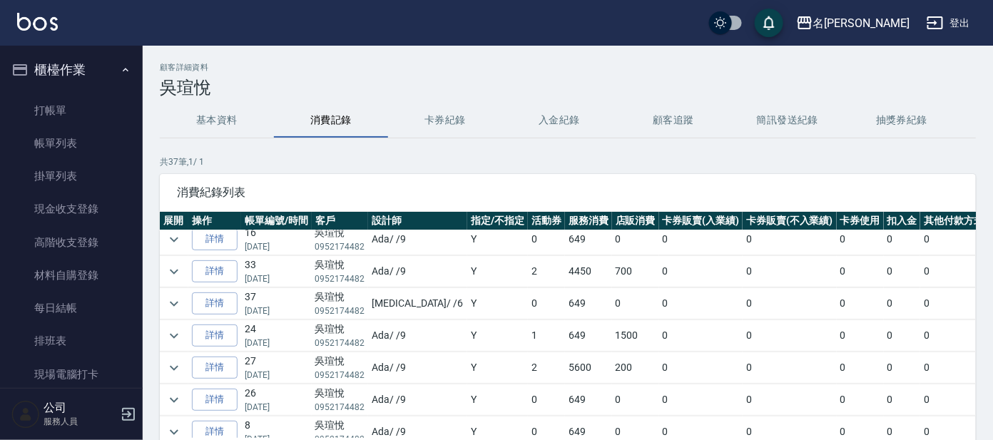
scroll to position [623, 0]
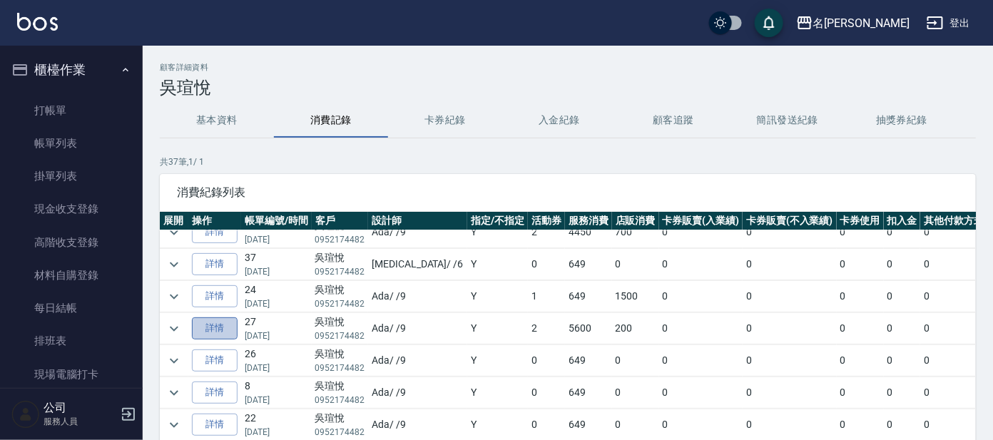
click at [225, 324] on link "詳情" at bounding box center [215, 328] width 46 height 22
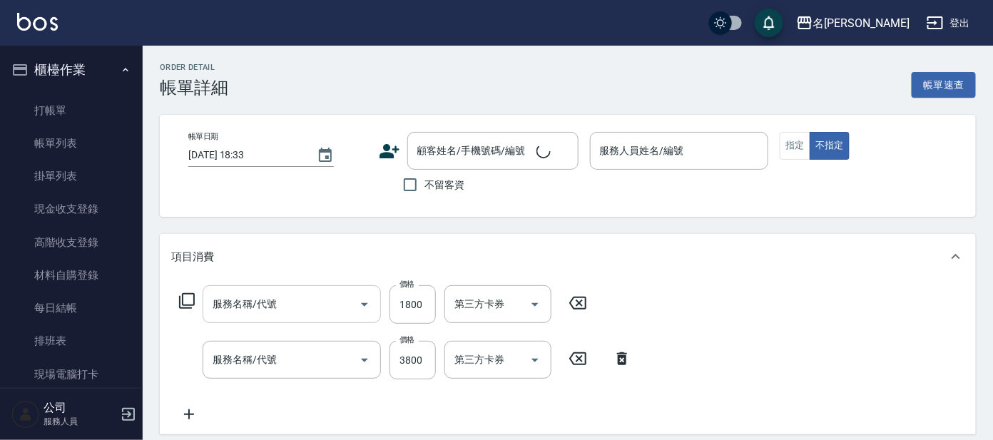
type input "[DATE] 15:04"
type input "Ada-9"
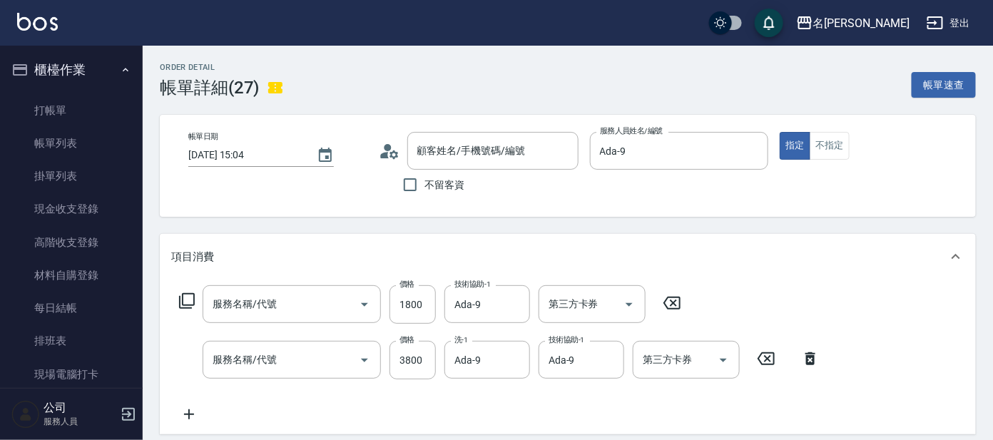
scroll to position [260, 0]
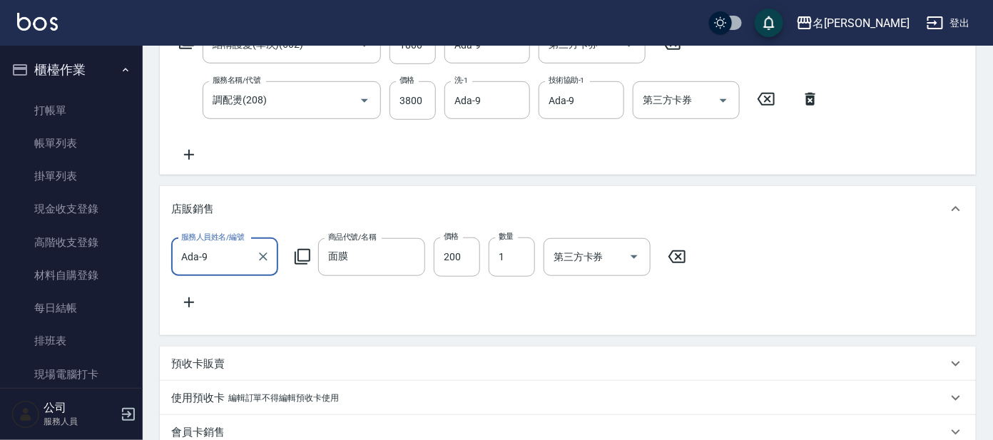
type input "結構護髮(單次)(602)"
type input "調配燙(208)"
type input "吳瑄悅/0952174482/P1094"
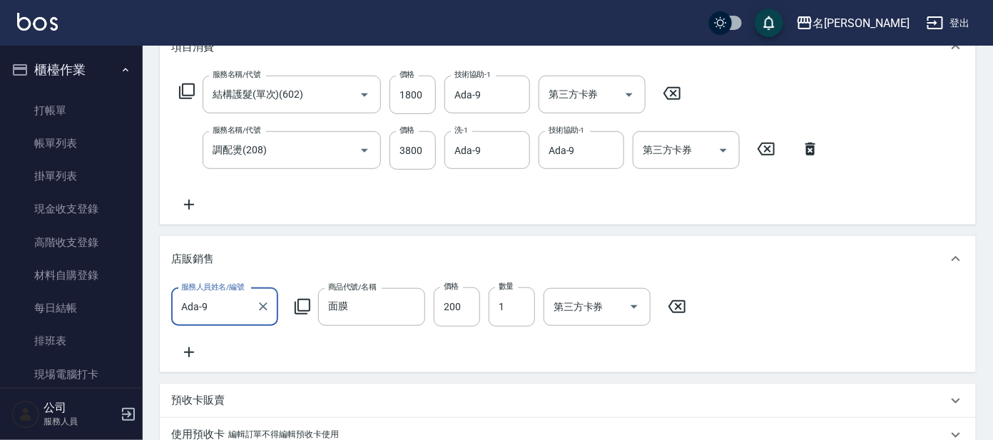
scroll to position [170, 0]
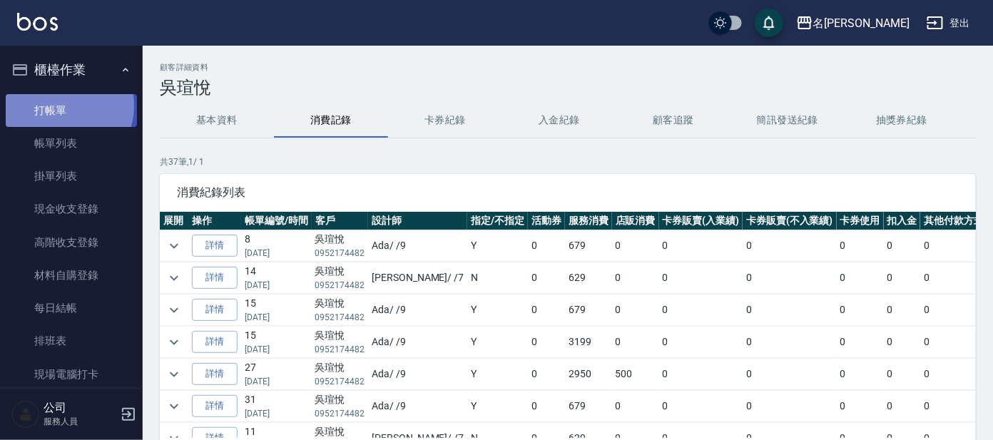
click at [61, 106] on link "打帳單" at bounding box center [71, 110] width 131 height 33
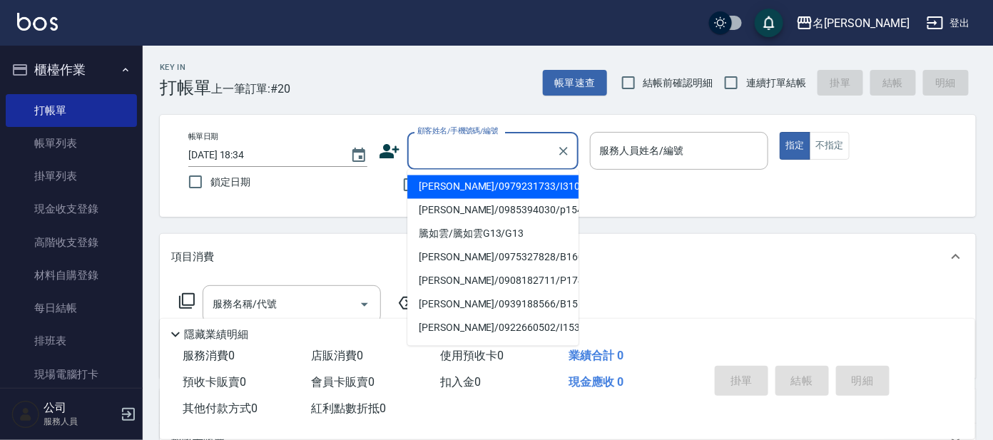
click at [459, 153] on input "顧客姓名/手機號碼/編號" at bounding box center [482, 150] width 137 height 25
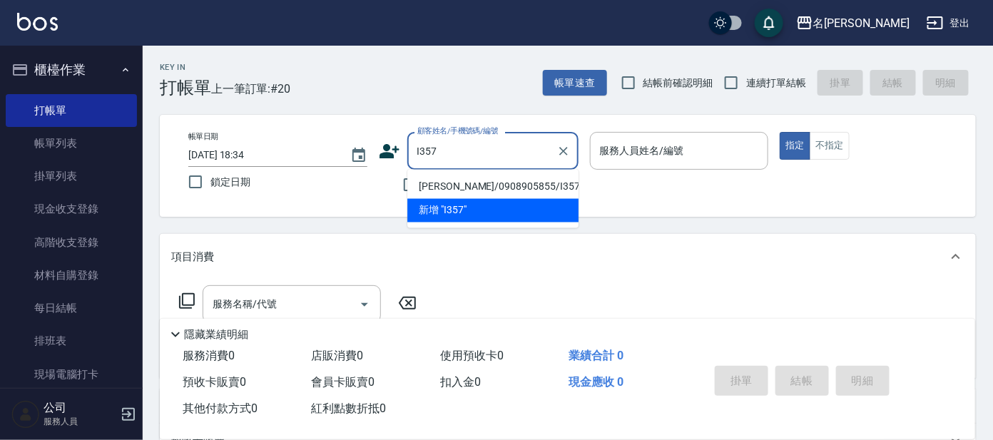
click at [459, 183] on li "[PERSON_NAME]/0908905855/I357" at bounding box center [492, 187] width 171 height 24
type input "[PERSON_NAME]/0908905855/I357"
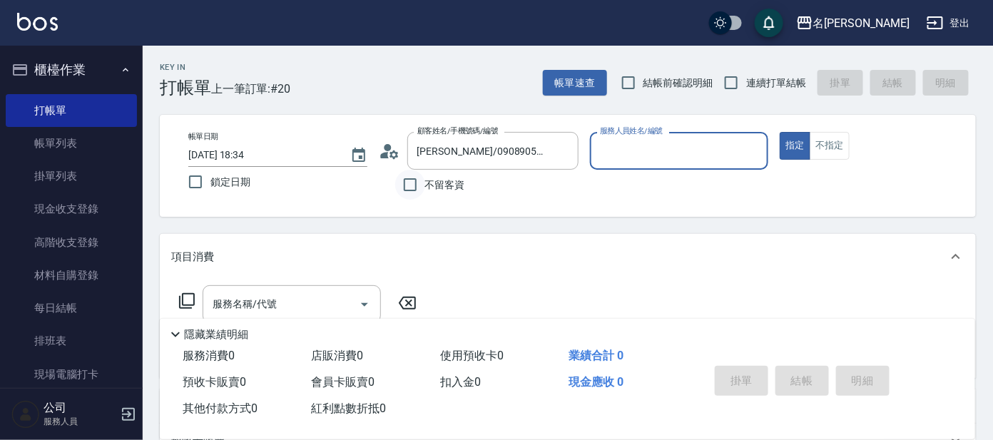
type input "Ada-9"
click at [390, 148] on circle at bounding box center [387, 147] width 7 height 7
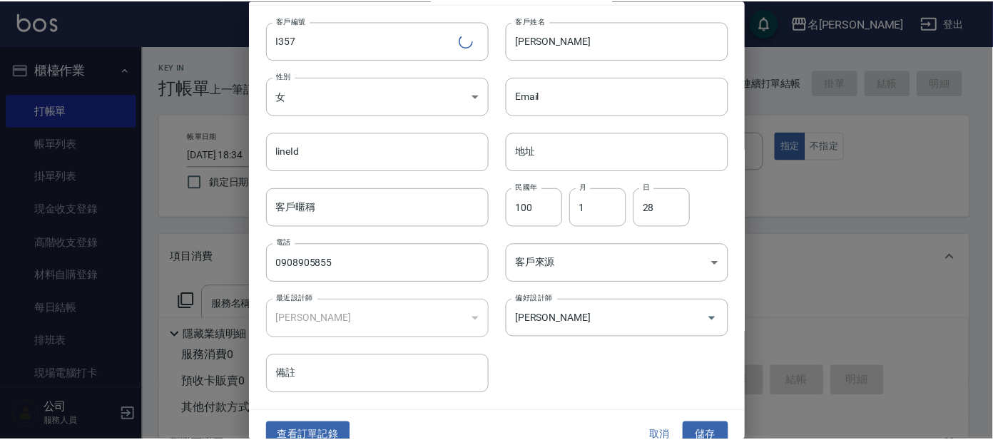
scroll to position [53, 0]
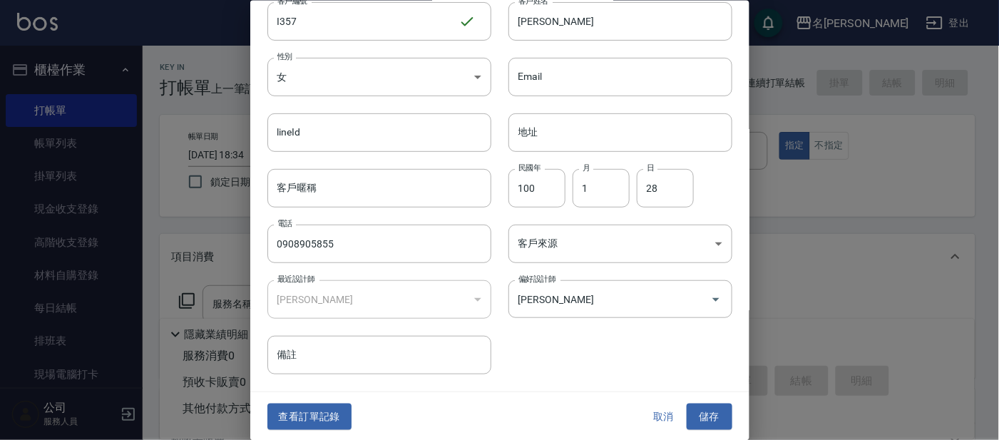
click at [337, 411] on button "查看訂單記錄" at bounding box center [309, 417] width 84 height 26
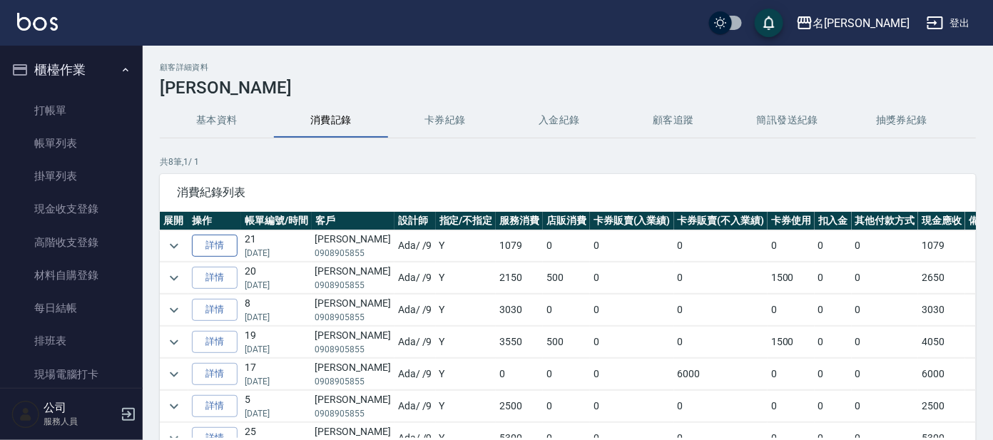
click at [207, 242] on link "詳情" at bounding box center [215, 246] width 46 height 22
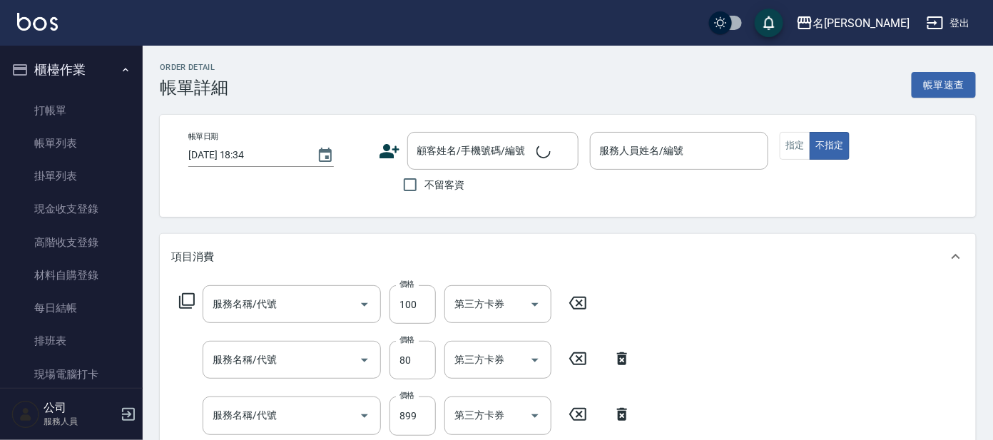
type input "[DATE] 18:21"
type input "Ada-9"
type input "學生剪髮(UP)(308)"
type input "快速修護(800)"
type input "頭皮淨化療程(101)"
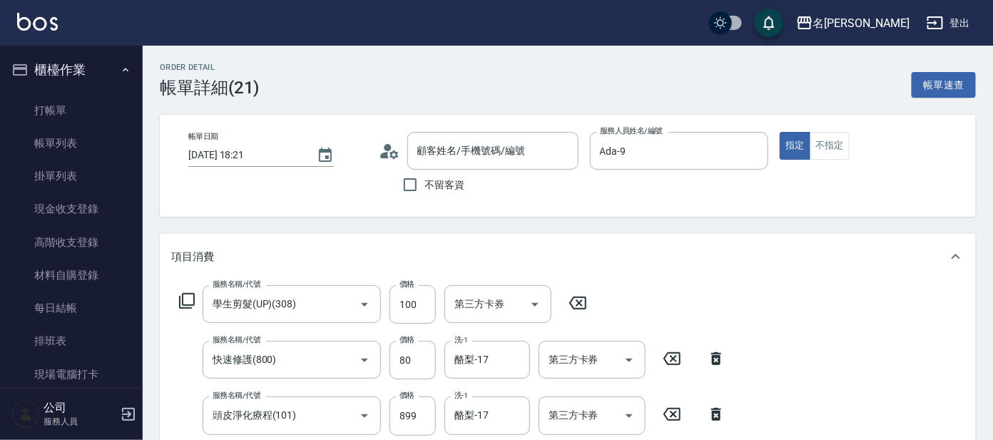
type input "[PERSON_NAME]/0908905855/I357"
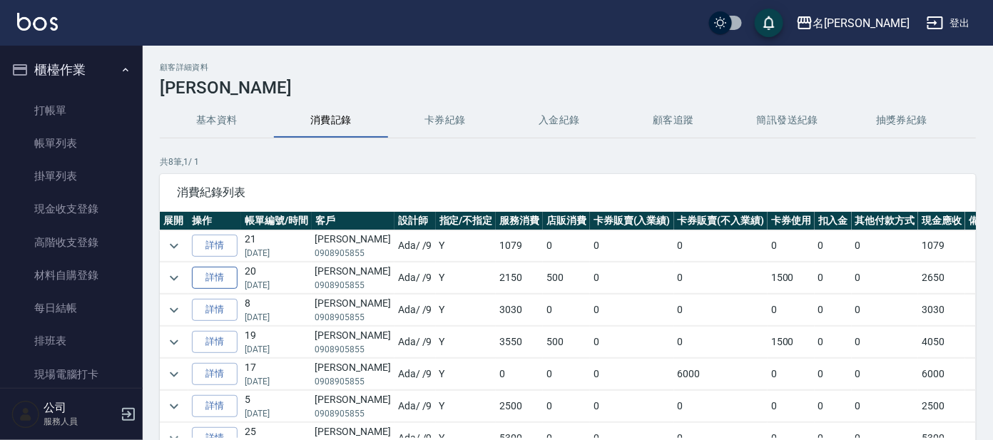
click at [216, 282] on link "詳情" at bounding box center [215, 278] width 46 height 22
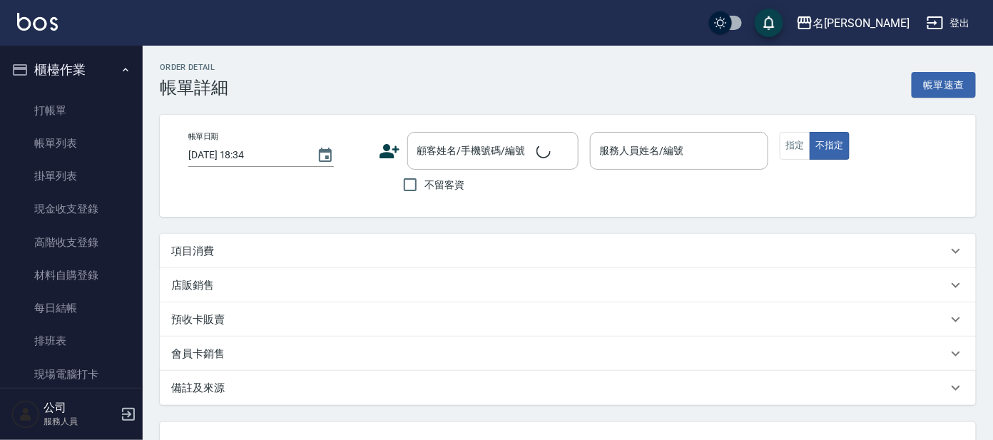
type input "[DATE] 18:18"
type input "Ada-9"
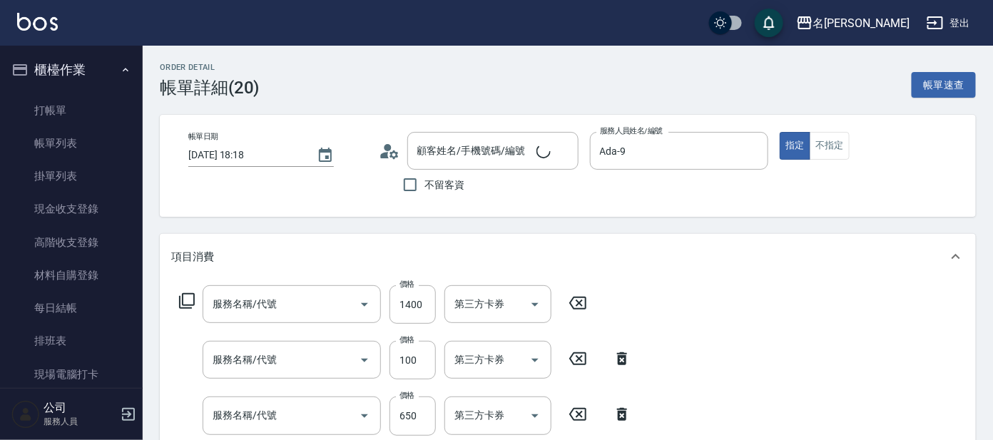
type input "[PERSON_NAME]/0908905855/I357"
type input "結構護髮包套3送1(1/1)"
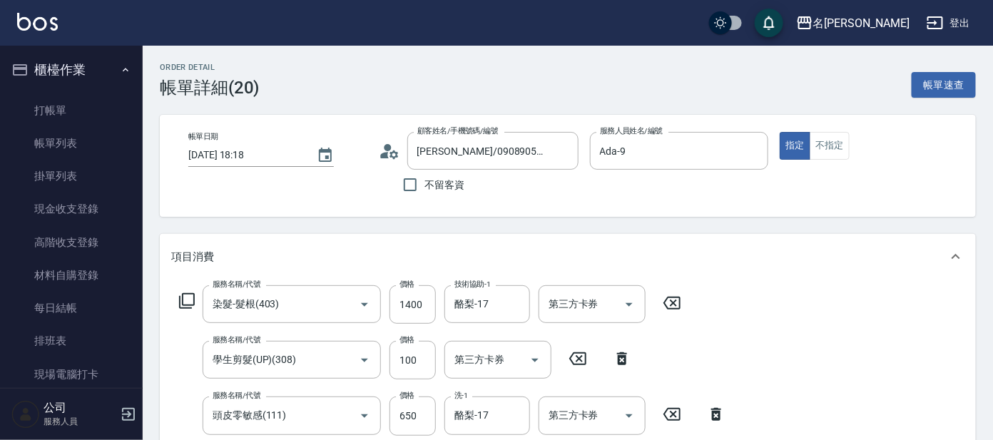
type input "染髮-髮根(403)"
type input "學生剪髮(UP)(308)"
type input "頭皮零敏感(111)"
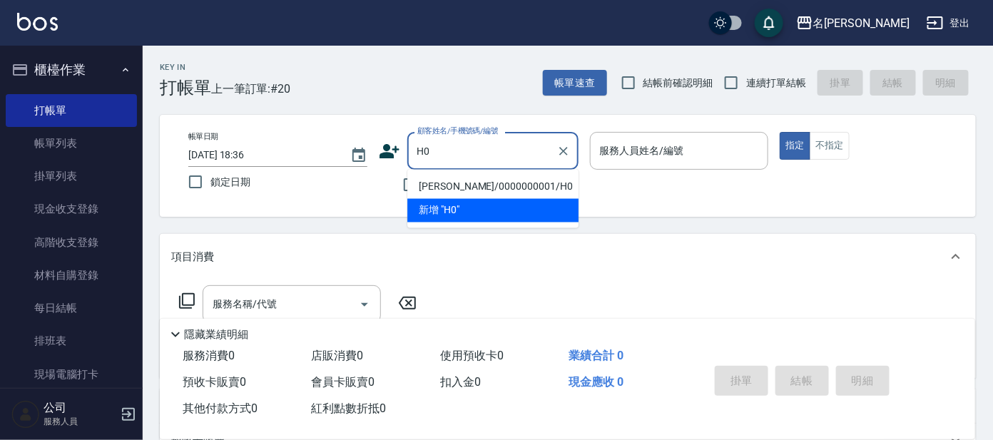
type input "[PERSON_NAME]/0000000001/H0"
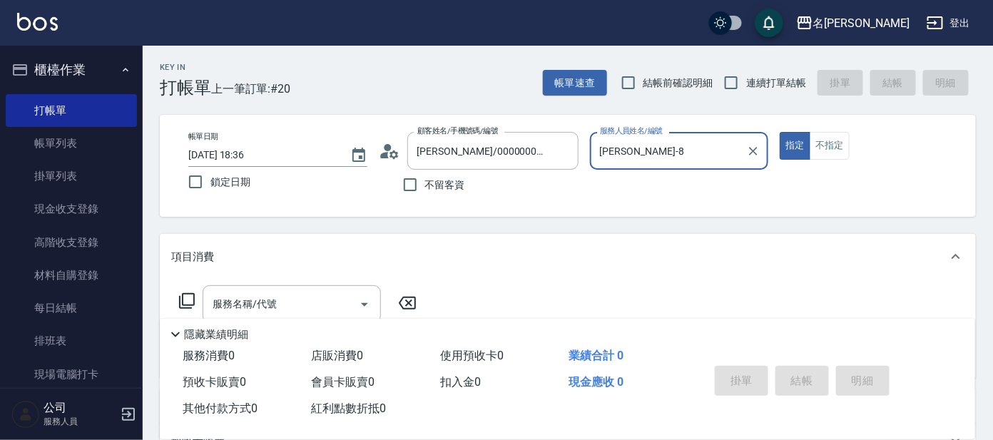
type input "[PERSON_NAME]-8"
click at [780, 132] on button "指定" at bounding box center [795, 146] width 31 height 28
type button "true"
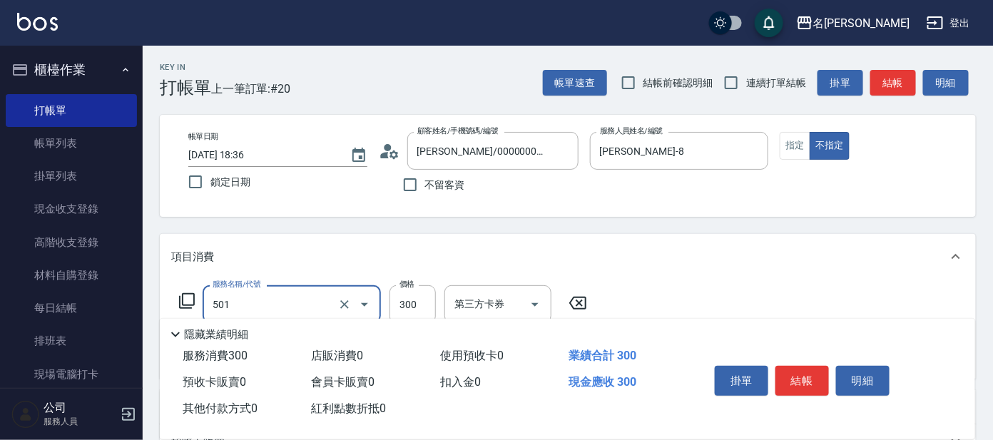
type input "洗髮(創意)(501)"
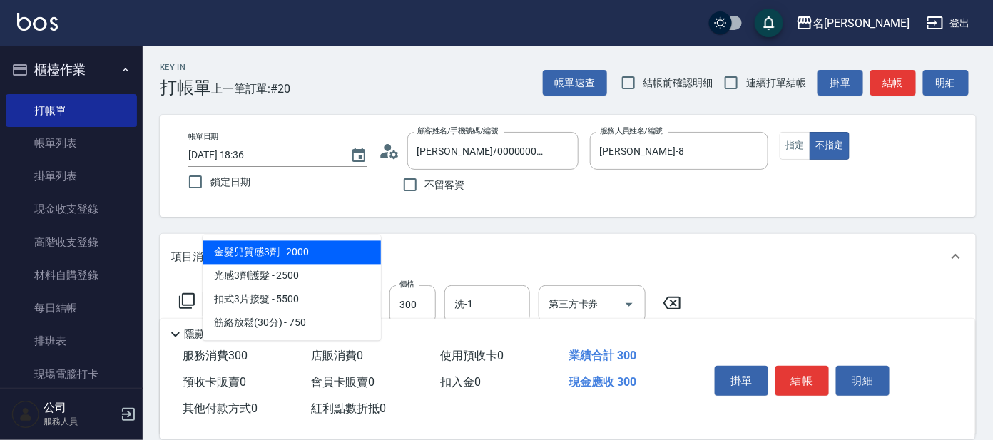
type input "303"
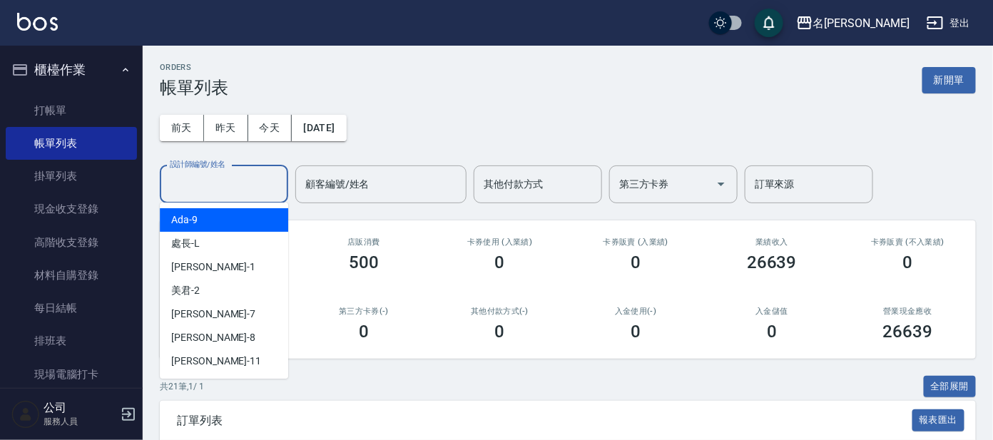
click at [238, 185] on input "設計師編號/姓名" at bounding box center [224, 184] width 116 height 25
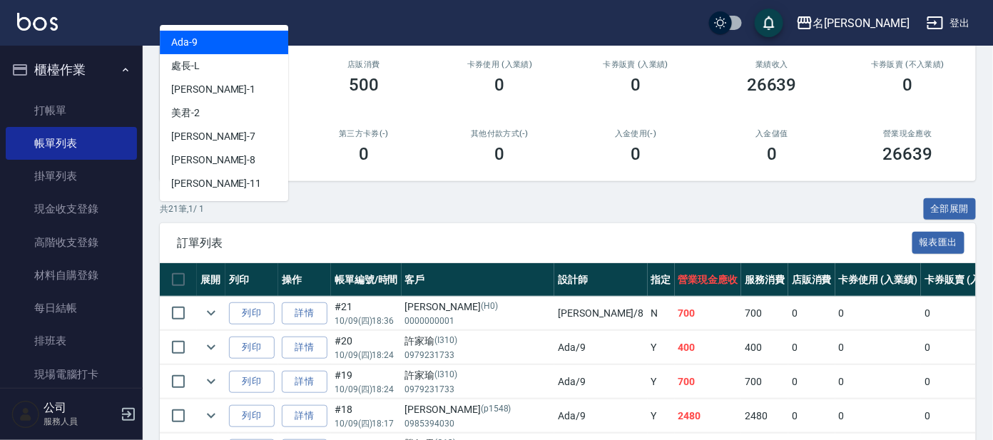
click at [242, 46] on div "Ada -9" at bounding box center [224, 43] width 128 height 24
type input "Ada-9"
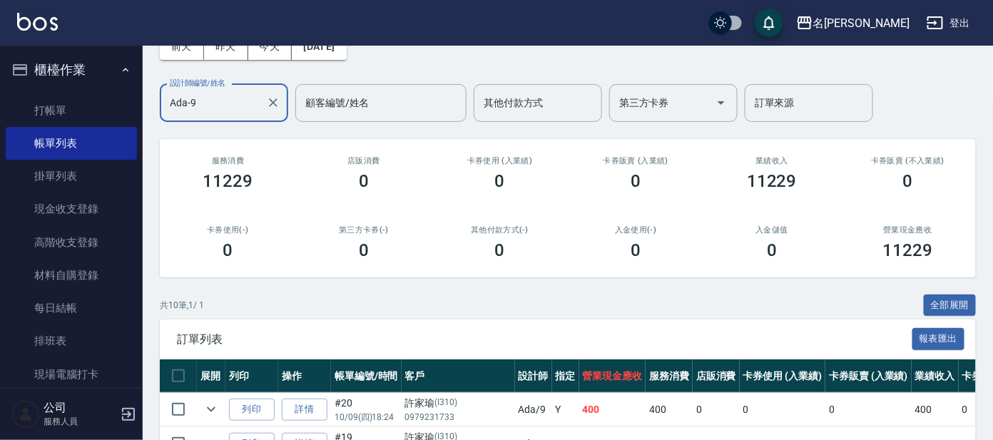
scroll to position [267, 0]
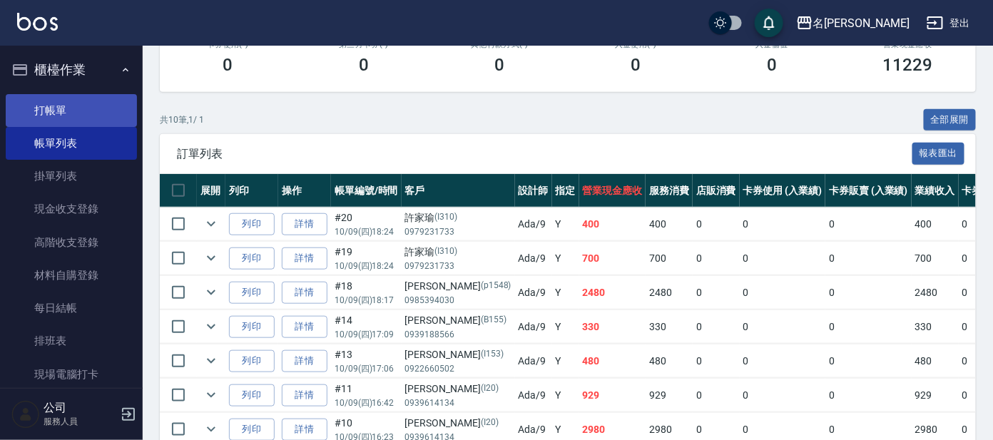
click at [61, 106] on link "打帳單" at bounding box center [71, 110] width 131 height 33
